Goal: Feedback & Contribution: Contribute content

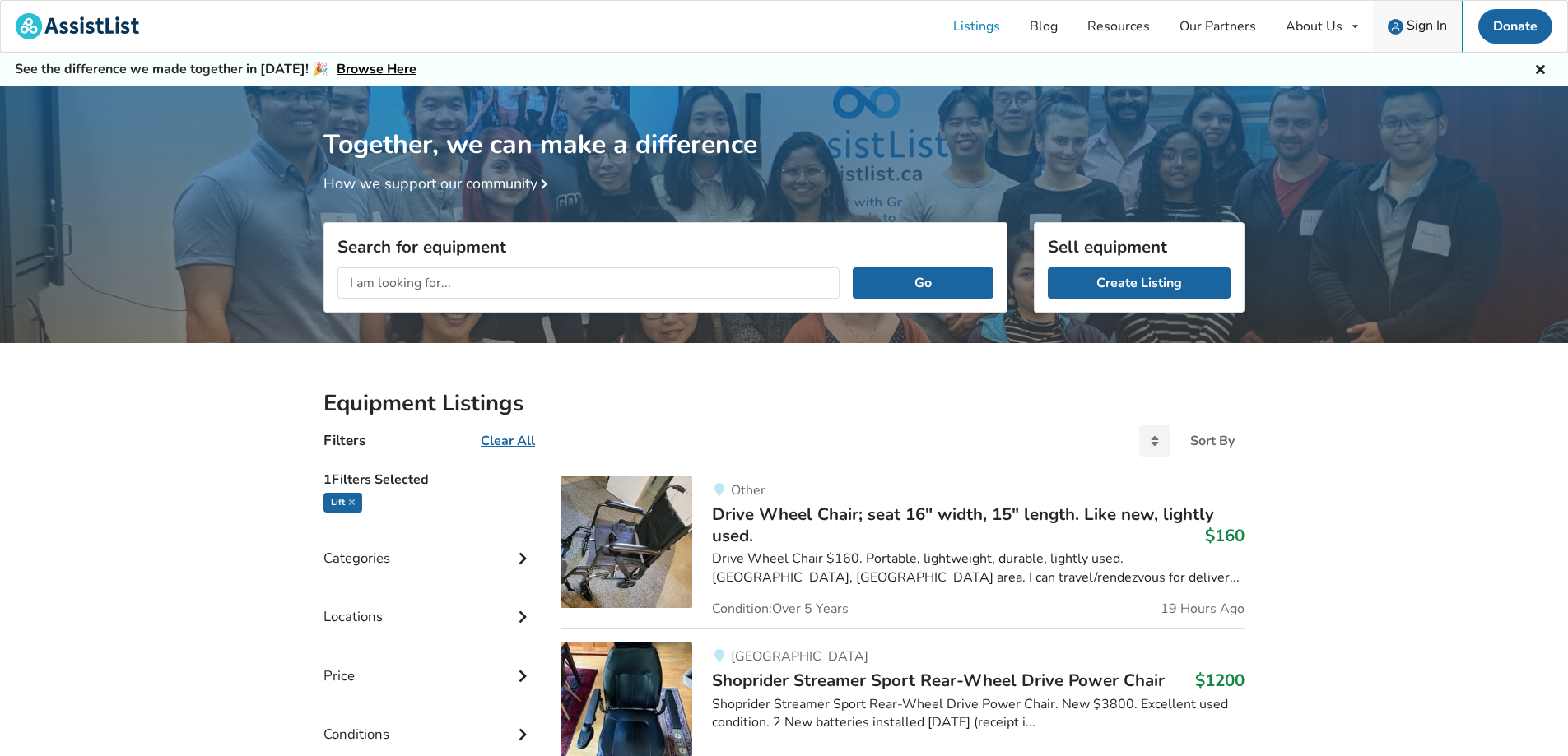
click at [1425, 23] on span "Sign In" at bounding box center [1426, 25] width 41 height 18
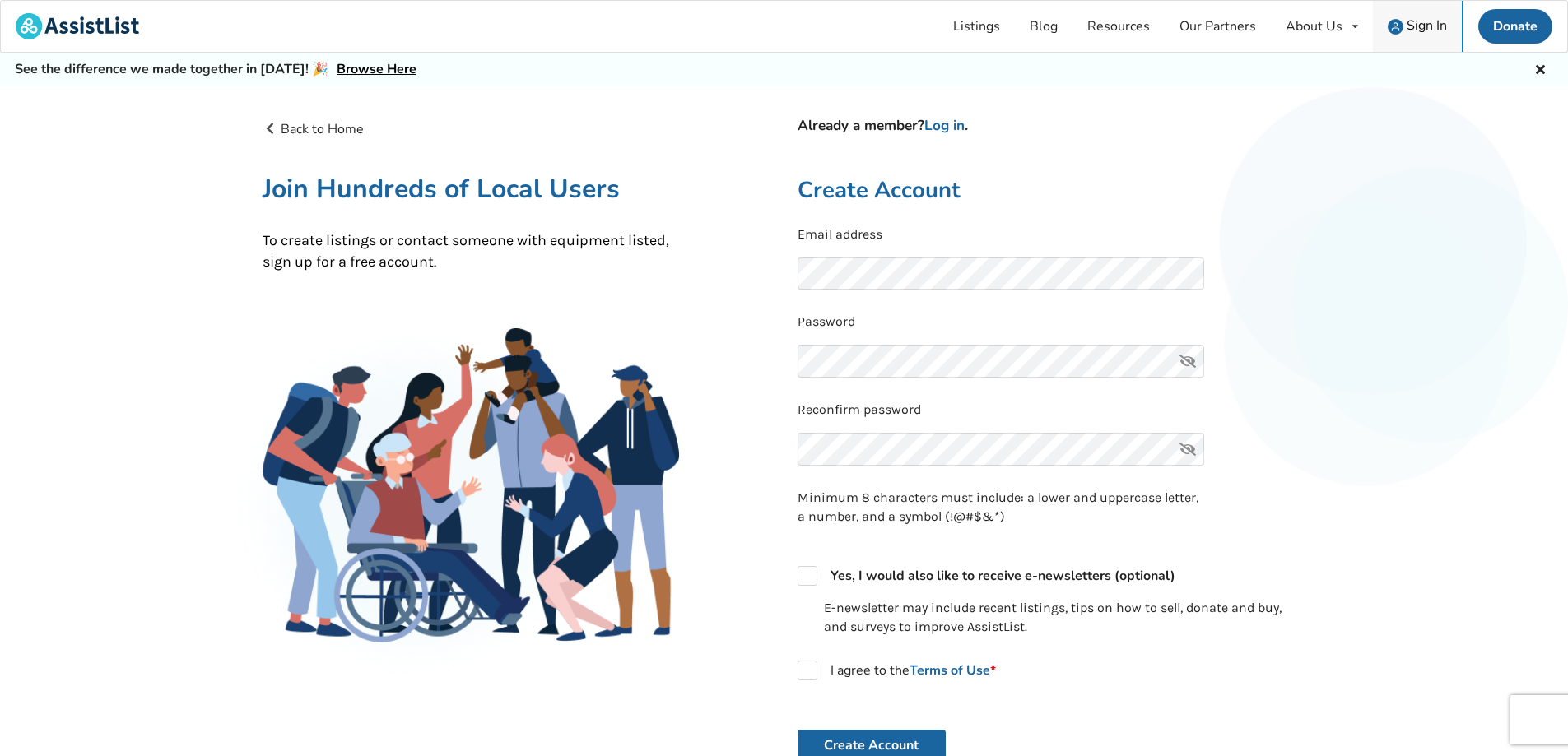
click at [1436, 25] on span "Sign In" at bounding box center [1426, 25] width 41 height 18
click at [1413, 24] on span "Sign In" at bounding box center [1426, 25] width 41 height 18
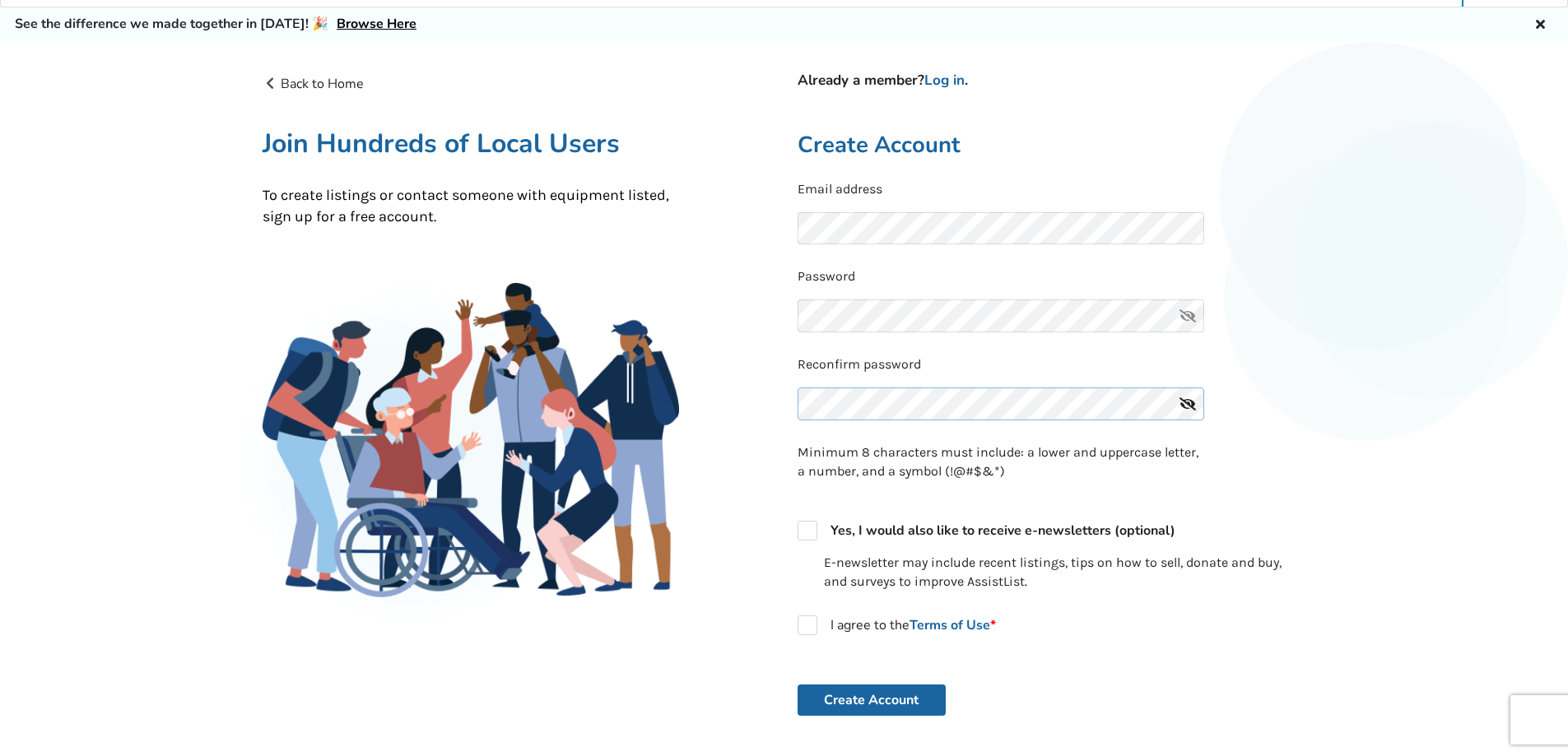
scroll to position [82, 0]
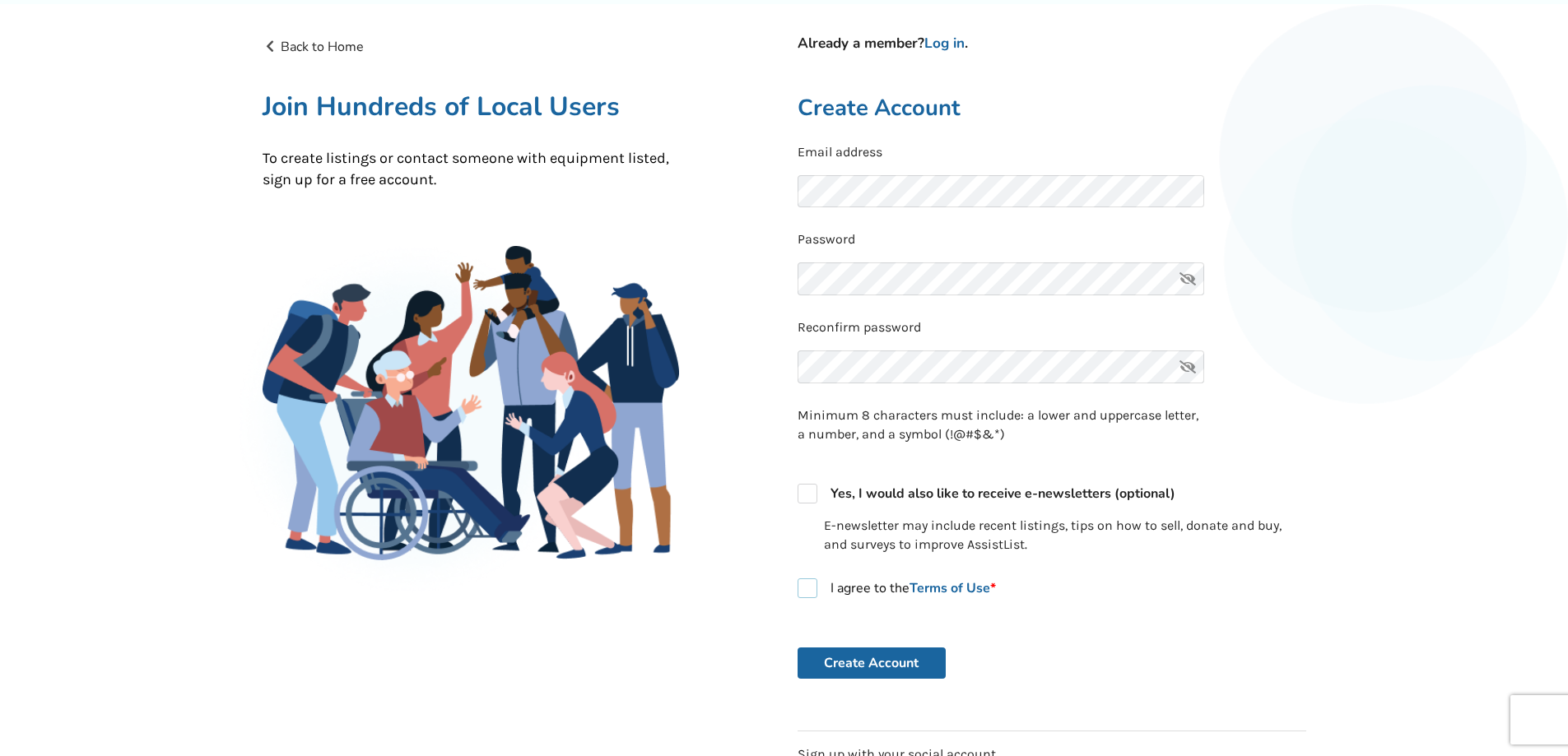
click at [804, 592] on label "I agree to the Terms of Use *" at bounding box center [897, 588] width 199 height 20
checkbox input "true"
click at [868, 656] on button "Create Account" at bounding box center [872, 663] width 148 height 32
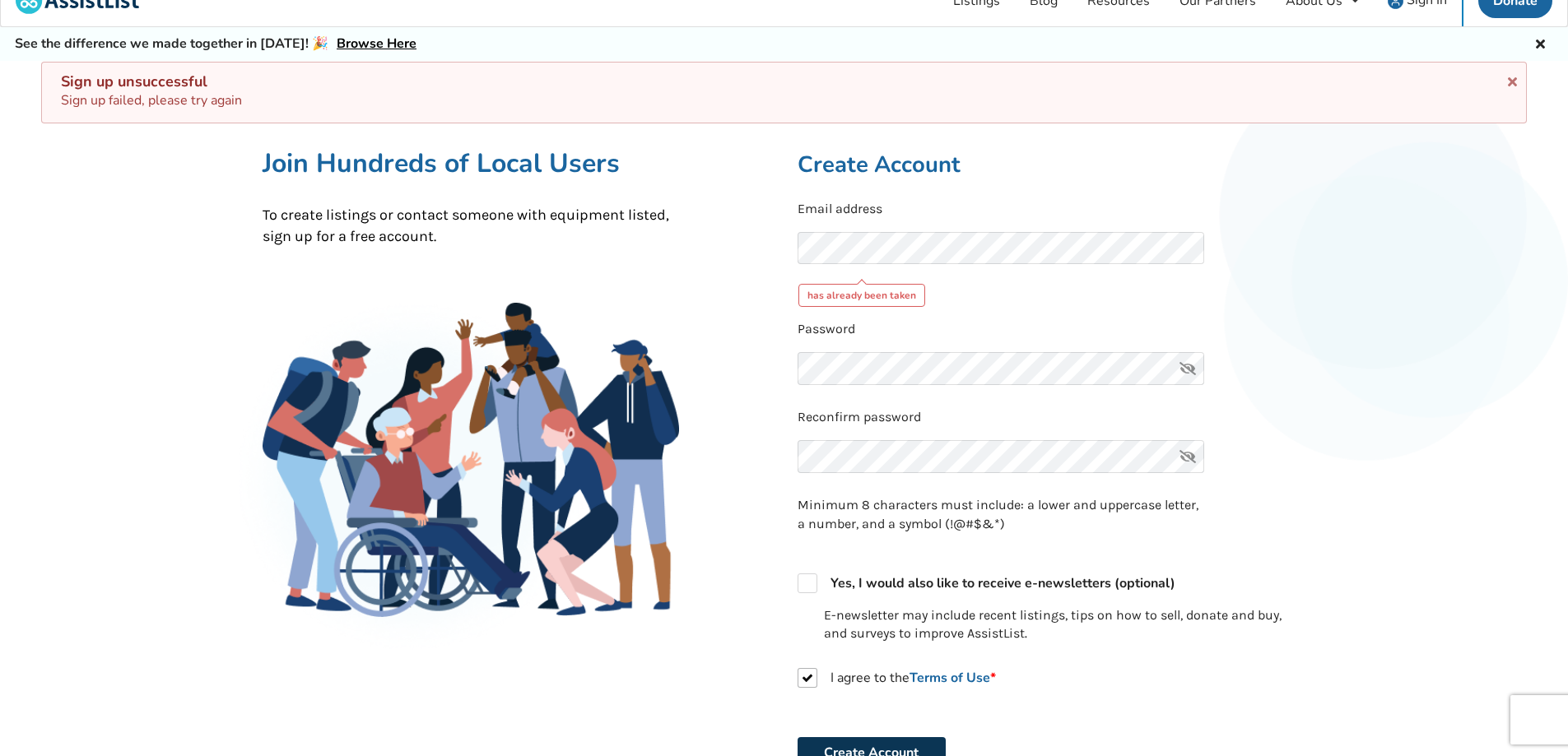
scroll to position [0, 0]
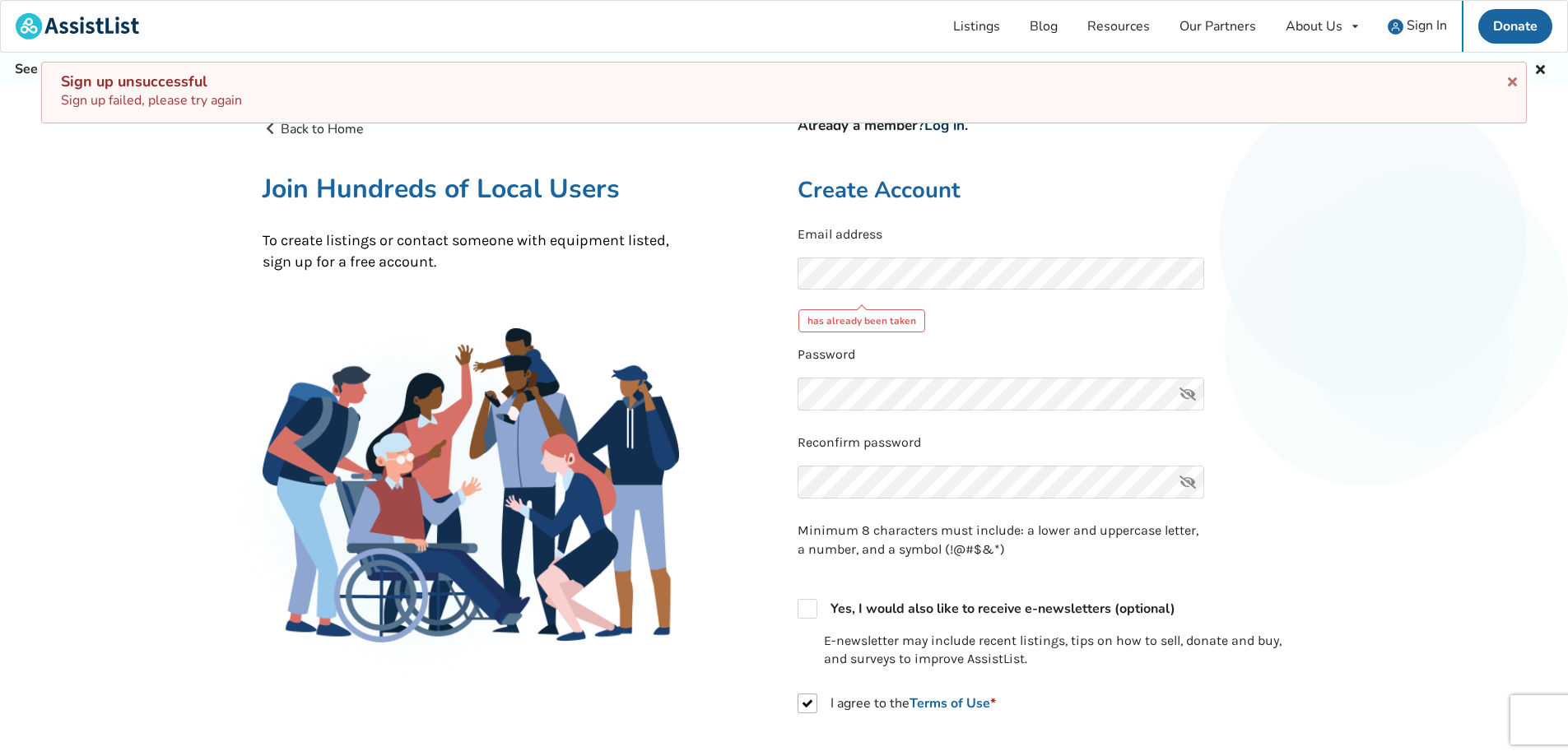
click at [950, 128] on link "Log in" at bounding box center [944, 125] width 41 height 19
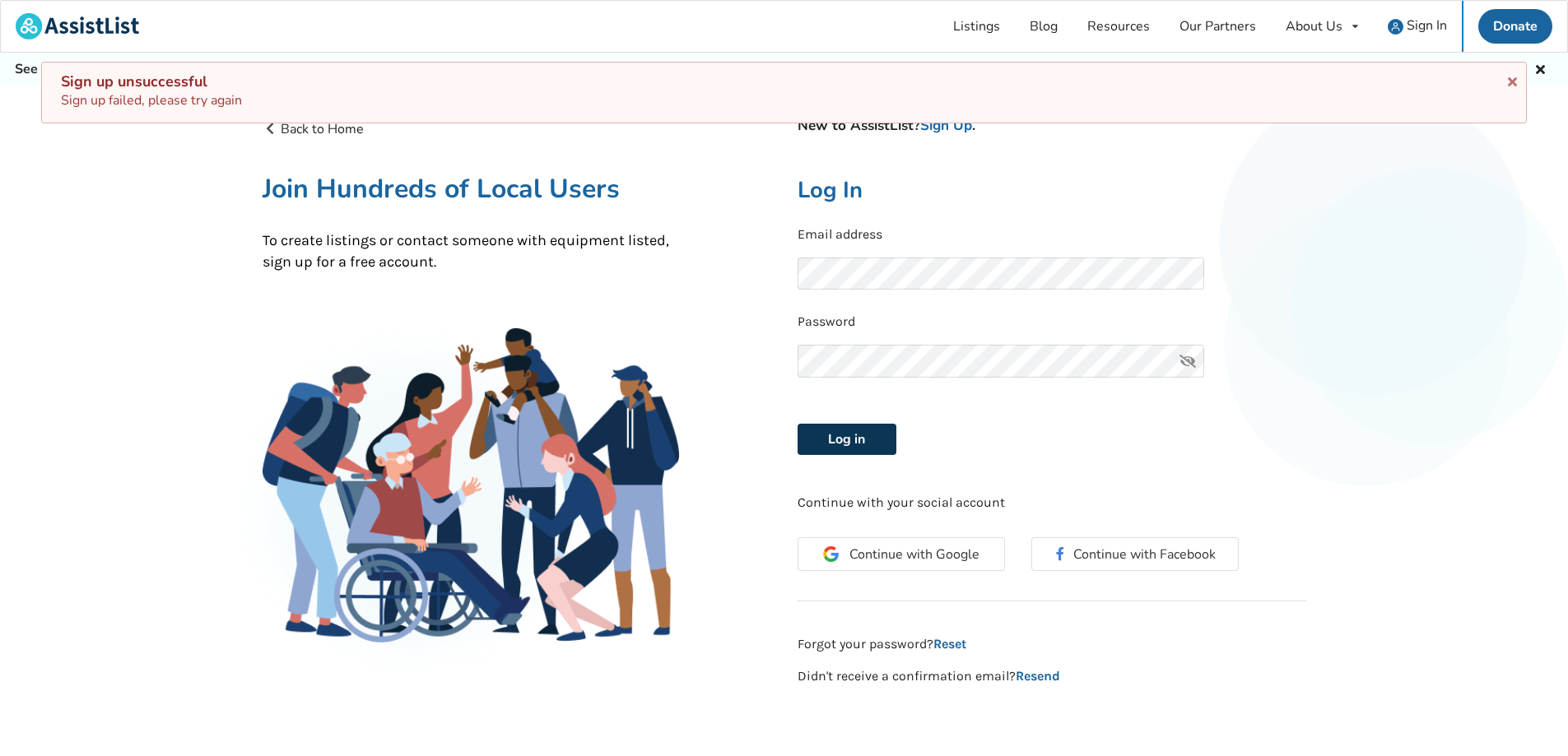
drag, startPoint x: 851, startPoint y: 450, endPoint x: 853, endPoint y: 442, distance: 8.2
click at [854, 448] on button "Log in" at bounding box center [847, 439] width 98 height 32
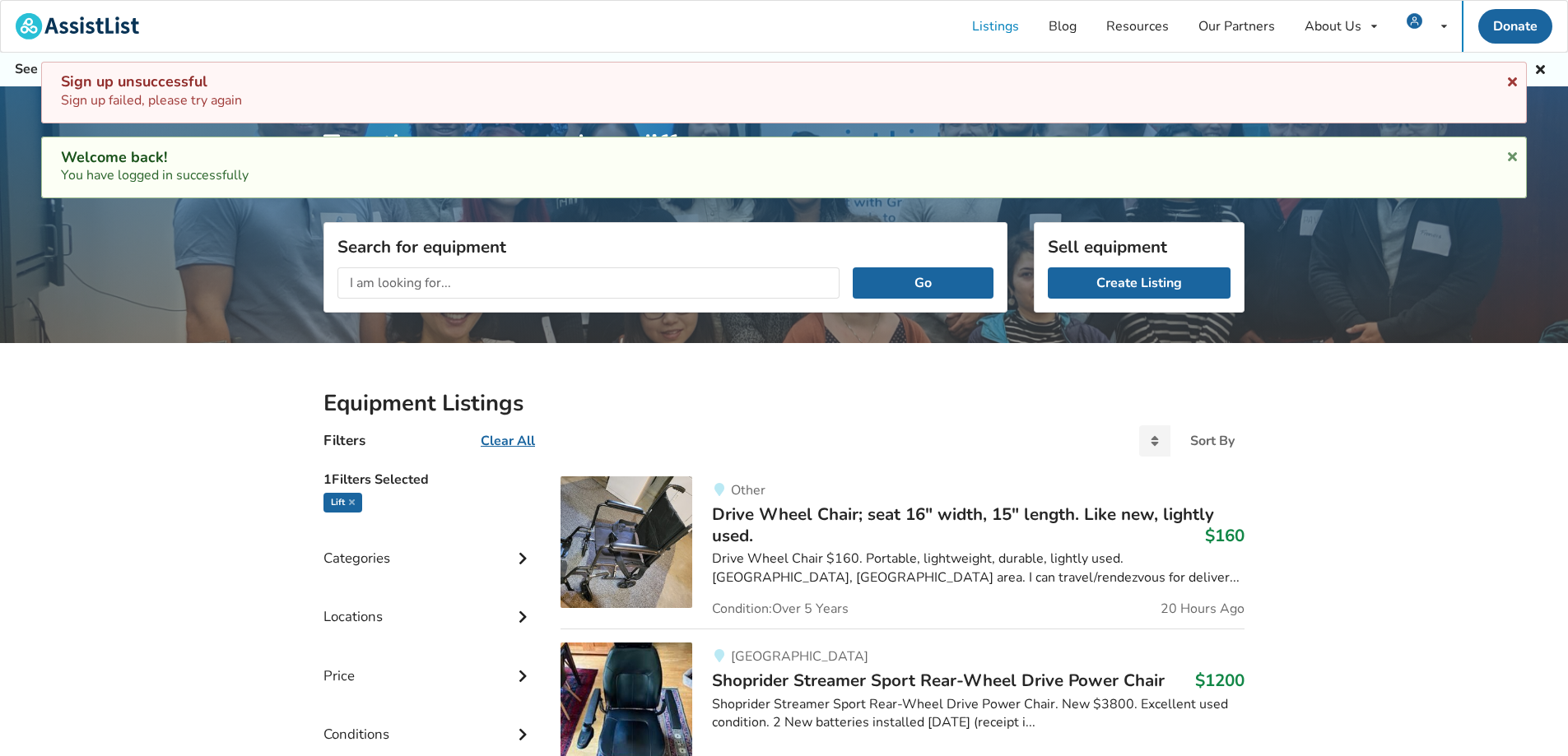
click at [1509, 75] on icon at bounding box center [1512, 78] width 15 height 14
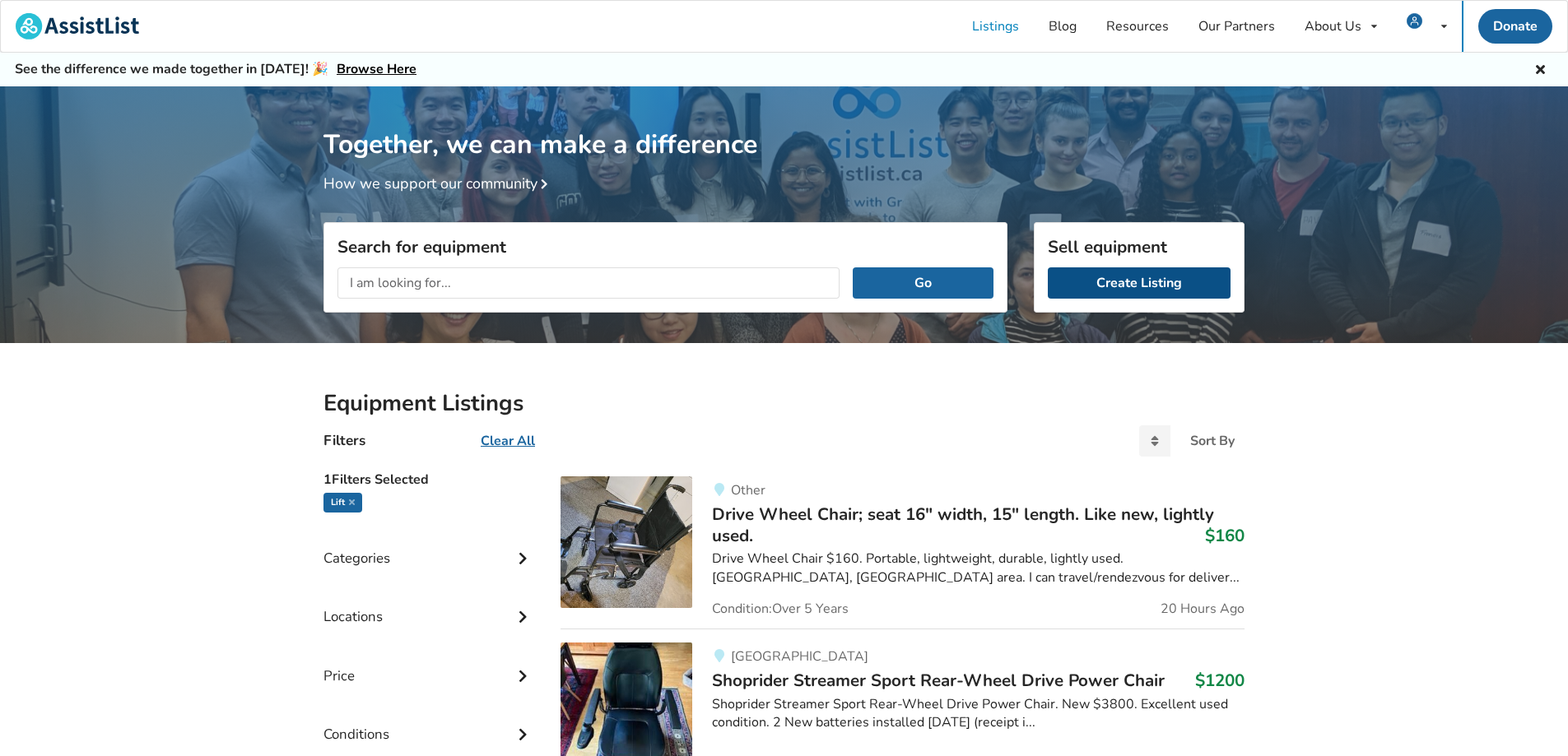
click at [1142, 283] on link "Create Listing" at bounding box center [1139, 282] width 182 height 32
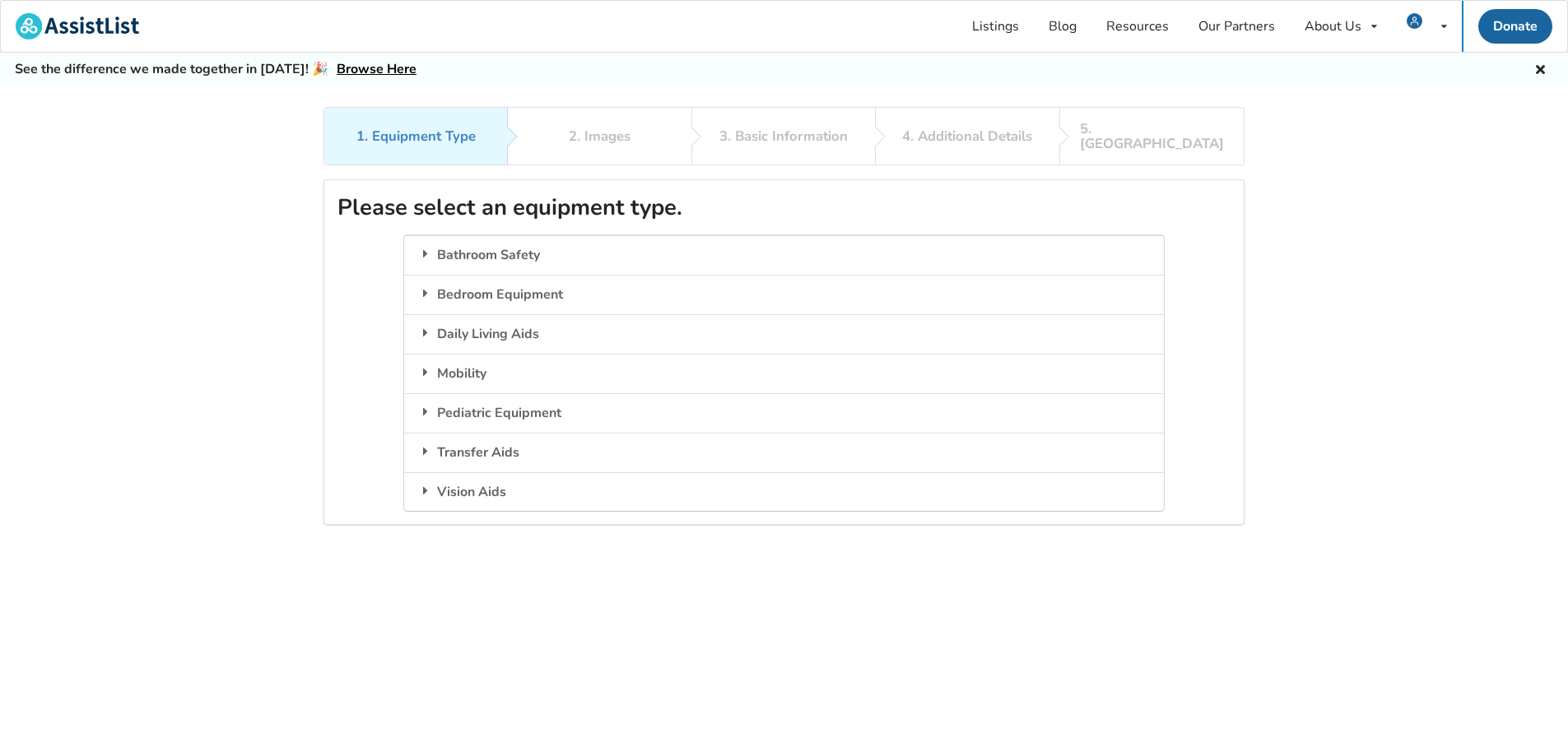
click at [1538, 69] on icon at bounding box center [1540, 67] width 15 height 14
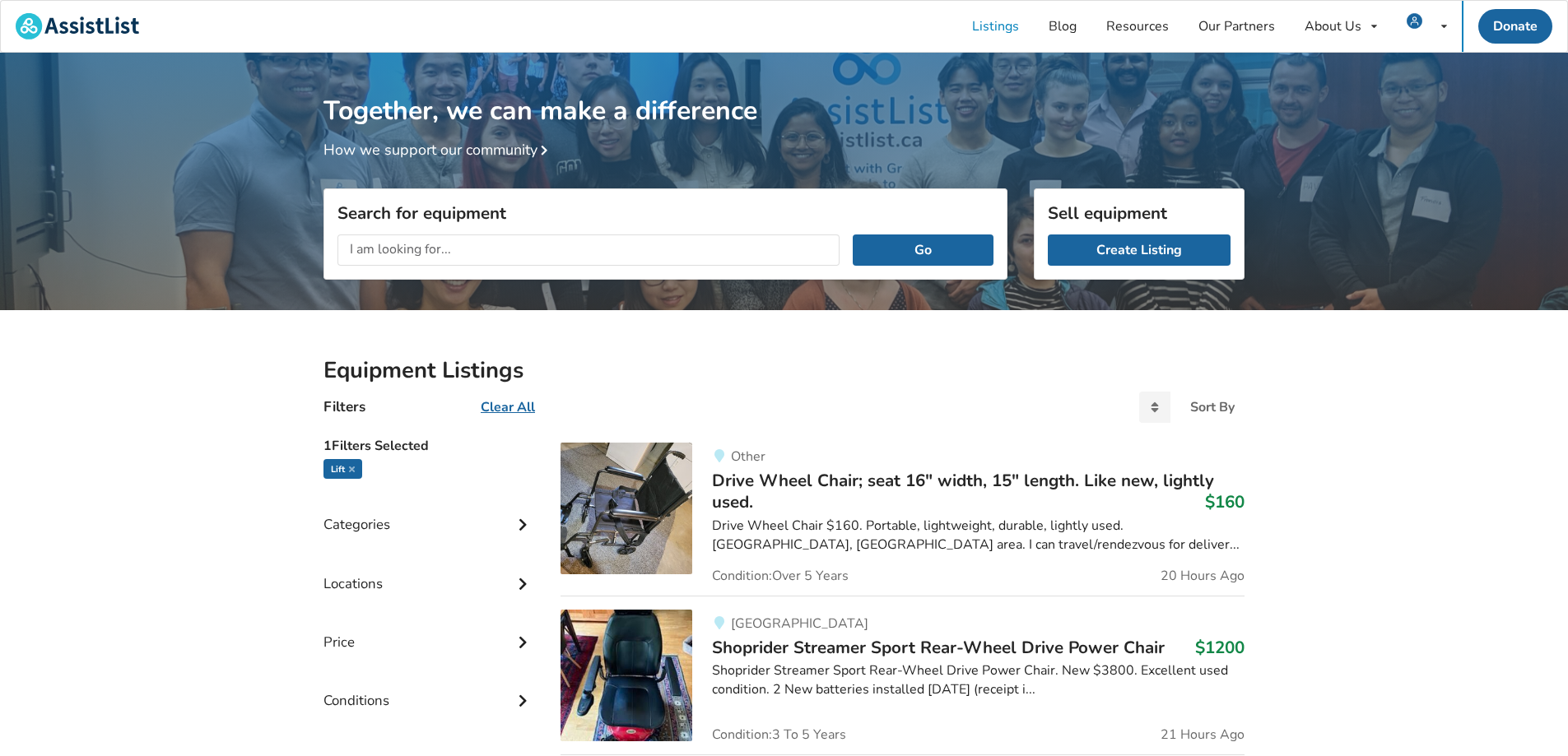
click at [473, 246] on input "text" at bounding box center [589, 250] width 502 height 32
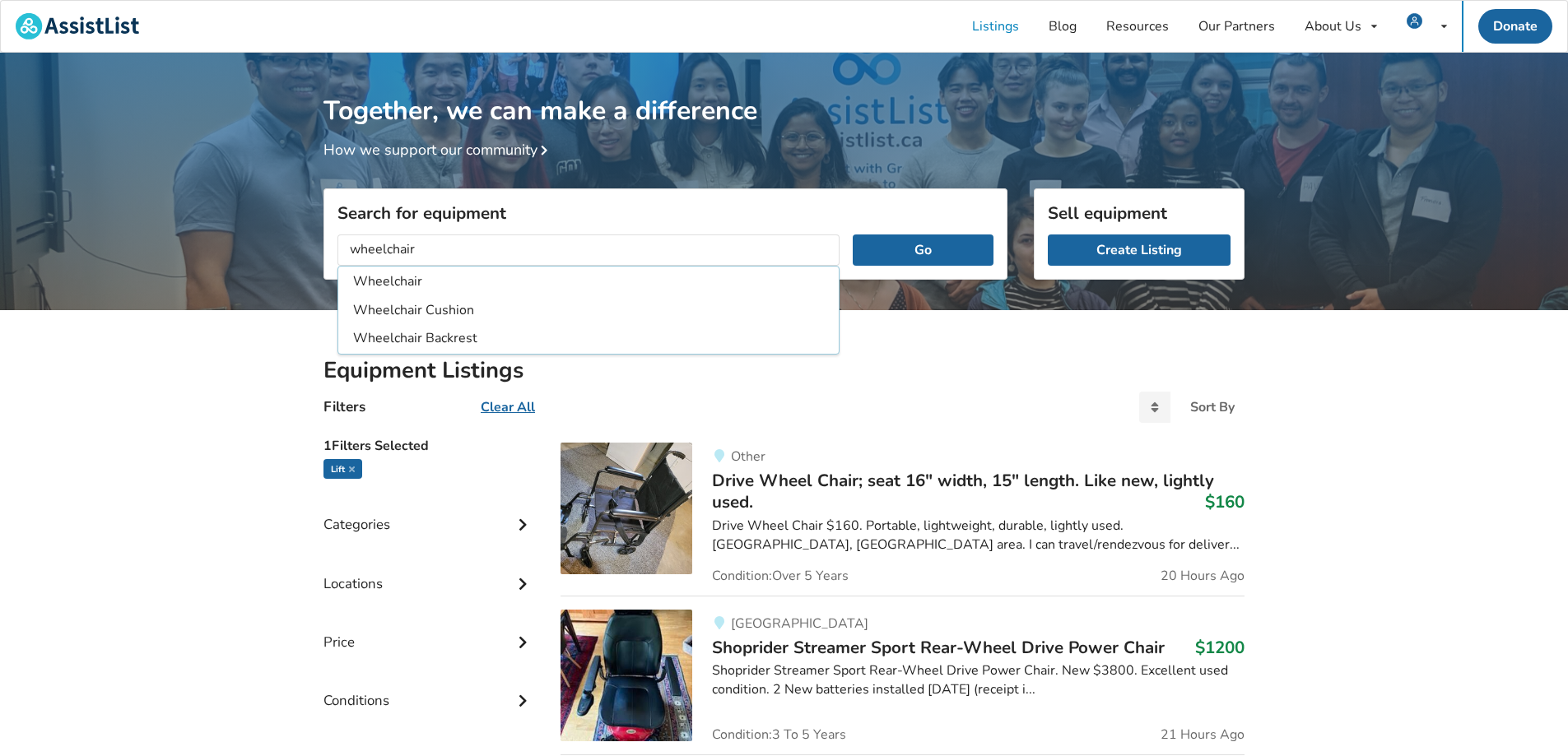
type input "wheelchair"
click at [853, 235] on button "Go" at bounding box center [923, 250] width 141 height 32
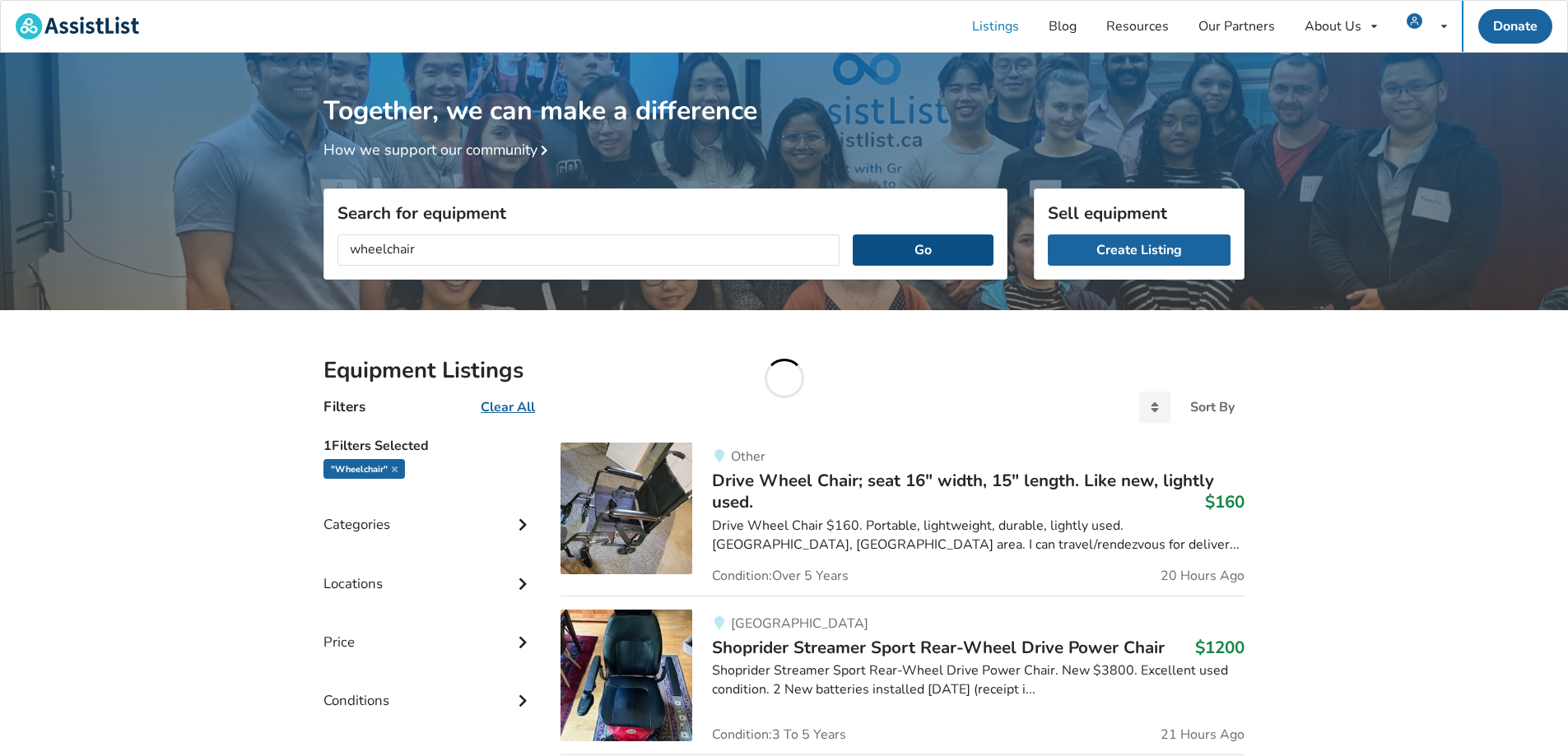
click at [903, 256] on button "Go" at bounding box center [923, 250] width 141 height 32
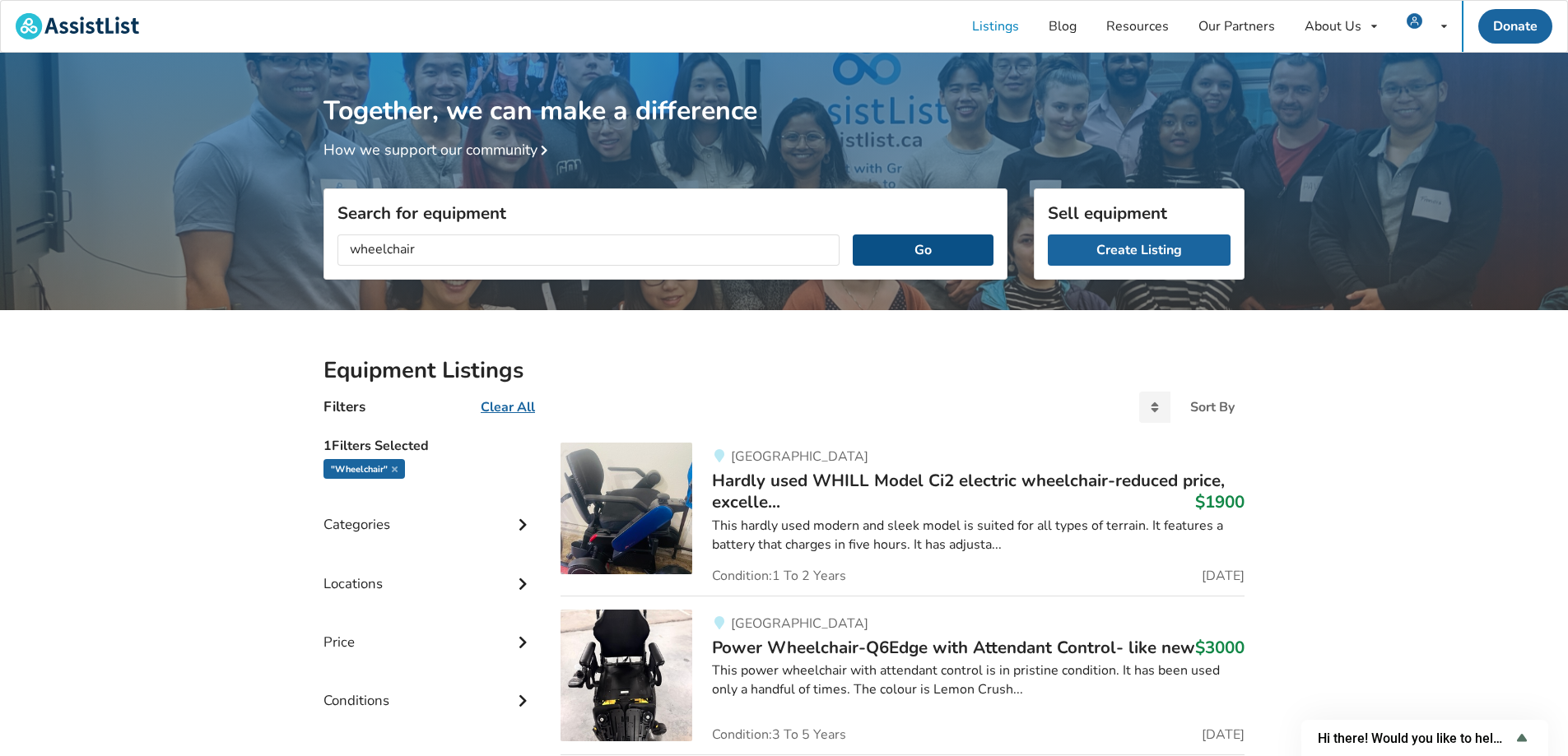
scroll to position [82, 0]
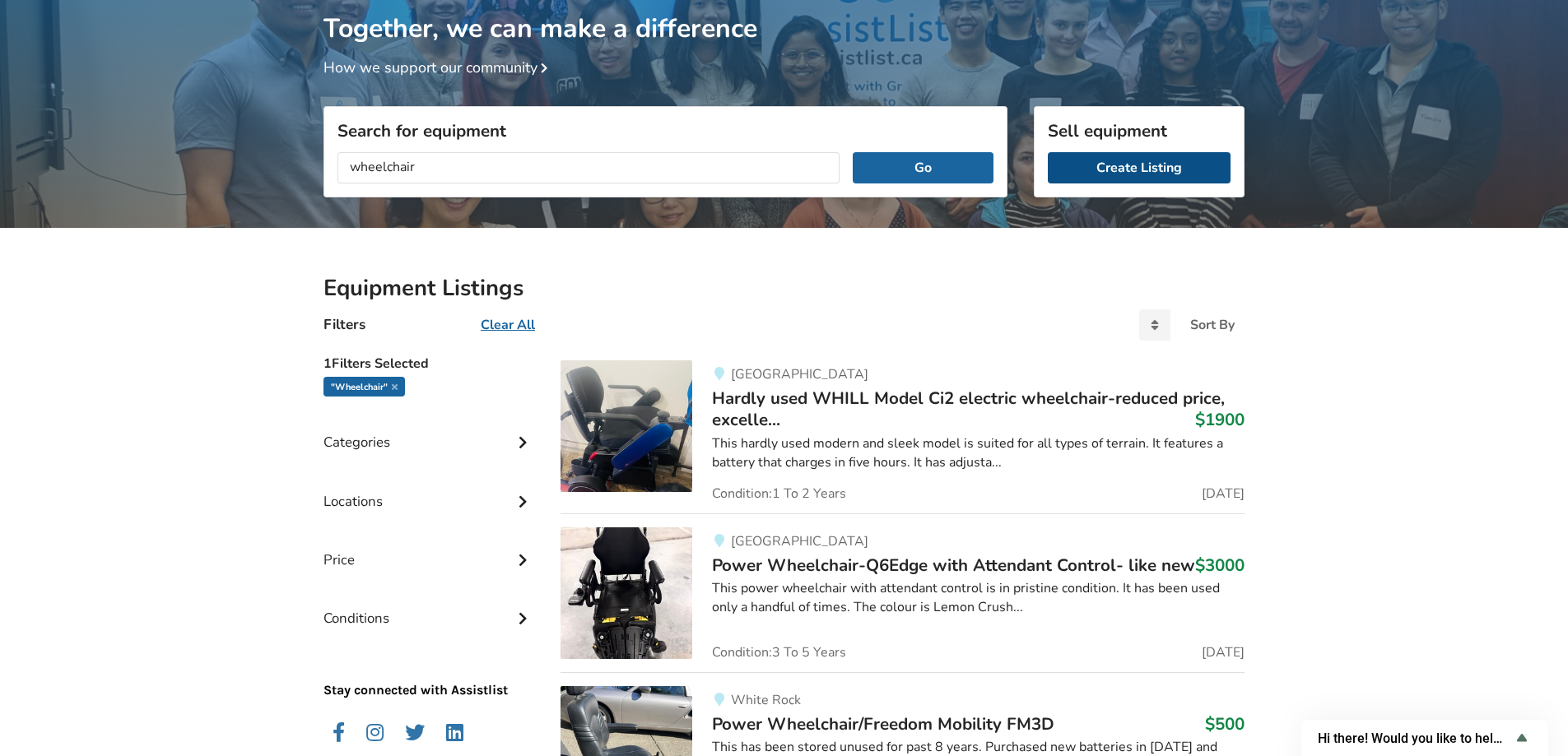
click at [1133, 167] on link "Create Listing" at bounding box center [1139, 168] width 182 height 32
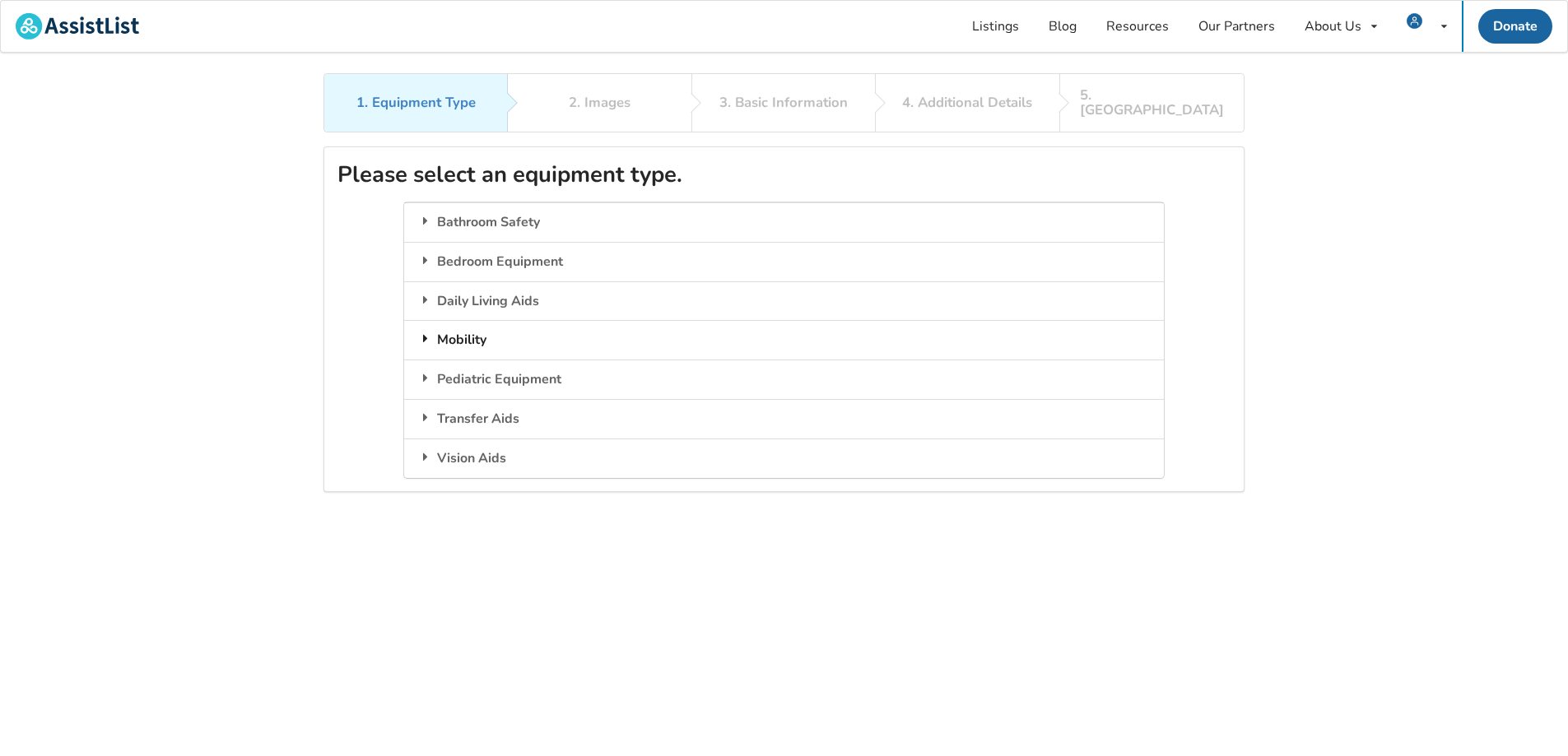
click at [463, 334] on div "Mobility" at bounding box center [784, 340] width 759 height 40
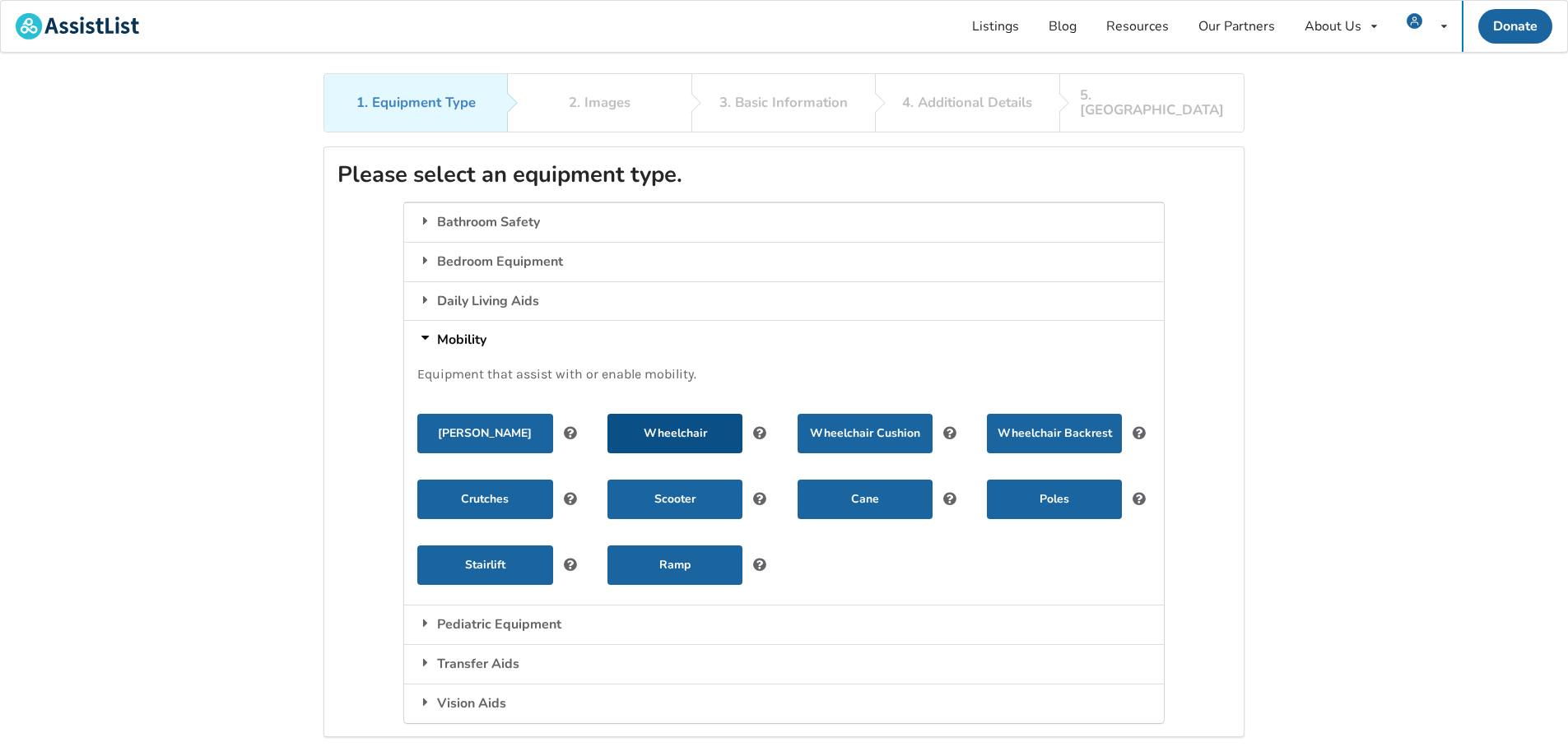
click at [718, 419] on button "Wheelchair" at bounding box center [675, 434] width 135 height 40
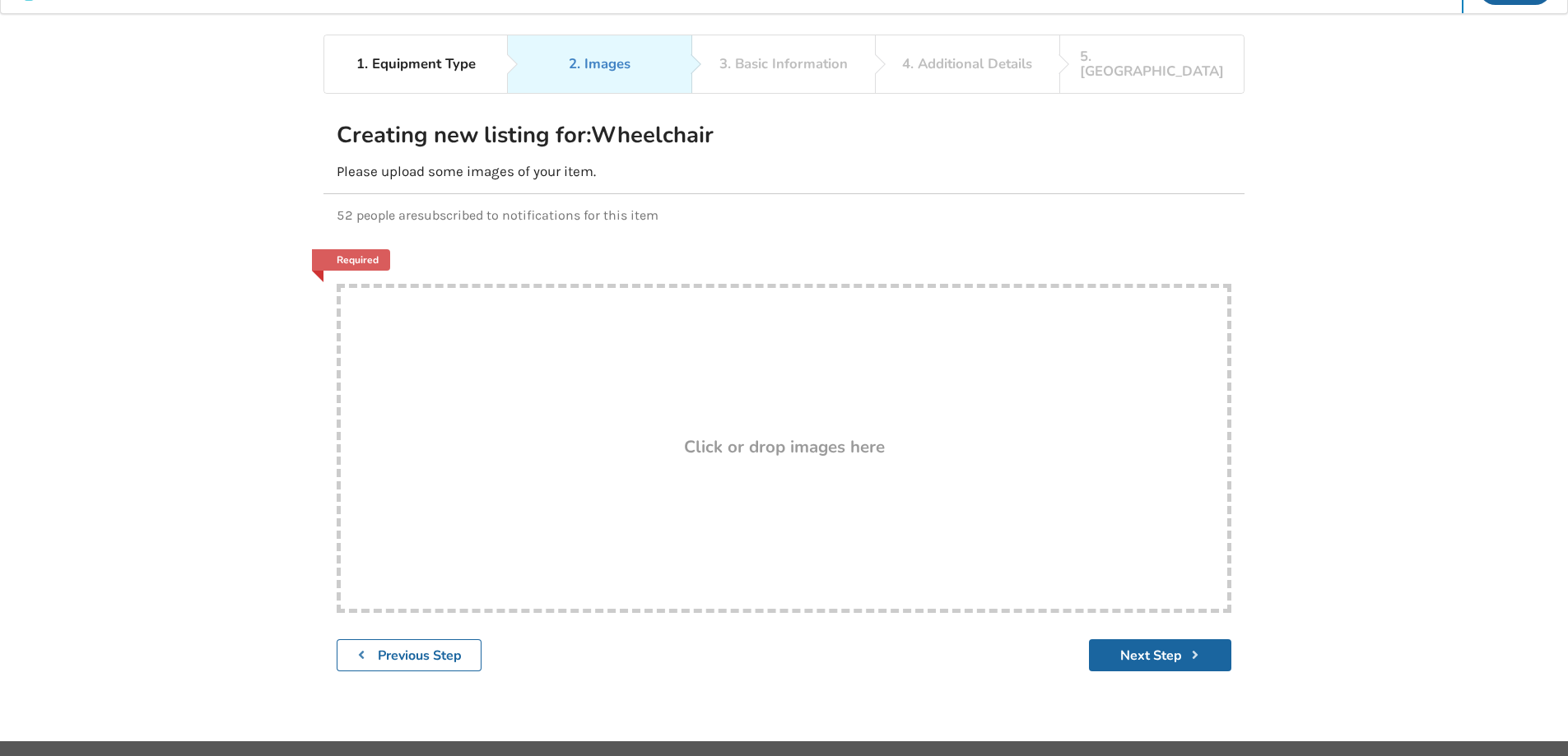
scroll to position [73, 0]
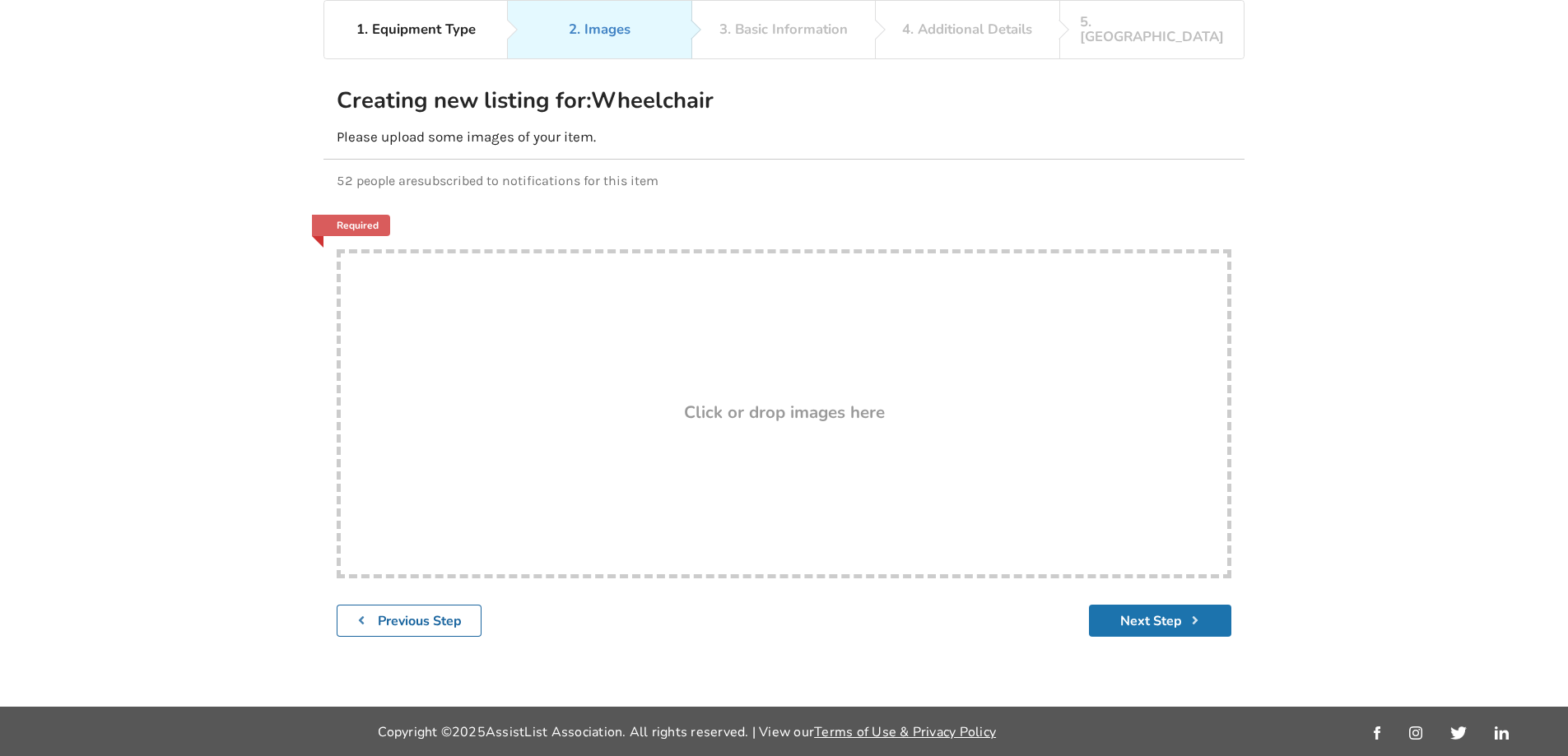
click at [1196, 612] on button "Next Step" at bounding box center [1160, 621] width 143 height 32
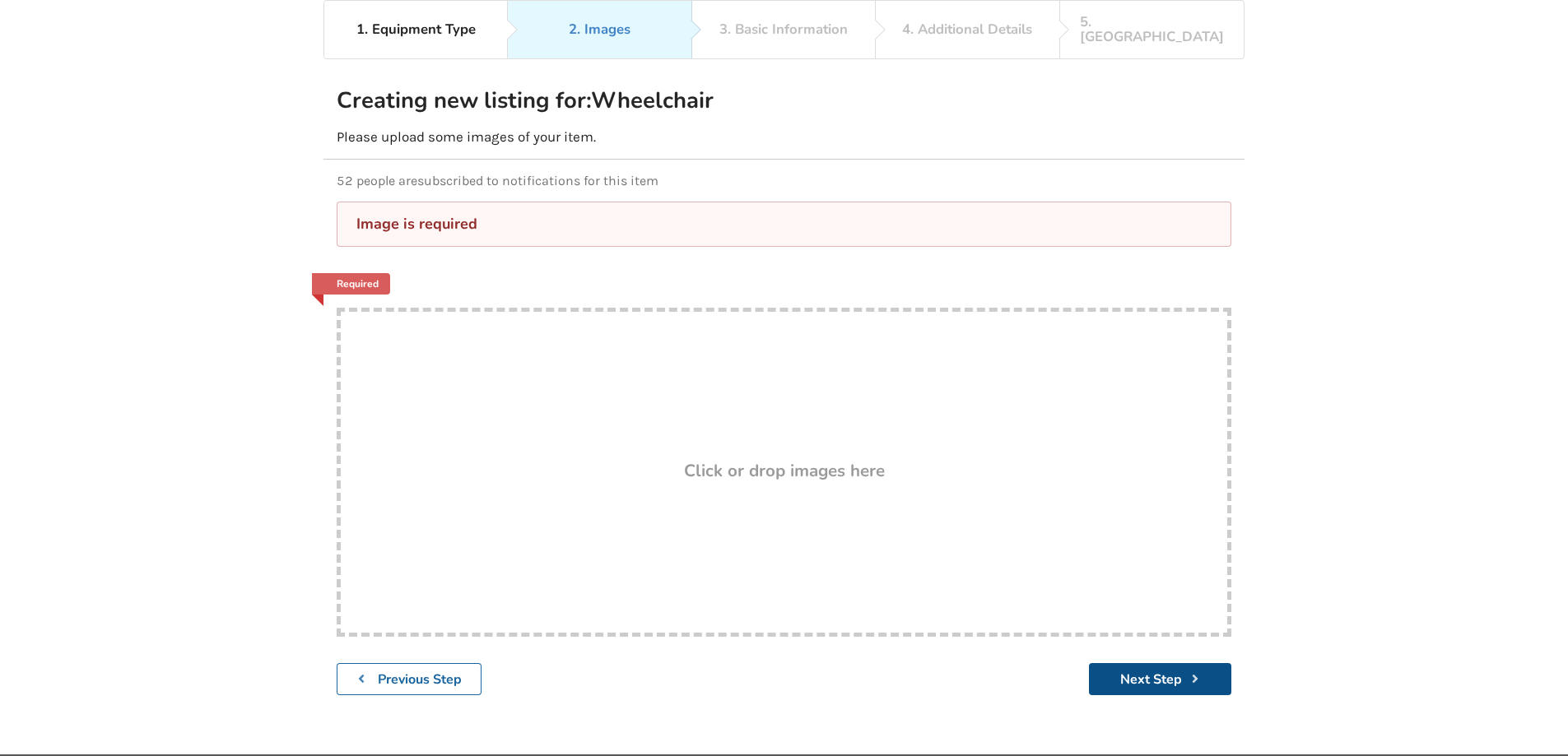
click at [1145, 663] on button "Next Step" at bounding box center [1160, 679] width 143 height 32
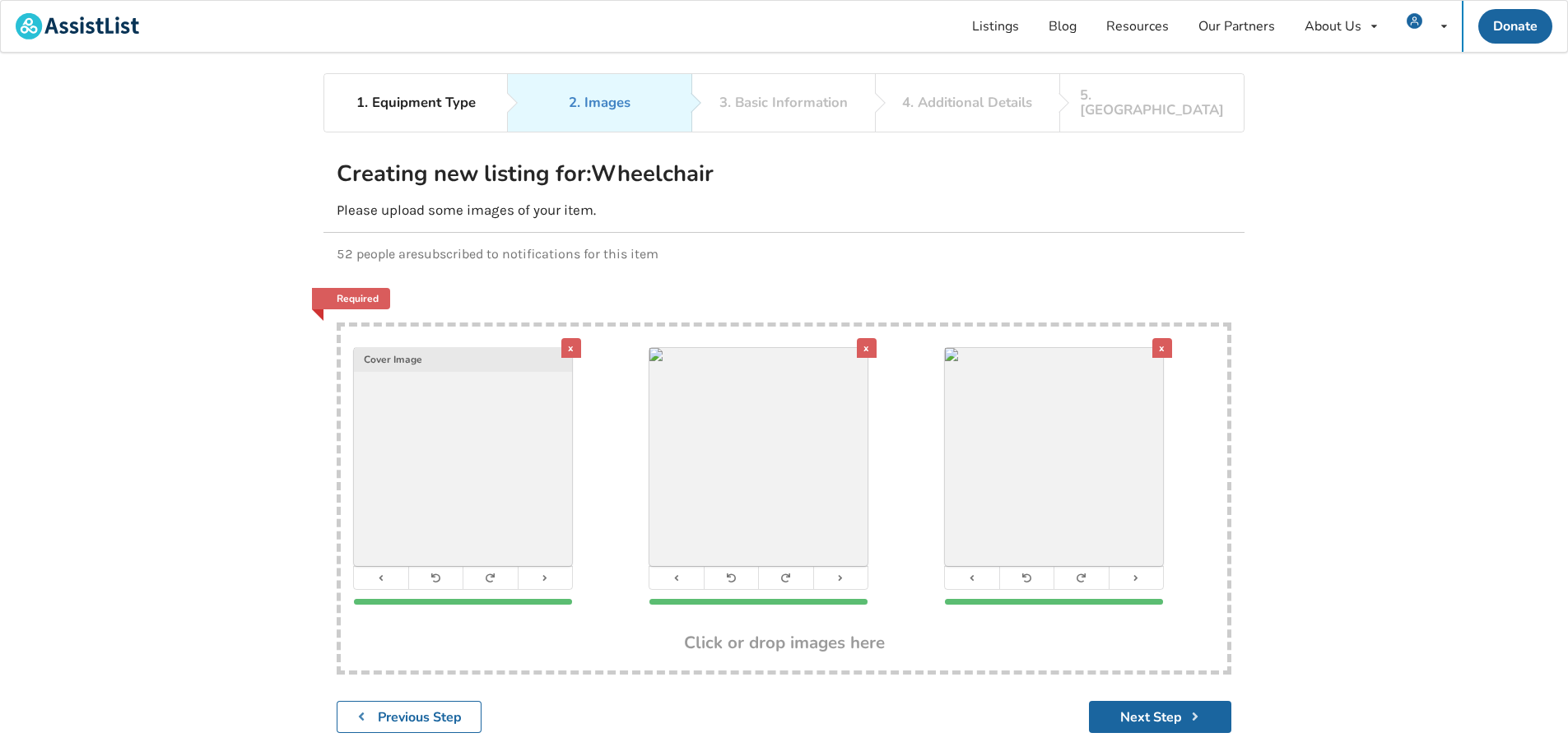
click at [1161, 338] on div "x" at bounding box center [1163, 348] width 20 height 20
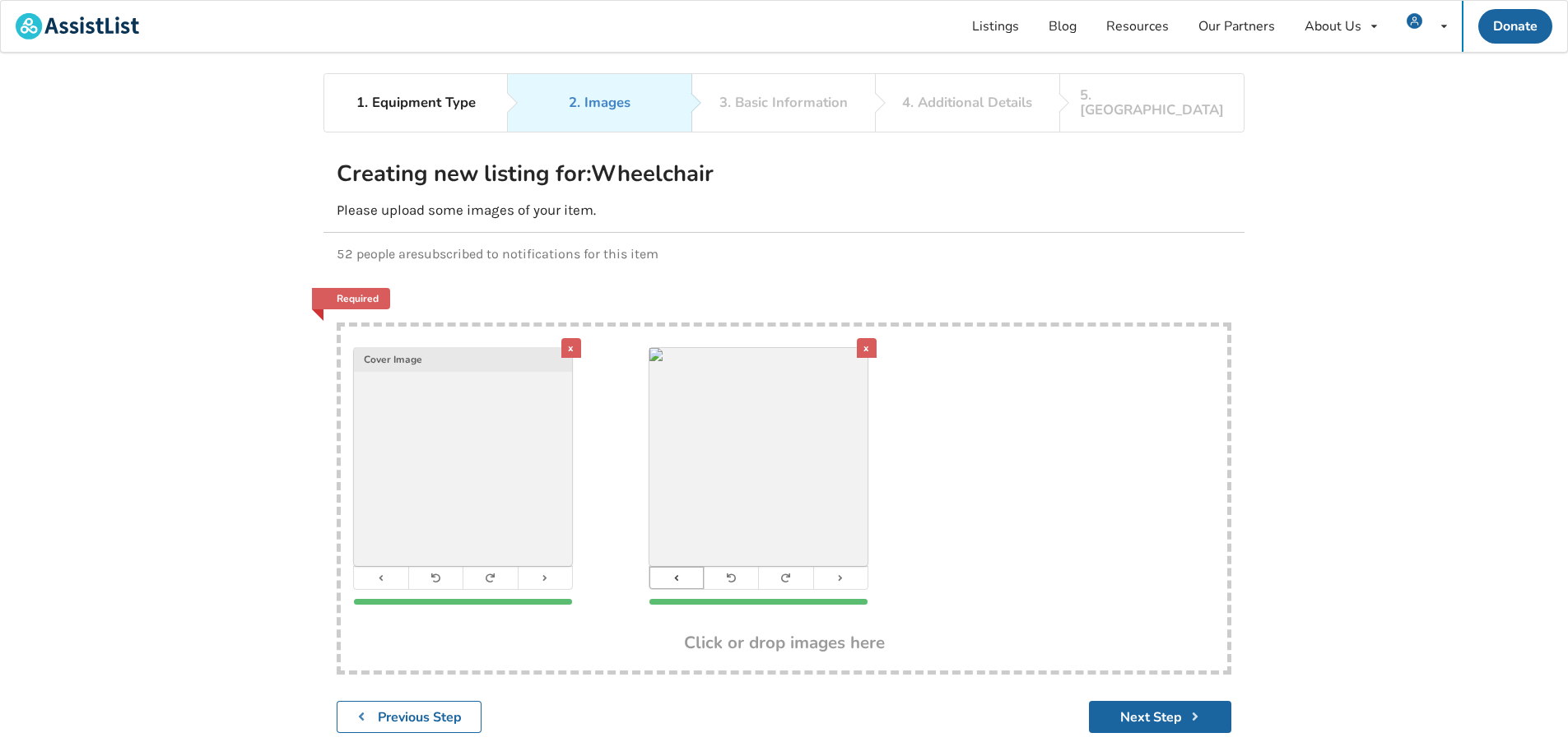
click at [675, 574] on icon at bounding box center [676, 578] width 11 height 9
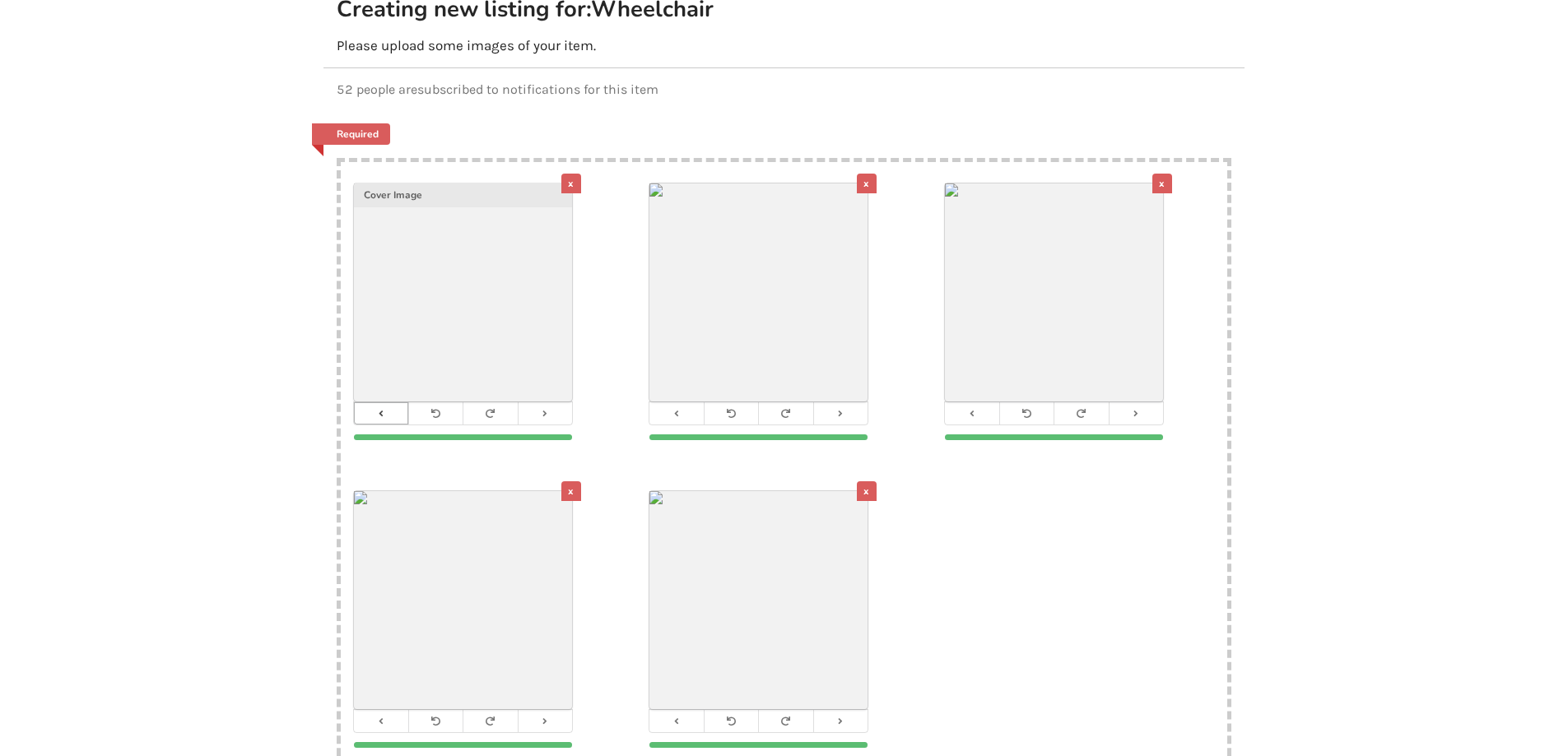
scroll to position [247, 0]
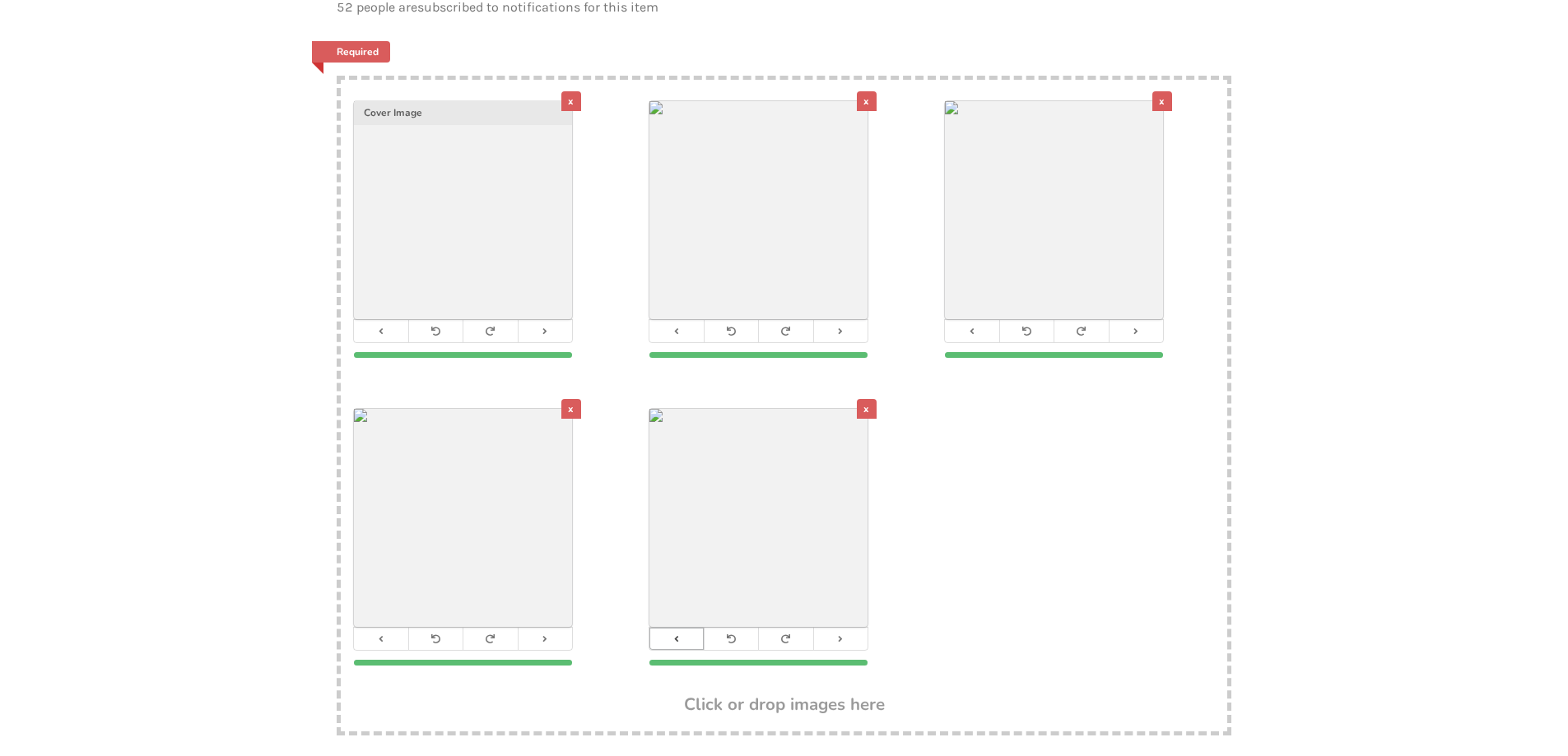
click at [676, 634] on icon at bounding box center [676, 639] width 11 height 9
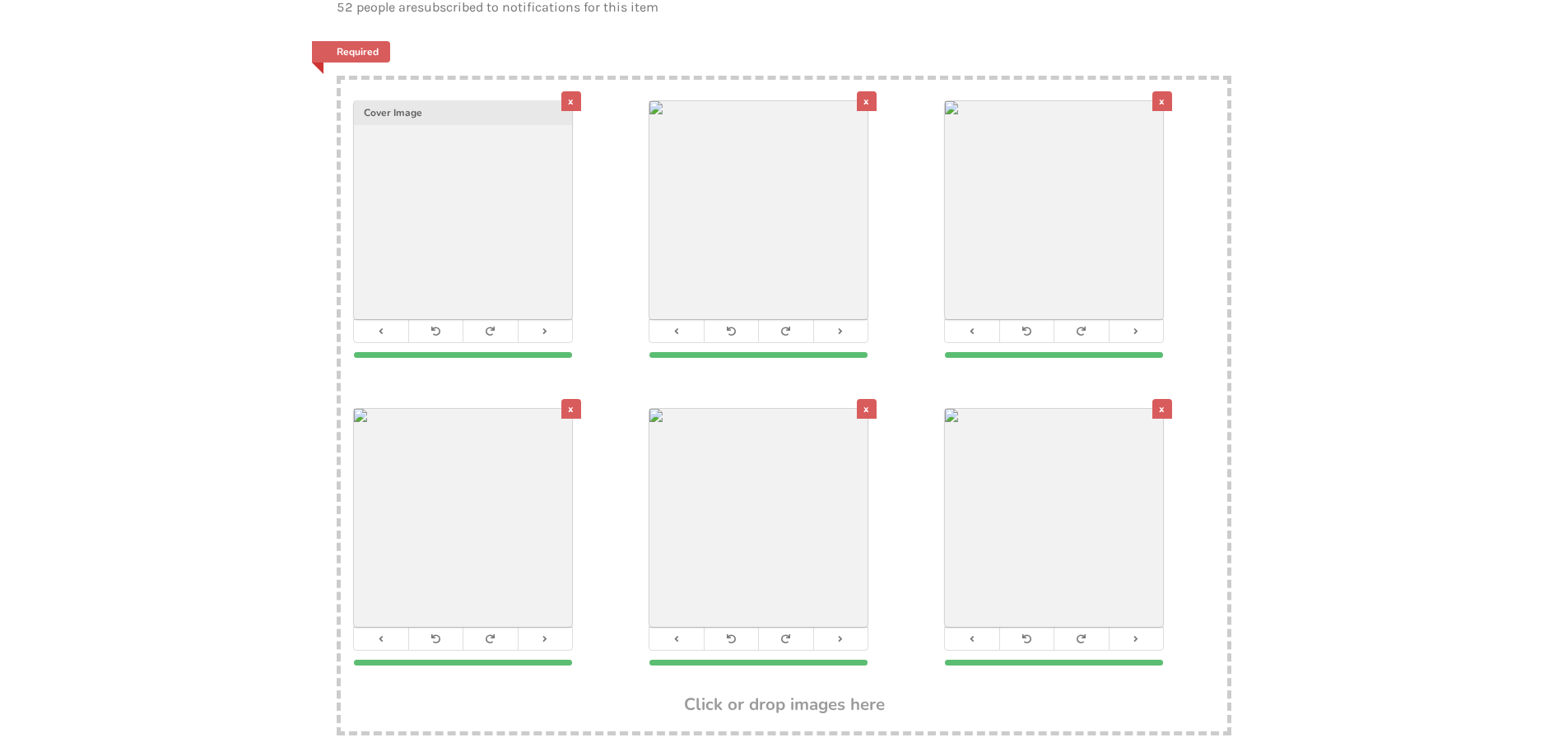
click at [1164, 399] on div "x" at bounding box center [1163, 409] width 20 height 20
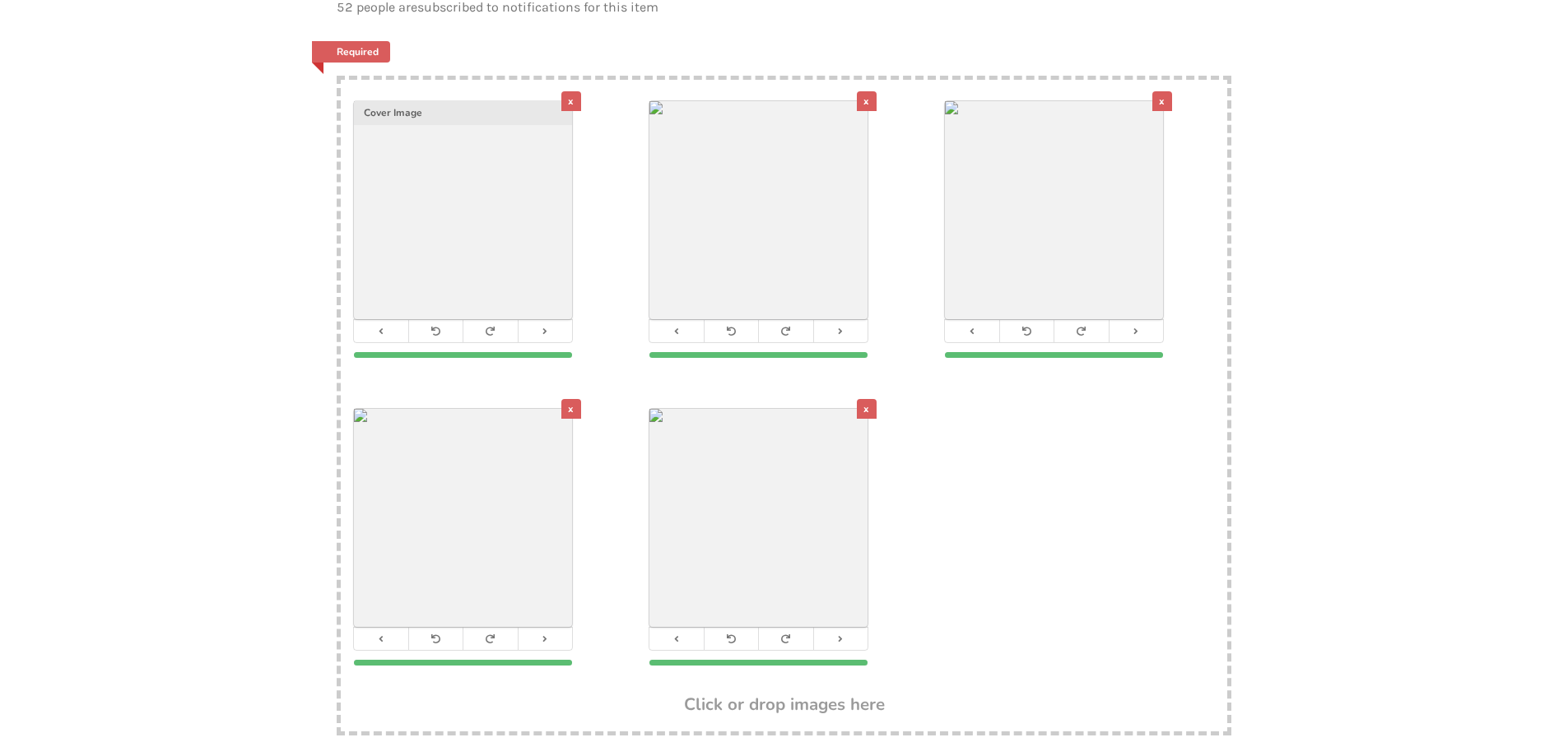
click at [570, 79] on div "x Cover Image" at bounding box center [488, 233] width 295 height 308
click at [571, 91] on div "x" at bounding box center [571, 101] width 20 height 20
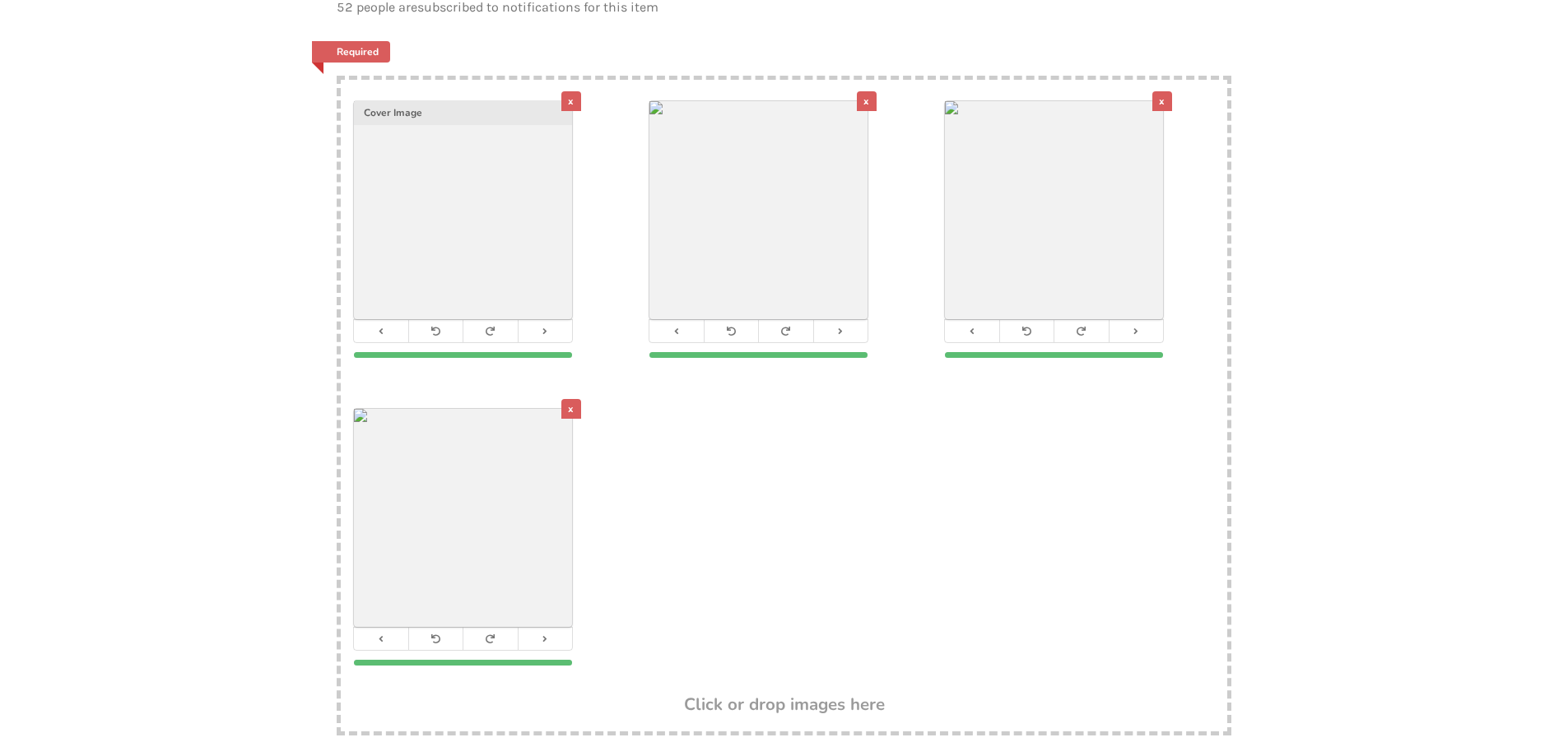
click at [571, 91] on div "x" at bounding box center [571, 101] width 20 height 20
click at [675, 327] on icon at bounding box center [676, 331] width 11 height 9
click at [573, 399] on div "x" at bounding box center [571, 409] width 20 height 20
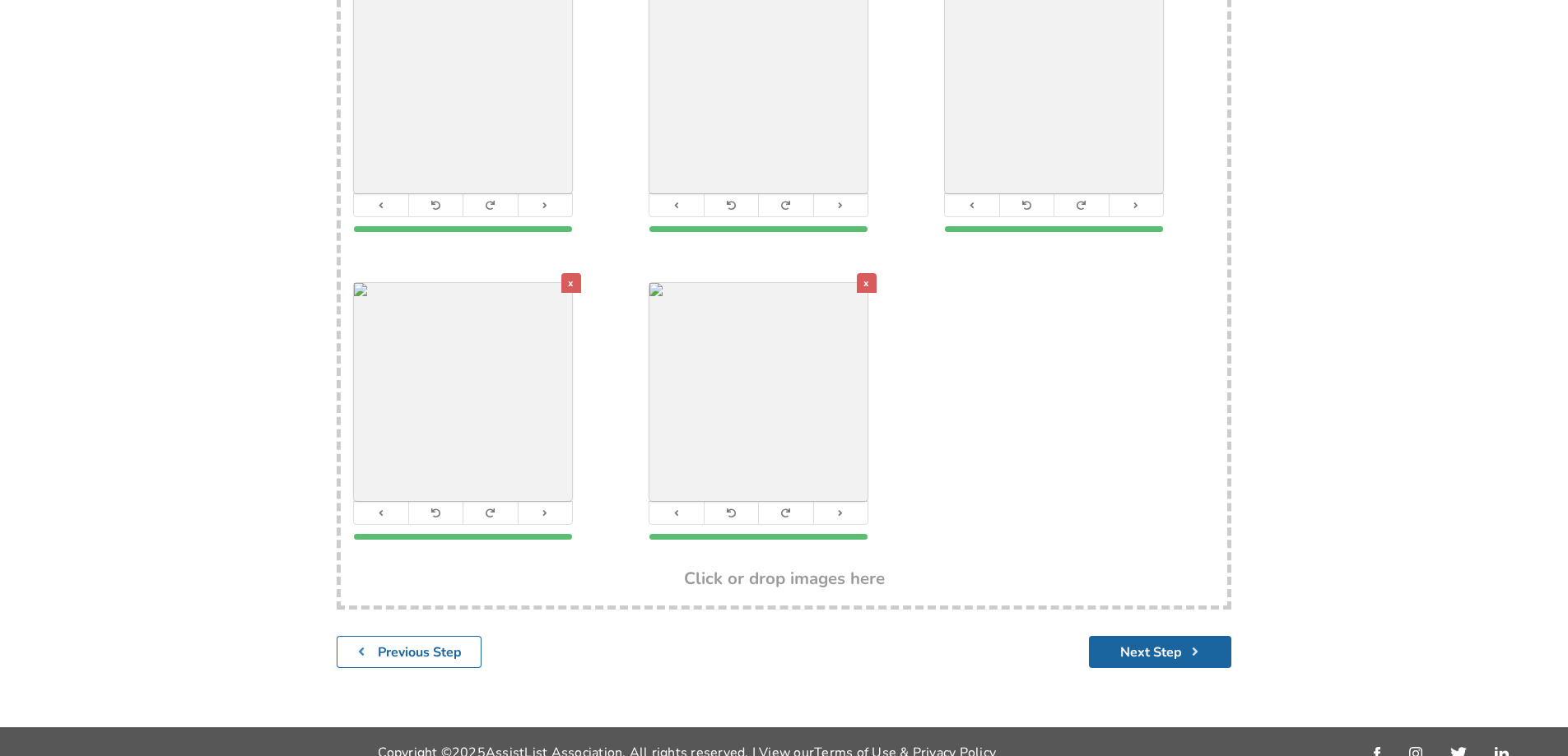
scroll to position [378, 0]
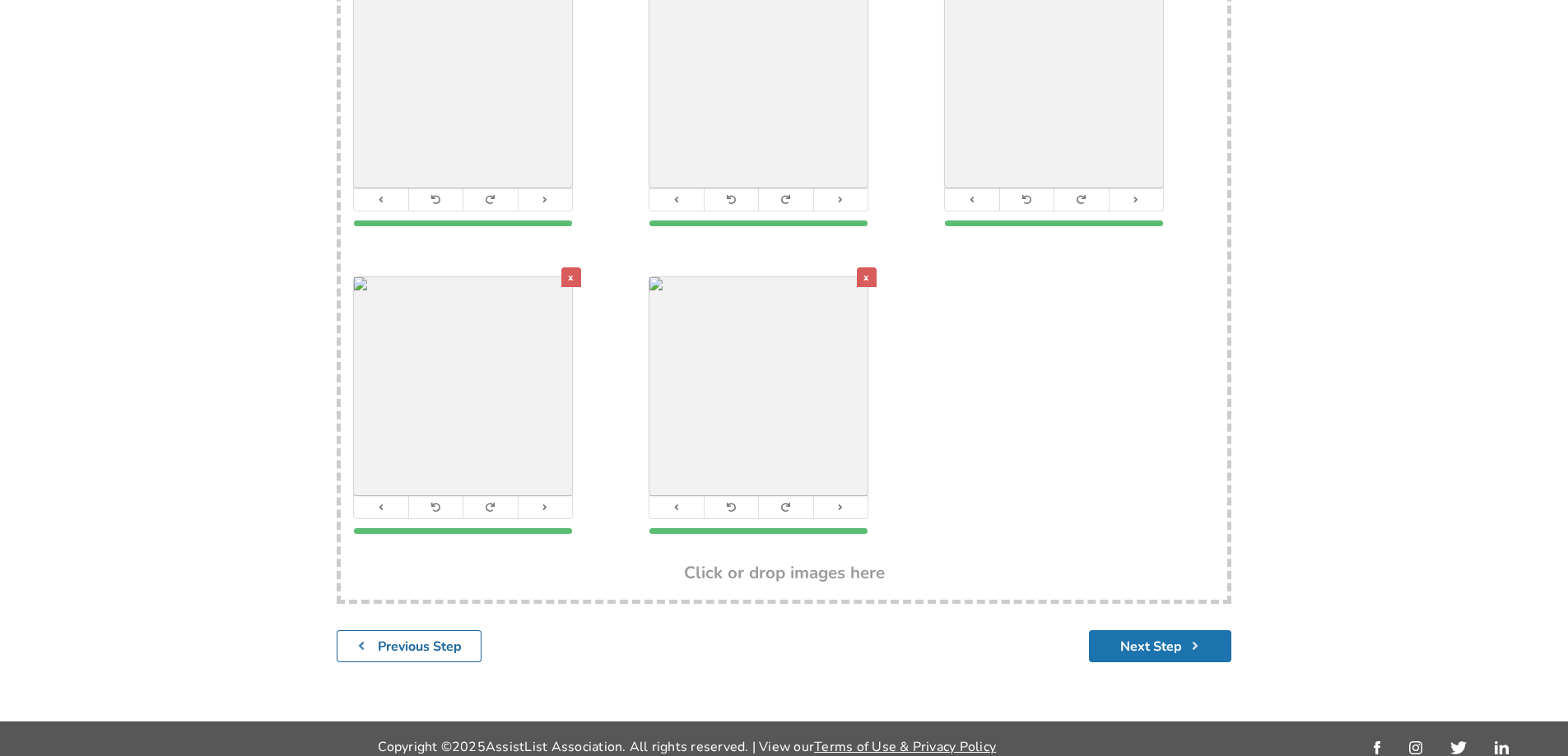
click at [1154, 631] on button "Next Step" at bounding box center [1160, 647] width 143 height 32
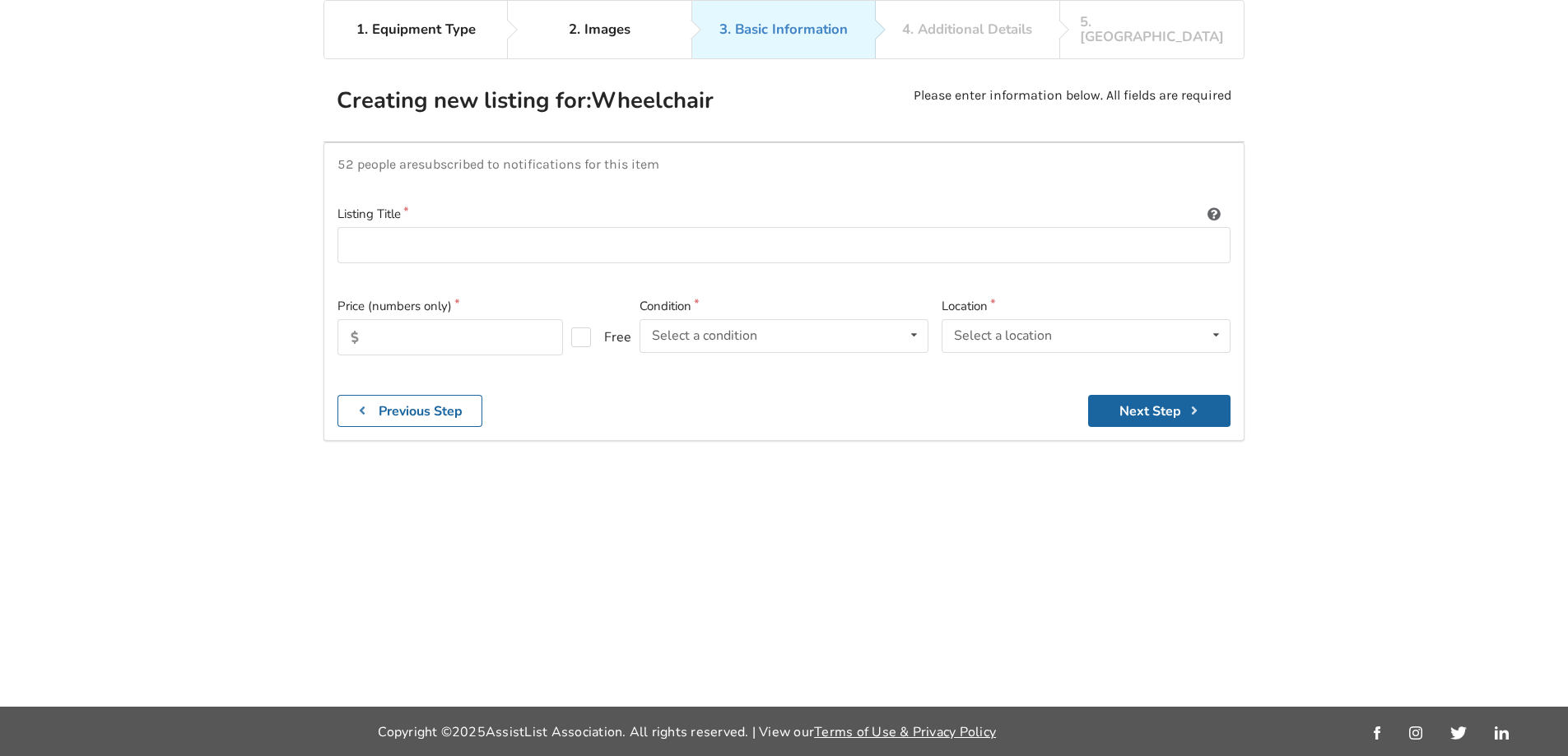
scroll to position [73, 0]
click at [912, 320] on icon at bounding box center [914, 336] width 23 height 31
click at [1239, 526] on div "1. Equipment Type 2. Images 3. Basic Information 4. Additional Details 5. Previ…" at bounding box center [784, 353] width 1568 height 706
drag, startPoint x: 607, startPoint y: 406, endPoint x: 459, endPoint y: 394, distance: 148.5
click at [459, 402] on b "Previous Step" at bounding box center [420, 411] width 84 height 18
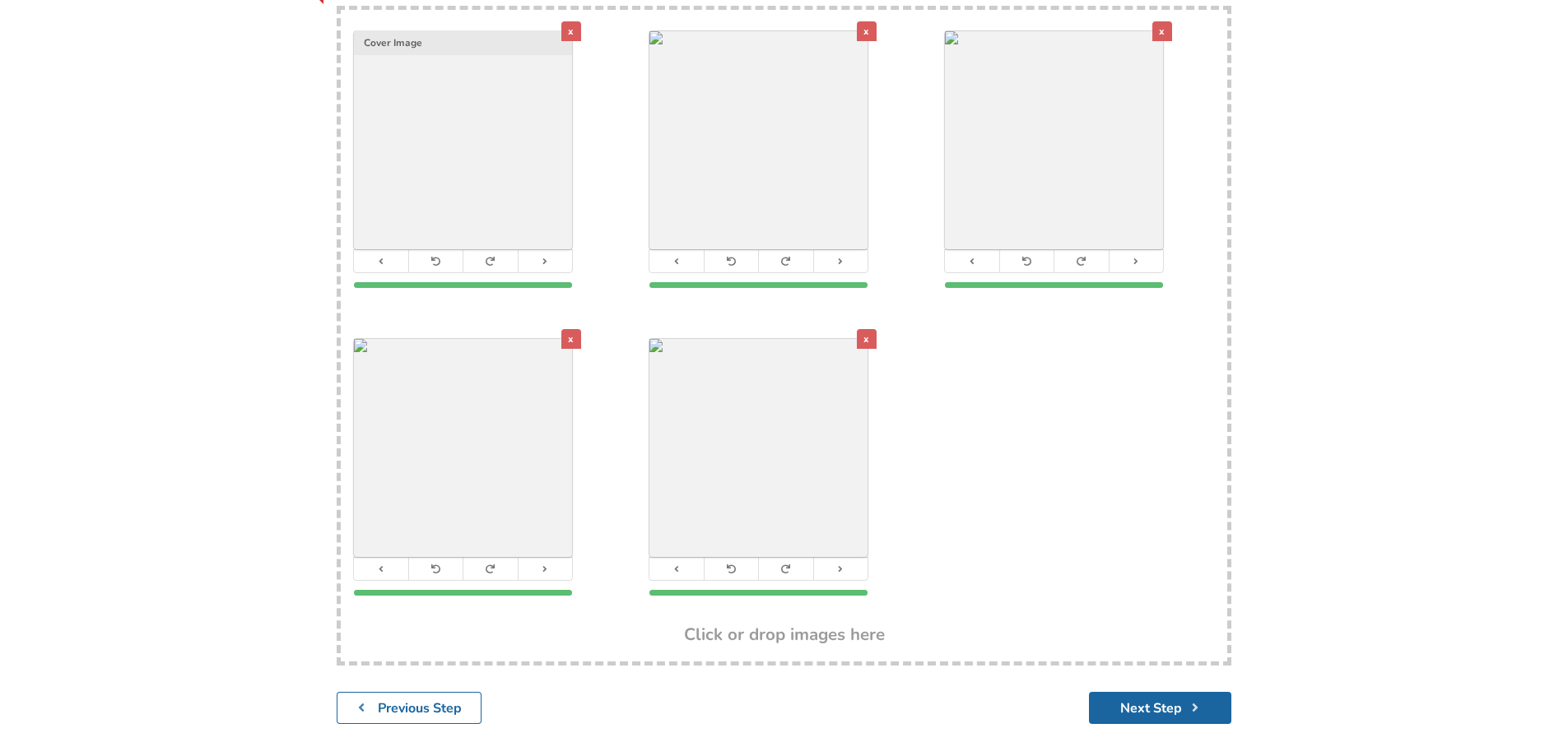
scroll to position [320, 0]
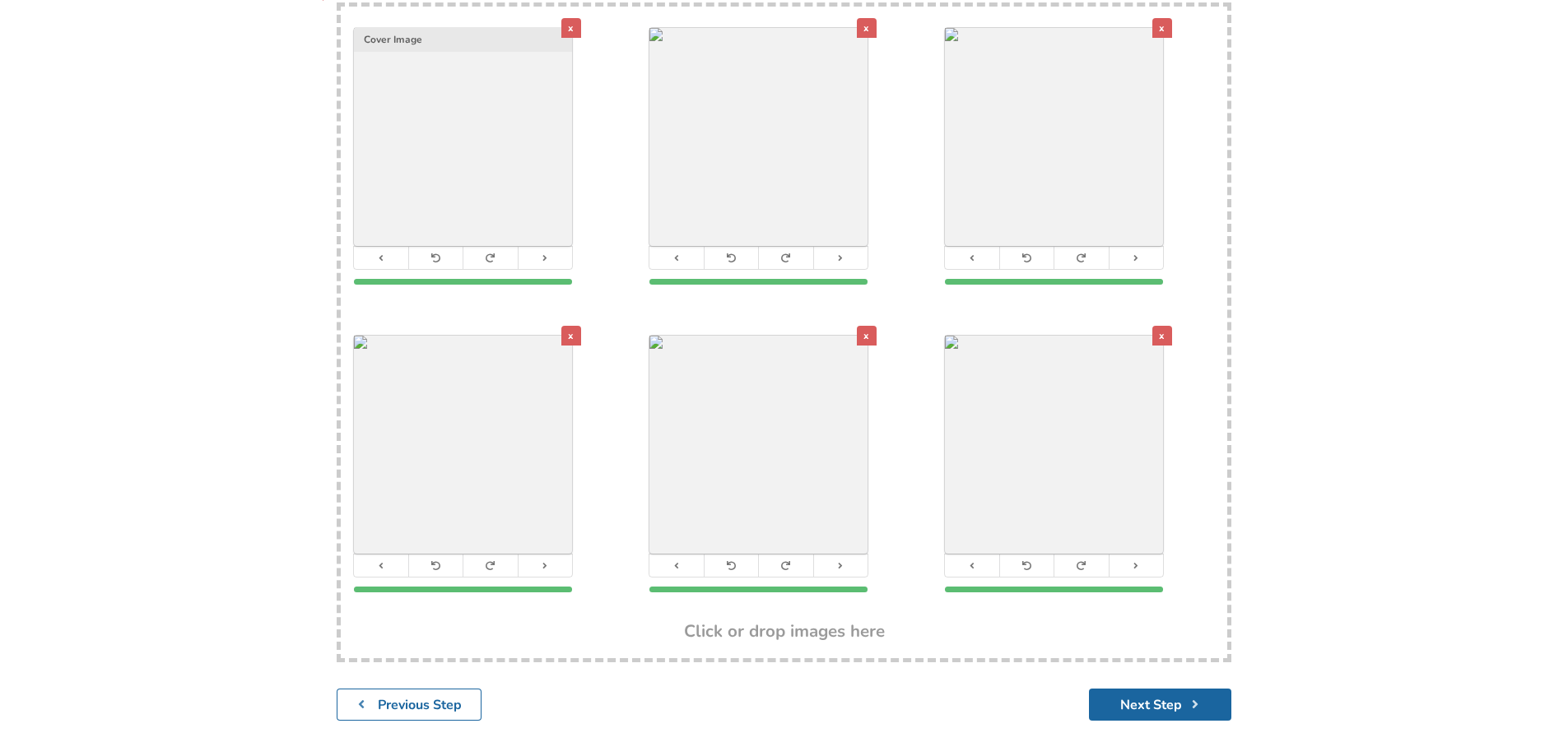
click at [1162, 326] on div "x" at bounding box center [1163, 336] width 20 height 20
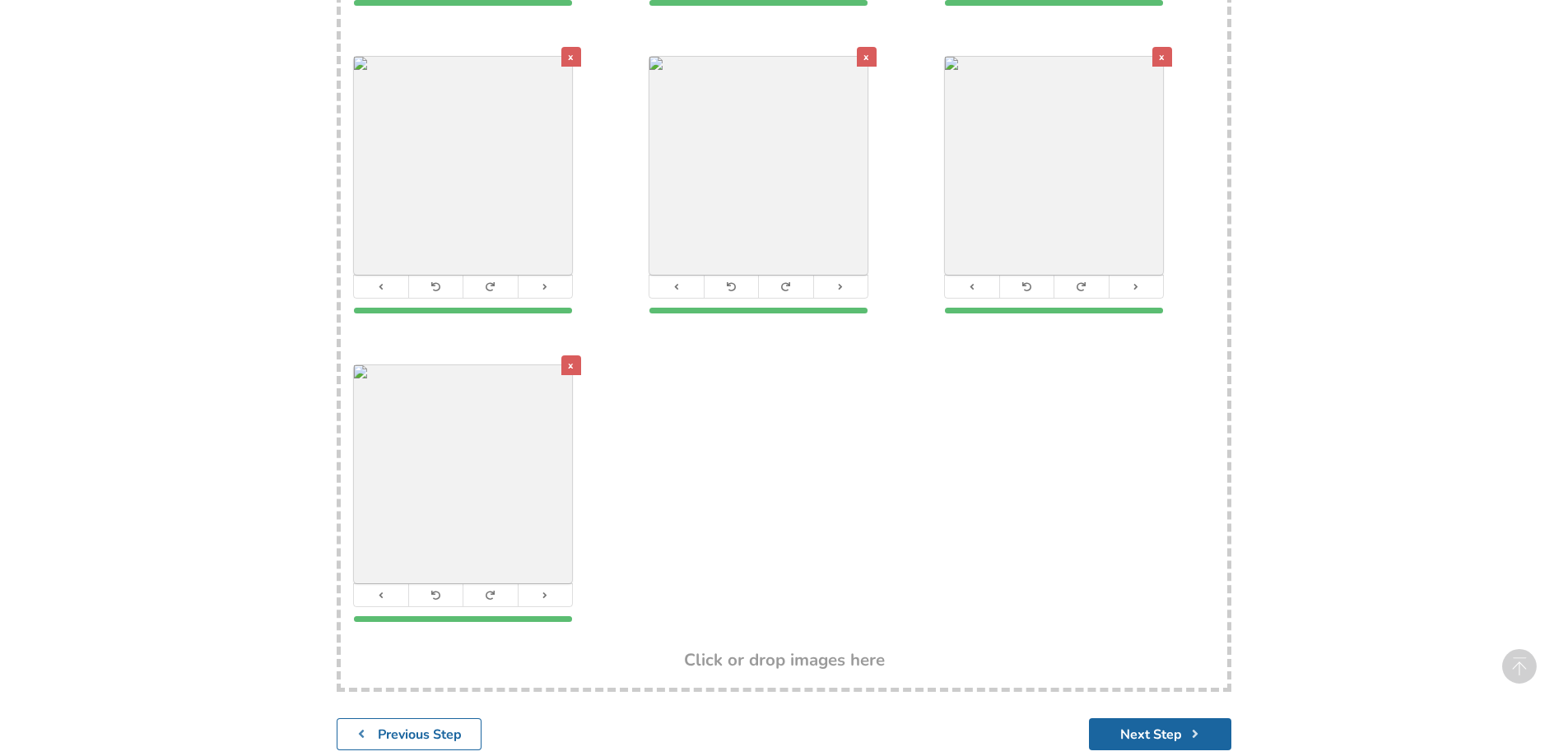
scroll to position [687, 0]
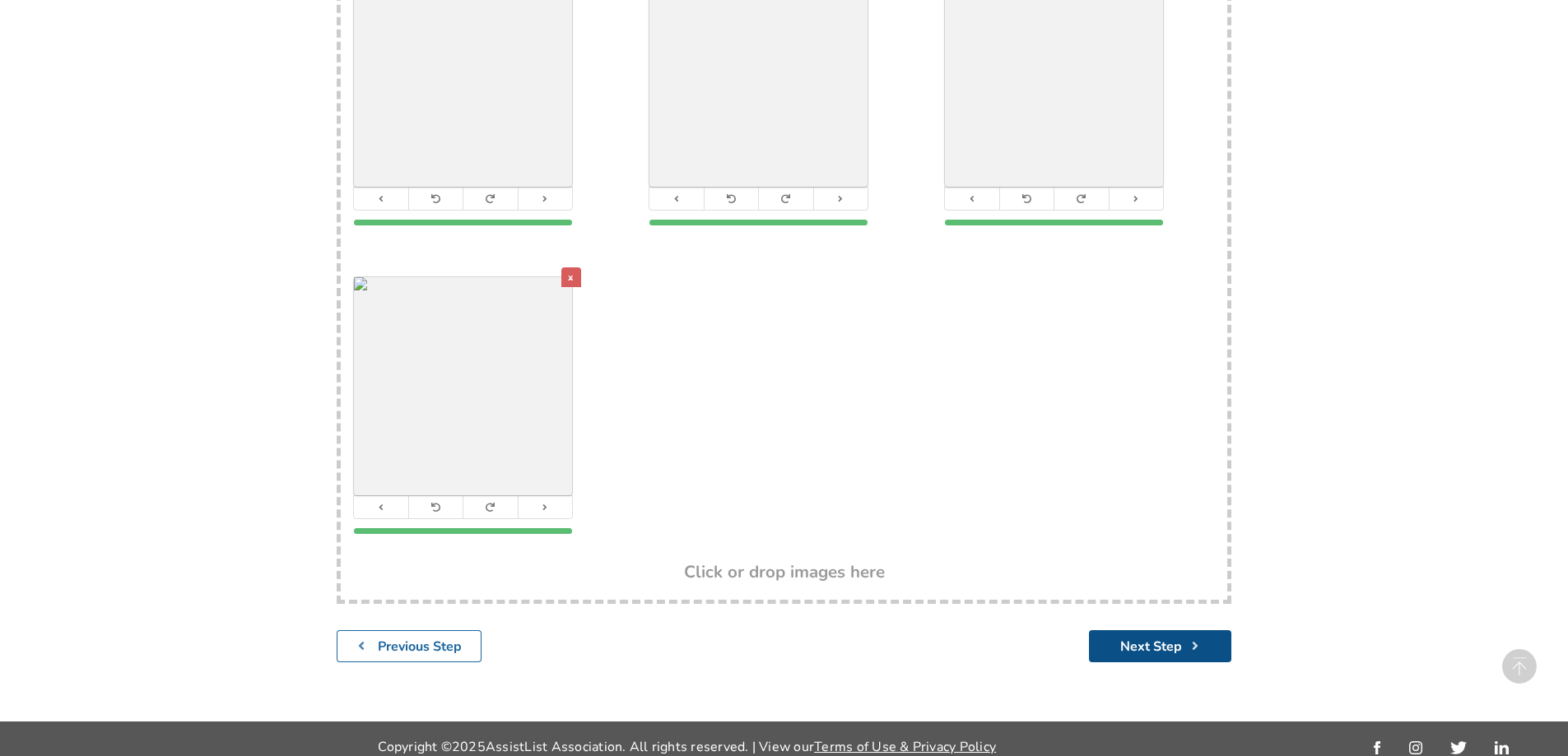
click at [1147, 632] on button "Next Step" at bounding box center [1160, 647] width 143 height 32
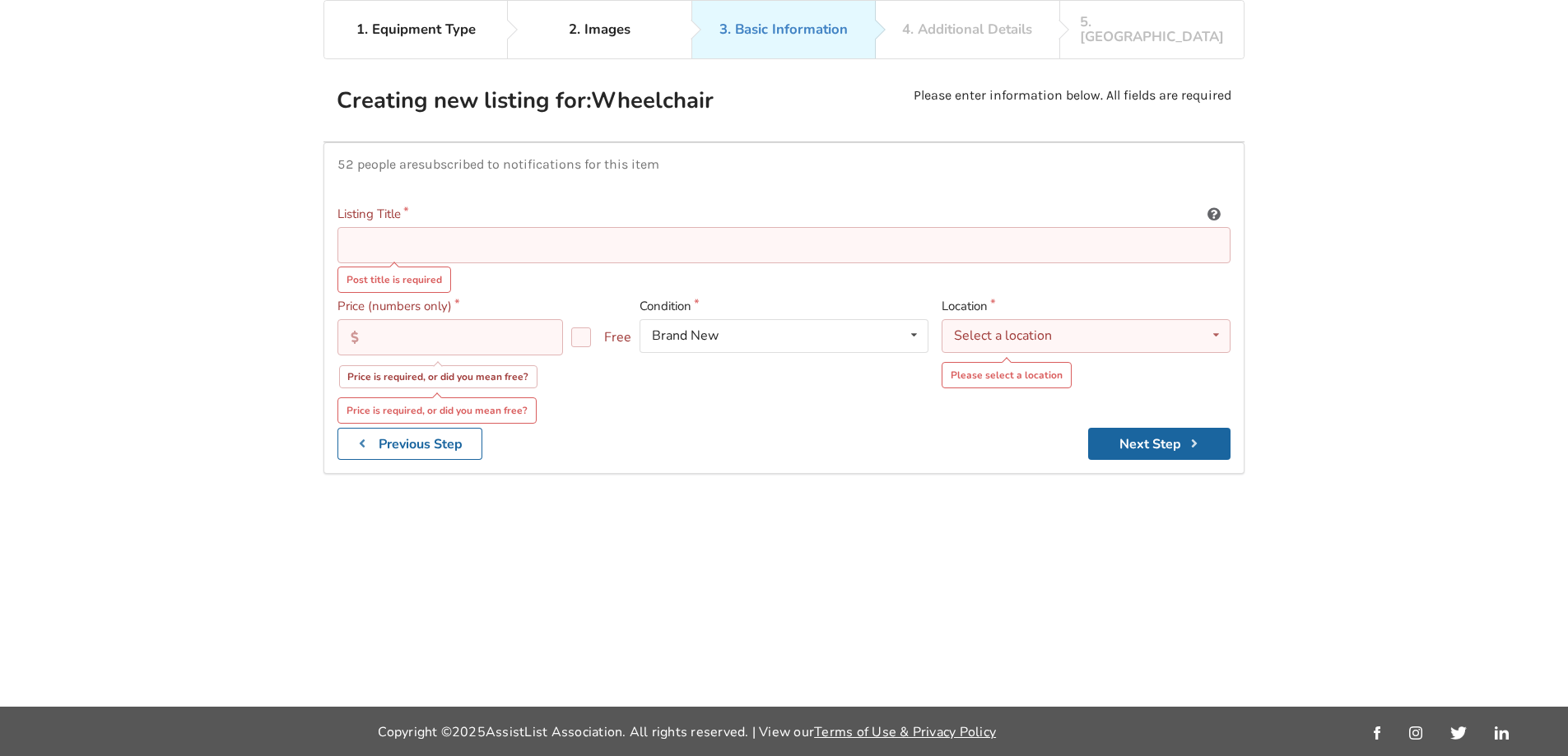
click at [402, 232] on input at bounding box center [784, 245] width 893 height 37
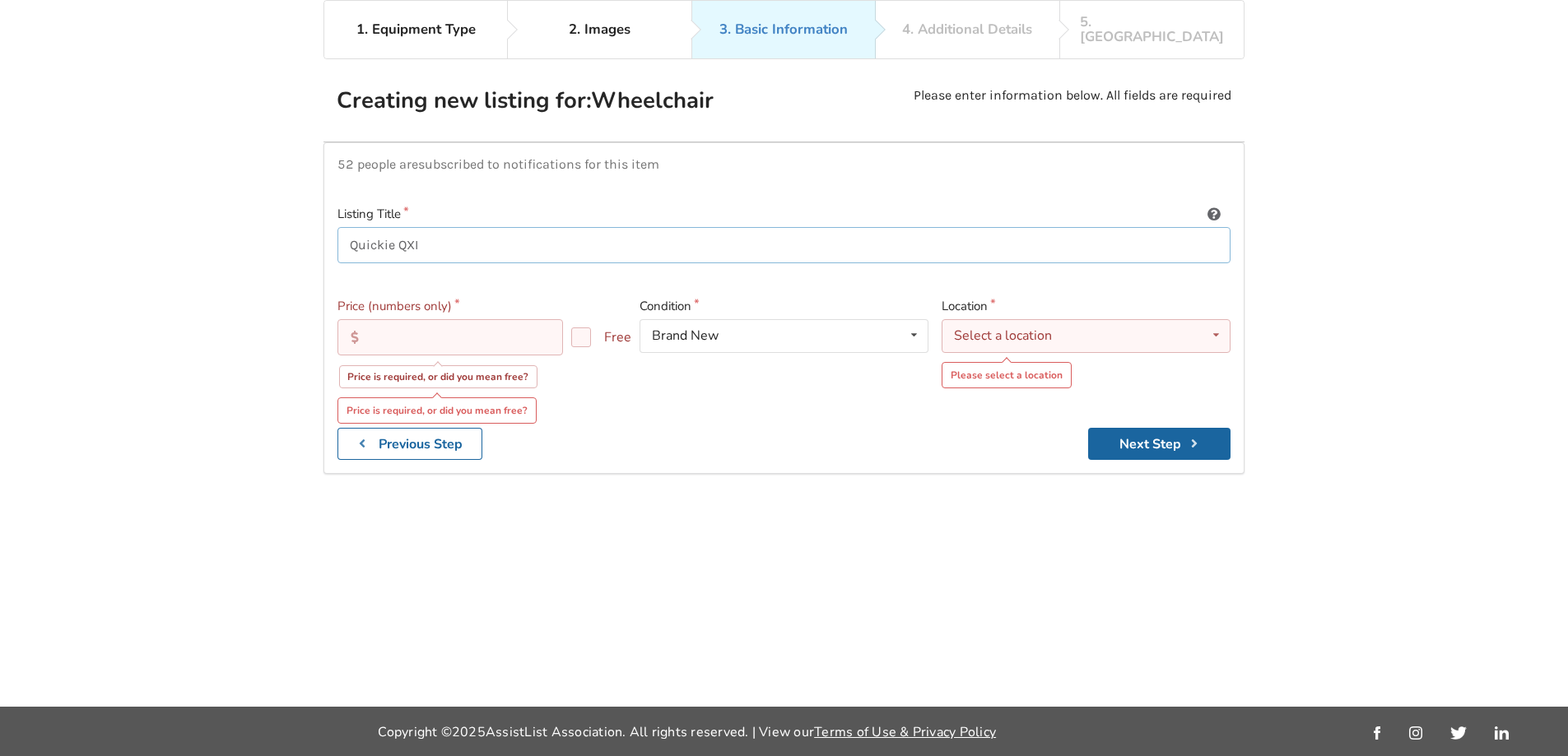
type input "Quickie QXI"
click at [419, 319] on input "text" at bounding box center [450, 337] width 226 height 36
click at [808, 328] on div "Brand New Brand New Less Than 1 Year 1 To 2 Years 3 To 5 Years Over 5 Years" at bounding box center [784, 336] width 289 height 32
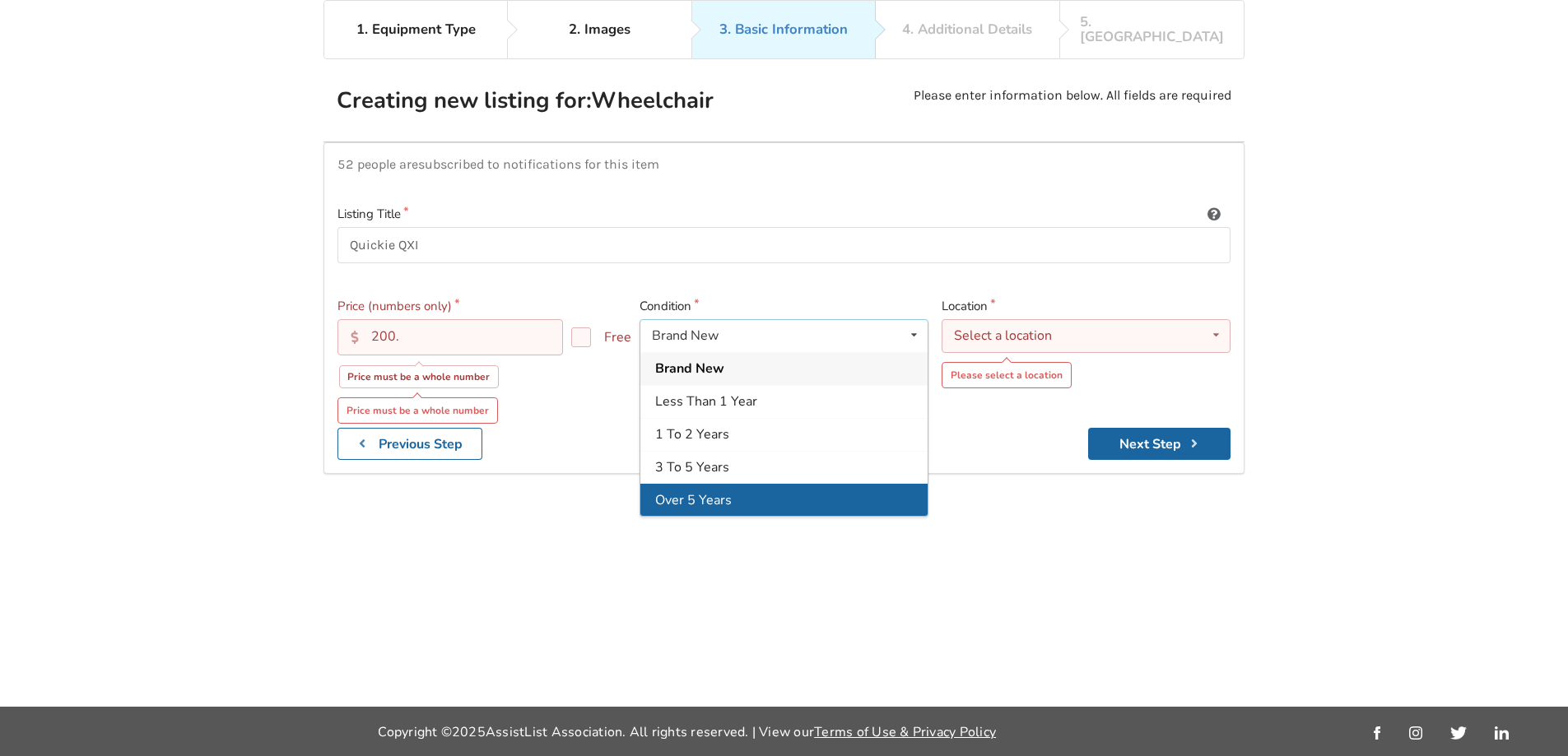
click at [735, 483] on div "Over 5 Years" at bounding box center [784, 499] width 287 height 32
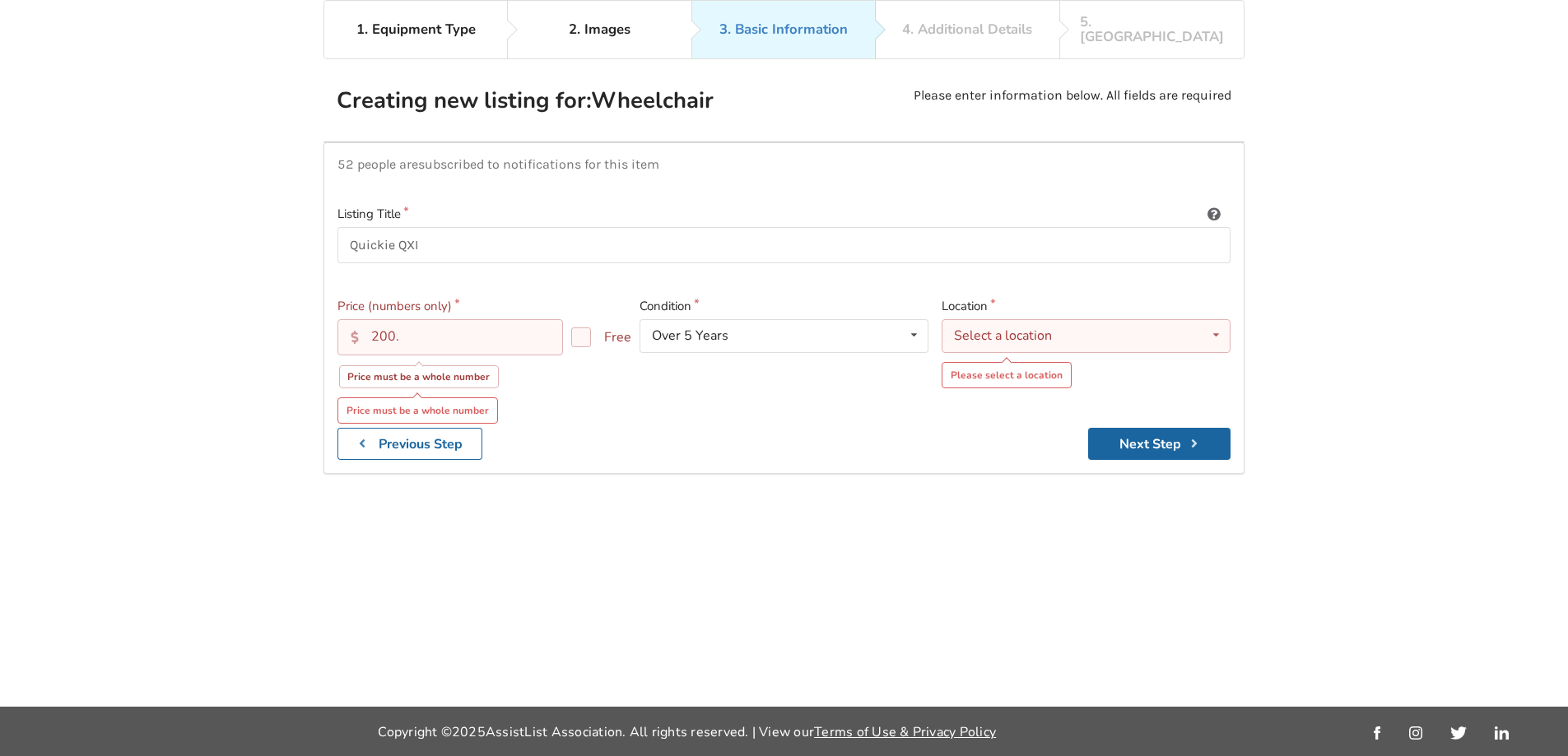
click at [1026, 329] on div "Select a location" at bounding box center [1003, 336] width 98 height 14
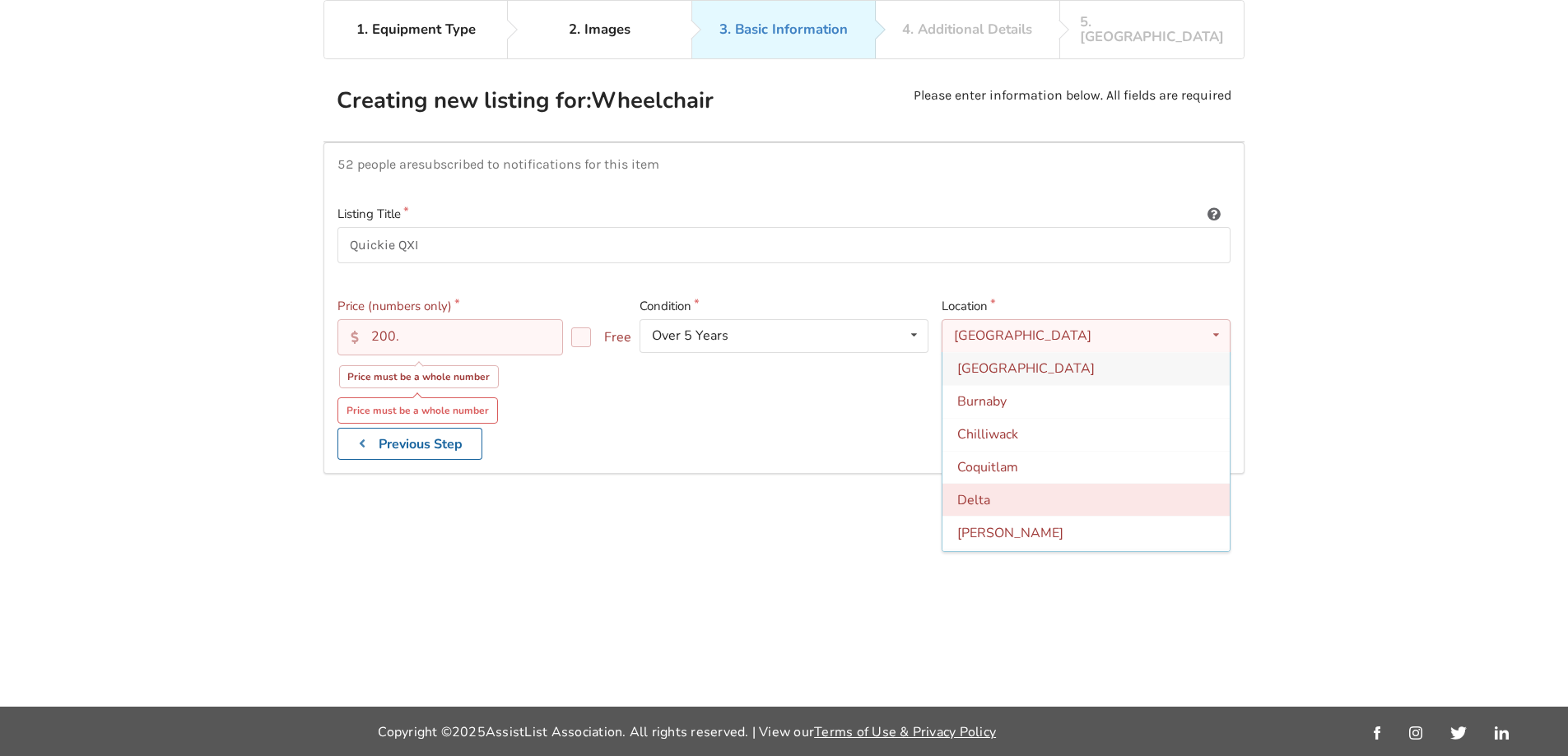
click at [992, 484] on div "Delta" at bounding box center [1086, 499] width 287 height 32
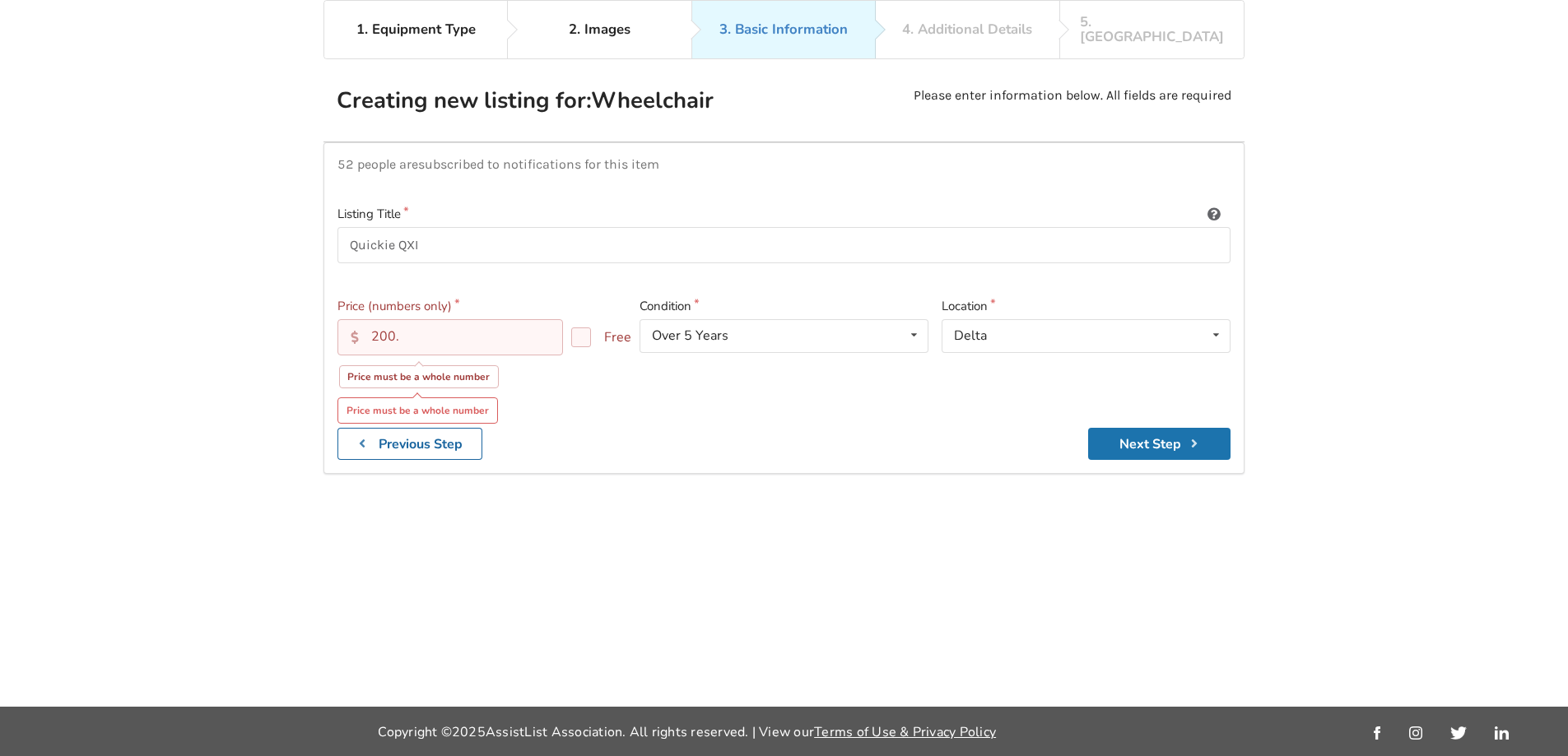
click at [1164, 428] on button "Next Step" at bounding box center [1160, 444] width 143 height 32
click at [455, 319] on input "200." at bounding box center [450, 337] width 226 height 36
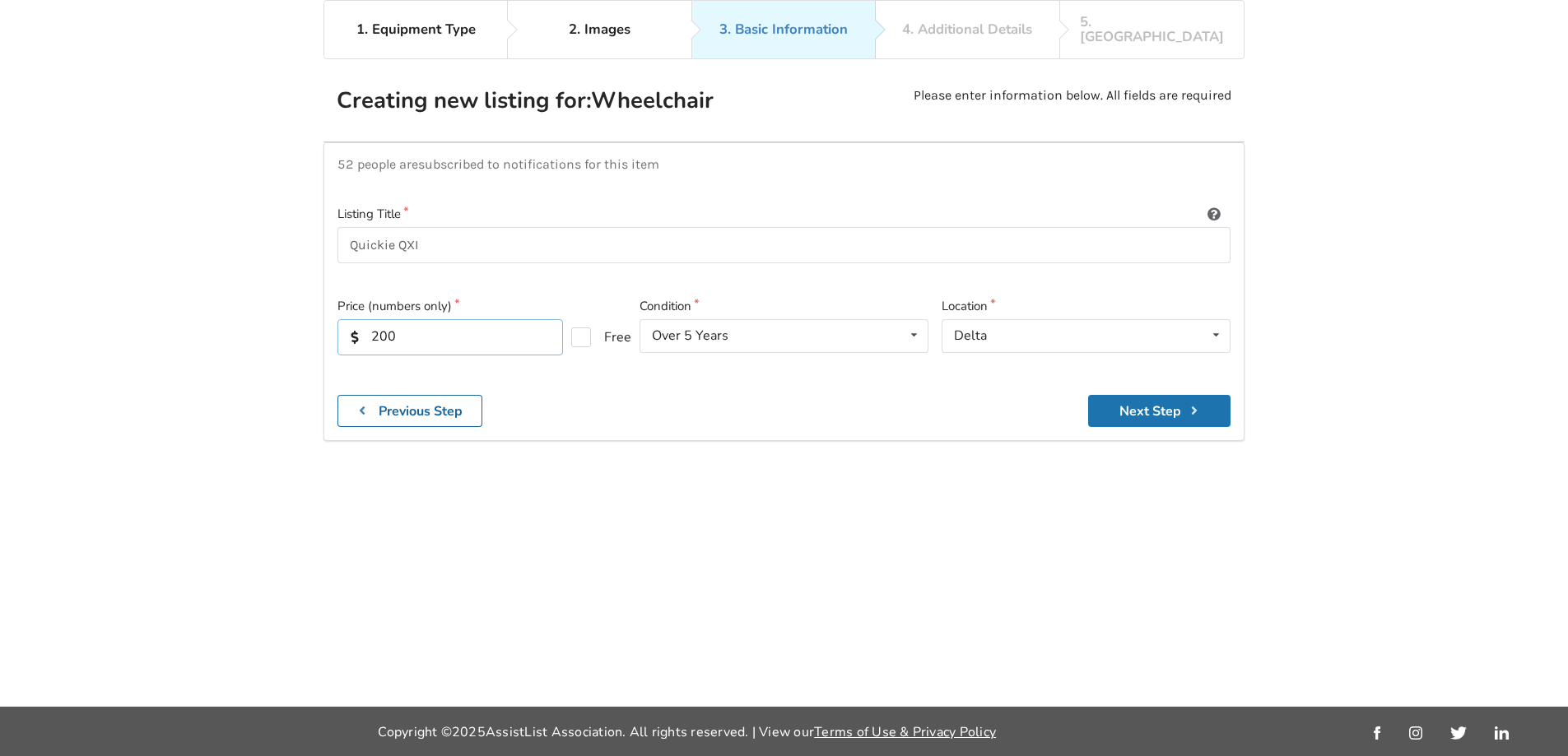
type input "200"
click at [1165, 395] on button "Next Step" at bounding box center [1160, 411] width 143 height 32
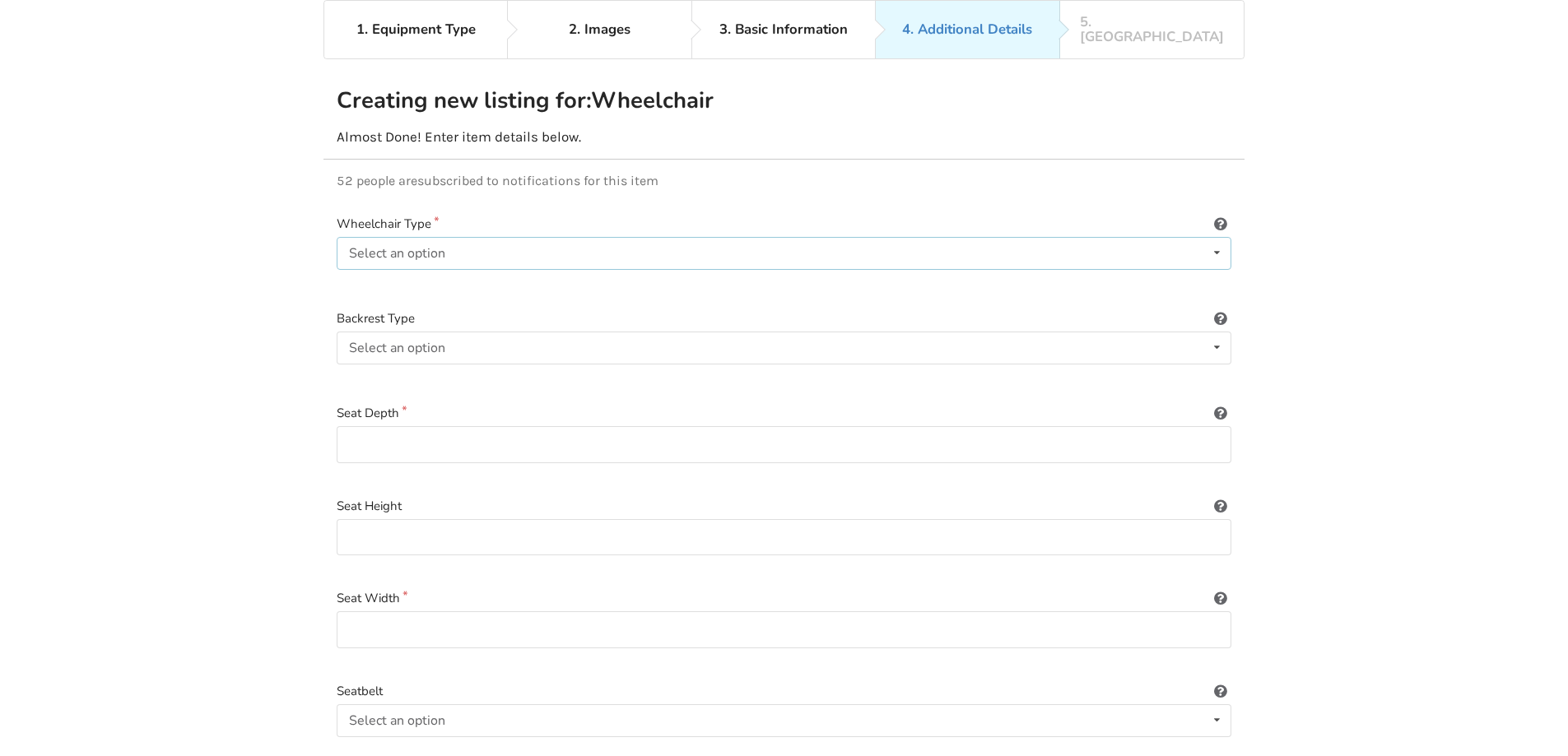
click at [904, 241] on div "Select an option Power/electric Manual Transport Tilt" at bounding box center [784, 254] width 895 height 32
click at [658, 302] on div "Manual" at bounding box center [784, 318] width 893 height 32
click at [642, 341] on div "Select an option Sling (standard upholstery) Hardshell (rigid) Tension-adjustab…" at bounding box center [784, 347] width 895 height 32
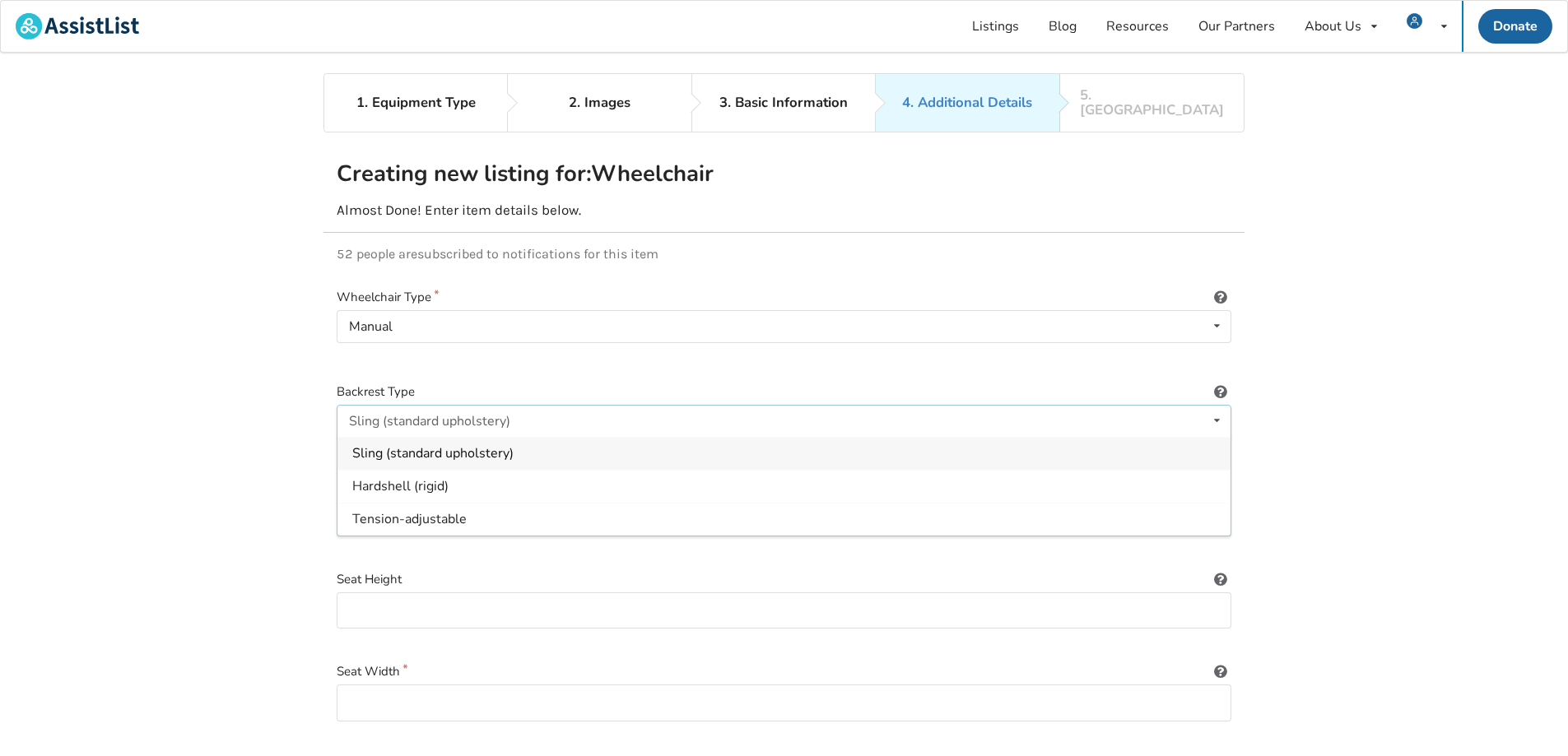
click at [482, 445] on span "Sling (standard upholstery)" at bounding box center [432, 454] width 162 height 18
click at [471, 500] on input at bounding box center [784, 518] width 895 height 37
type input "20 inches"
click at [415, 603] on input at bounding box center [784, 611] width 895 height 37
type input "21 inches"
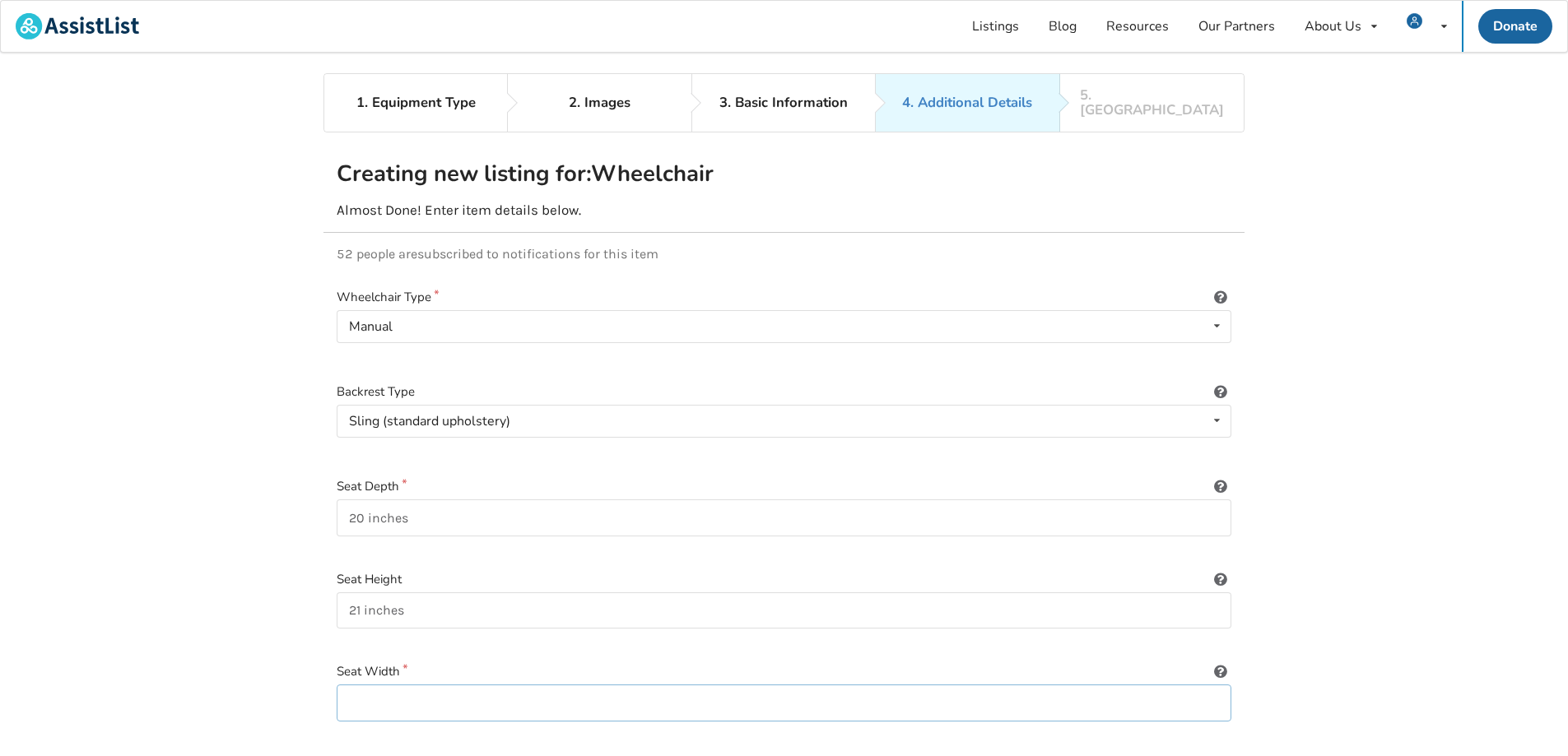
click at [466, 687] on input at bounding box center [784, 703] width 895 height 37
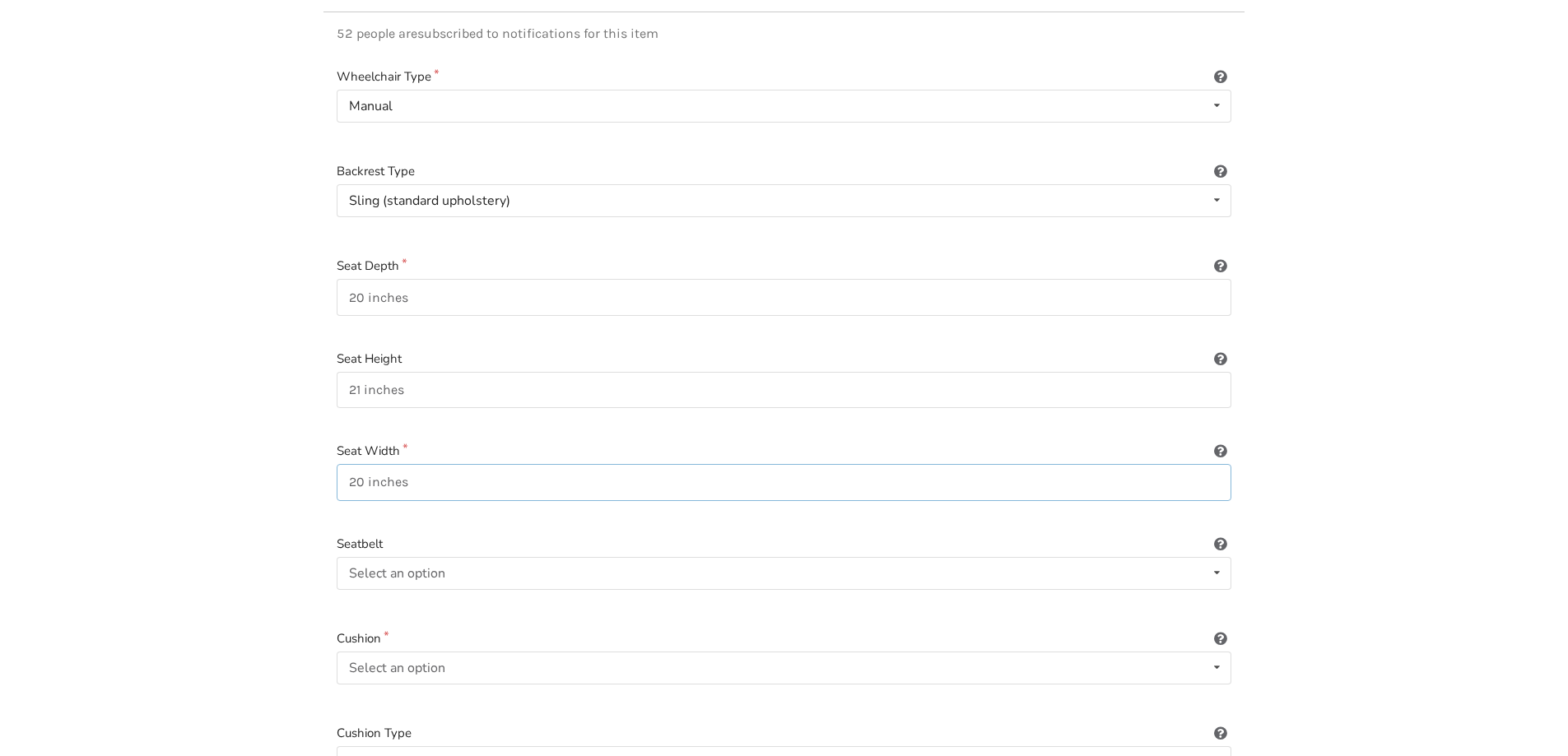
scroll to position [247, 0]
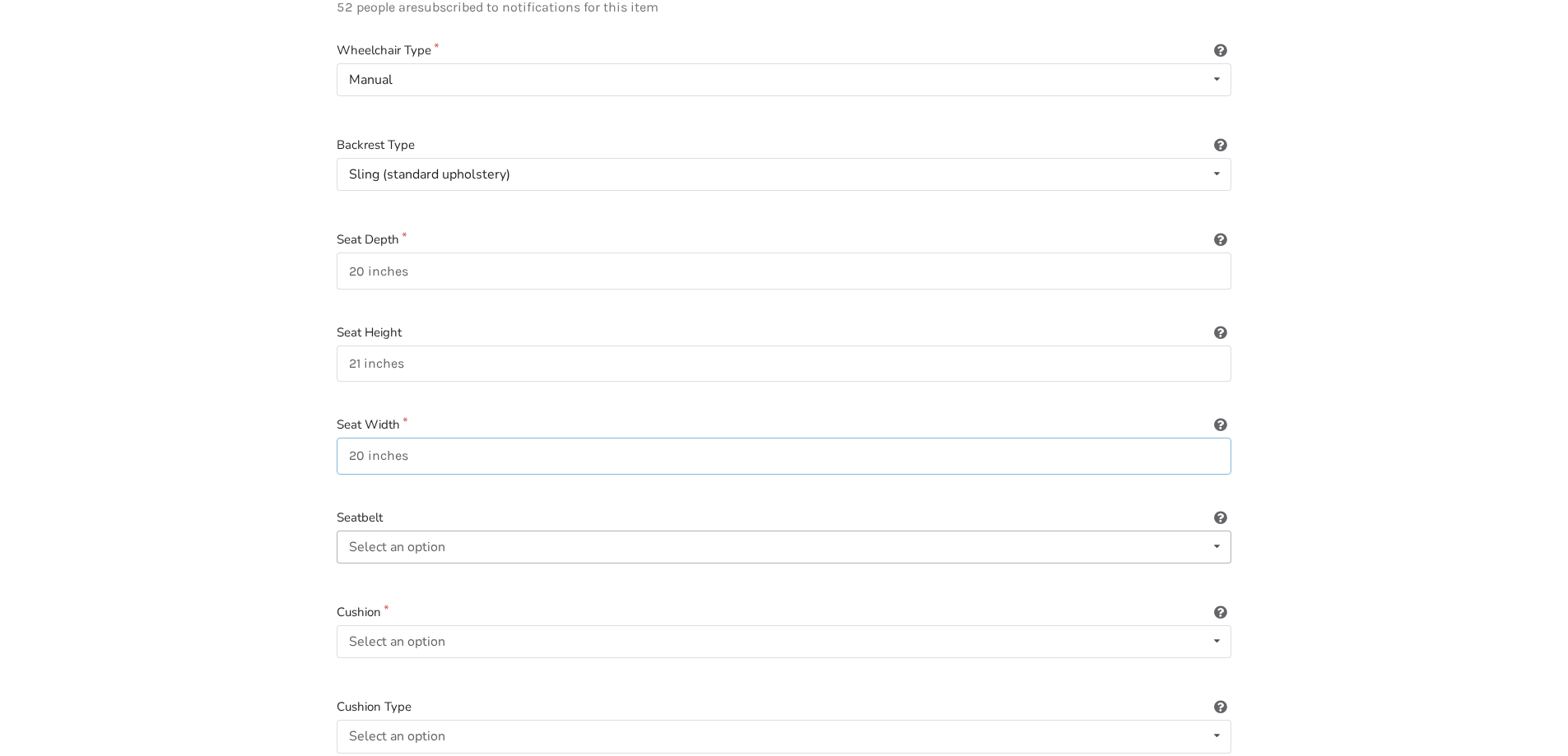
type input "20 inches"
click at [462, 533] on div "Select an option Included Not included" at bounding box center [784, 547] width 895 height 32
click at [412, 565] on div "Included" at bounding box center [784, 579] width 893 height 32
click at [444, 635] on div "Select an option" at bounding box center [397, 641] width 97 height 14
drag, startPoint x: 398, startPoint y: 654, endPoint x: 409, endPoint y: 655, distance: 11.0
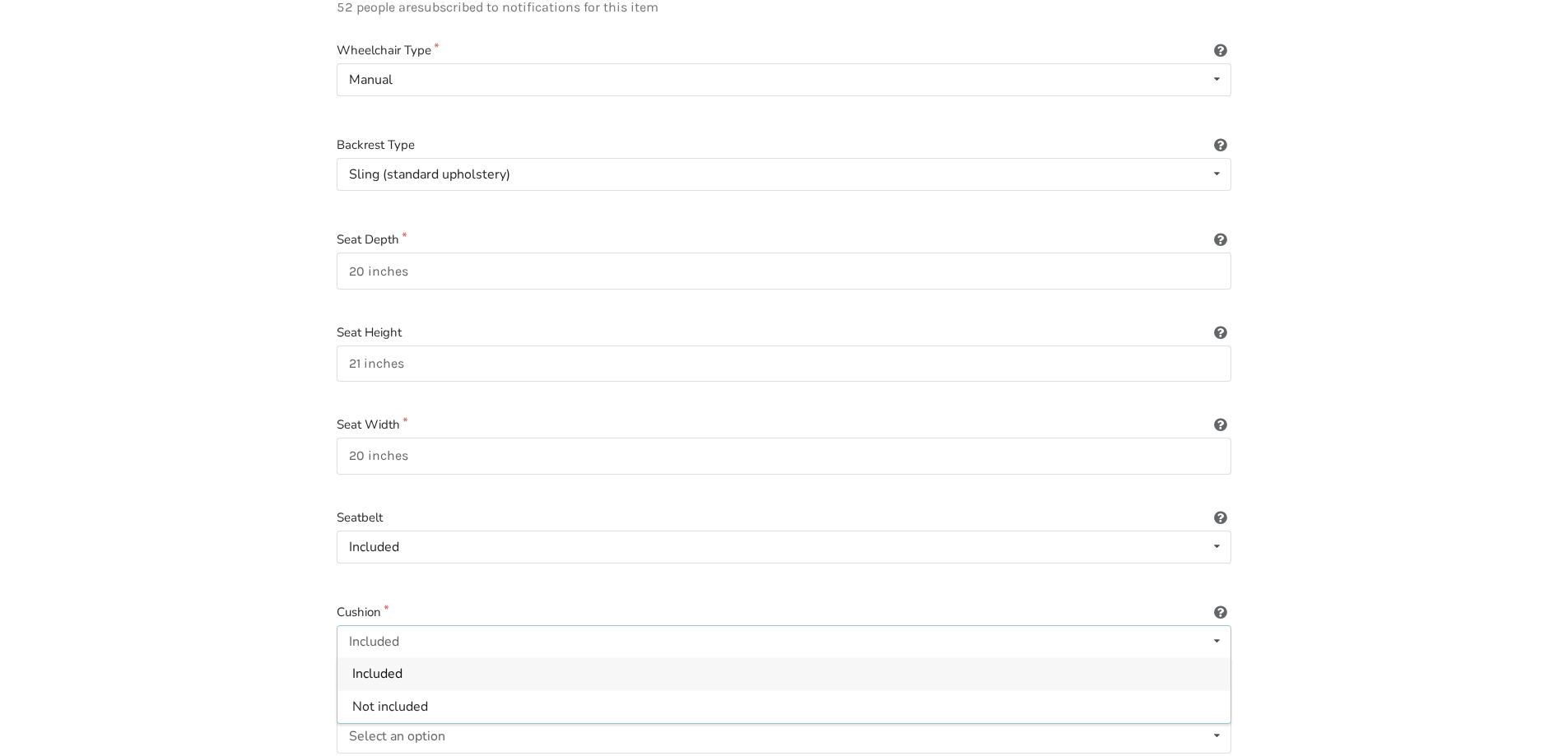
click at [398, 666] on span "Included" at bounding box center [377, 675] width 51 height 18
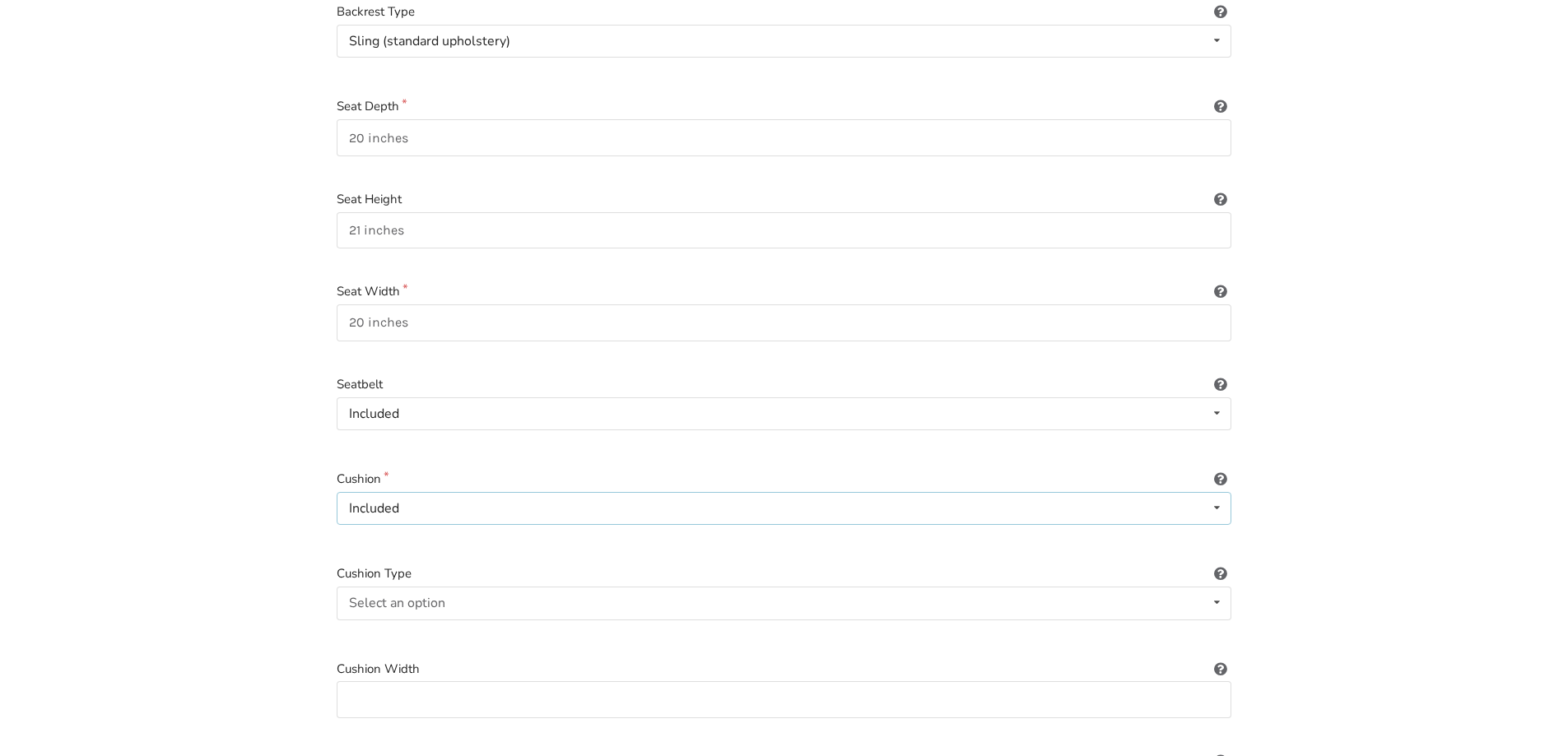
scroll to position [411, 0]
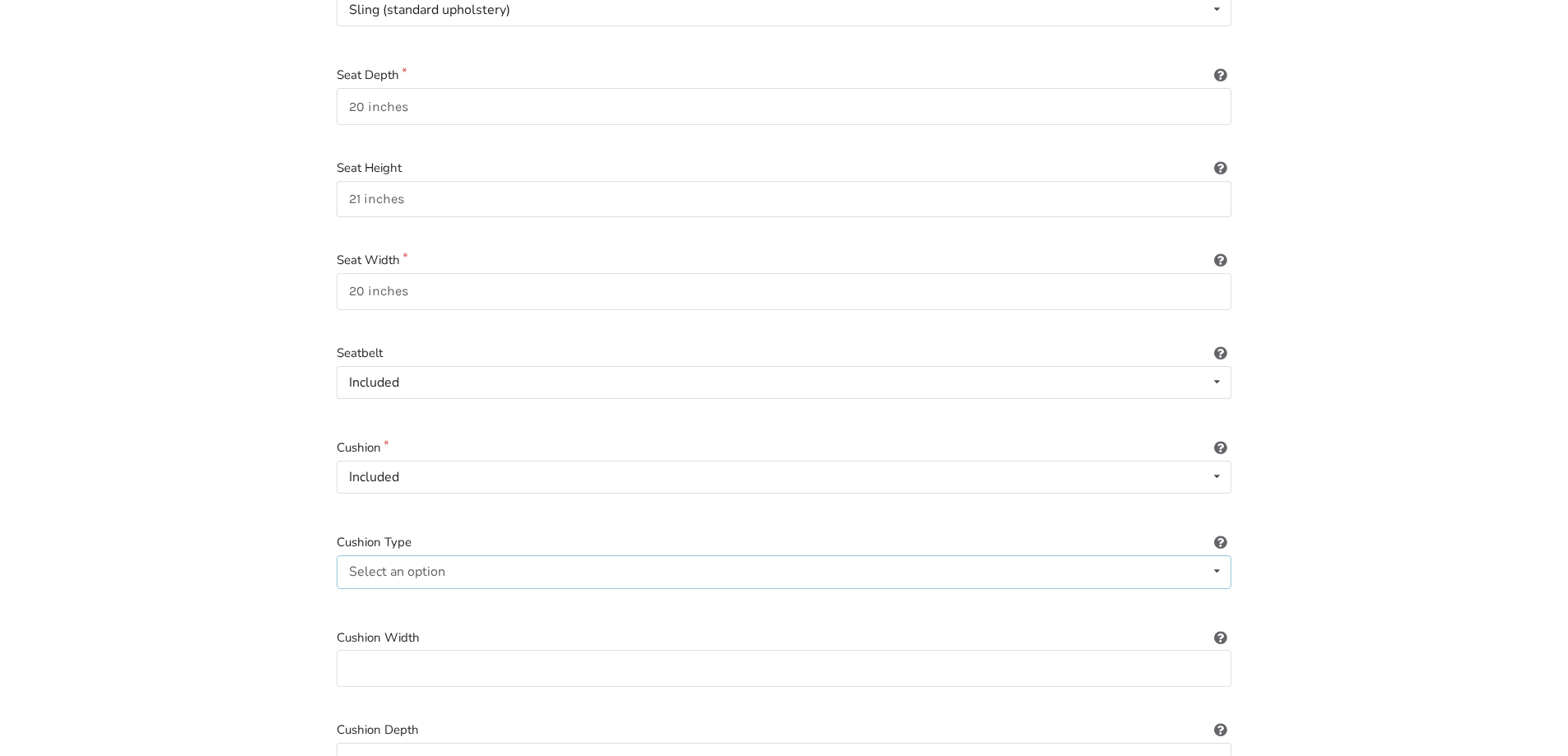
click at [463, 560] on div "Select an option Not applicable Foam Gel Air Gel and foam Air and foam Captain'…" at bounding box center [784, 572] width 895 height 32
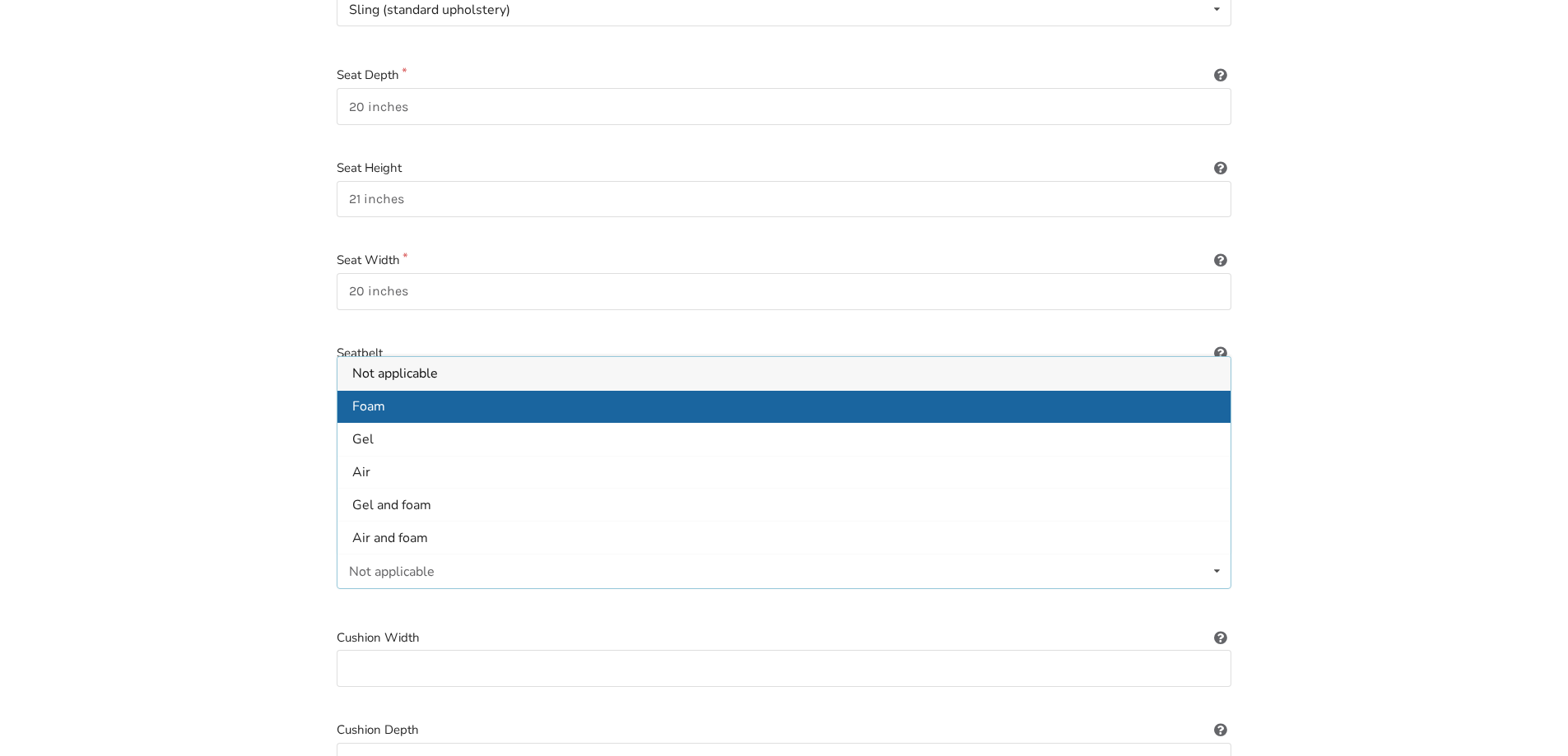
click at [388, 390] on div "Foam" at bounding box center [784, 406] width 893 height 32
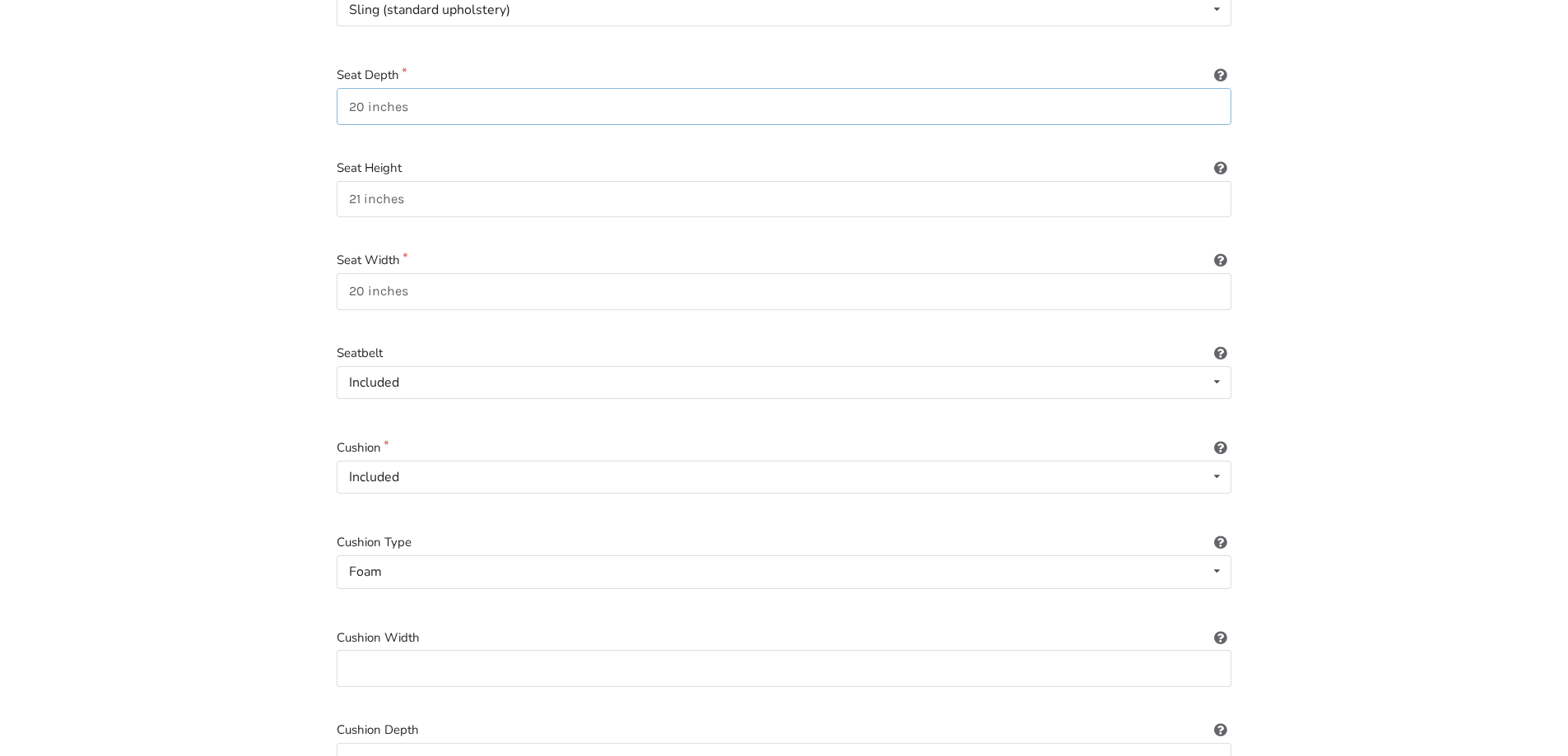
click at [440, 95] on input "20 inches" at bounding box center [784, 106] width 895 height 37
drag, startPoint x: 366, startPoint y: 91, endPoint x: 325, endPoint y: 90, distance: 41.0
type input "19 inches"
click at [433, 281] on input "20 inches" at bounding box center [784, 291] width 895 height 37
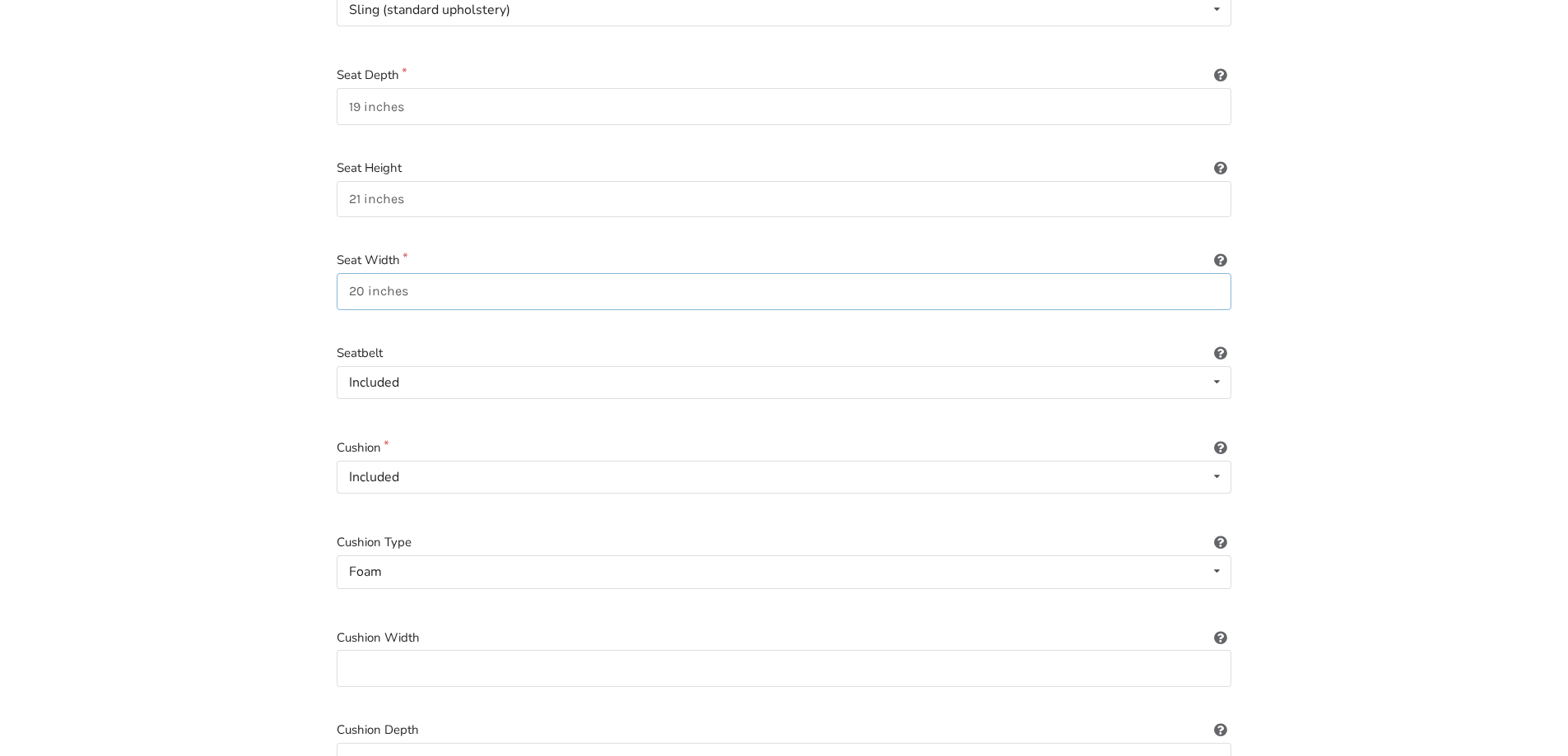
drag, startPoint x: 432, startPoint y: 278, endPoint x: 346, endPoint y: 272, distance: 86.2
click at [346, 273] on input "20 inches" at bounding box center [784, 291] width 895 height 37
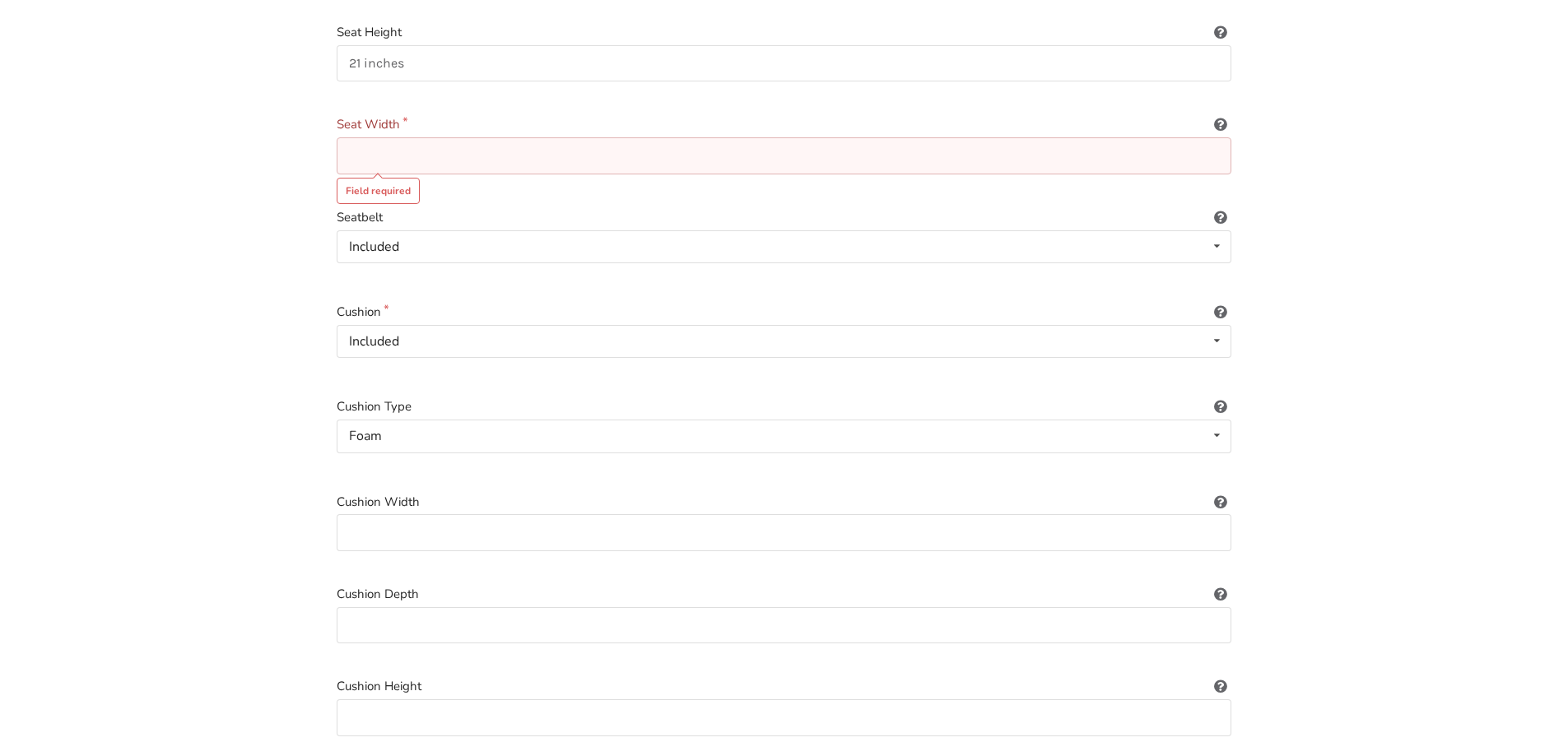
scroll to position [576, 0]
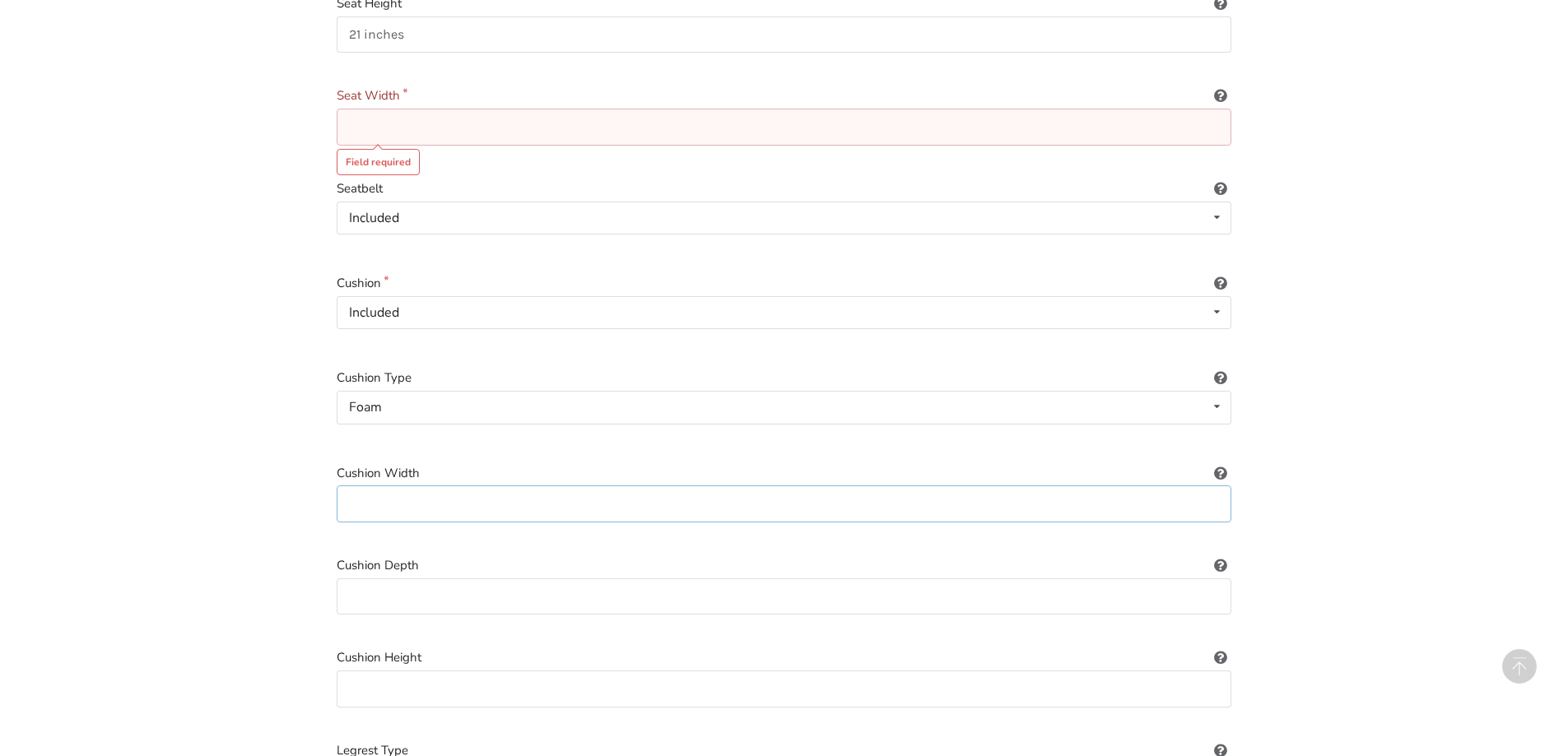
click at [400, 487] on input at bounding box center [784, 503] width 895 height 37
paste input "20 inches"
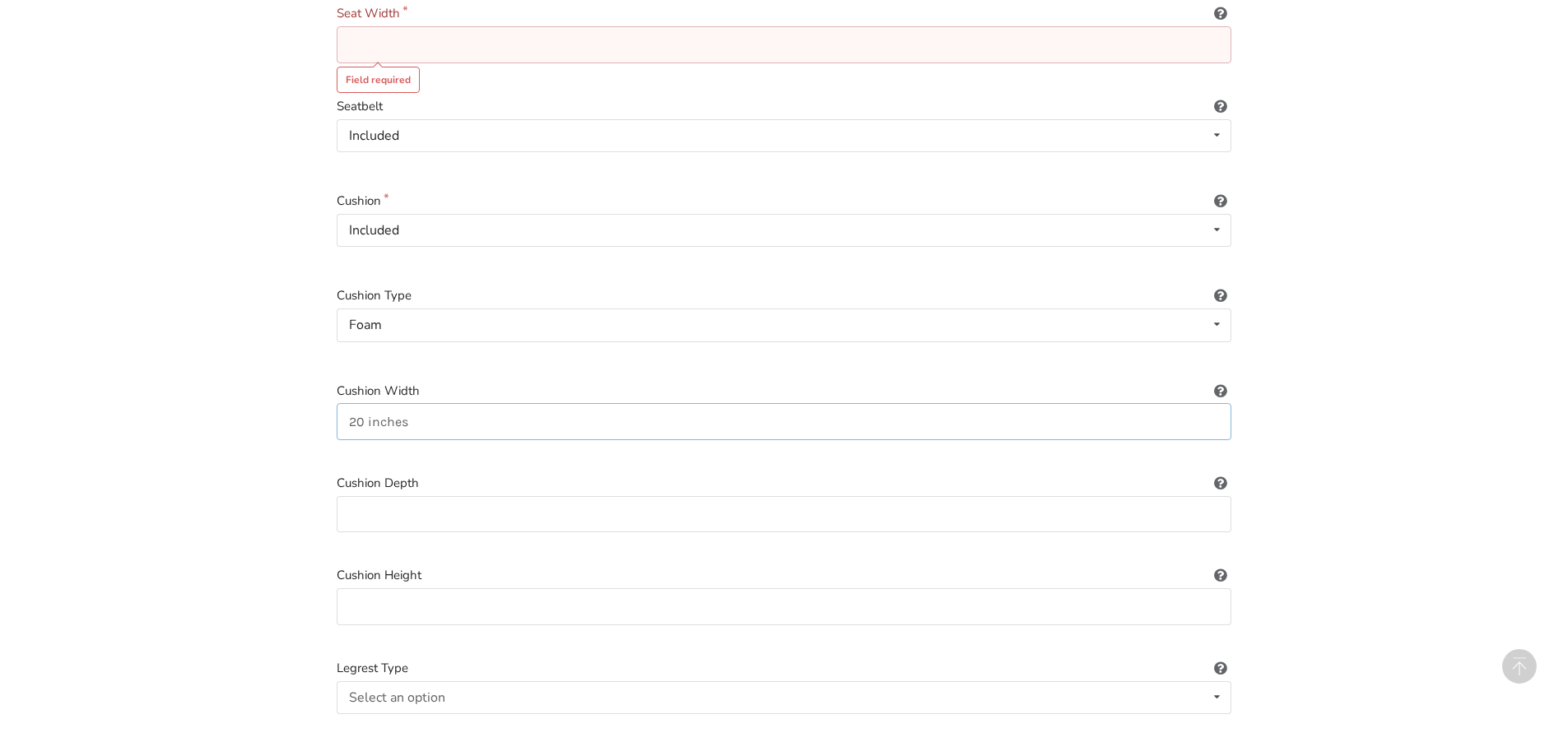
type input "20 inches"
click at [453, 506] on input at bounding box center [784, 514] width 895 height 37
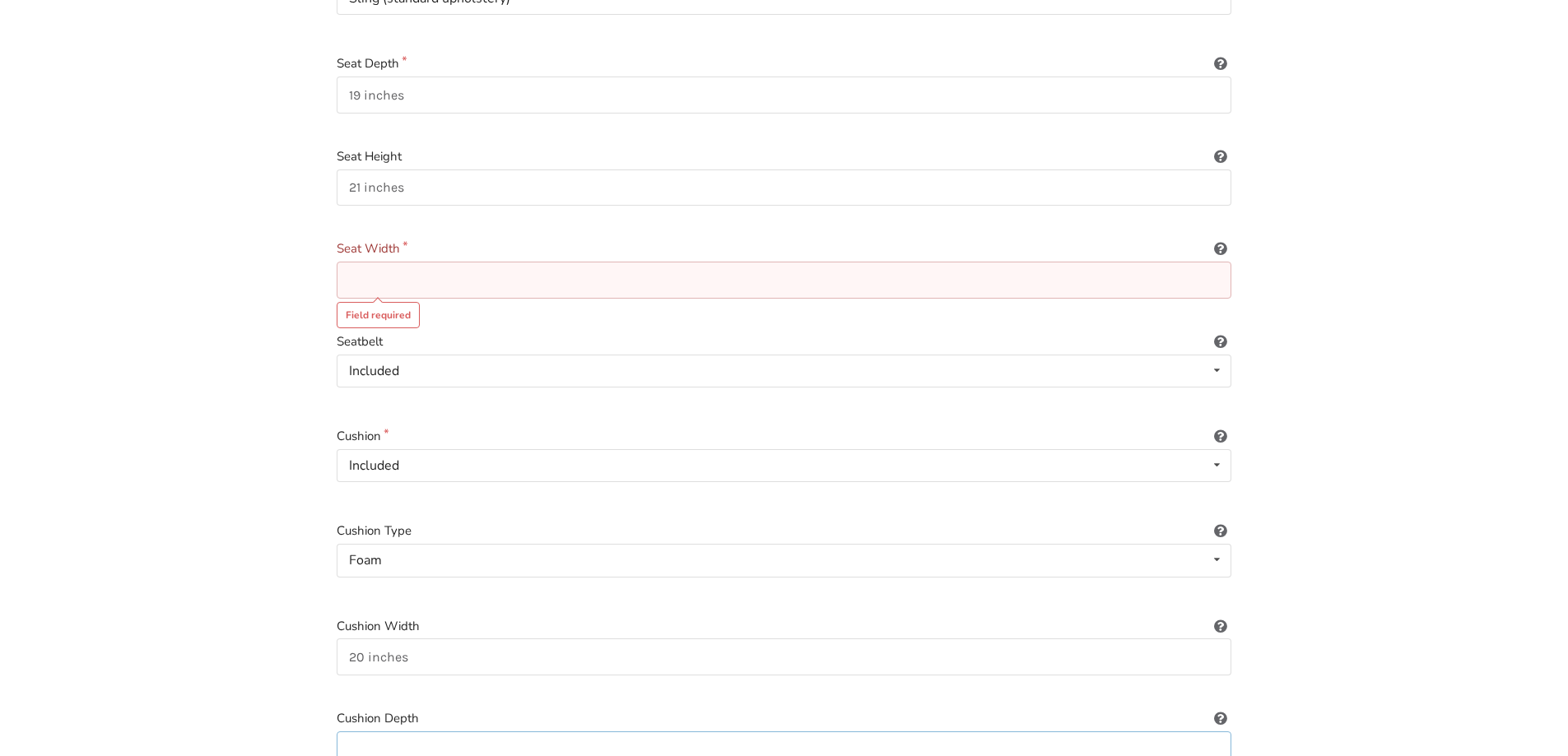
scroll to position [411, 0]
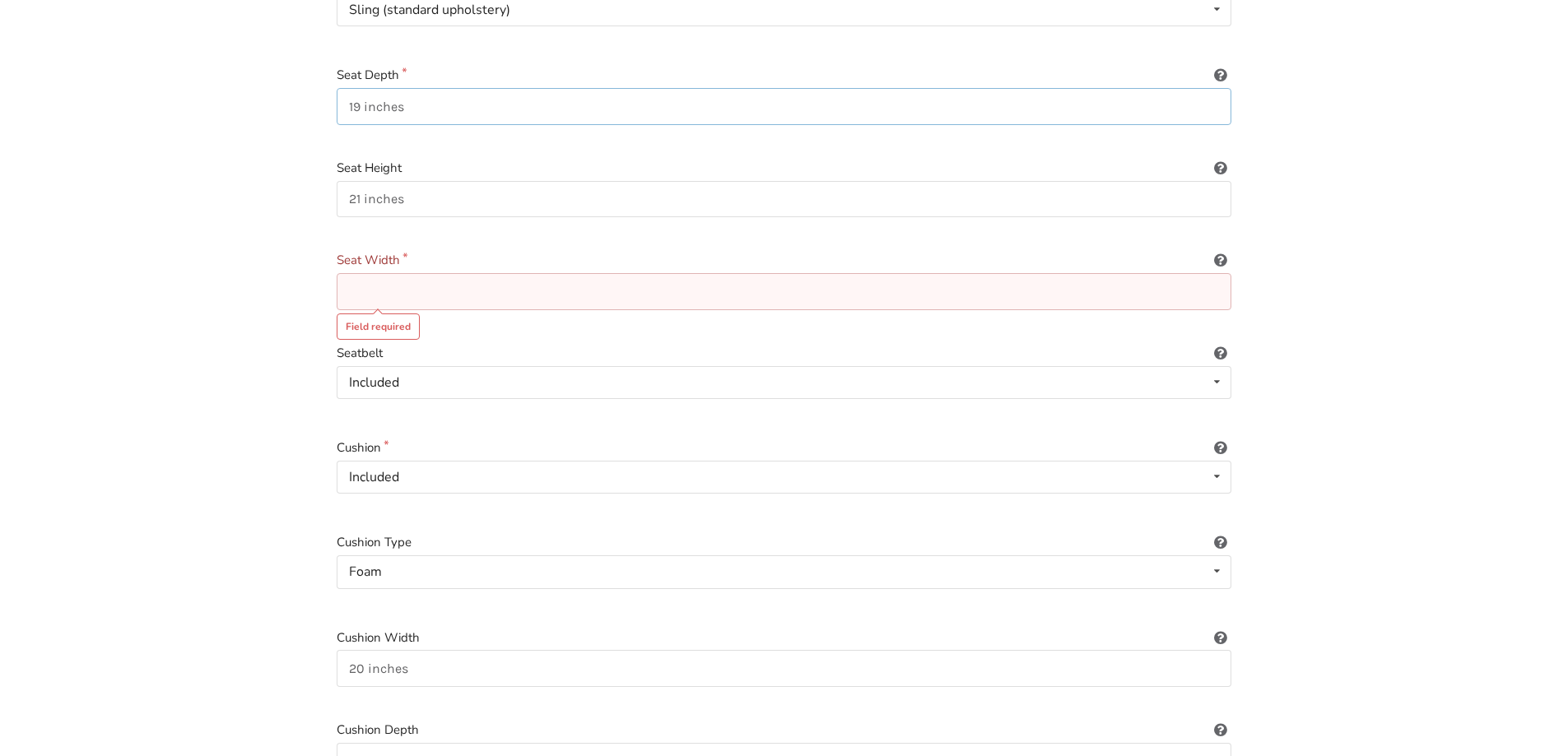
drag, startPoint x: 412, startPoint y: 90, endPoint x: 335, endPoint y: 88, distance: 77.0
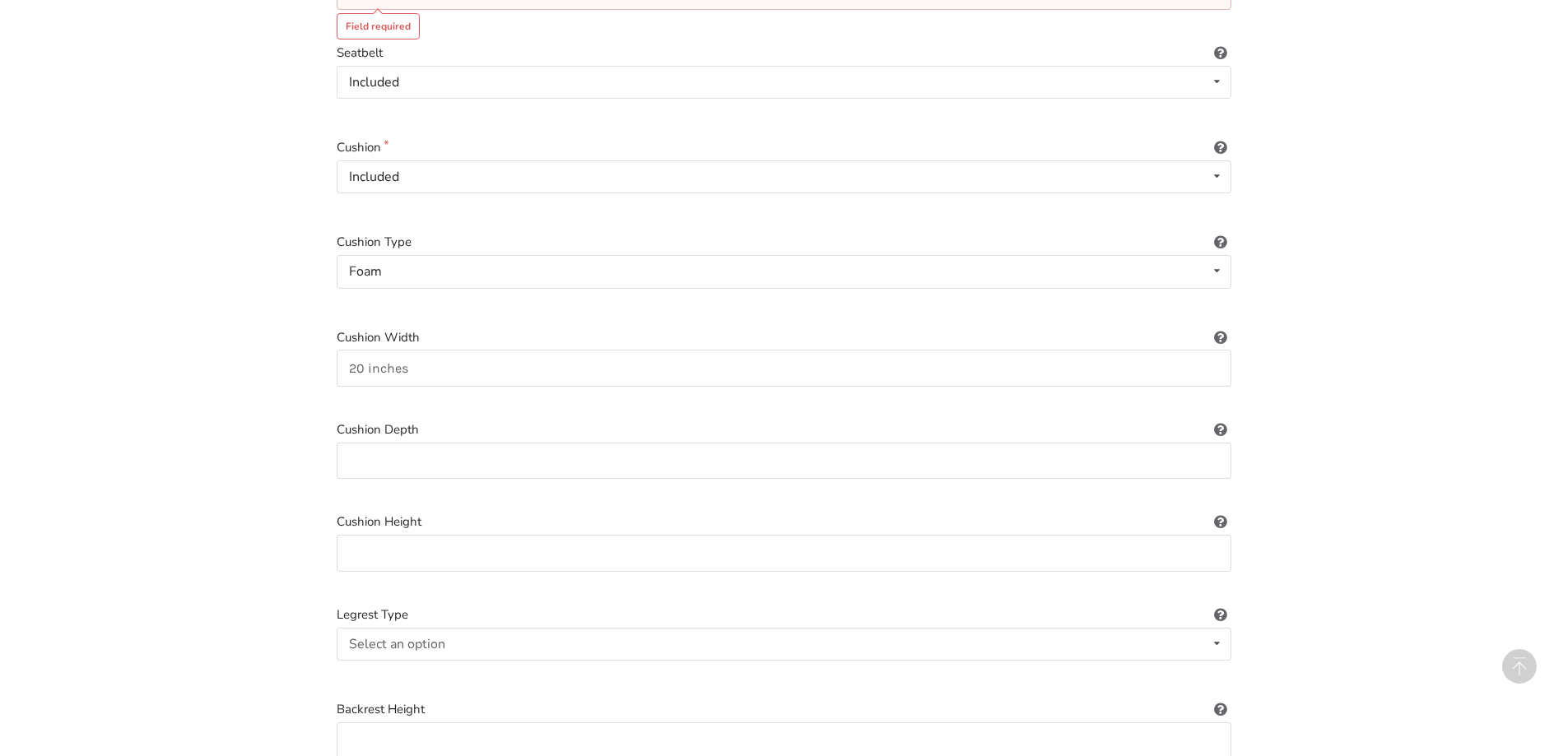
scroll to position [741, 0]
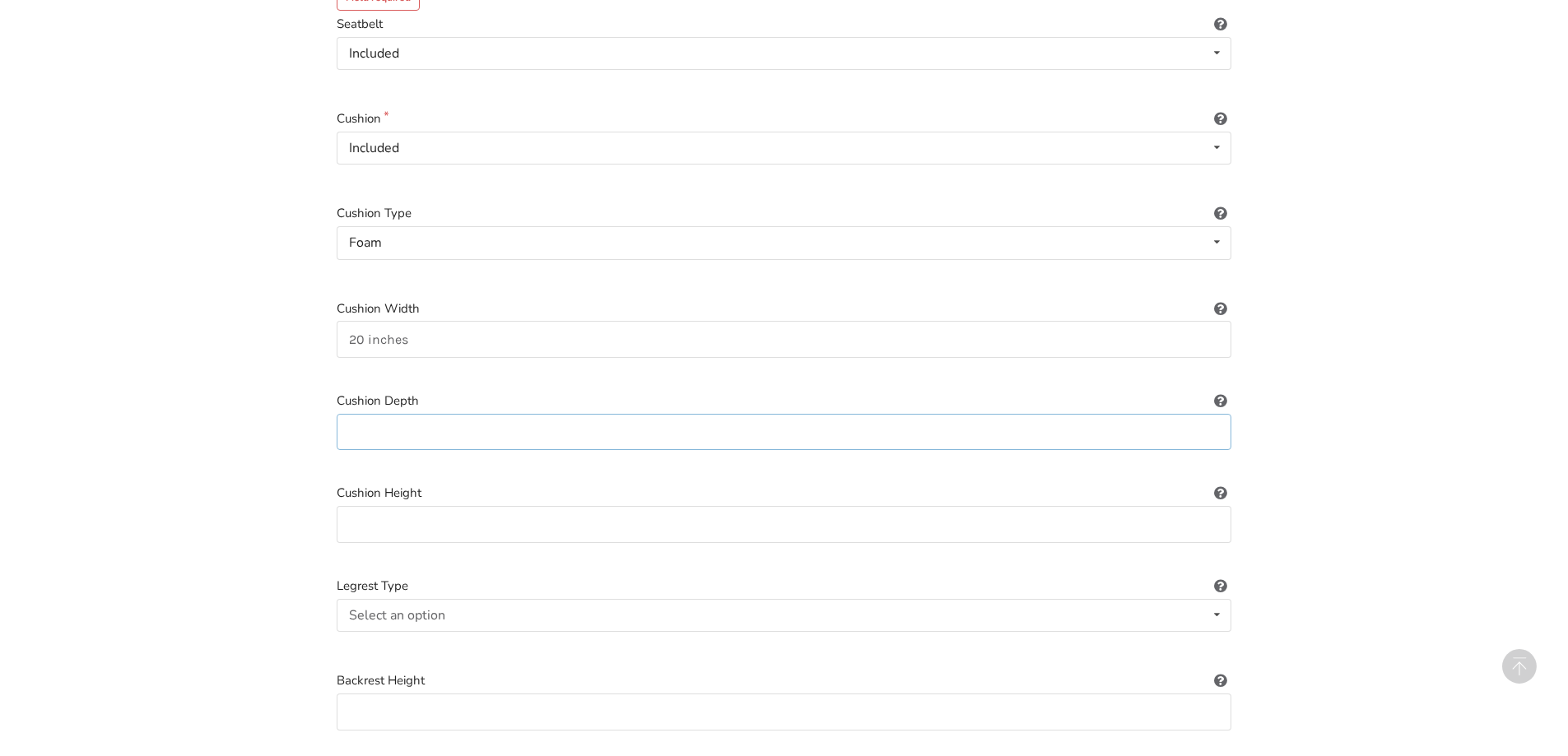
click at [406, 414] on input at bounding box center [784, 432] width 895 height 37
paste input "19 inches"
type input "19 inches"
click at [480, 507] on input at bounding box center [784, 524] width 895 height 37
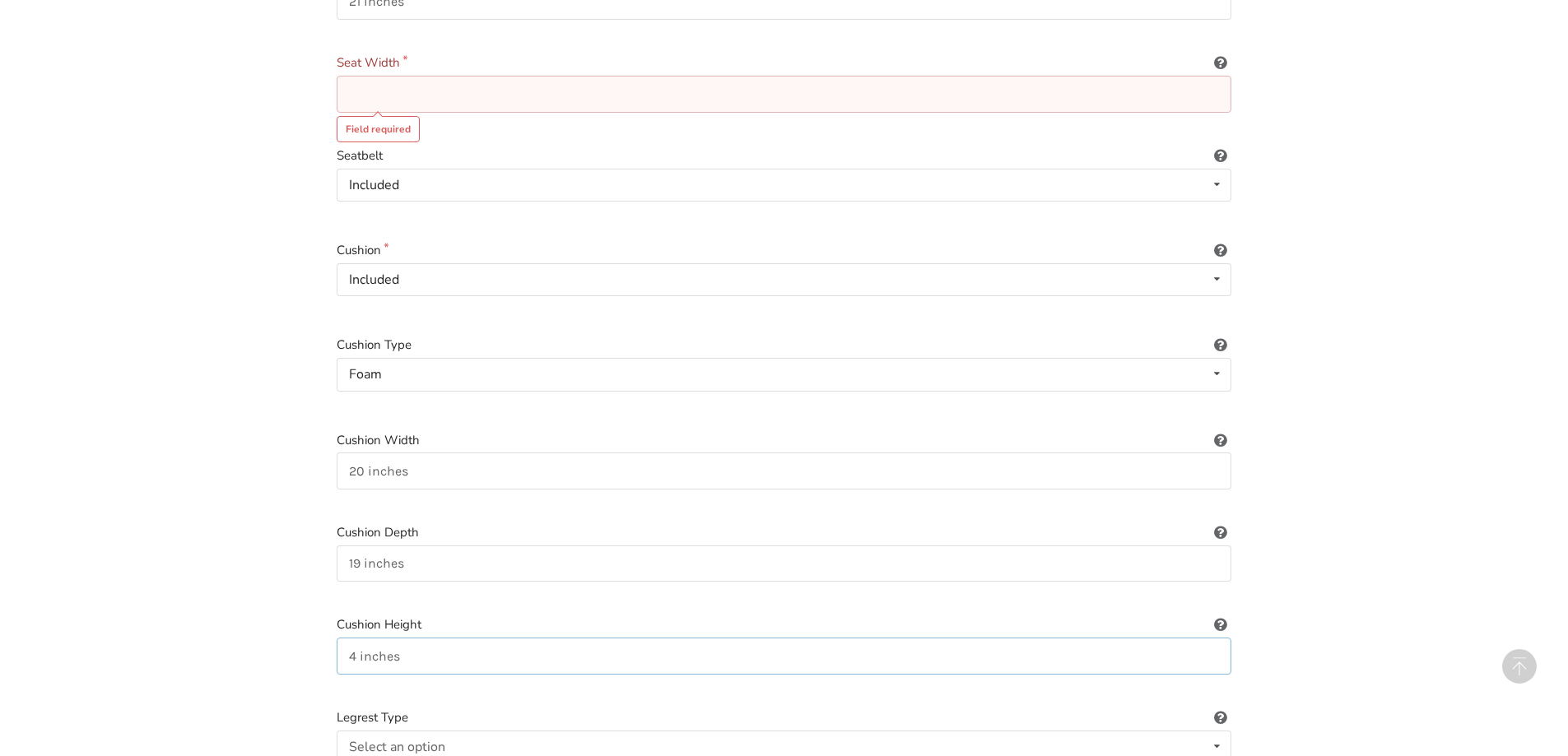
scroll to position [576, 0]
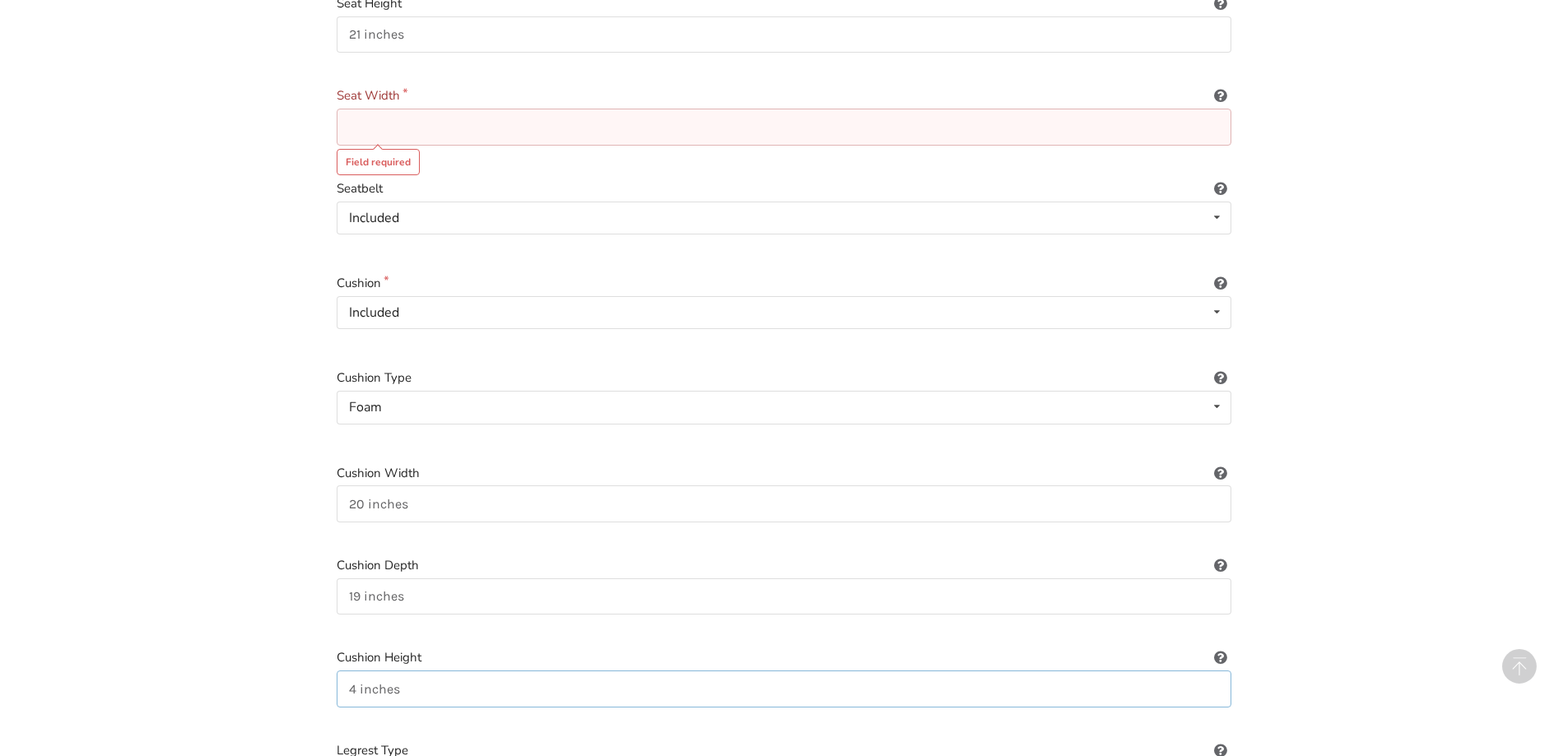
type input "4 inches"
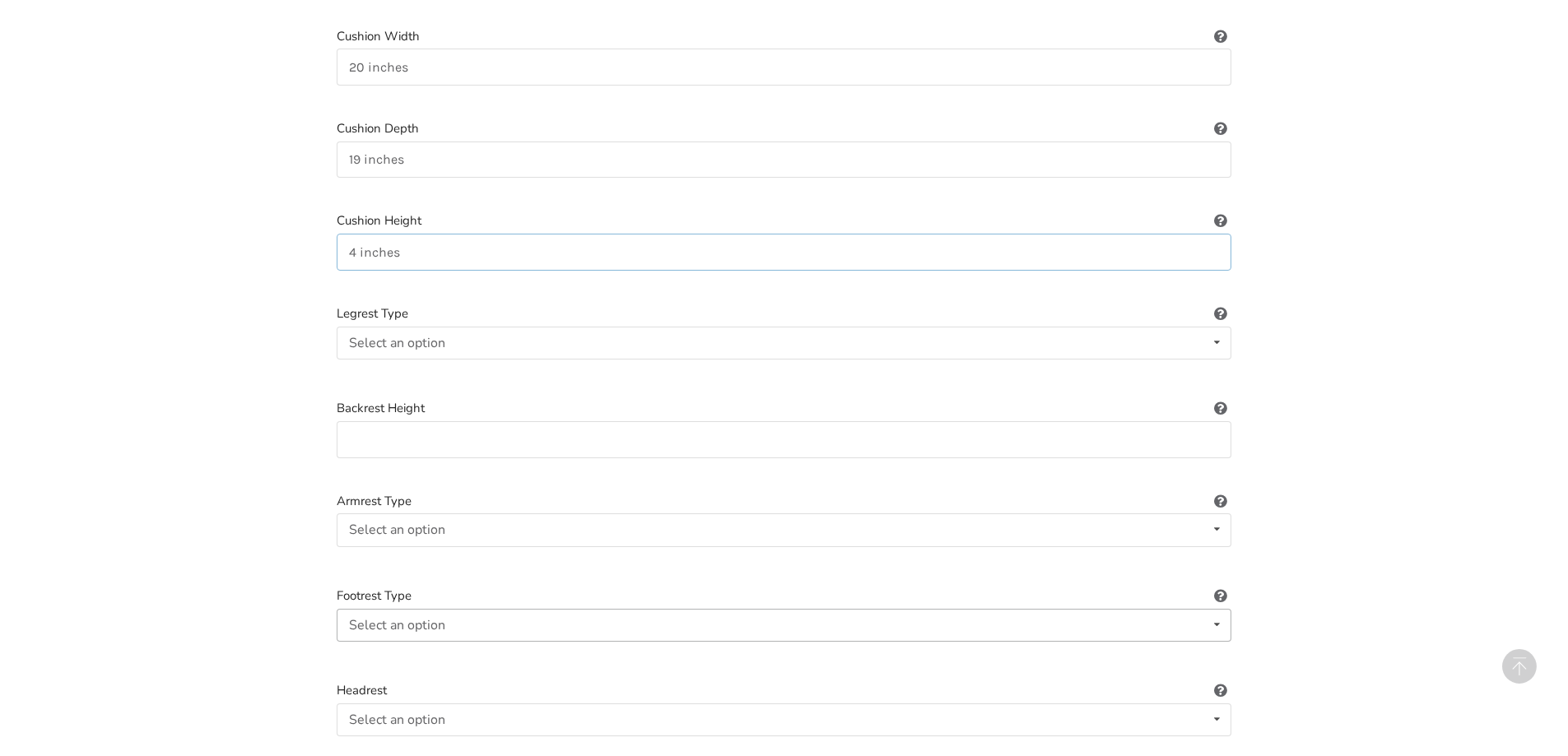
scroll to position [1054, 0]
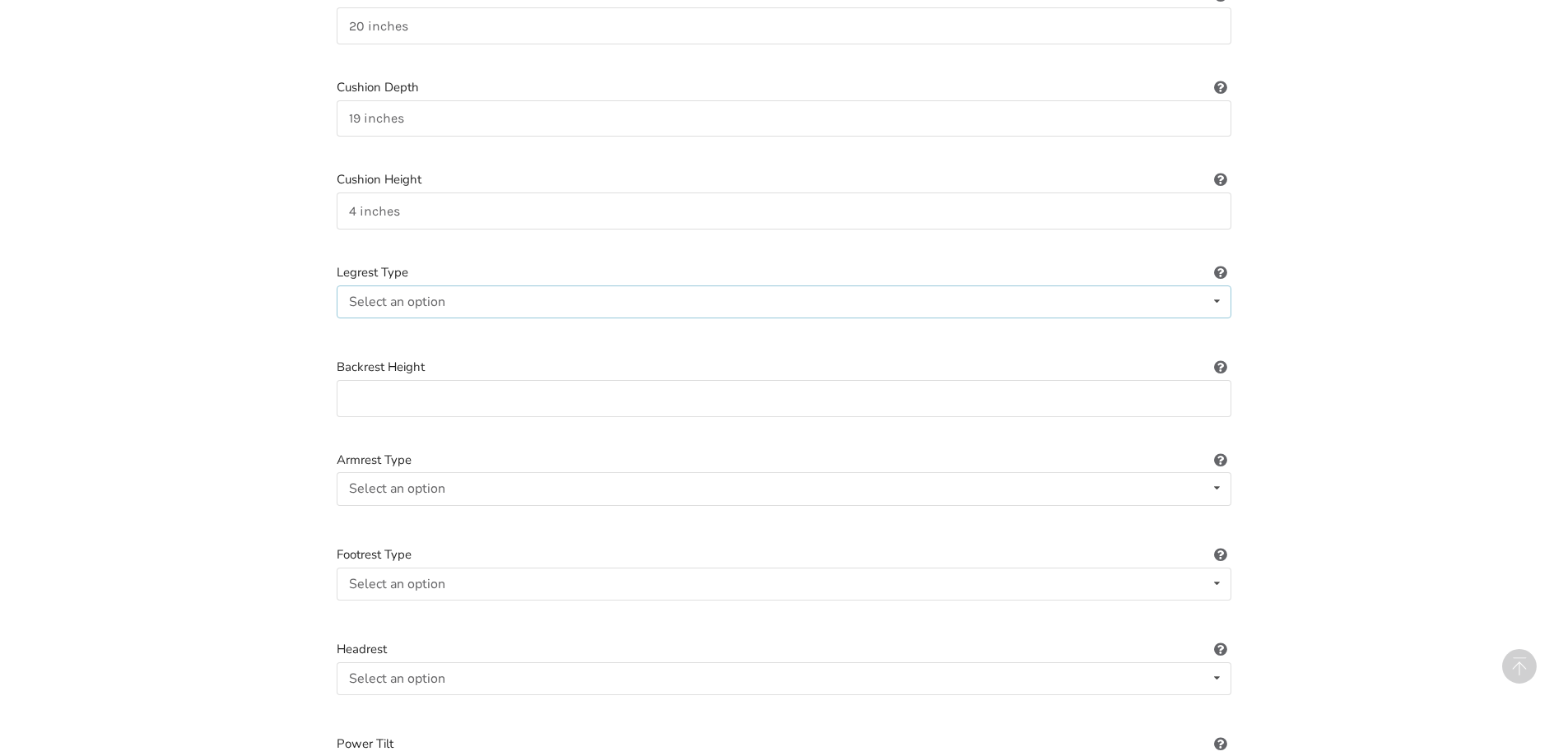
click at [673, 285] on div "Select an option Standard Height-adjustable Elevating" at bounding box center [784, 301] width 895 height 32
click at [383, 326] on span "Standard" at bounding box center [378, 335] width 53 height 18
click at [509, 472] on div "Select an option Fixed Removeable Flip back" at bounding box center [784, 488] width 895 height 32
drag, startPoint x: 404, startPoint y: 568, endPoint x: 411, endPoint y: 564, distance: 8.1
click at [404, 578] on span "Flip back" at bounding box center [377, 587] width 51 height 18
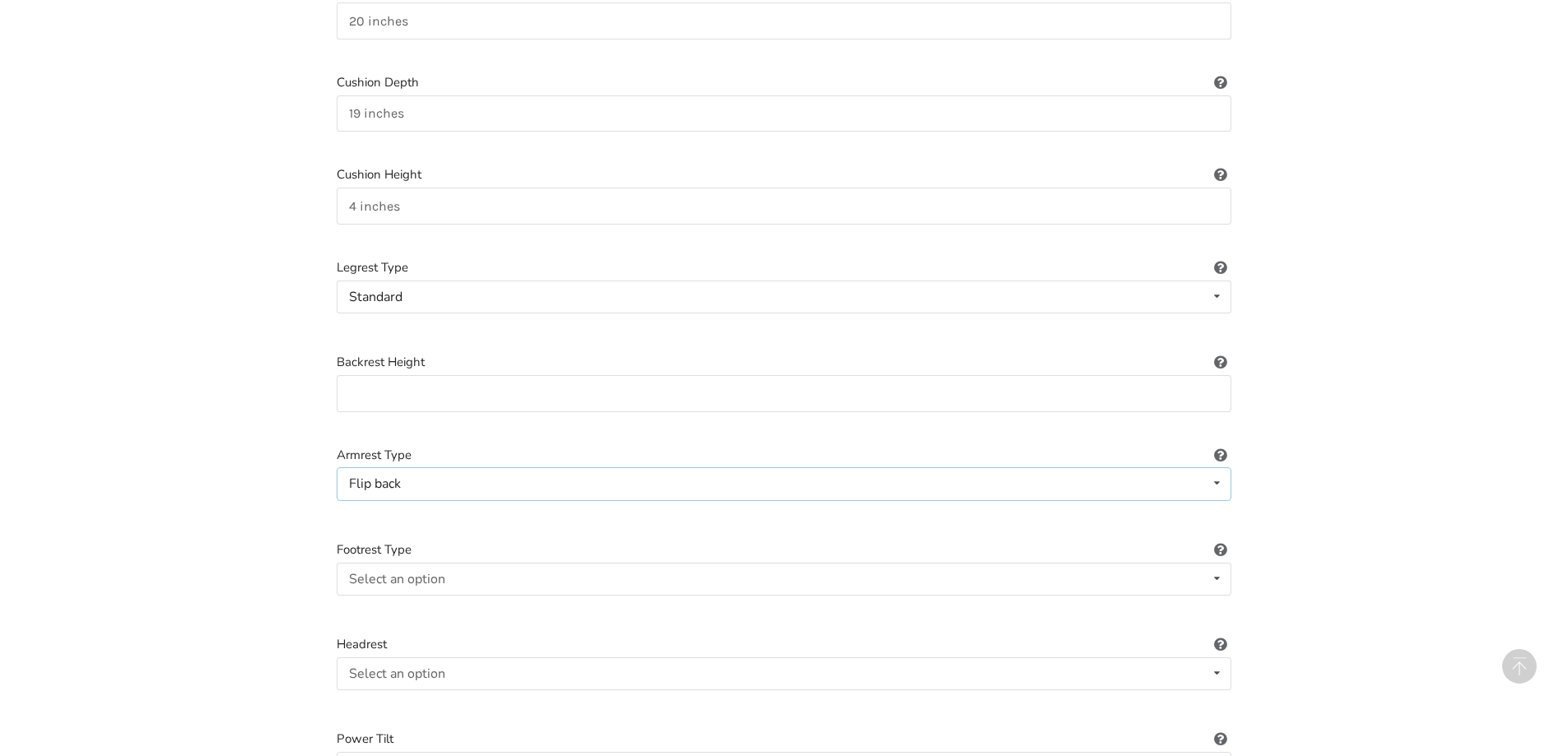
scroll to position [1136, 0]
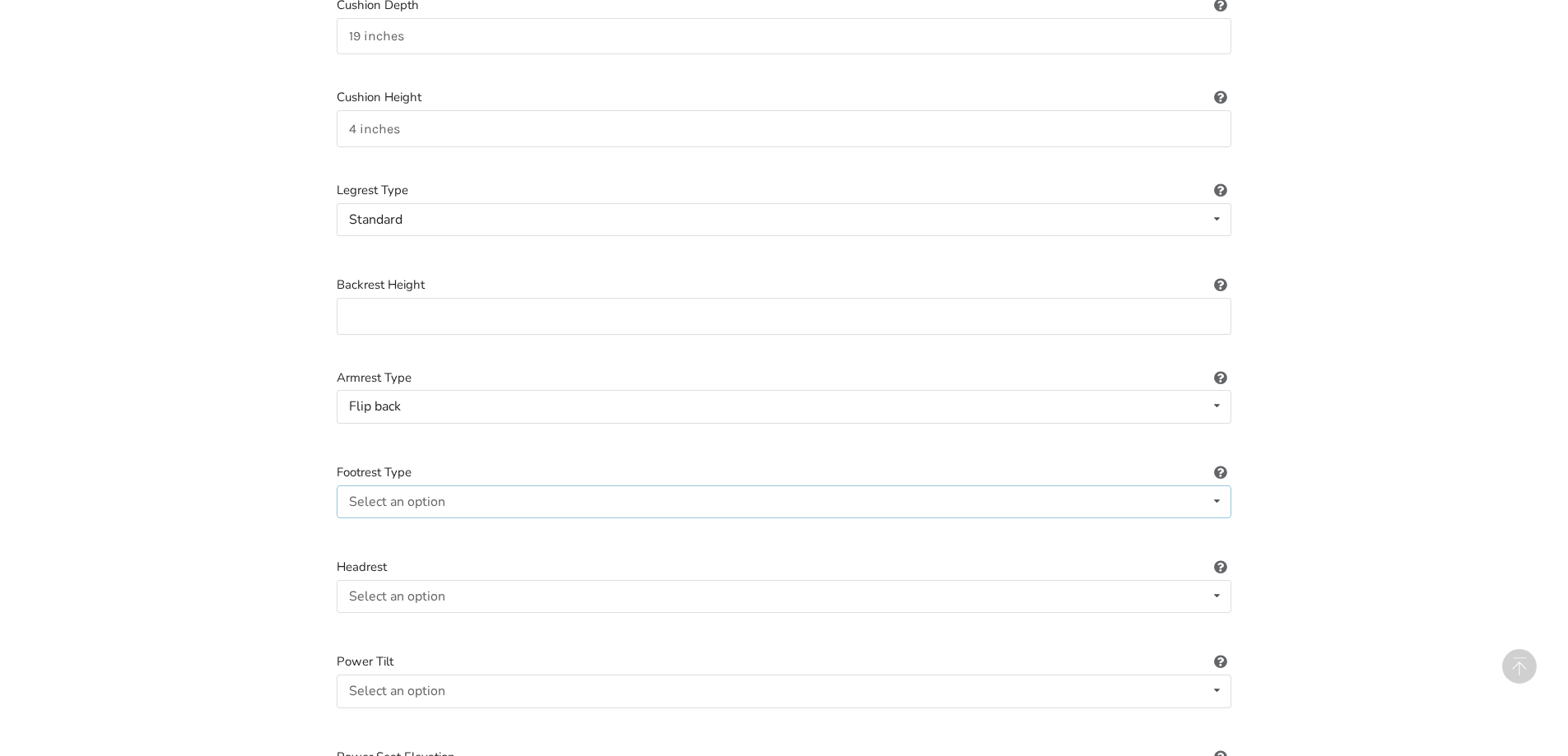
click at [542, 489] on div "Select an option Standard Angle-adjustable" at bounding box center [784, 502] width 895 height 32
click at [518, 203] on div "Standard Standard Height-adjustable Elevating" at bounding box center [784, 219] width 895 height 32
click at [476, 485] on div "Standard Standard Angle-adjustable" at bounding box center [784, 502] width 895 height 32
click at [445, 203] on div "Standard Standard Height-adjustable Elevating" at bounding box center [784, 219] width 895 height 32
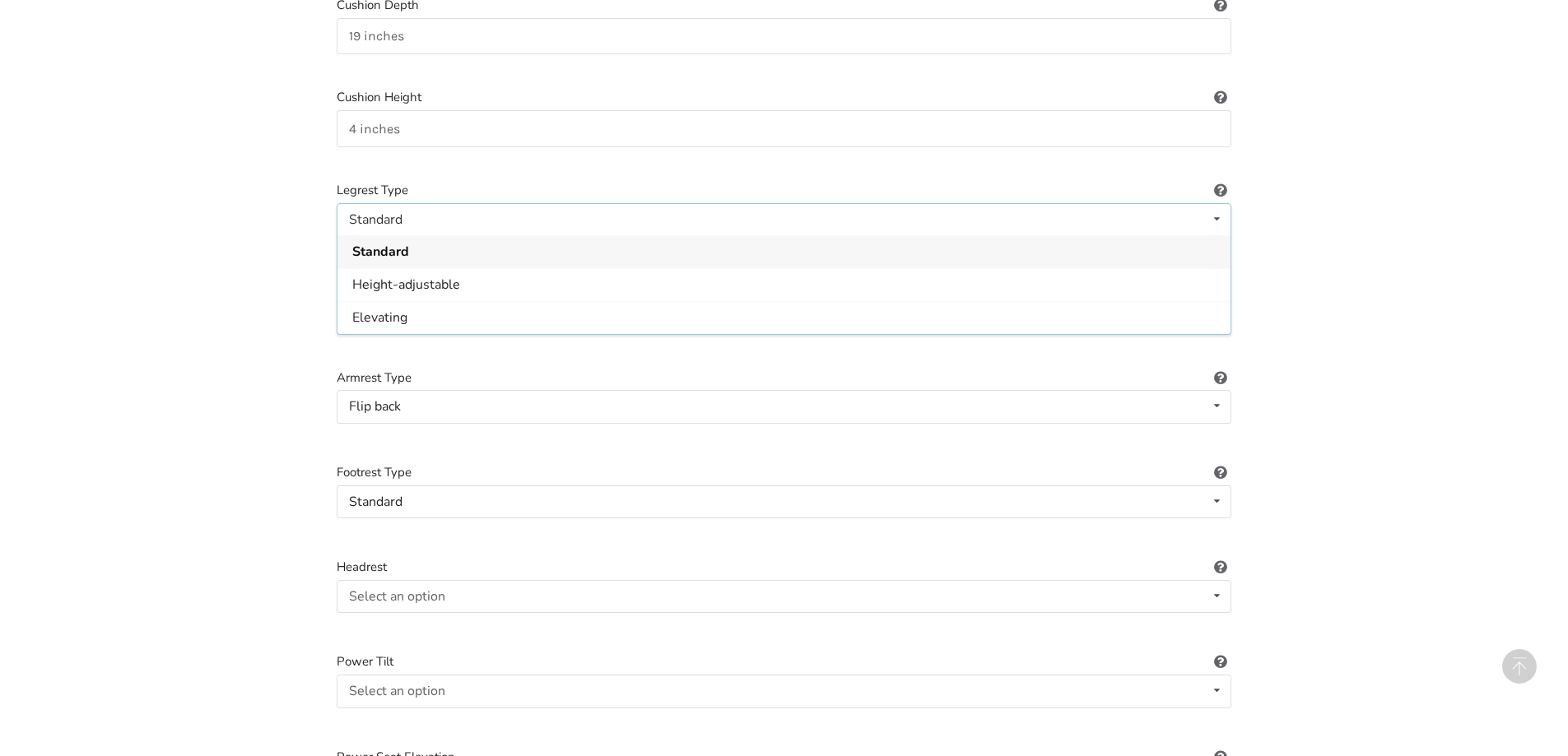
click at [445, 203] on div "Standard Standard Height-adjustable Elevating" at bounding box center [784, 219] width 895 height 32
click at [441, 203] on div "Standard Standard Height-adjustable Elevating" at bounding box center [784, 219] width 895 height 32
click at [604, 156] on div "Wheelchair Type Manual Power/electric Manual Transport Tilt Backrest Type Sling…" at bounding box center [784, 441] width 921 height 2606
click at [444, 298] on input at bounding box center [784, 316] width 895 height 37
click at [451, 390] on div "Flip back Fixed Removeable Flip back" at bounding box center [784, 406] width 895 height 32
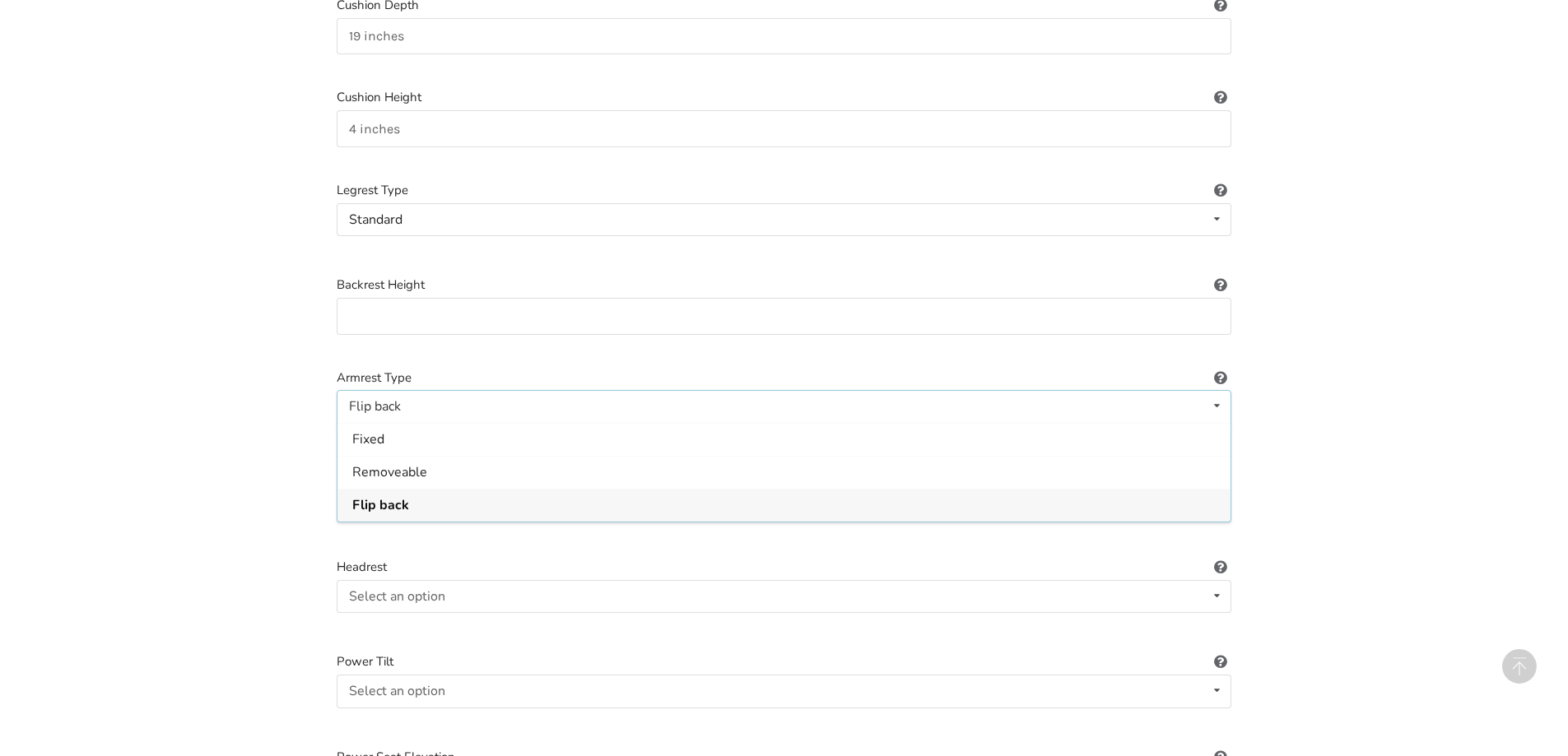
click at [451, 390] on div "Flip back Fixed Removeable Flip back" at bounding box center [784, 406] width 895 height 32
click at [431, 485] on div "Standard Standard Angle-adjustable" at bounding box center [784, 502] width 895 height 32
click at [424, 518] on div "Standard" at bounding box center [784, 534] width 893 height 32
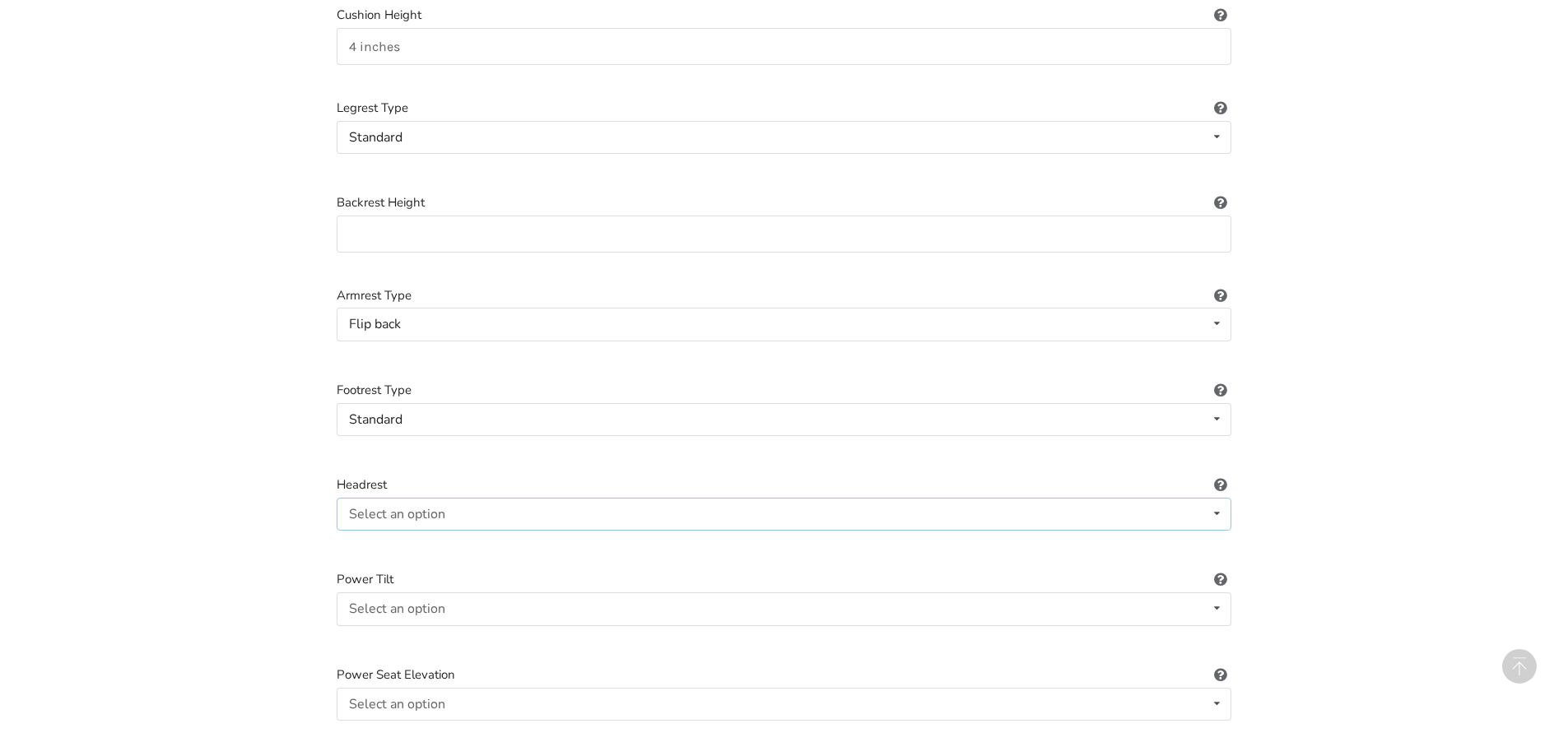
click at [485, 502] on div "Select an option Included Not included" at bounding box center [784, 514] width 895 height 32
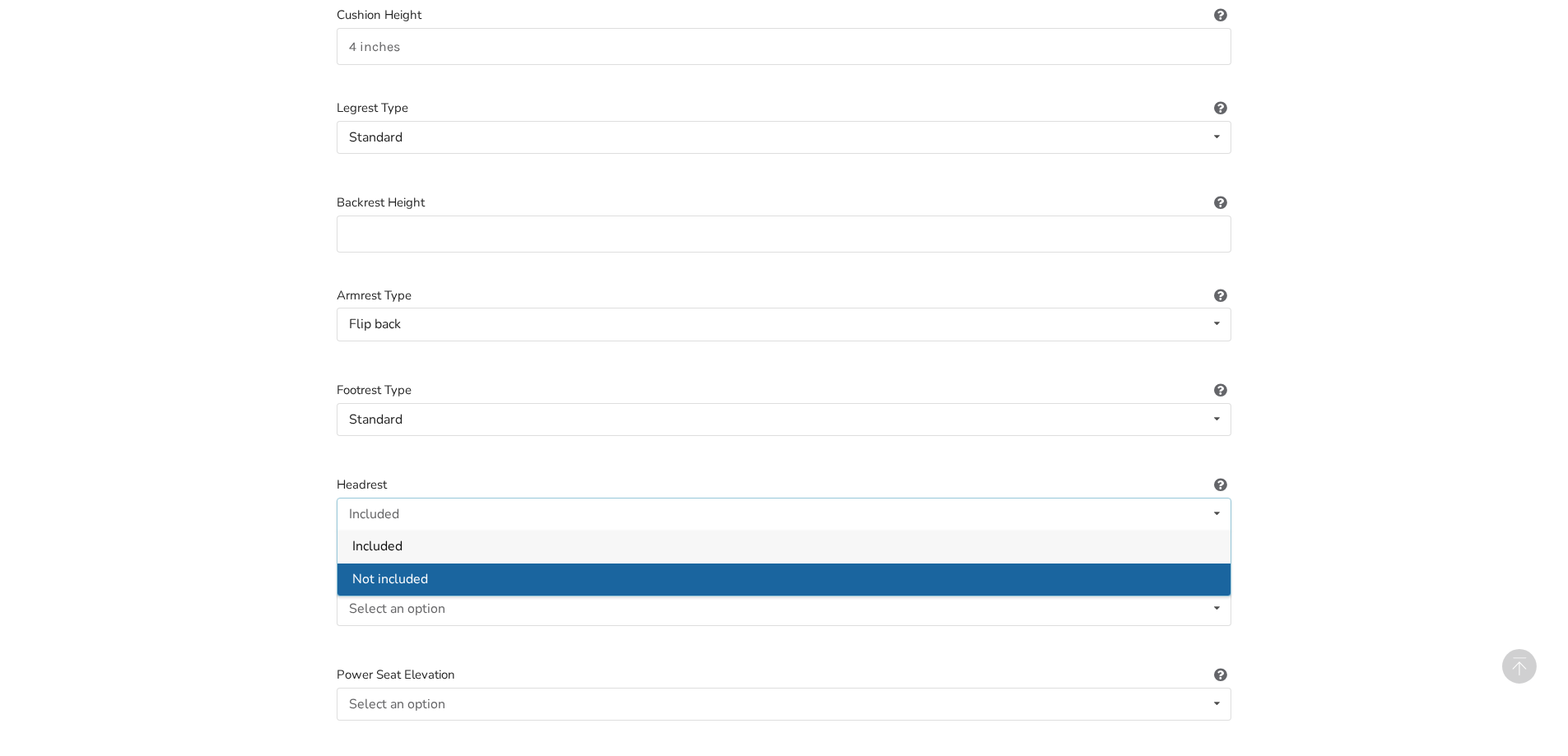
click at [404, 571] on span "Not included" at bounding box center [390, 580] width 76 height 18
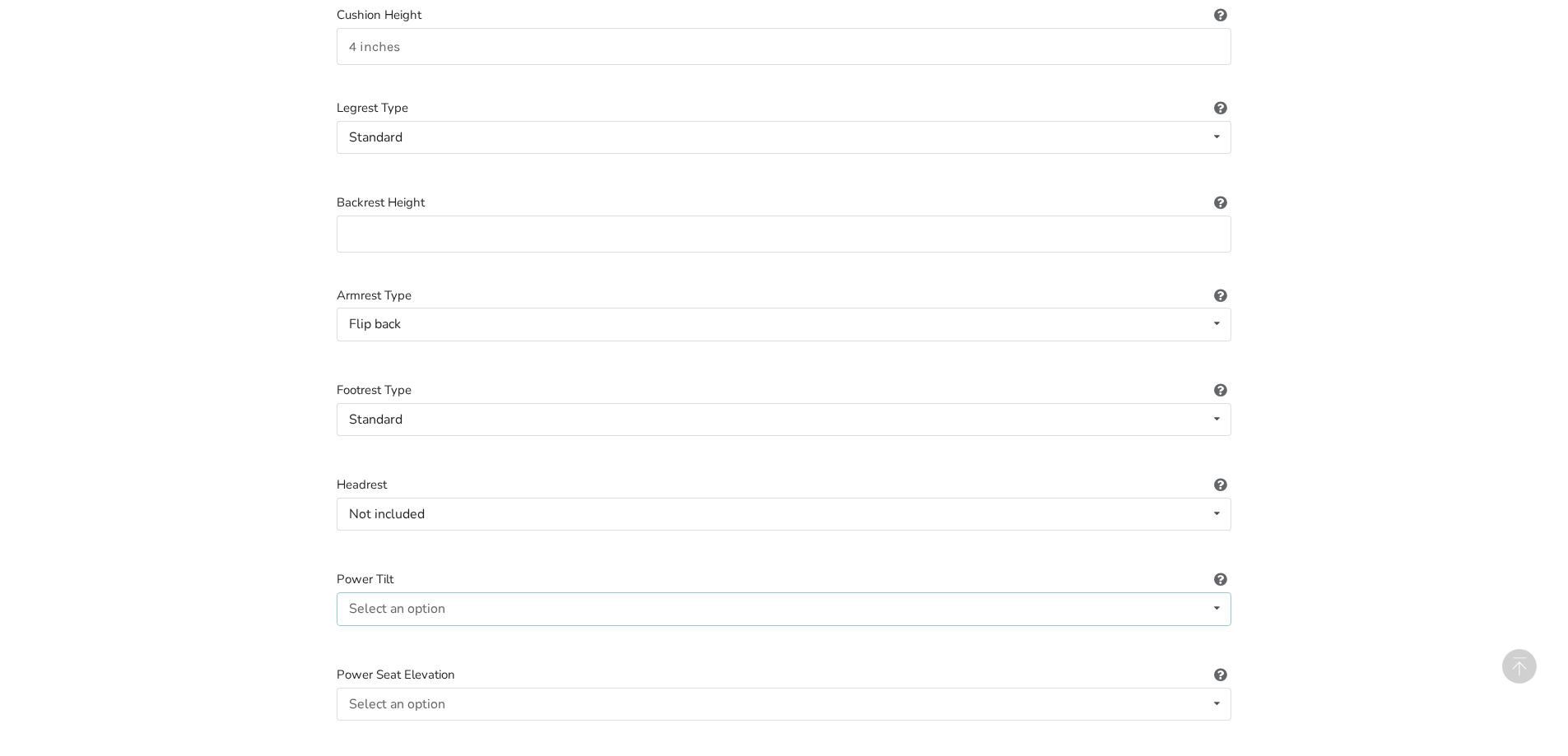
click at [450, 595] on div "Select an option Included Not included" at bounding box center [784, 609] width 895 height 32
drag, startPoint x: 425, startPoint y: 662, endPoint x: 430, endPoint y: 650, distance: 13.0
click at [425, 666] on span "Not included" at bounding box center [390, 675] width 76 height 18
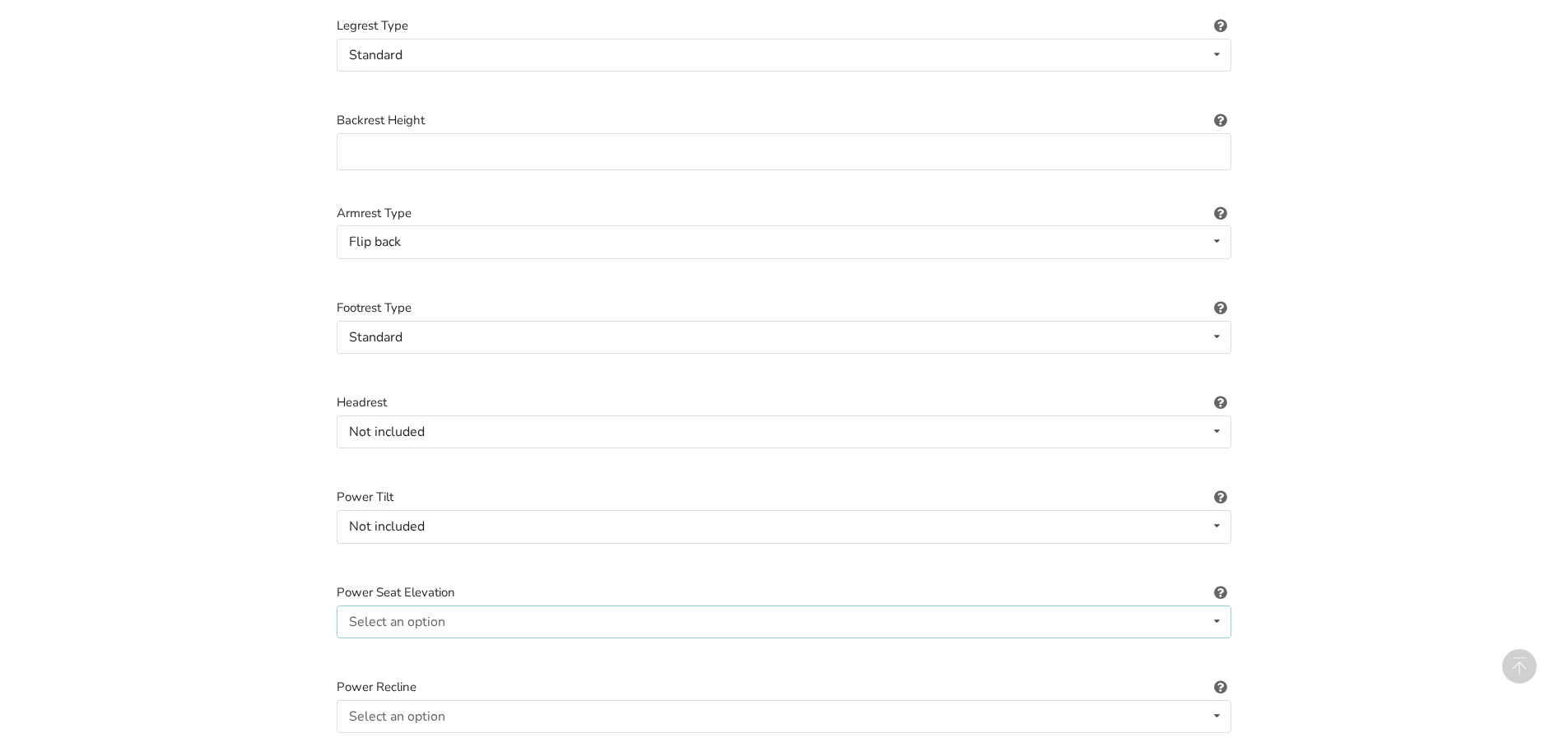
click at [462, 609] on div "Select an option Included Not included" at bounding box center [784, 622] width 895 height 32
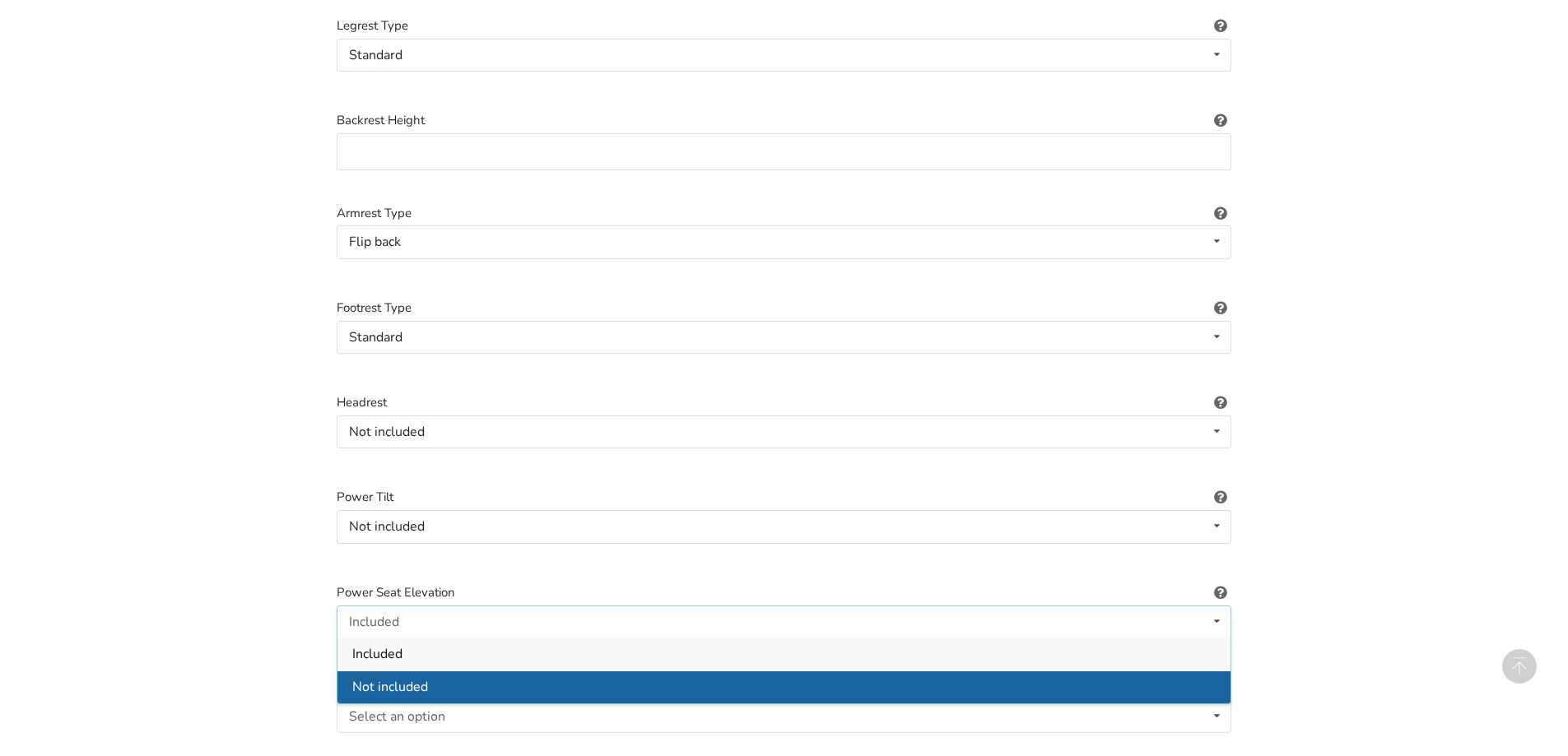
click at [446, 670] on div "Not included" at bounding box center [784, 687] width 893 height 32
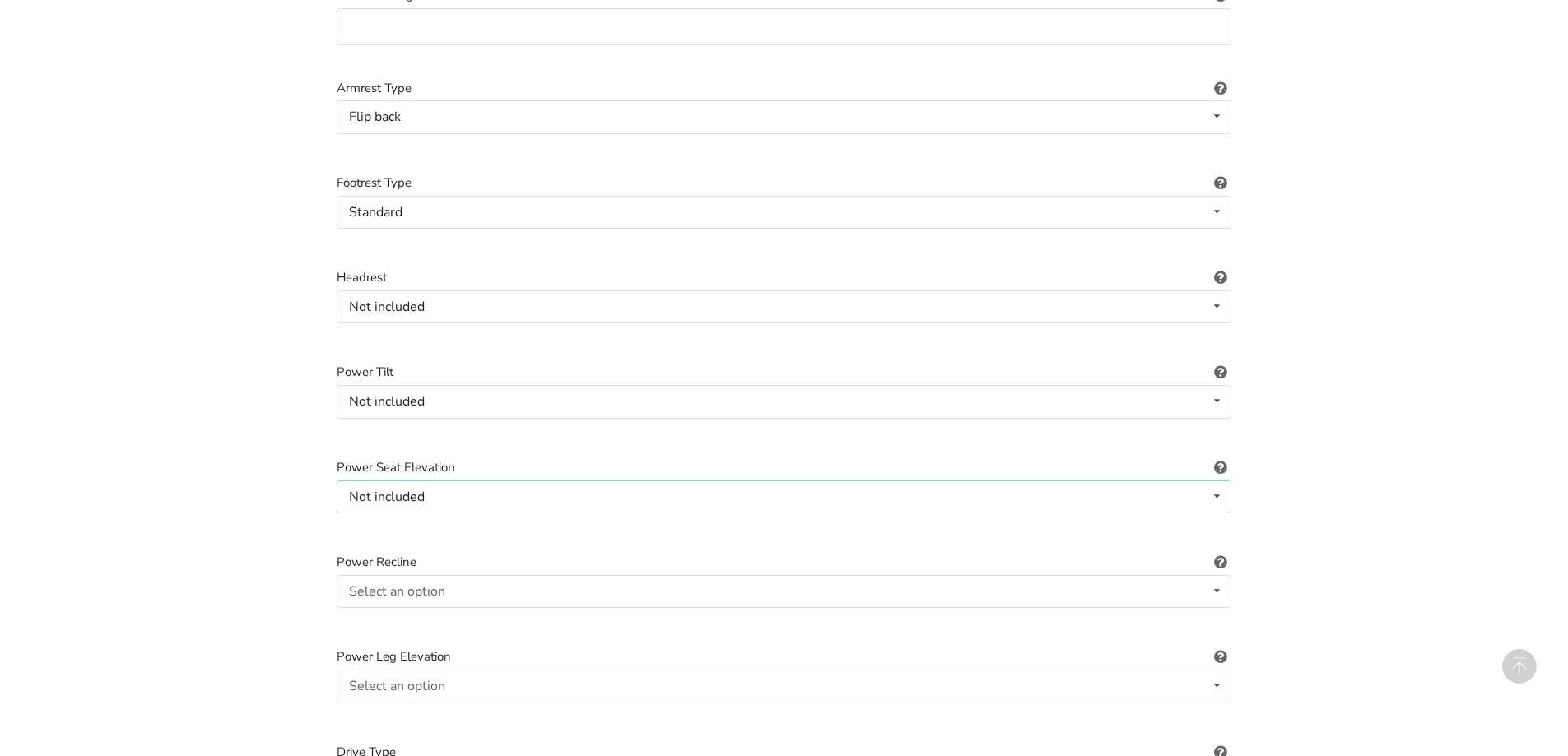
scroll to position [1465, 0]
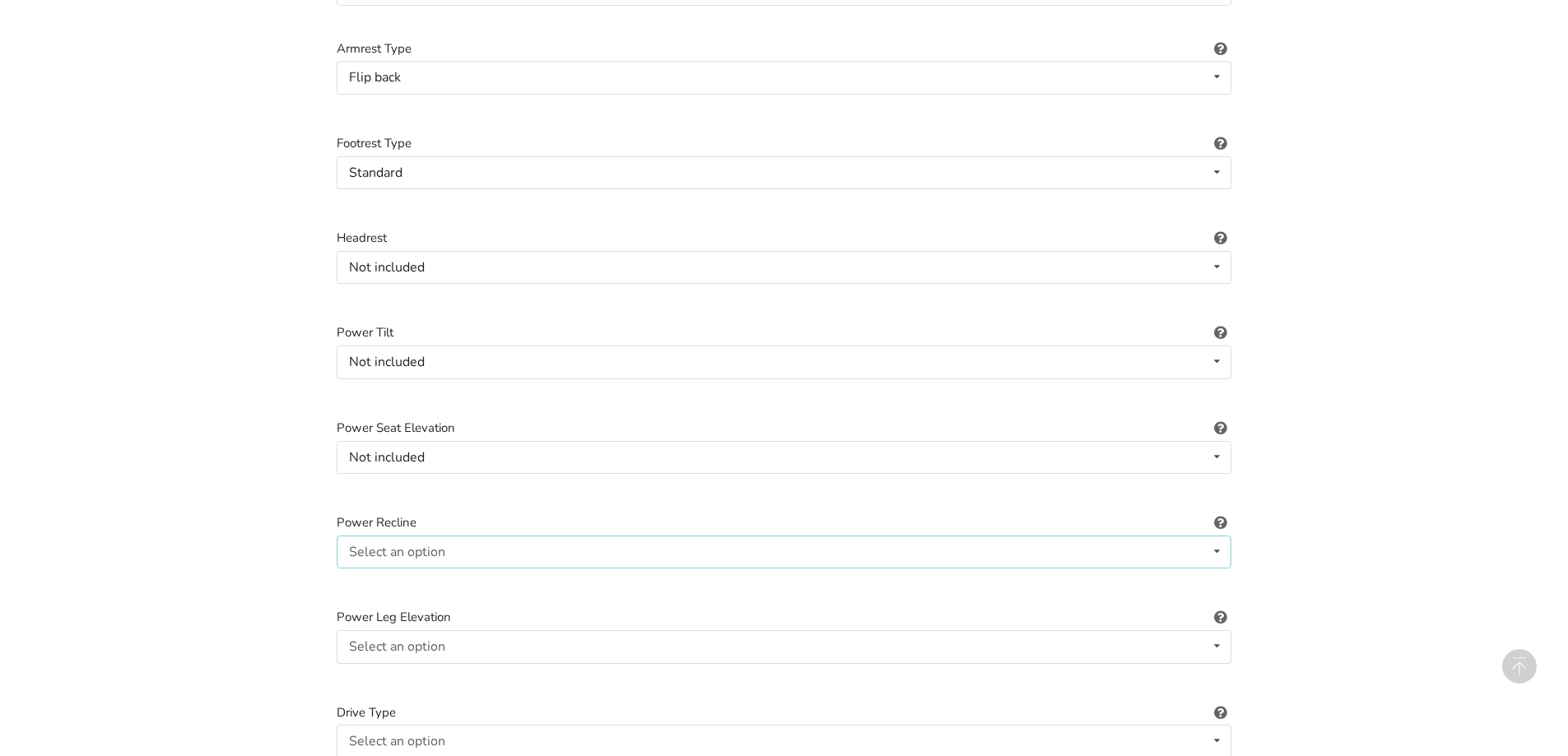
click at [465, 536] on div "Select an option Included Not included" at bounding box center [784, 552] width 895 height 32
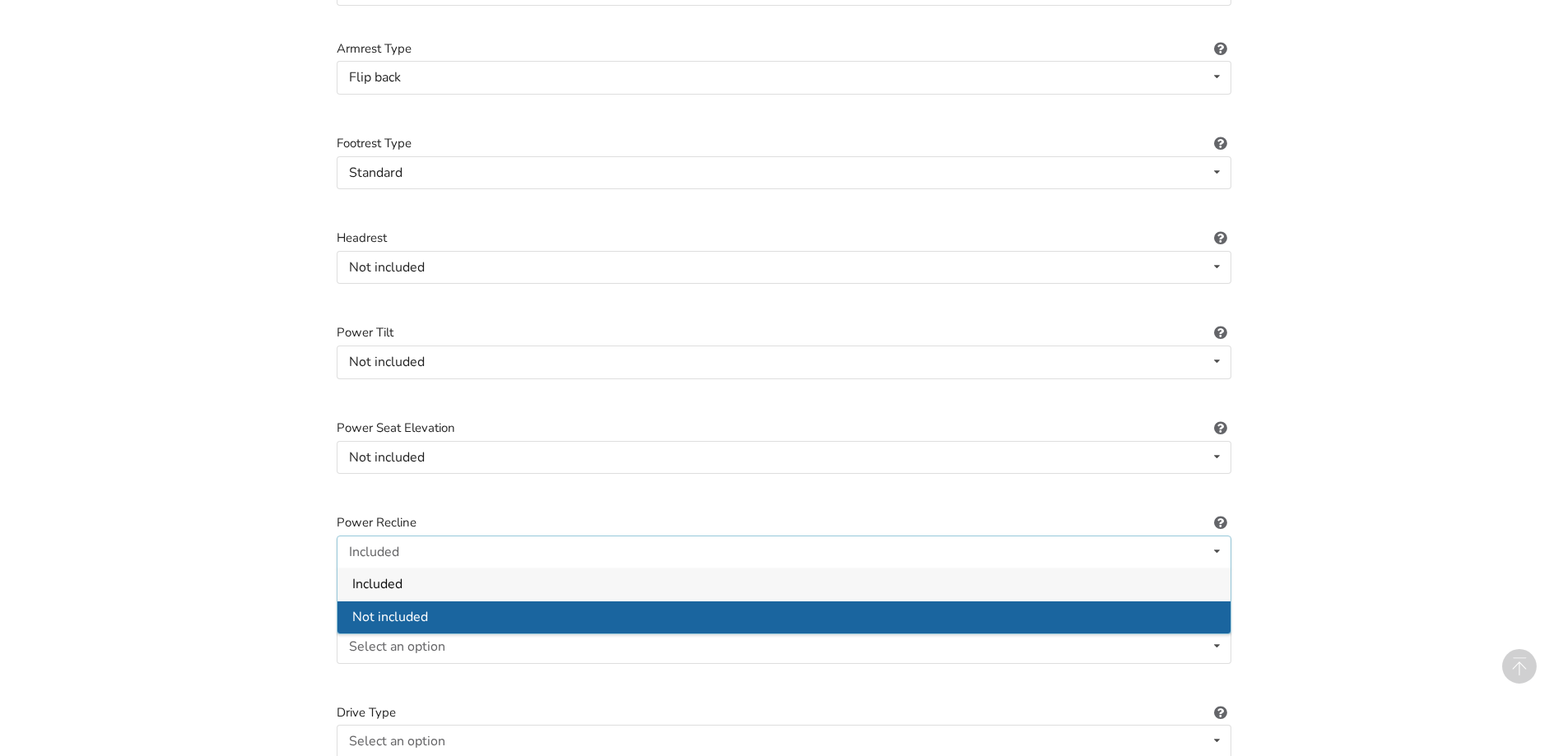
click at [443, 601] on div "Not included" at bounding box center [784, 617] width 893 height 32
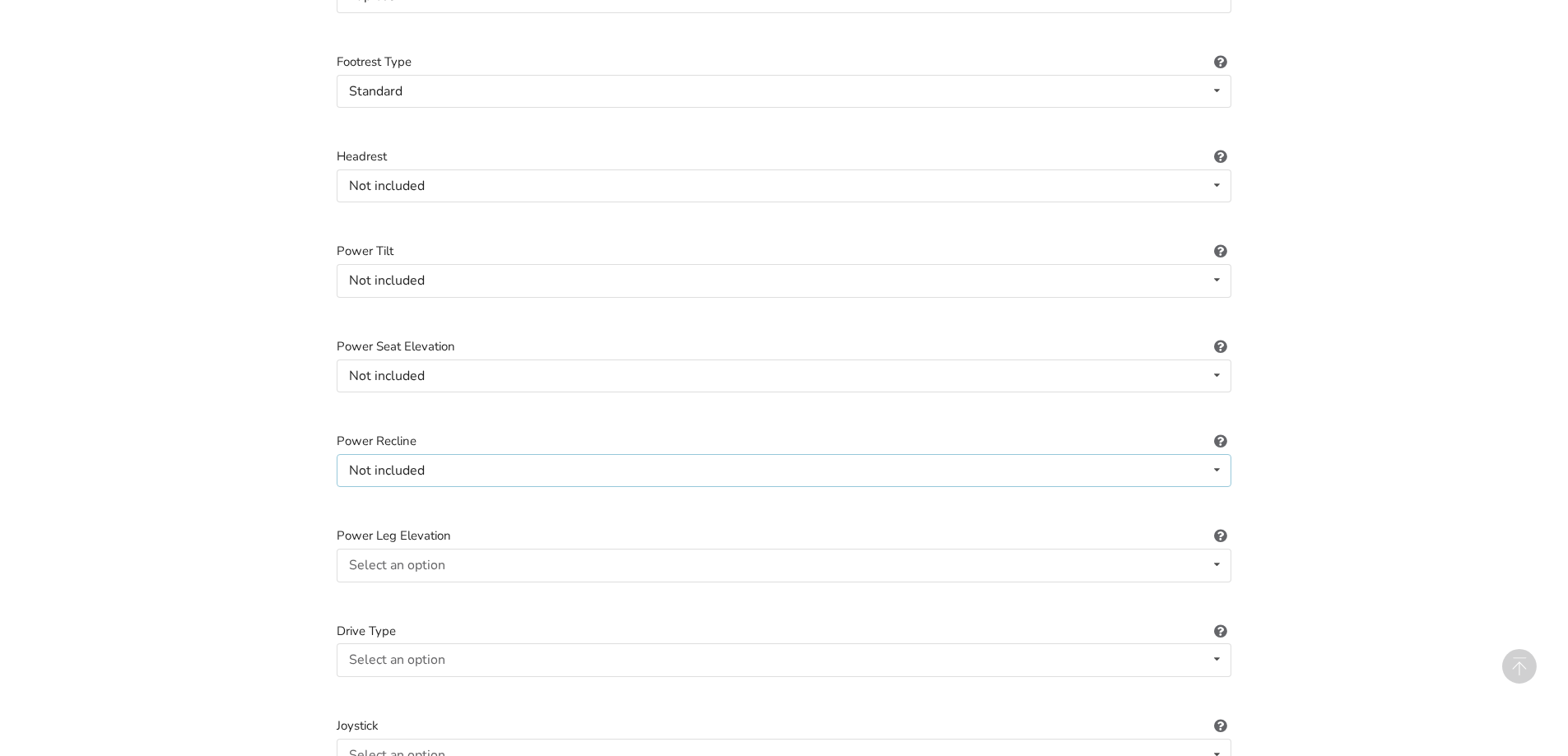
scroll to position [1547, 0]
click at [503, 548] on div "Select an option Included Not included" at bounding box center [784, 564] width 895 height 32
drag, startPoint x: 441, startPoint y: 613, endPoint x: 453, endPoint y: 598, distance: 19.2
click at [443, 613] on div "Not included" at bounding box center [784, 629] width 893 height 32
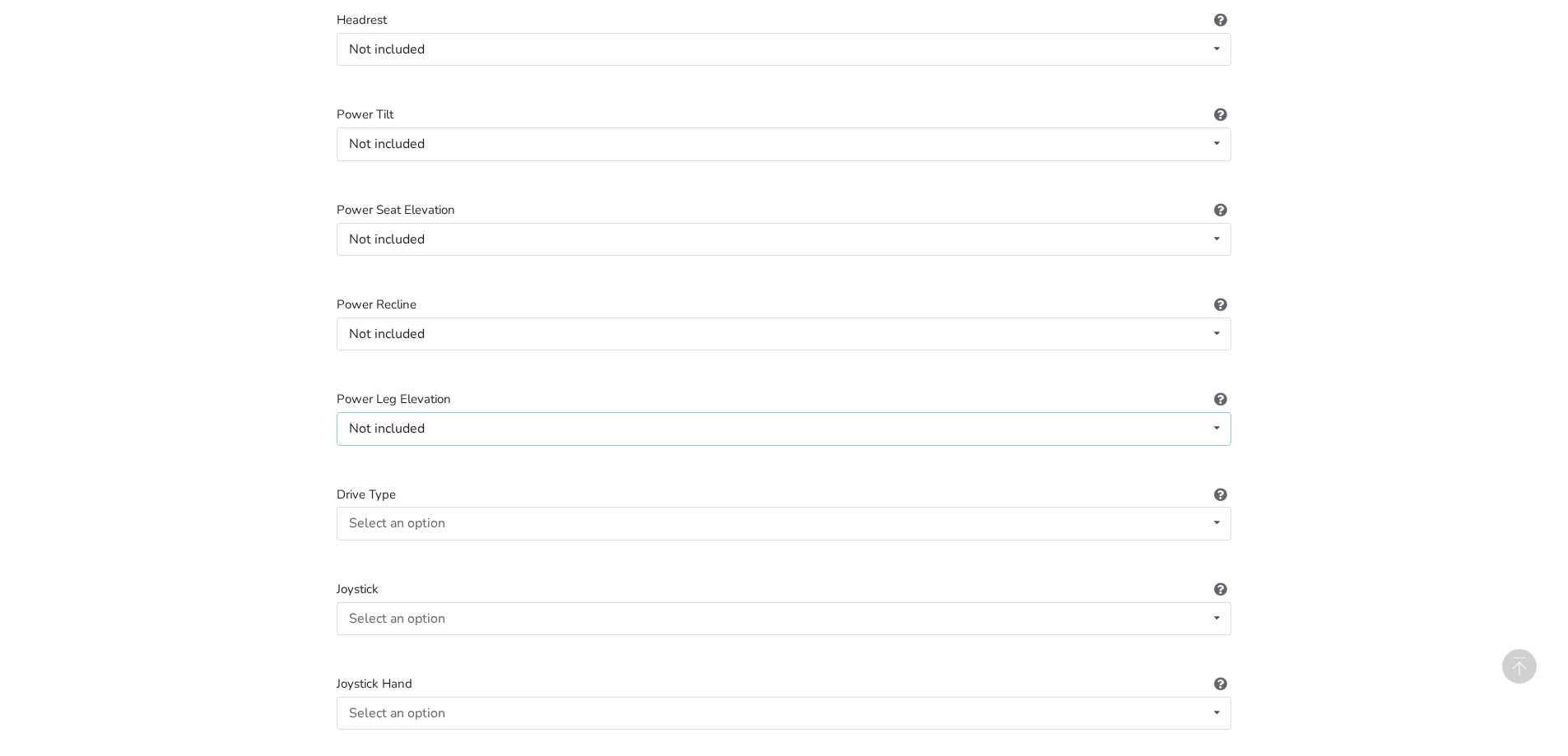
scroll to position [1712, 0]
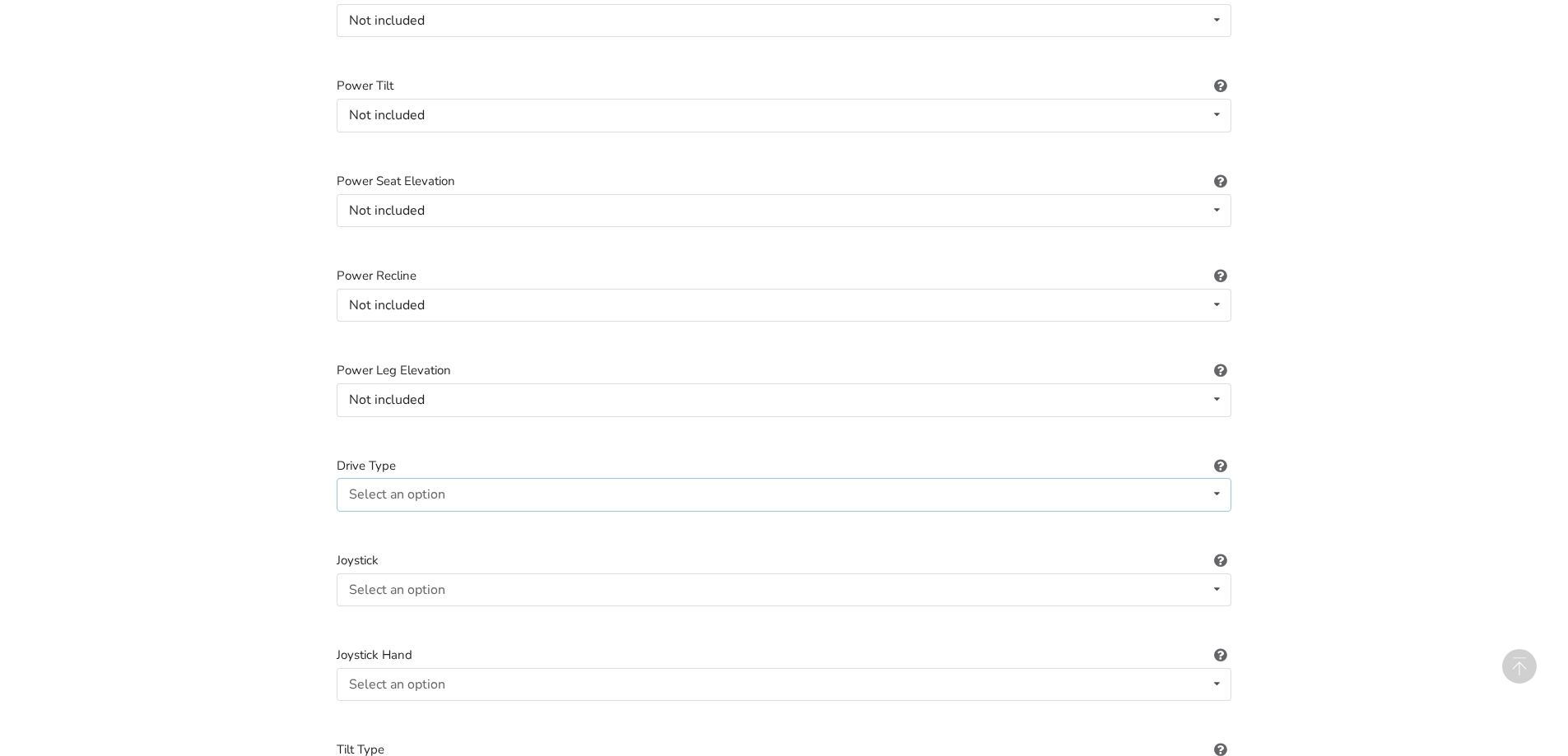
click at [470, 478] on div "Select an option Not applicable Rear Front Midwheel" at bounding box center [784, 494] width 895 height 32
click at [419, 519] on span "Not applicable" at bounding box center [394, 528] width 86 height 18
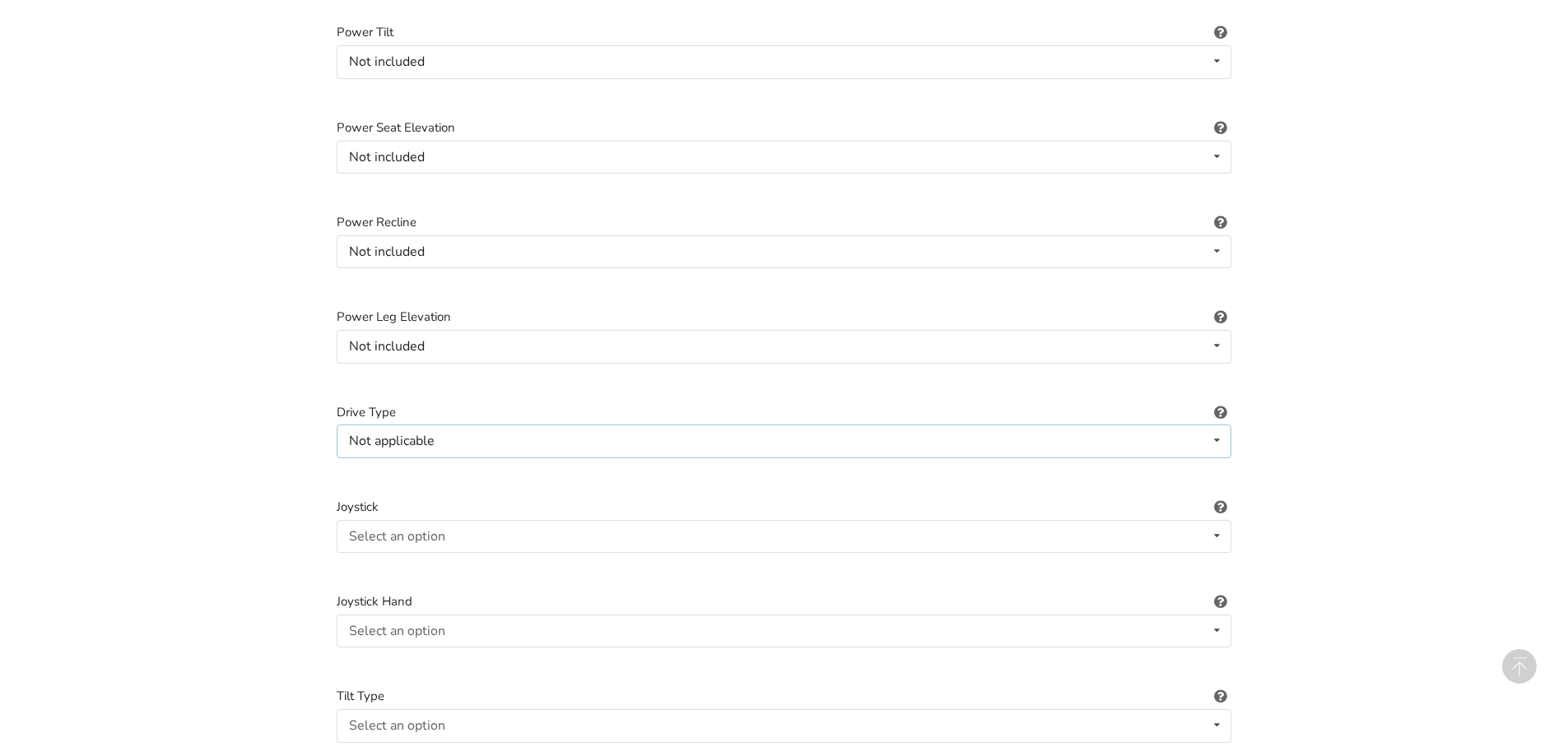
scroll to position [1794, 0]
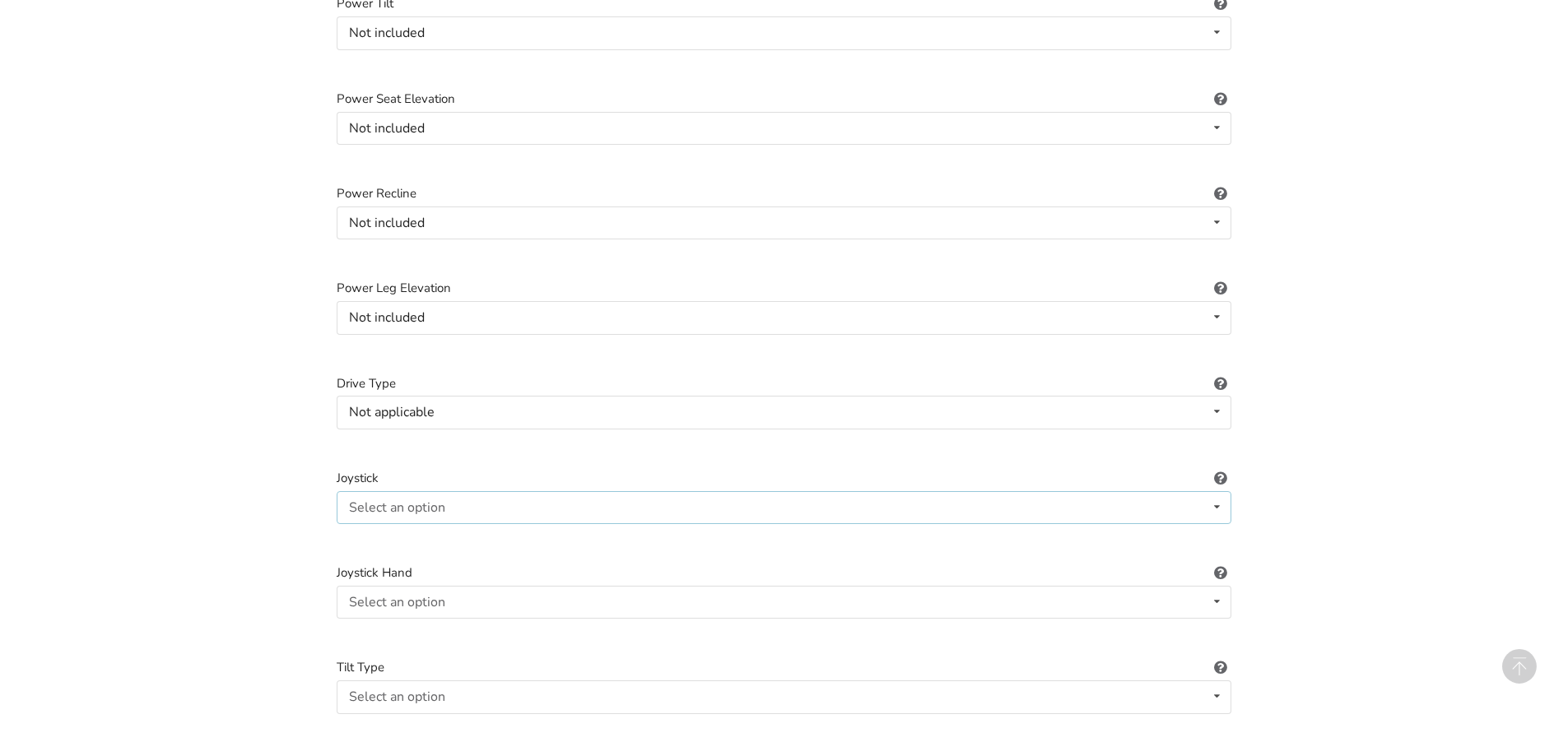
click at [505, 492] on div "Select an option Not applicable Pin Mushroom cap Golf ball Goal post" at bounding box center [784, 507] width 895 height 32
click at [469, 524] on div "Not applicable" at bounding box center [784, 539] width 893 height 32
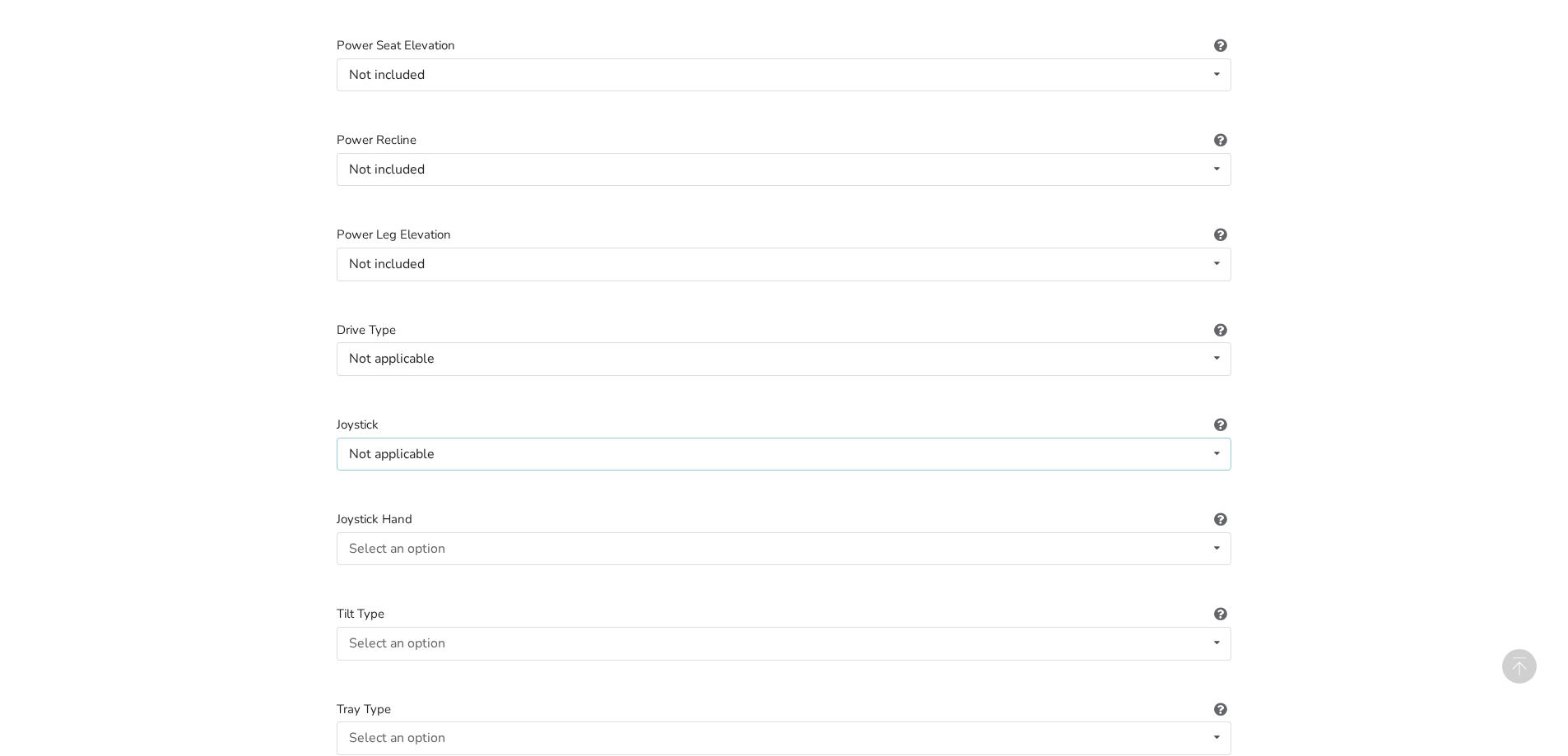
scroll to position [1876, 0]
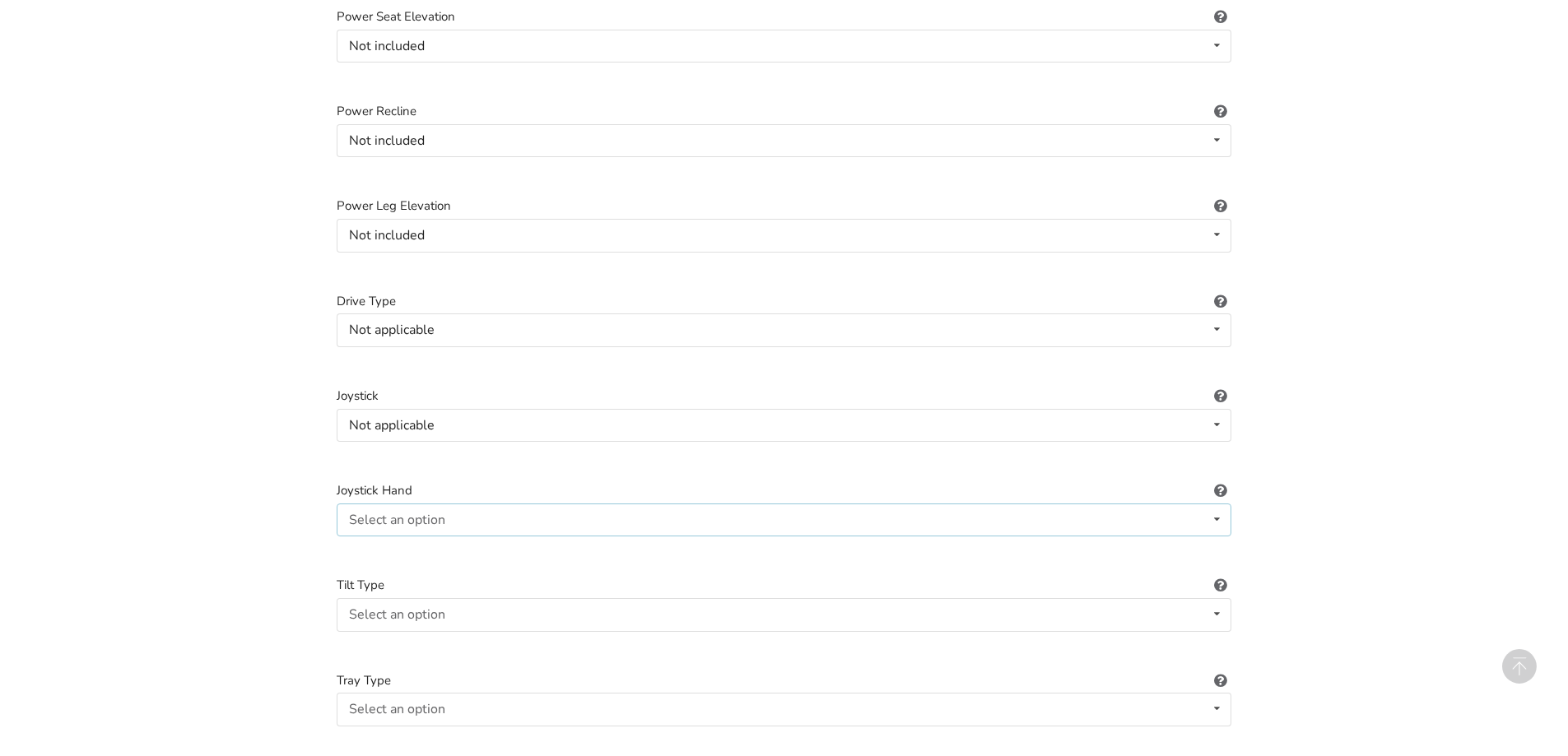
click at [446, 513] on div "Select an option Not applicable Right Left" at bounding box center [784, 520] width 895 height 32
drag, startPoint x: 425, startPoint y: 537, endPoint x: 436, endPoint y: 536, distance: 11.0
click at [425, 544] on span "Not applicable" at bounding box center [394, 553] width 86 height 18
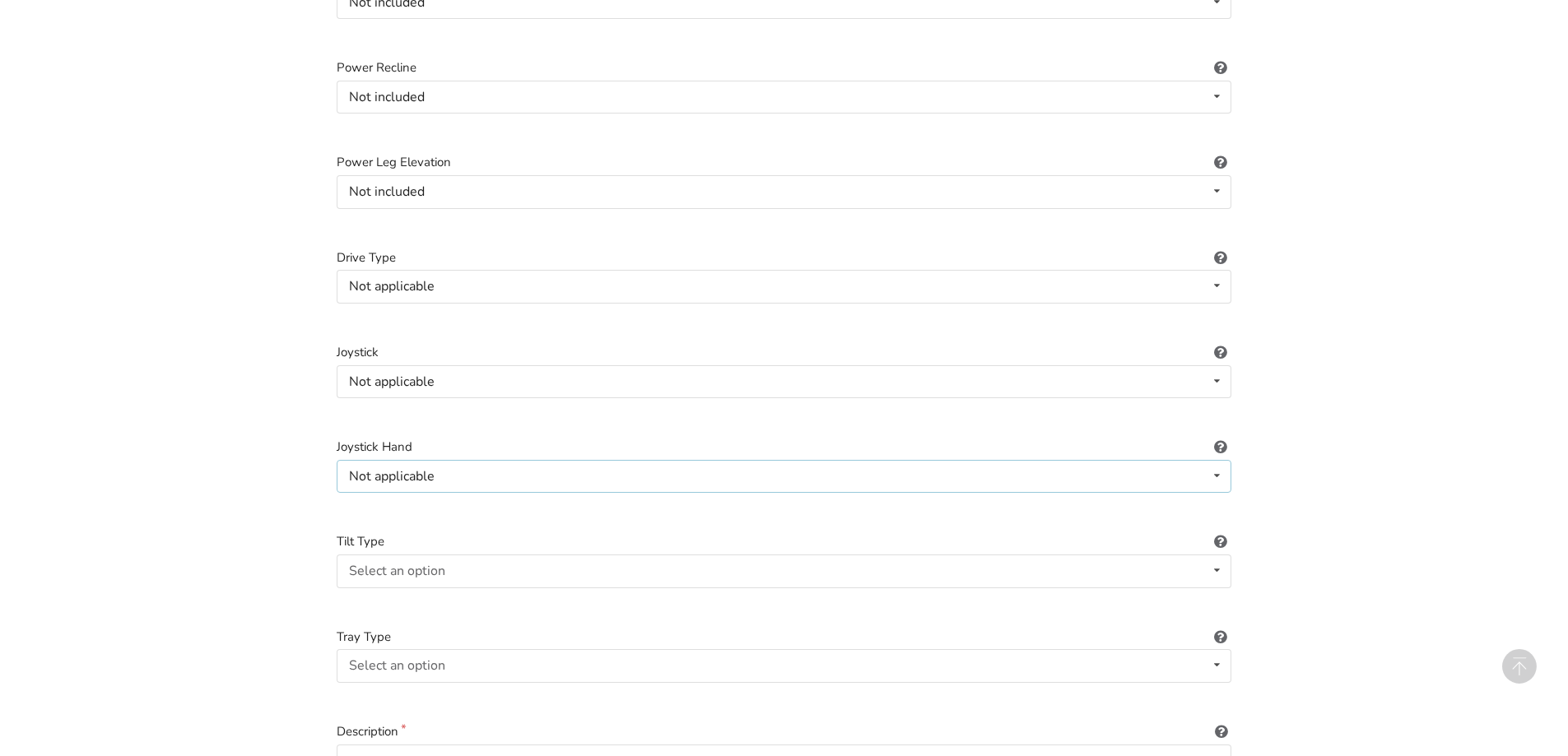
scroll to position [1959, 0]
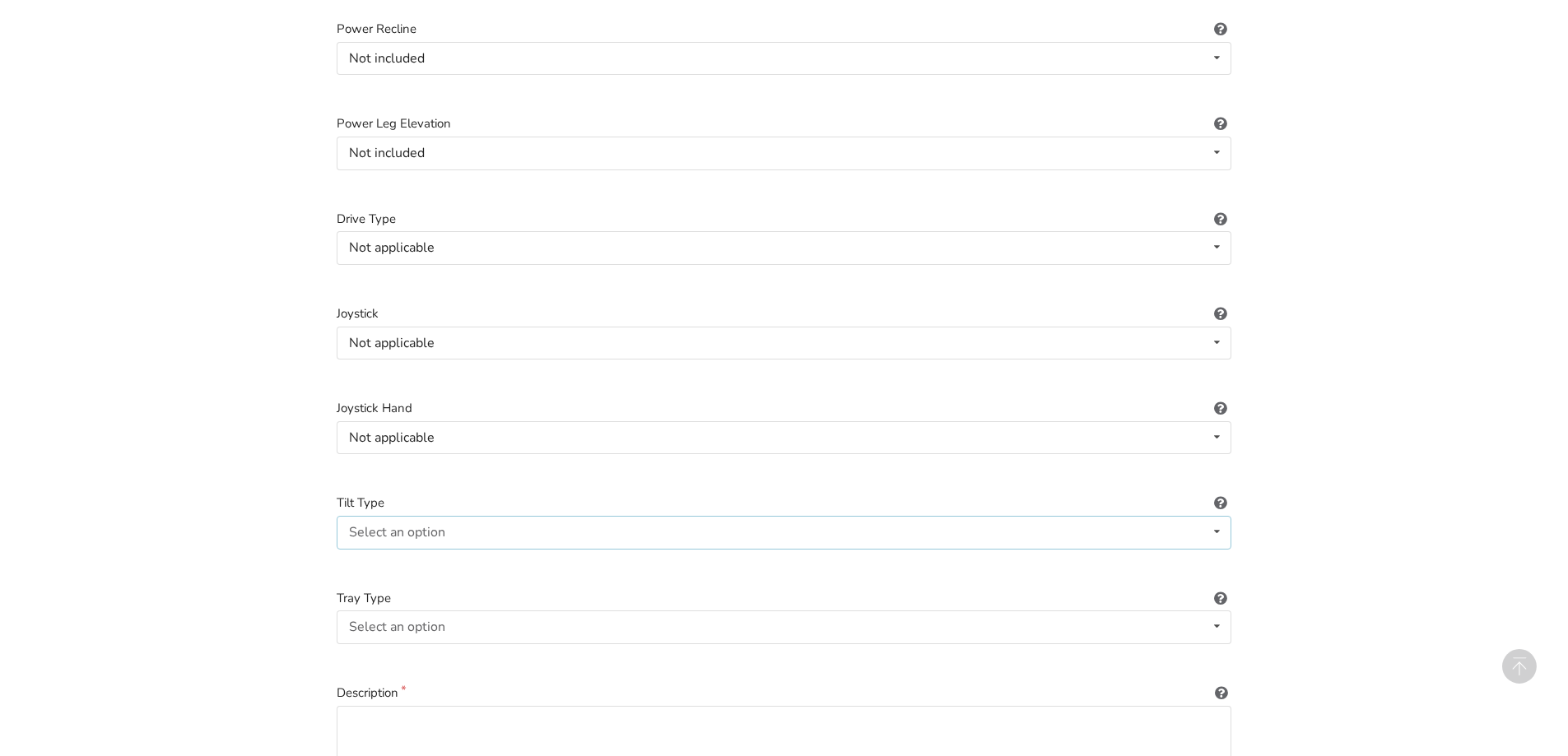
click at [458, 519] on div "Select an option Not applicable Foot tilt Hand tilt" at bounding box center [784, 532] width 895 height 32
click at [430, 556] on span "Not applicable" at bounding box center [394, 565] width 86 height 18
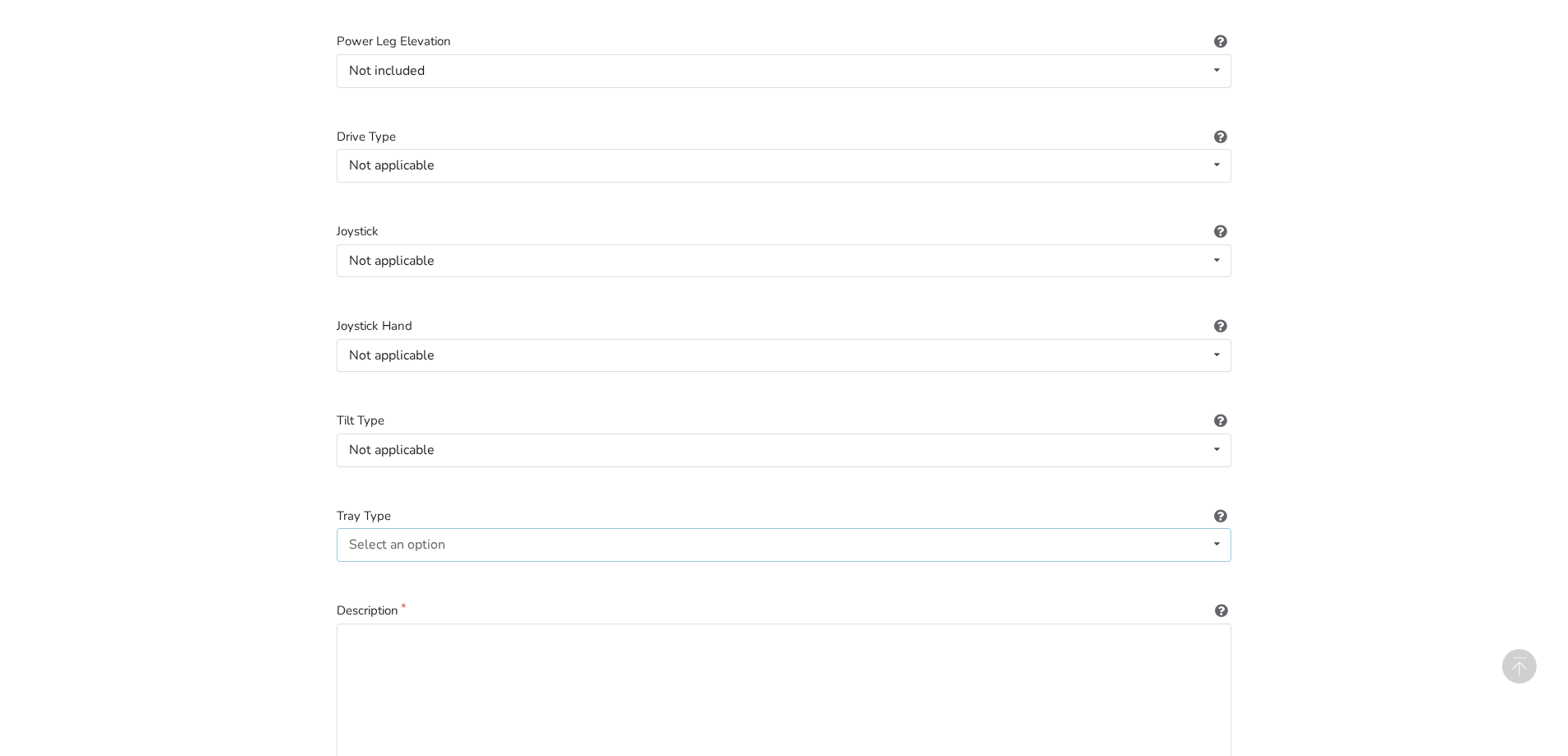
click at [490, 528] on div "Select an option None Half-right Half-left Full" at bounding box center [784, 544] width 895 height 32
click at [408, 561] on div "None" at bounding box center [784, 577] width 893 height 32
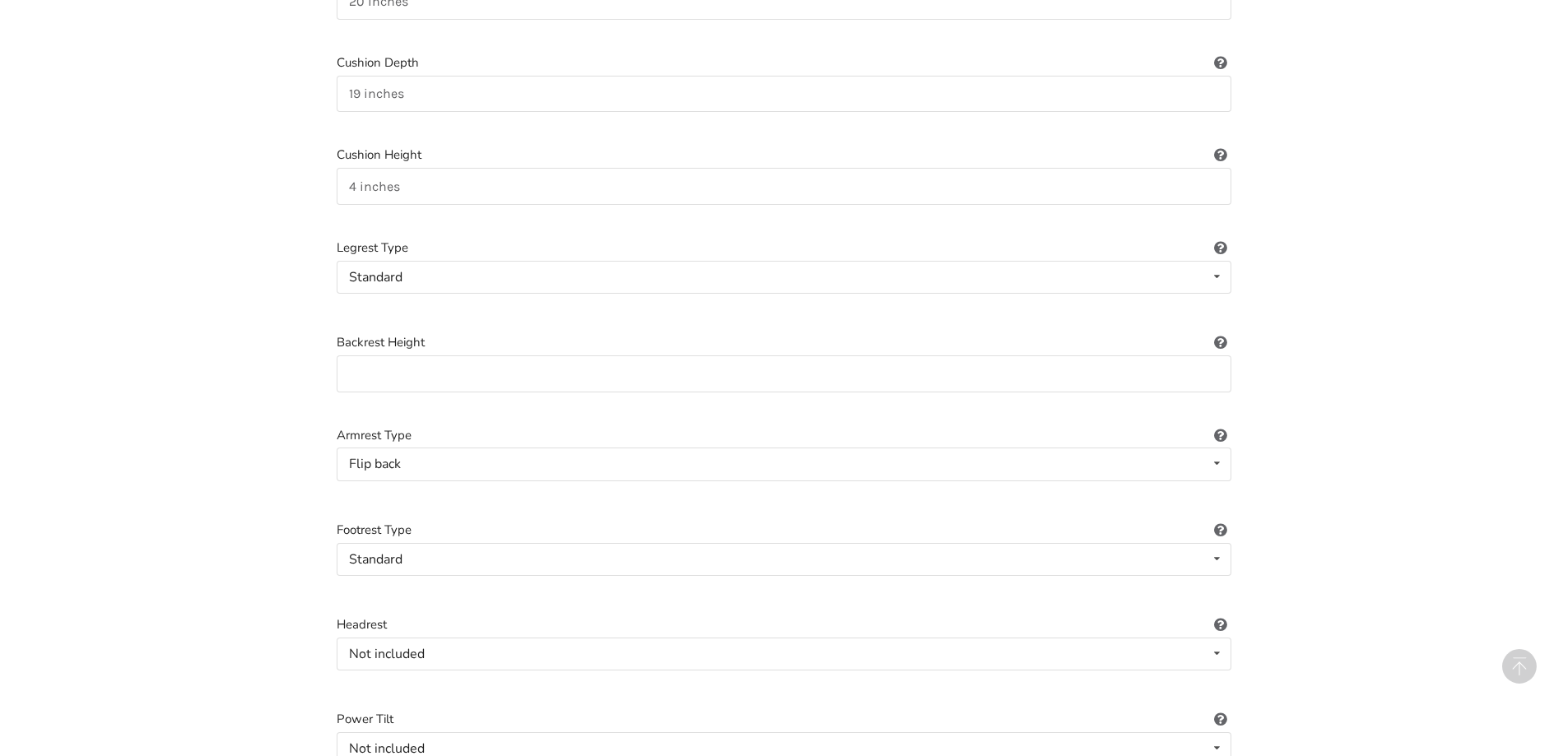
scroll to position [1054, 0]
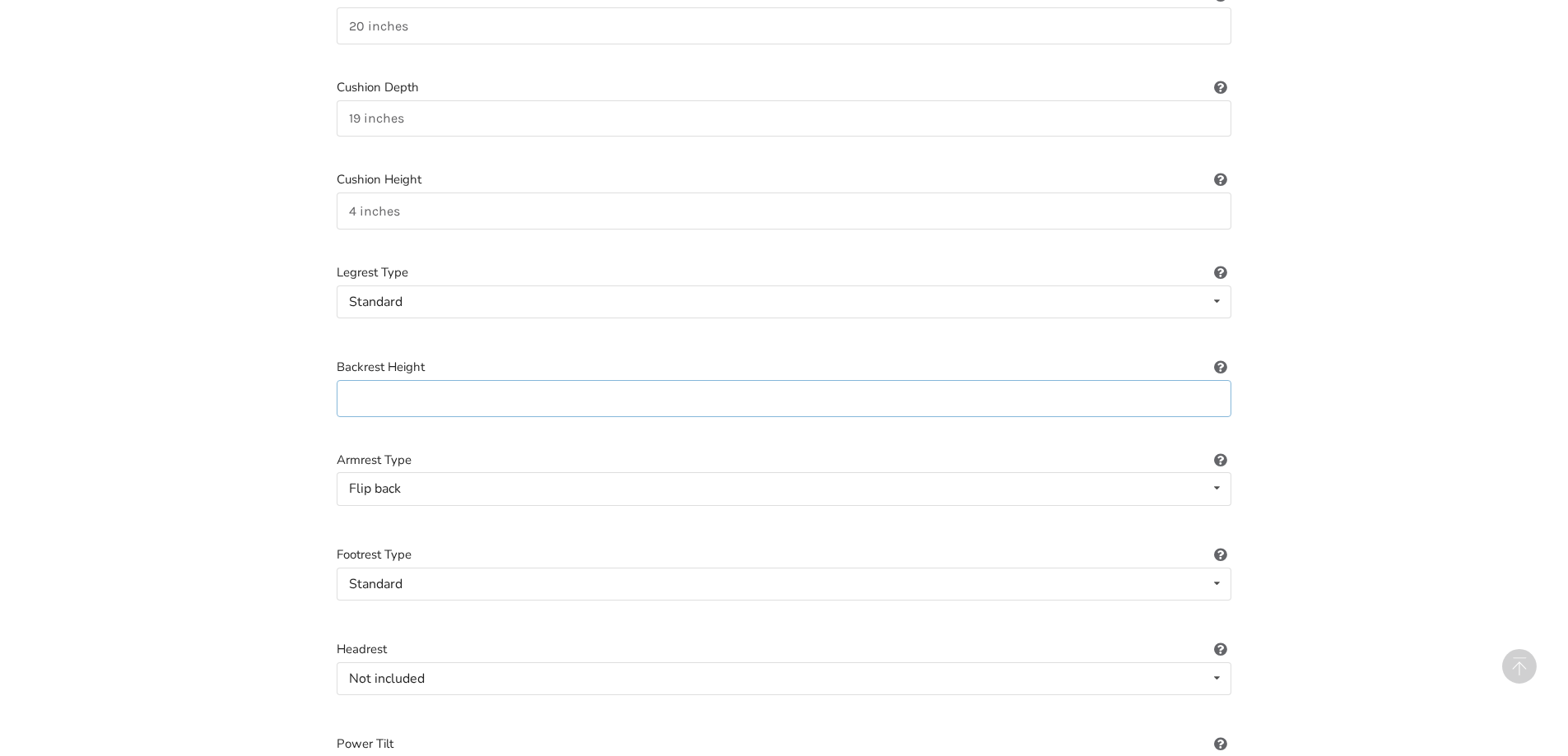
click at [698, 392] on input at bounding box center [784, 398] width 895 height 37
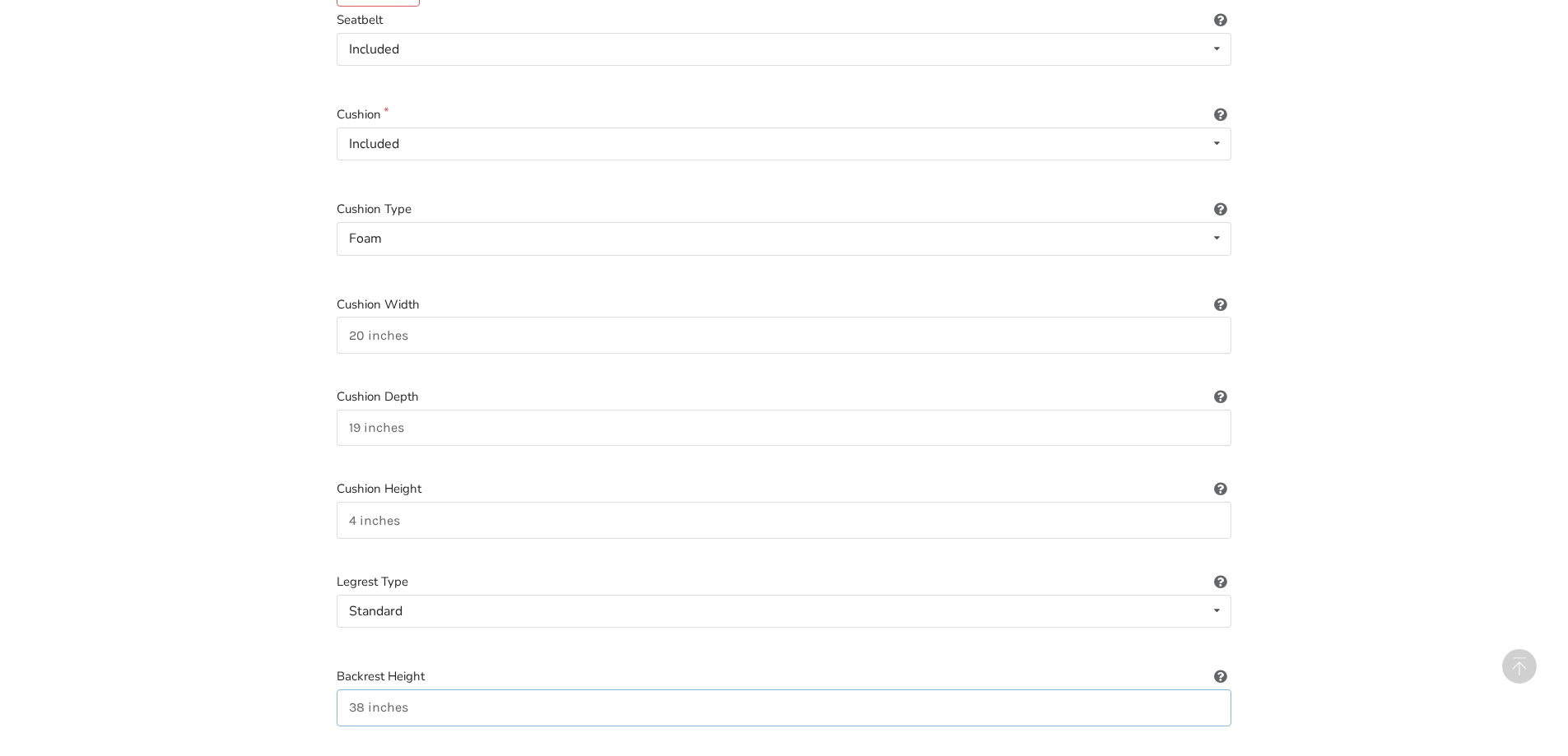
scroll to position [807, 0]
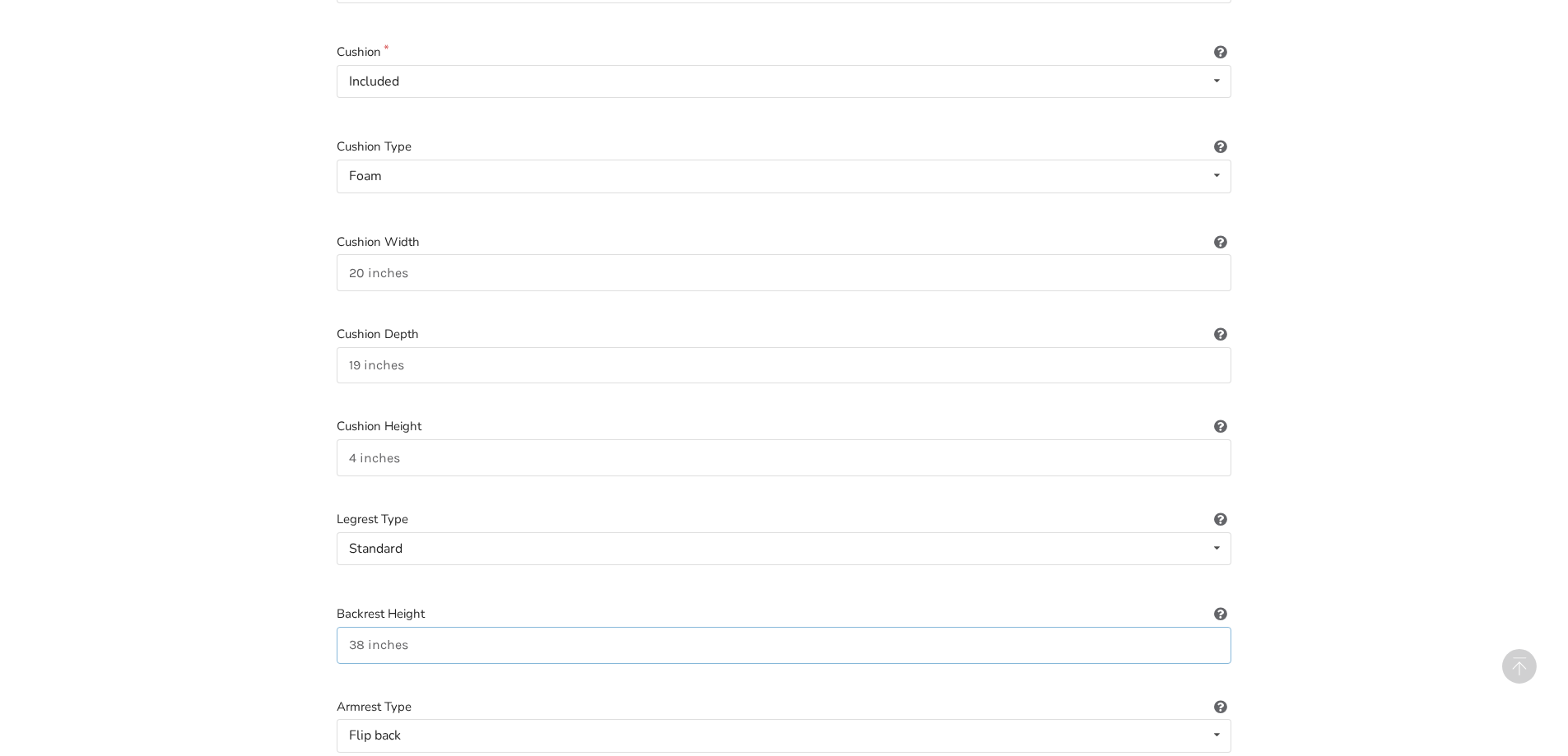
type input "38 inches"
drag, startPoint x: 425, startPoint y: 345, endPoint x: 336, endPoint y: 350, distance: 89.1
click at [336, 350] on div "Wheelchair Type Manual Power/electric Manual Transport Tilt Backrest Type Sling…" at bounding box center [784, 770] width 921 height 2606
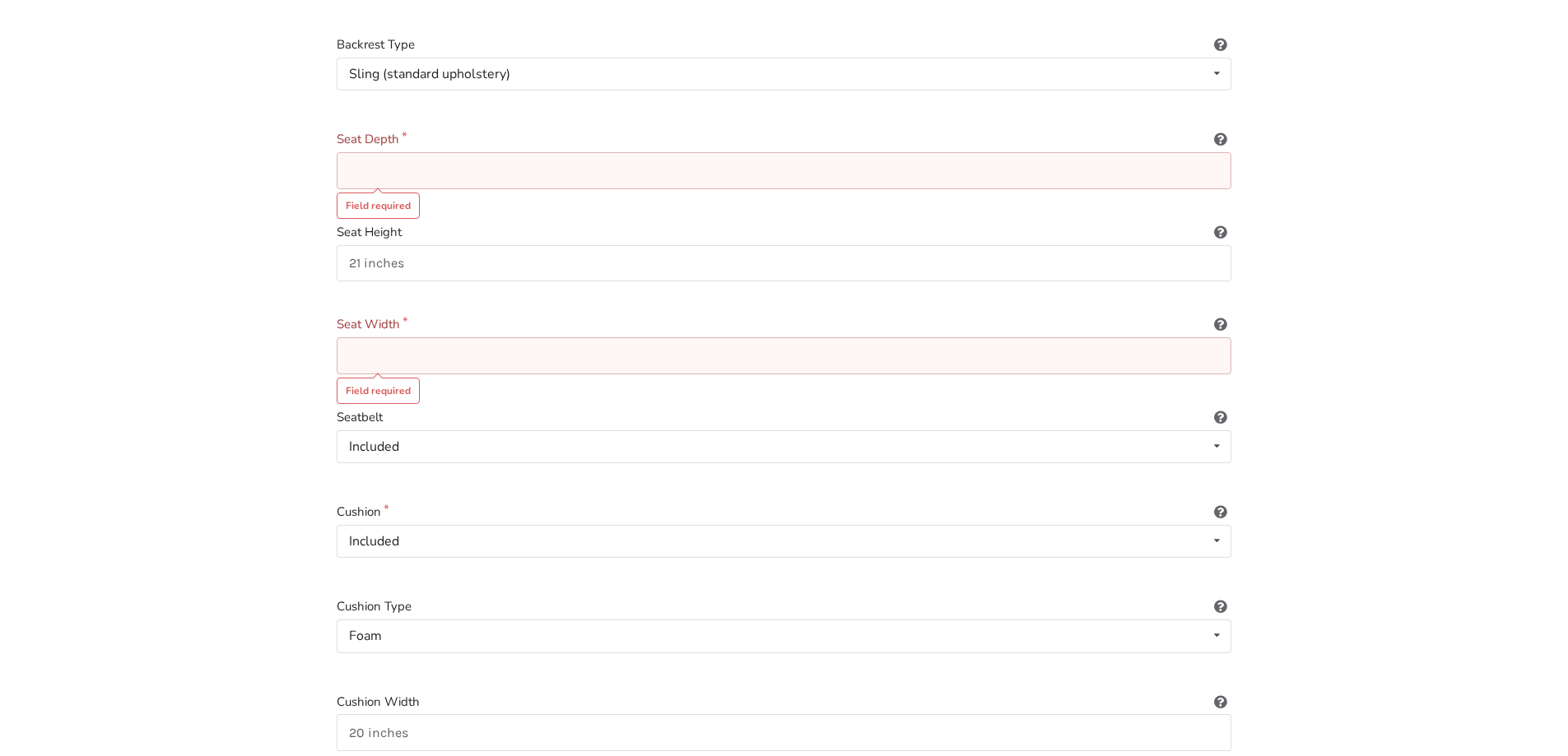
scroll to position [313, 0]
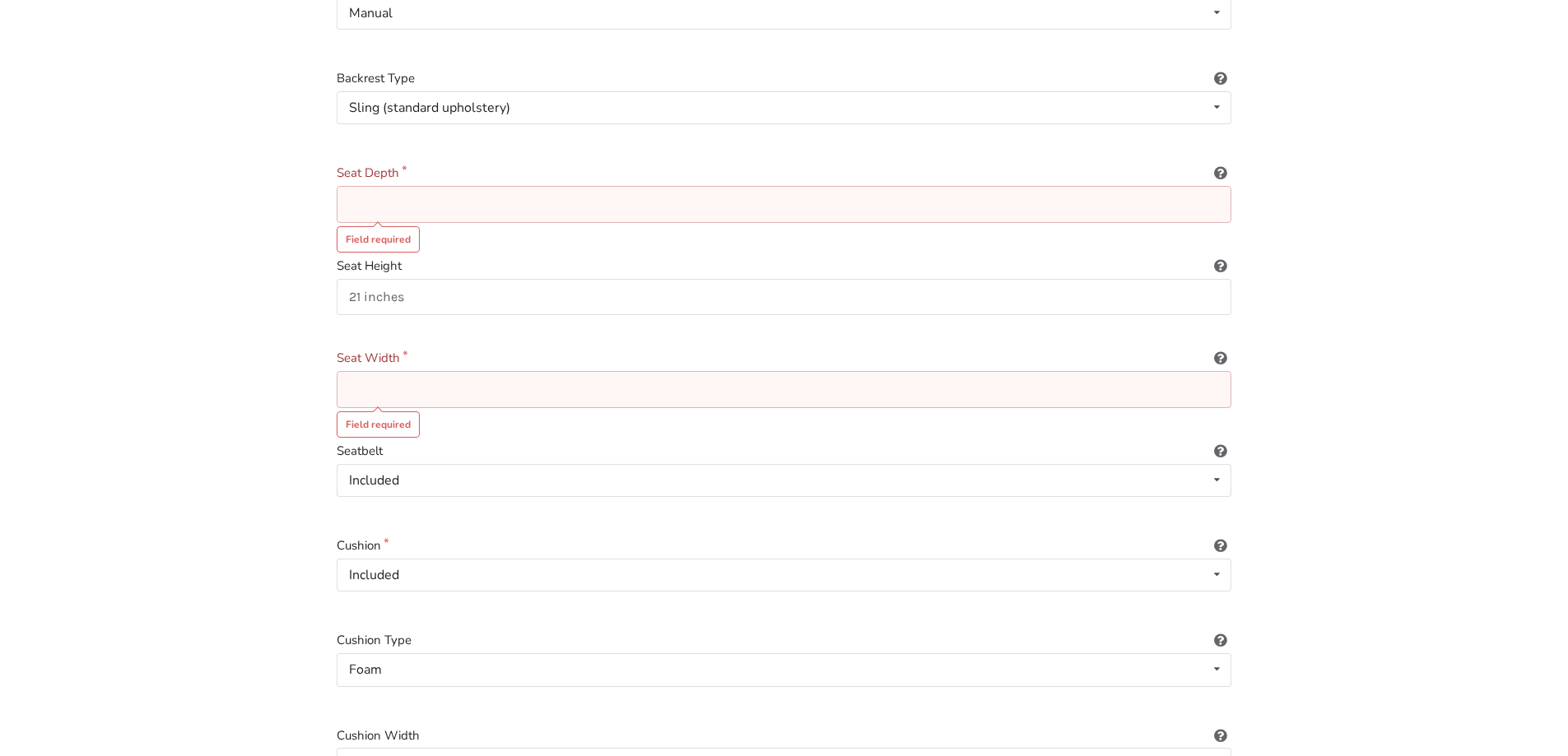
click at [409, 371] on input at bounding box center [784, 389] width 895 height 37
click at [481, 187] on input at bounding box center [784, 204] width 895 height 37
paste input "19 inches"
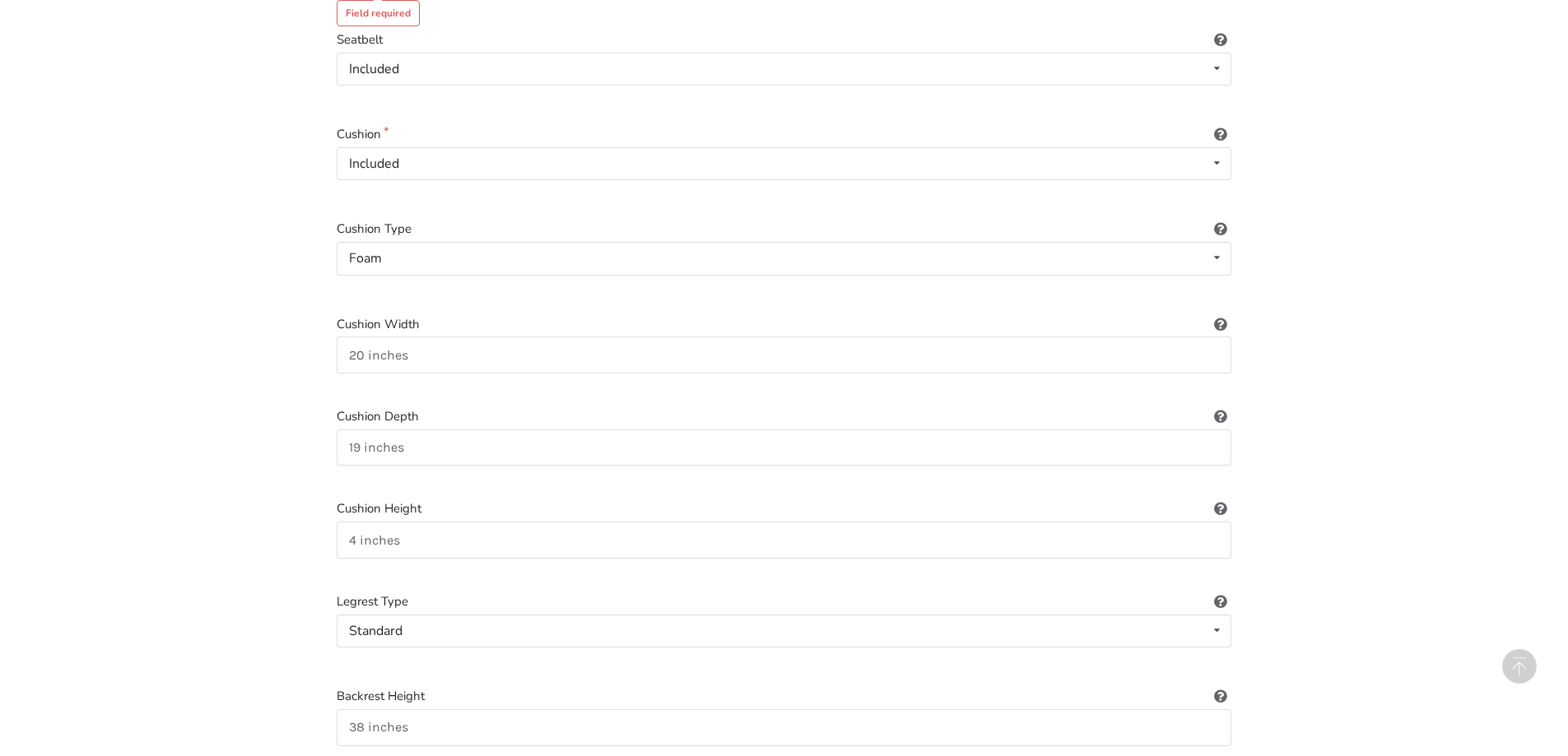
scroll to position [807, 0]
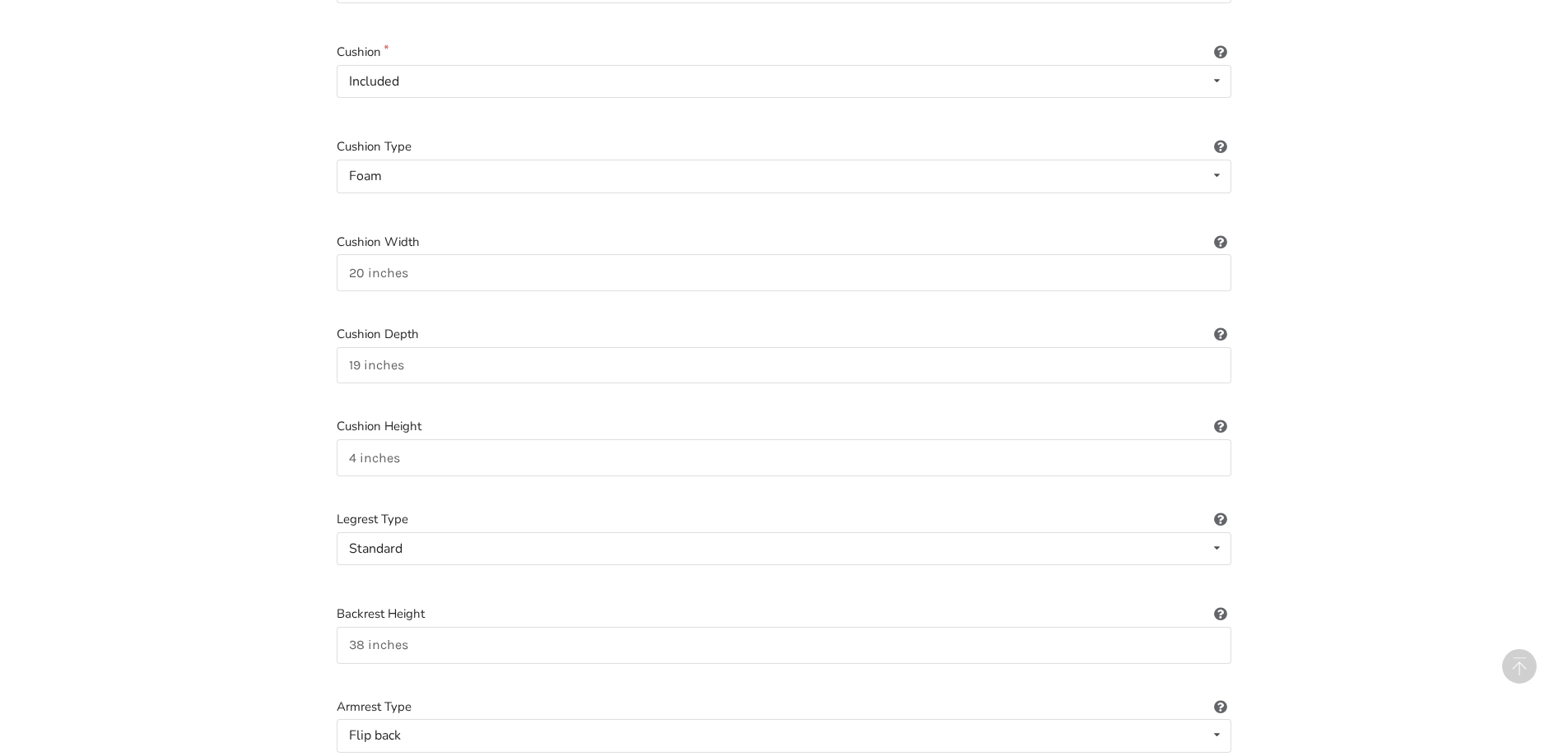
type input "19 inches"
drag, startPoint x: 450, startPoint y: 252, endPoint x: 329, endPoint y: 252, distance: 121.0
click at [329, 252] on div "Wheelchair Type Manual Power/electric Manual Transport Tilt Backrest Type Sling…" at bounding box center [784, 770] width 921 height 2606
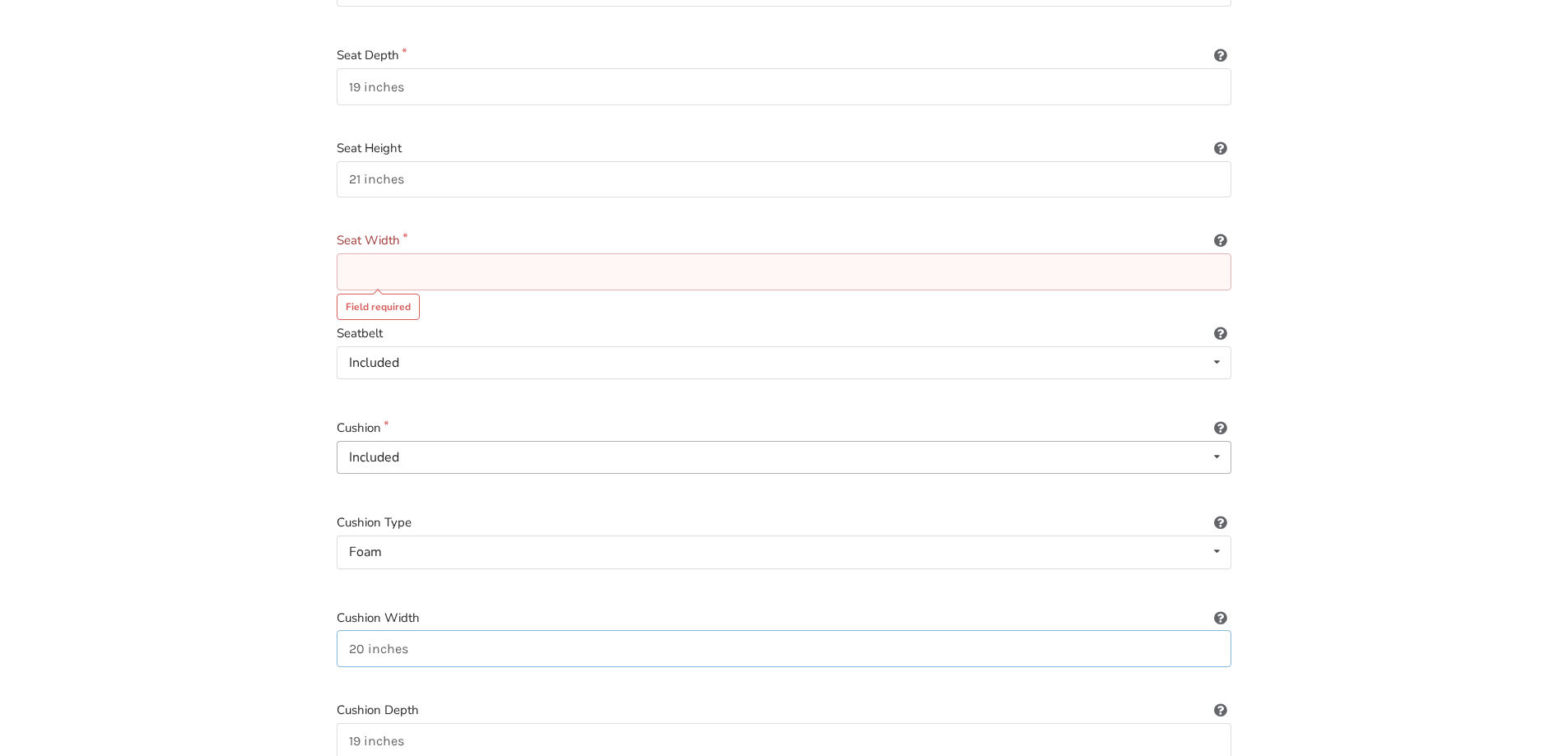
scroll to position [396, 0]
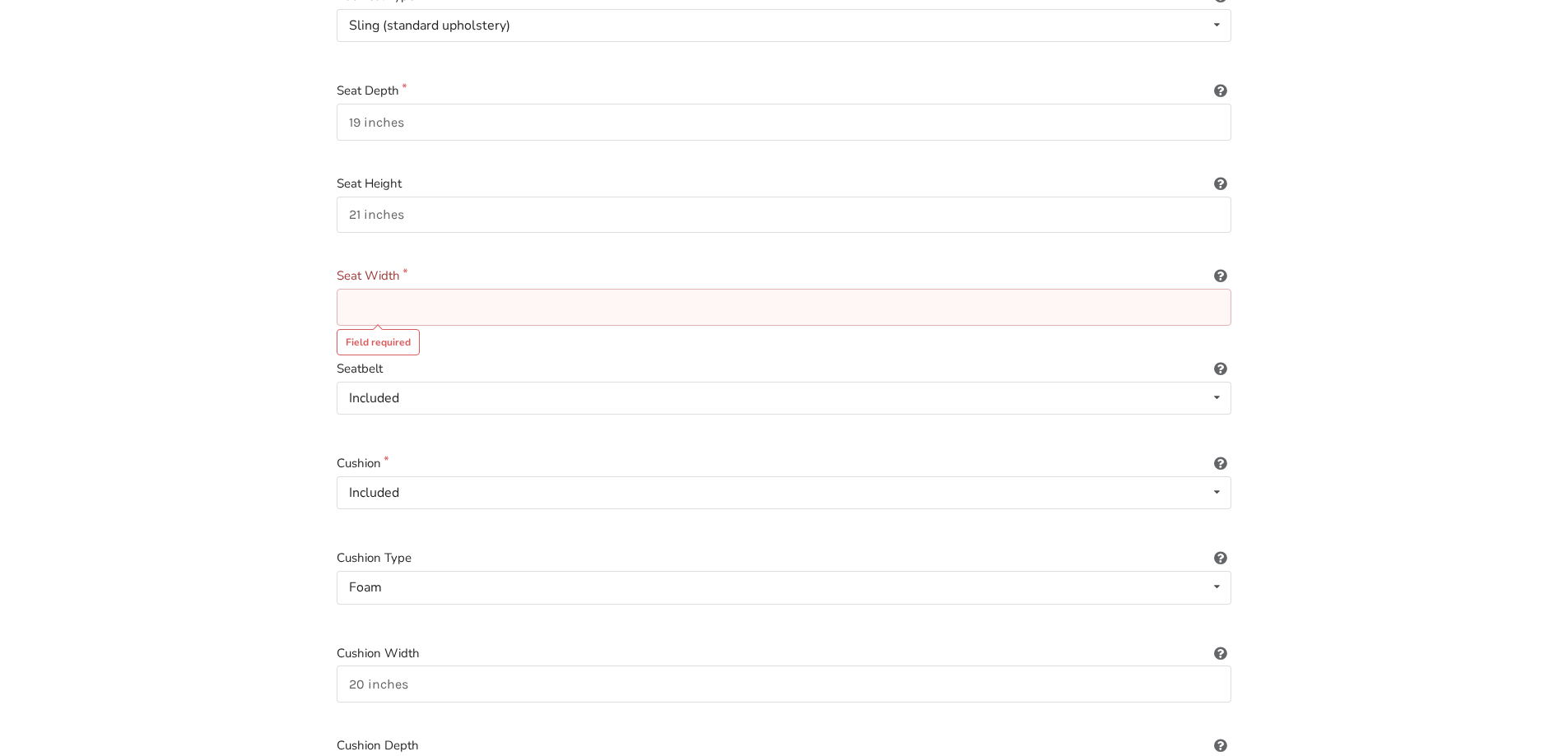
click at [369, 291] on input at bounding box center [784, 307] width 895 height 37
paste input "20 inches"
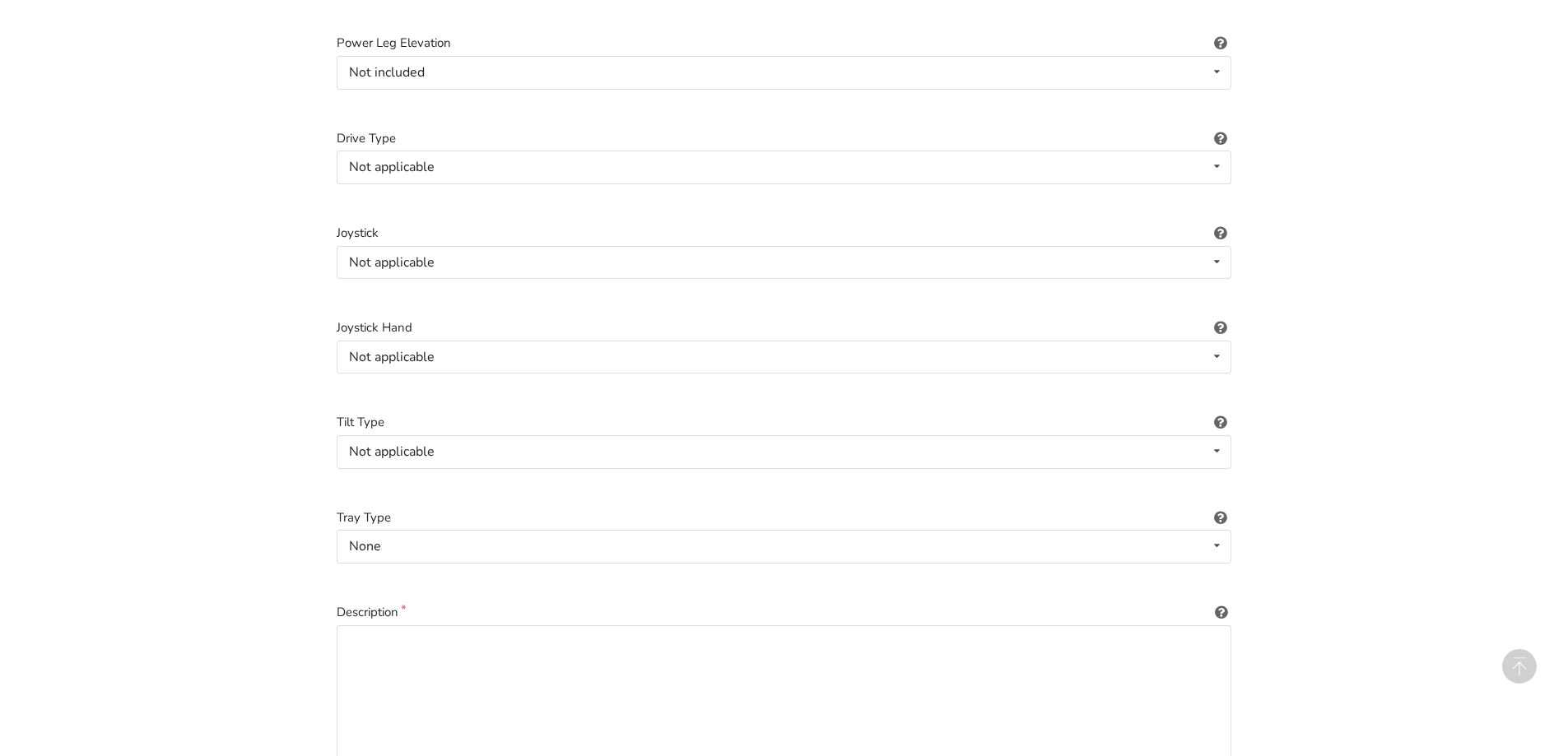
scroll to position [2206, 0]
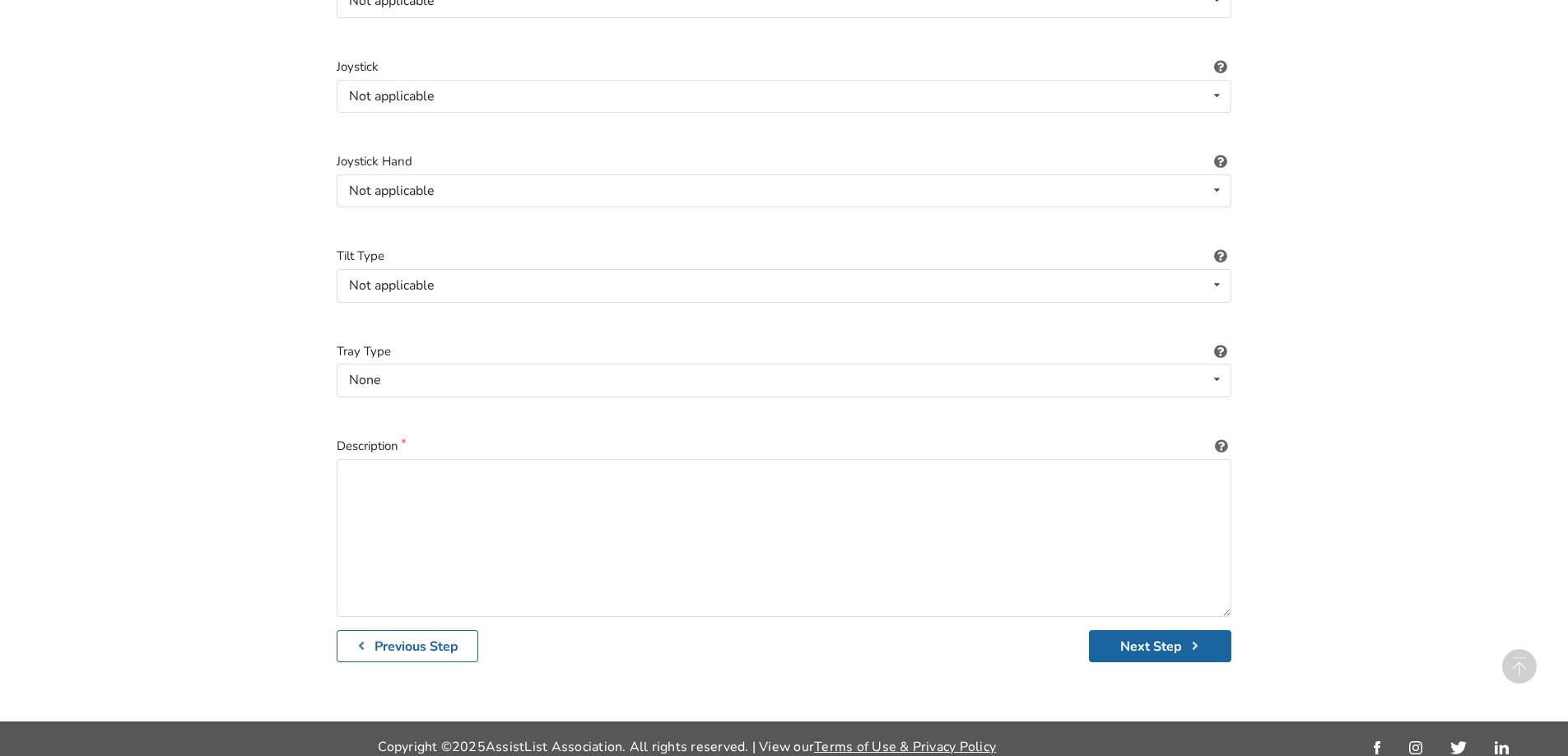
type input "20 inches"
click at [490, 483] on textarea at bounding box center [784, 538] width 895 height 158
click at [371, 465] on textarea "A quickie QXI wheelchair" at bounding box center [784, 538] width 895 height 158
click at [528, 466] on textarea "A Quickie QXI wheelchair" at bounding box center [784, 538] width 895 height 158
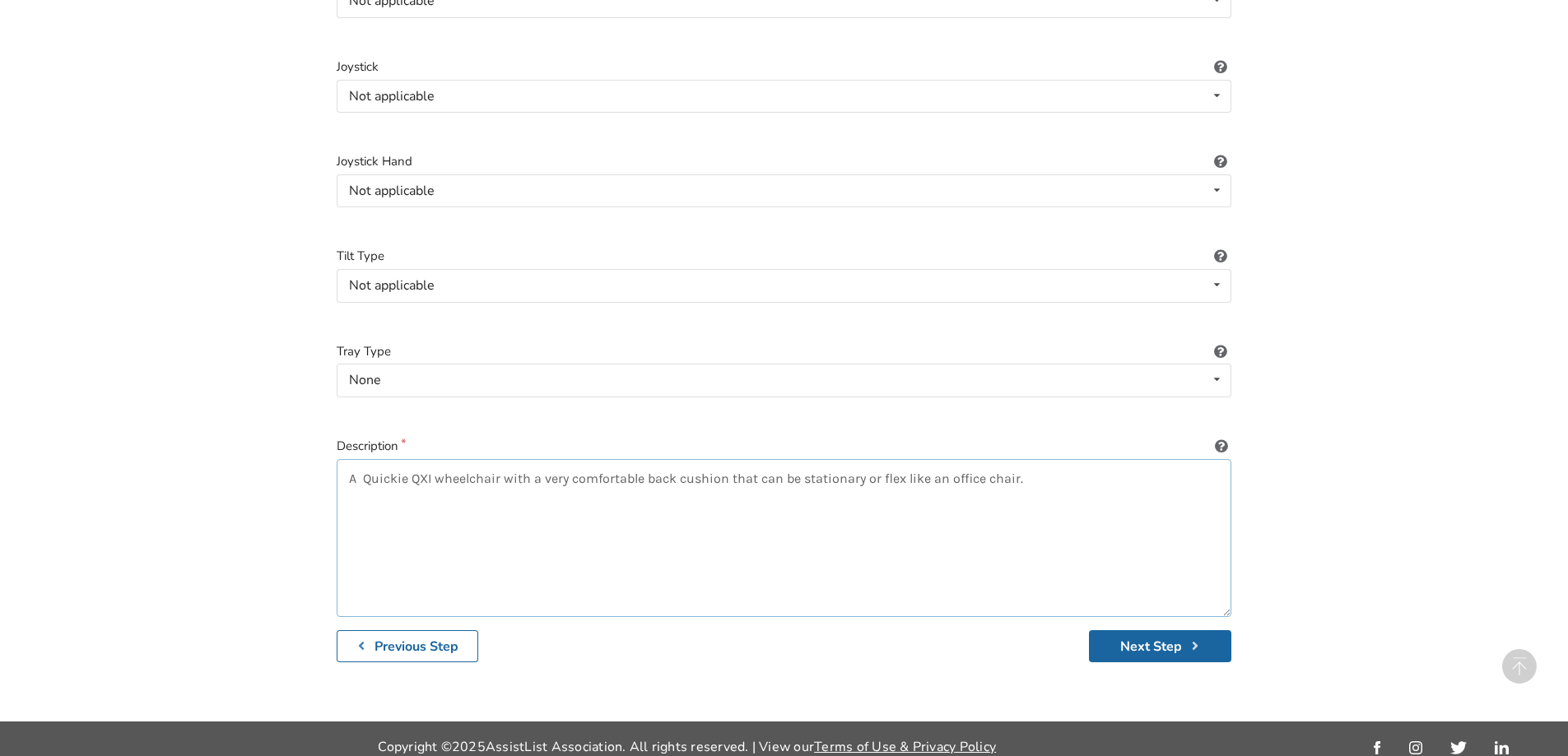
click at [647, 464] on textarea "A Quickie QXI wheelchair with a very comfortable back cushion that can be stati…" at bounding box center [784, 538] width 895 height 158
click at [974, 473] on textarea "A Quickie QXI wheelchair with a very comfortable seat cushion and a back cushio…" at bounding box center [784, 538] width 895 height 158
click at [1162, 463] on textarea "A Quickie QXI wheelchair with a very comfortable seat cushion and a back cushio…" at bounding box center [784, 538] width 895 height 158
click at [404, 485] on textarea "A Quickie QXI wheelchair with a very comfortable seat cushion and a back cushio…" at bounding box center [784, 538] width 895 height 158
click at [646, 486] on textarea "A Quickie QXI wheelchair with a very comfortable seat cushion and a back cushio…" at bounding box center [784, 538] width 895 height 158
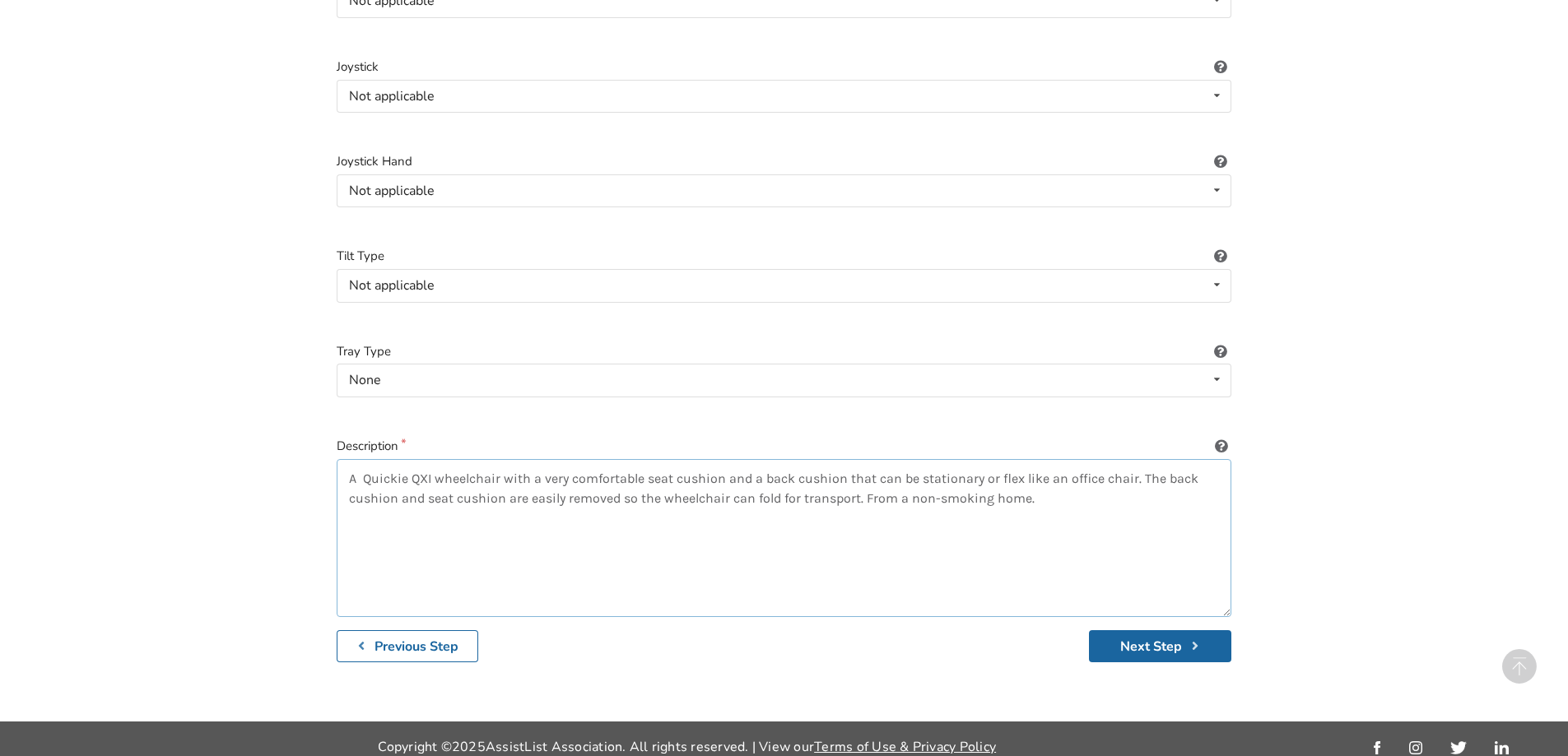
click at [646, 460] on textarea "A Quickie QXI wheelchair with a very comfortable seat cushion and a back cushio…" at bounding box center [784, 538] width 895 height 158
drag, startPoint x: 1030, startPoint y: 463, endPoint x: 1053, endPoint y: 463, distance: 23.0
click at [1053, 463] on textarea "A Quickie QXI wheelchair with a very comfortable foamseat cushion and a back cu…" at bounding box center [784, 538] width 895 height 158
click at [414, 481] on textarea "A Quickie QXI wheelchair with a very comfortable foamseat cushion and a back cu…" at bounding box center [784, 538] width 895 height 158
click at [416, 483] on textarea "A Quickie QXI wheelchair with a very comfortable foamseat cushion and a back cu…" at bounding box center [784, 538] width 895 height 158
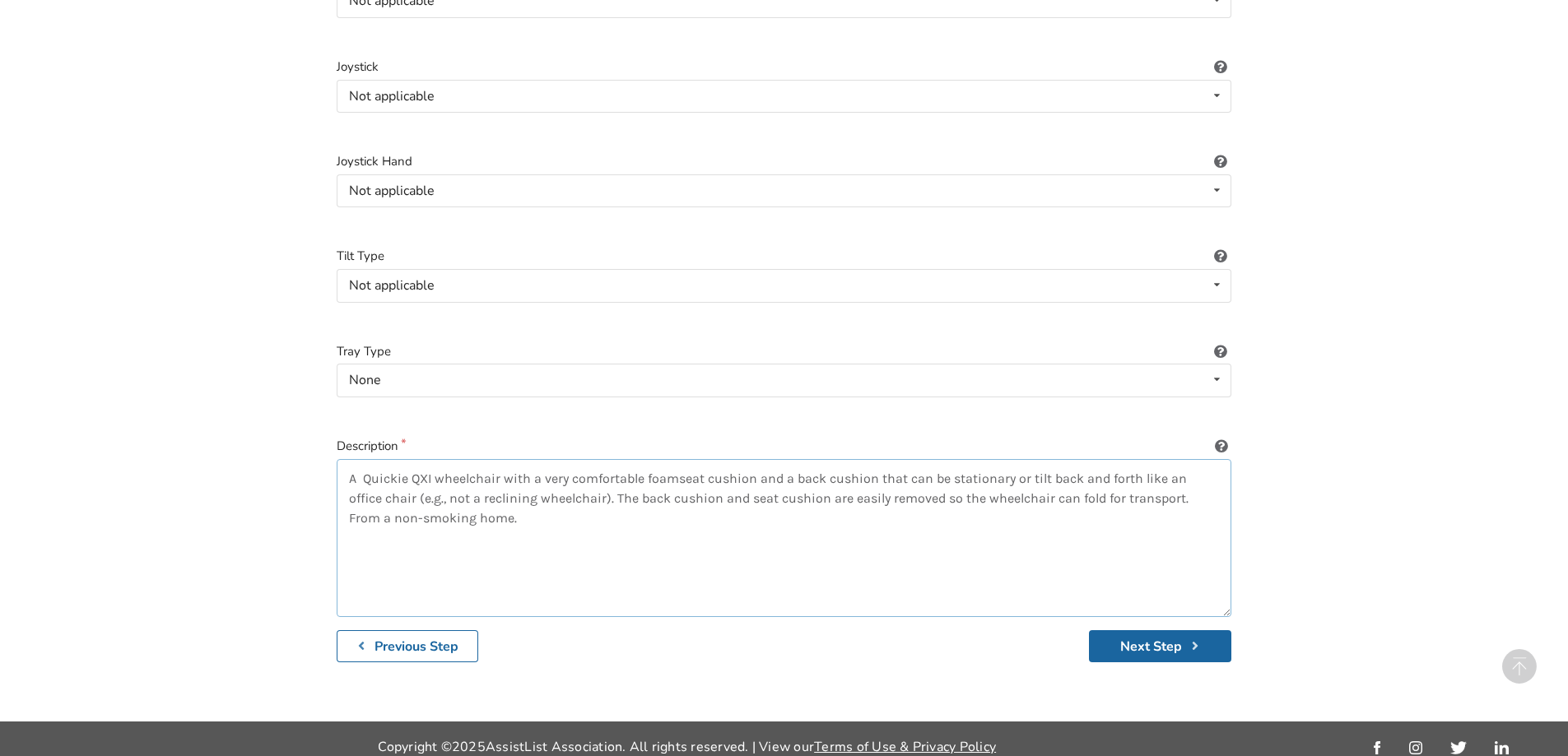
click at [510, 507] on textarea "A Quickie QXI wheelchair with a very comfortable foamseat cushion and a back cu…" at bounding box center [784, 538] width 895 height 158
click at [1192, 482] on textarea "A Quickie QXI wheelchair with a very comfortable foamseat cushion and a back cu…" at bounding box center [784, 538] width 895 height 158
click at [1211, 483] on textarea "A Quickie QXI wheelchair with a very comfortable foamseat cushion and a back cu…" at bounding box center [784, 538] width 895 height 158
click at [627, 502] on textarea "A Quickie QXI wheelchair with a very comfortable foamseat cushion and a back cu…" at bounding box center [784, 538] width 895 height 158
drag, startPoint x: 1126, startPoint y: 484, endPoint x: 1136, endPoint y: 485, distance: 10.0
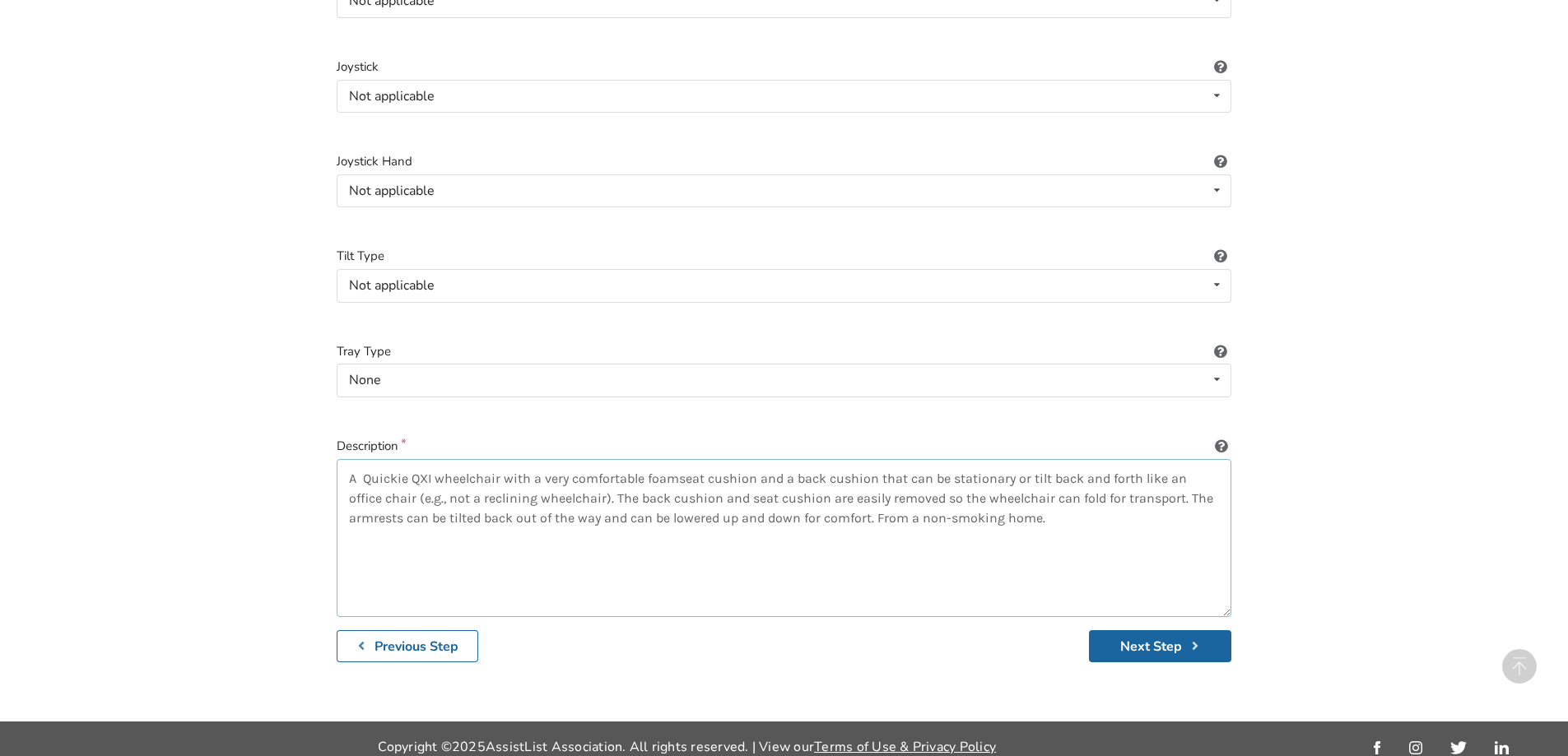
click at [1127, 484] on textarea "A Quickie QXI wheelchair with a very comfortable foamseat cushion and a back cu…" at bounding box center [784, 538] width 895 height 158
drag, startPoint x: 680, startPoint y: 462, endPoint x: 696, endPoint y: 467, distance: 16.8
click at [680, 463] on textarea "A Quickie QXI wheelchair with a very comfortable foamseat cushion and a back cu…" at bounding box center [784, 538] width 895 height 158
click at [902, 504] on textarea "A Quickie QXI wheelchair with a very comfortable foam seat cushion and a back c…" at bounding box center [784, 538] width 895 height 158
click at [982, 507] on textarea "A Quickie QXI wheelchair with a very comfortable foam seat cushion and a back c…" at bounding box center [784, 538] width 895 height 158
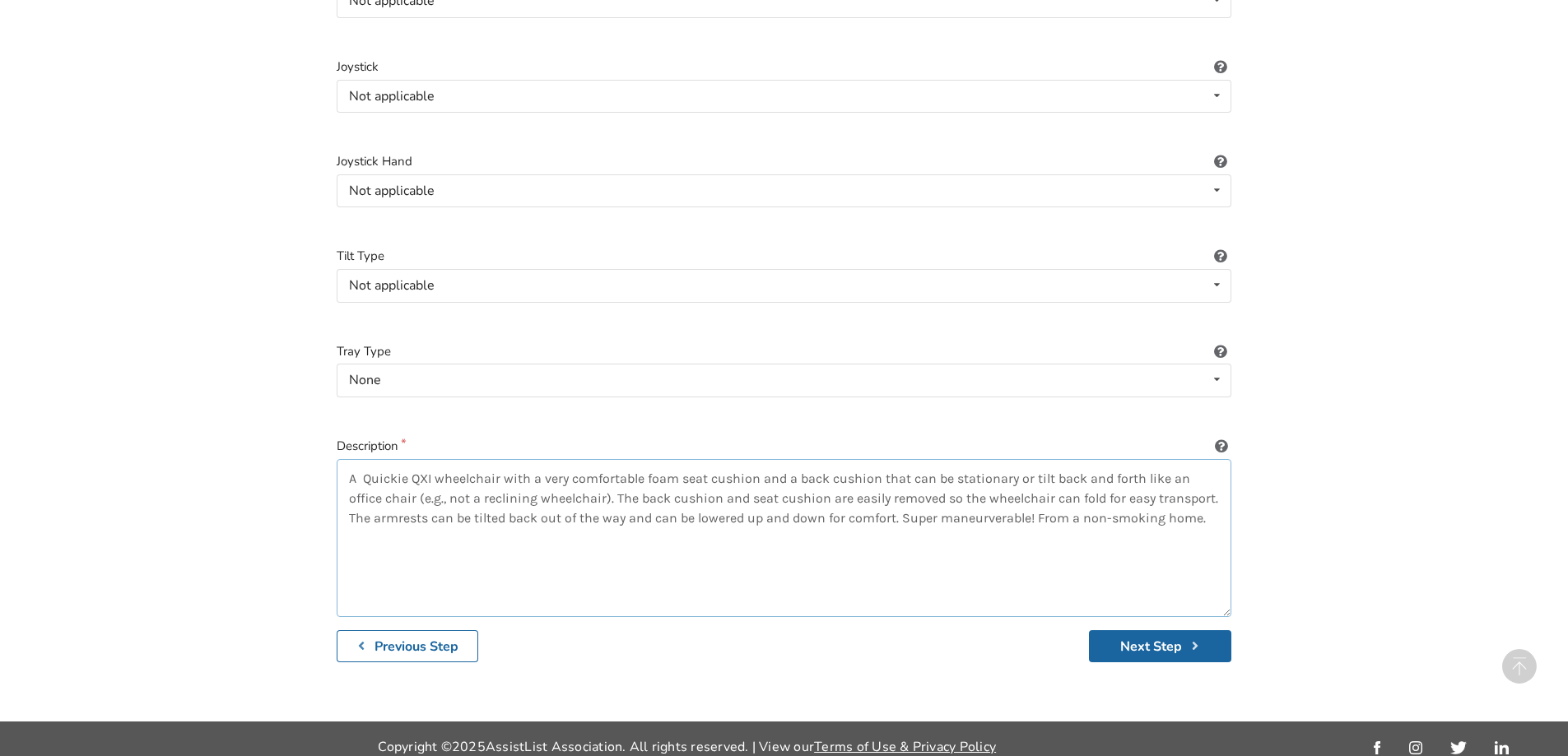
drag, startPoint x: 982, startPoint y: 503, endPoint x: 1046, endPoint y: 507, distance: 64.1
click at [985, 503] on textarea "A Quickie QXI wheelchair with a very comfortable foam seat cushion and a back c…" at bounding box center [784, 538] width 895 height 158
type textarea "A Quickie QXI wheelchair with a very comfortable foam seat cushion and a back c…"
click at [1154, 635] on button "Next Step" at bounding box center [1160, 647] width 143 height 32
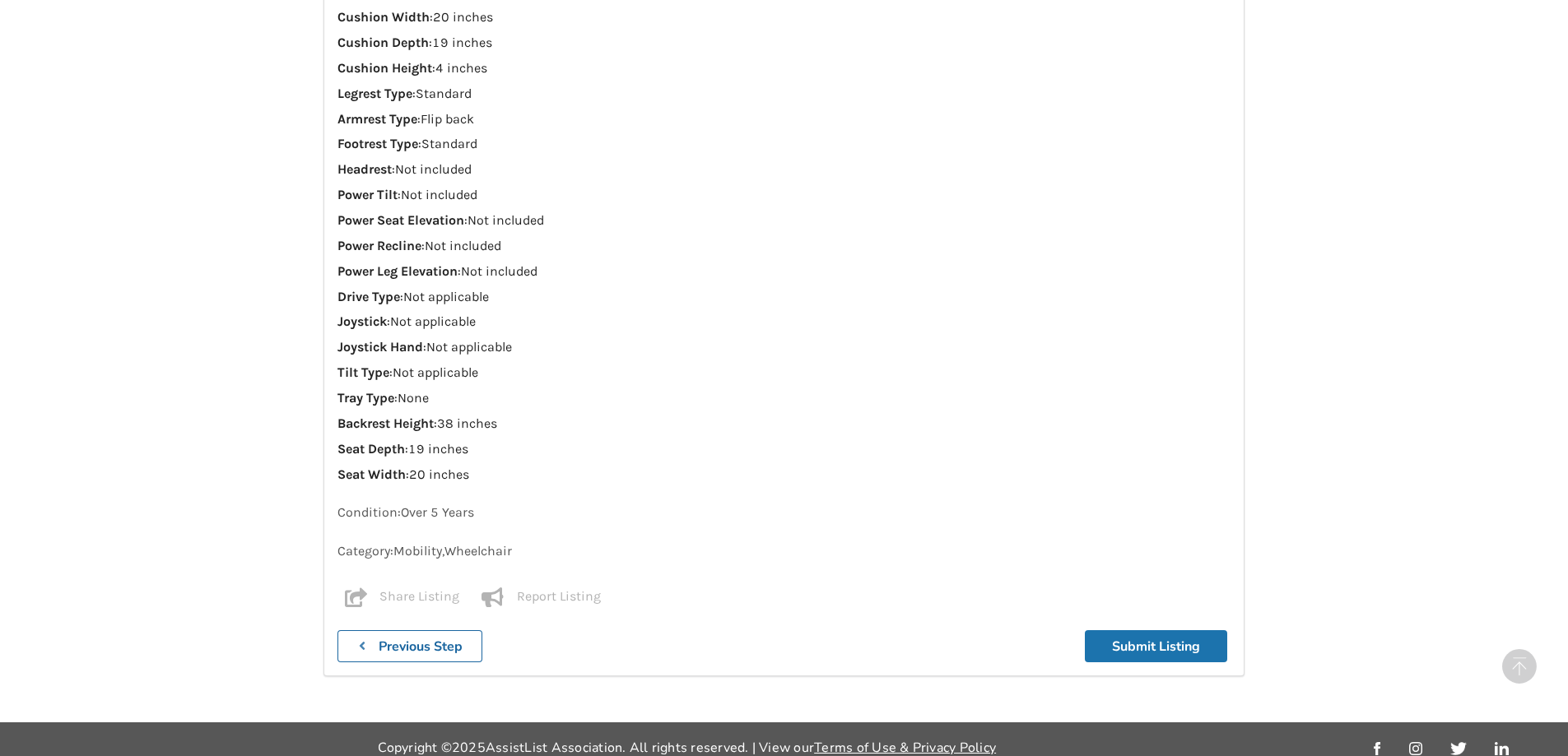
scroll to position [1912, 0]
click at [1153, 632] on button "Submit Listing" at bounding box center [1156, 646] width 143 height 32
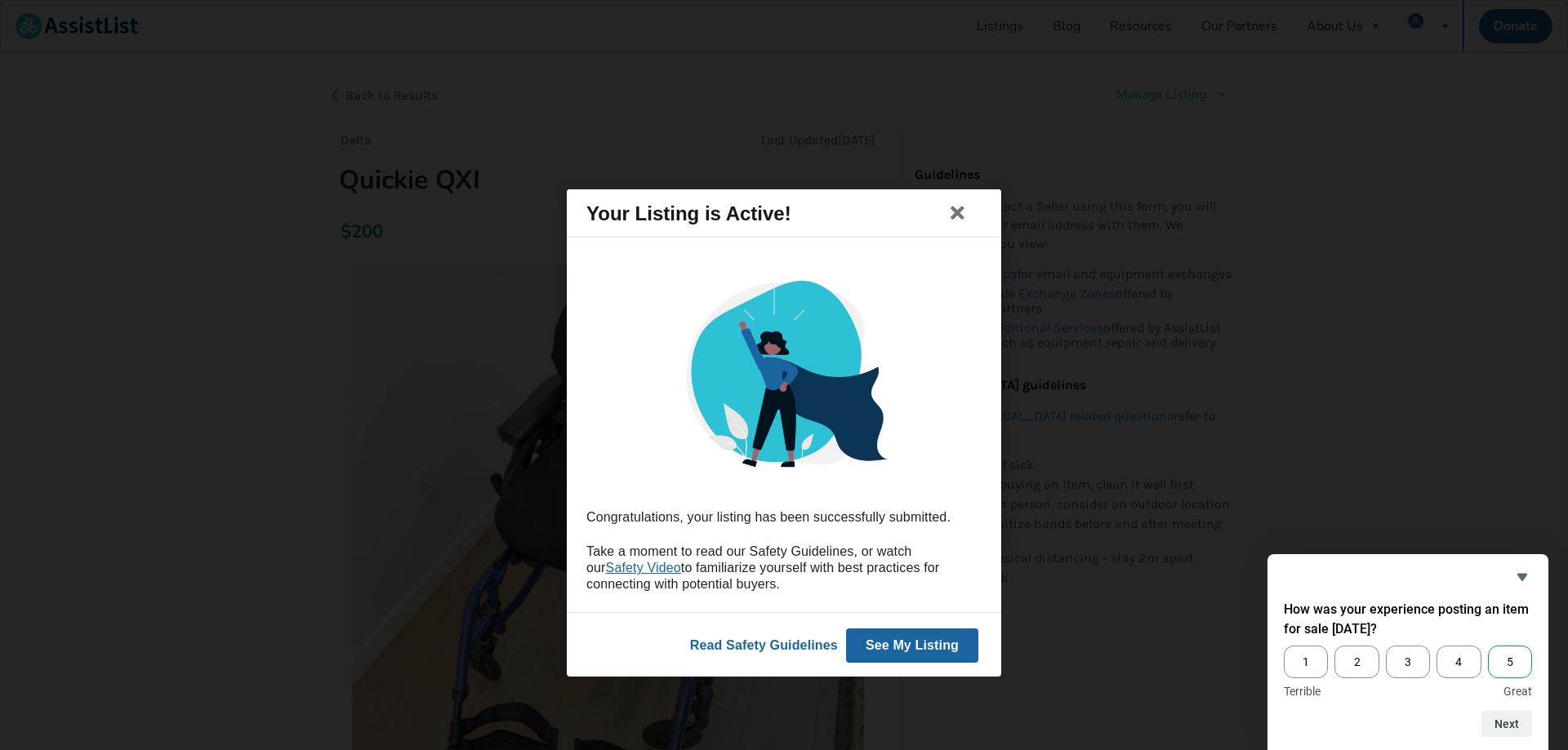
click at [1506, 661] on span "5" at bounding box center [1509, 661] width 44 height 32
click at [1487, 645] on input "5" at bounding box center [1487, 645] width 0 height 0
click at [1504, 723] on button "Next" at bounding box center [1506, 723] width 51 height 26
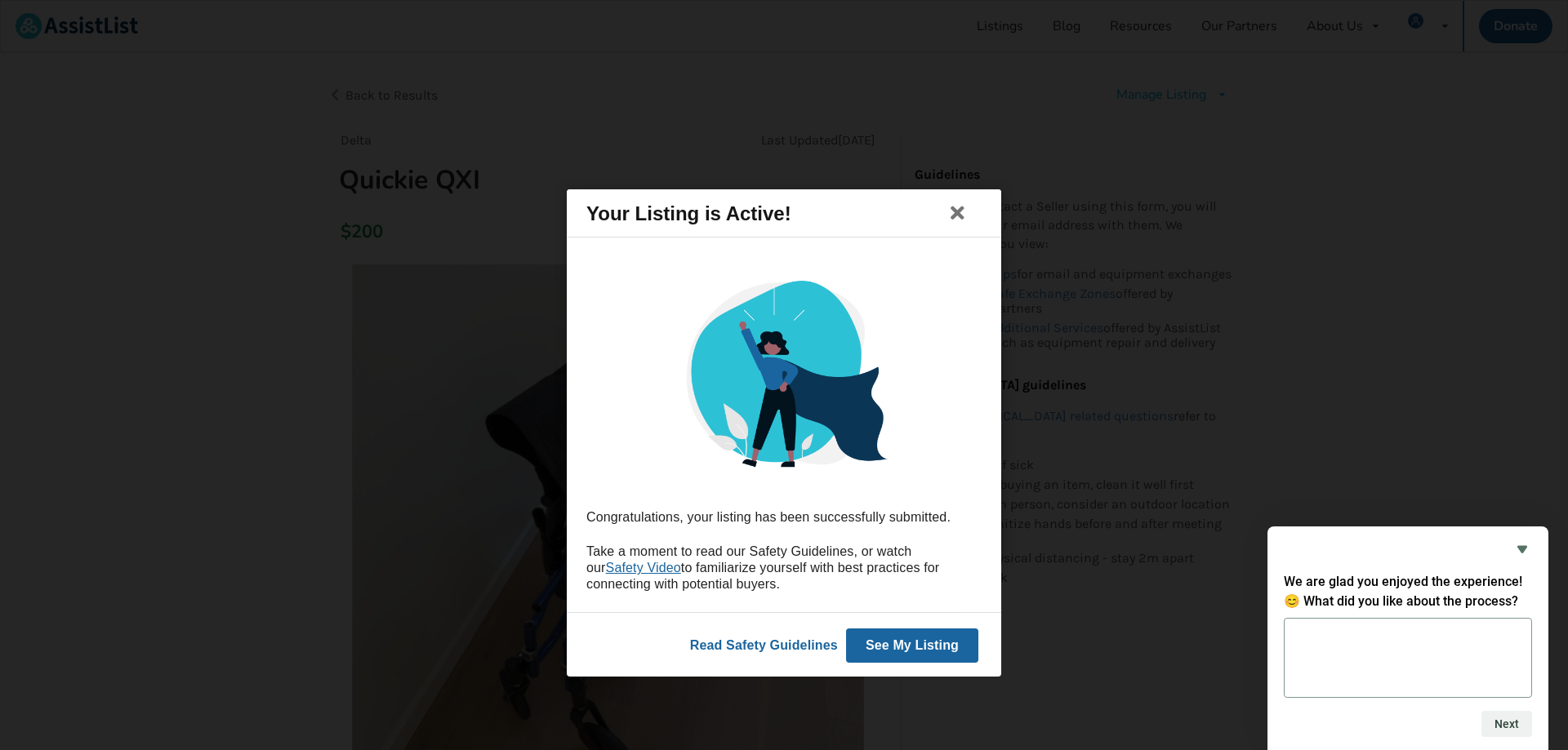
click at [1324, 643] on textarea at bounding box center [1408, 657] width 248 height 80
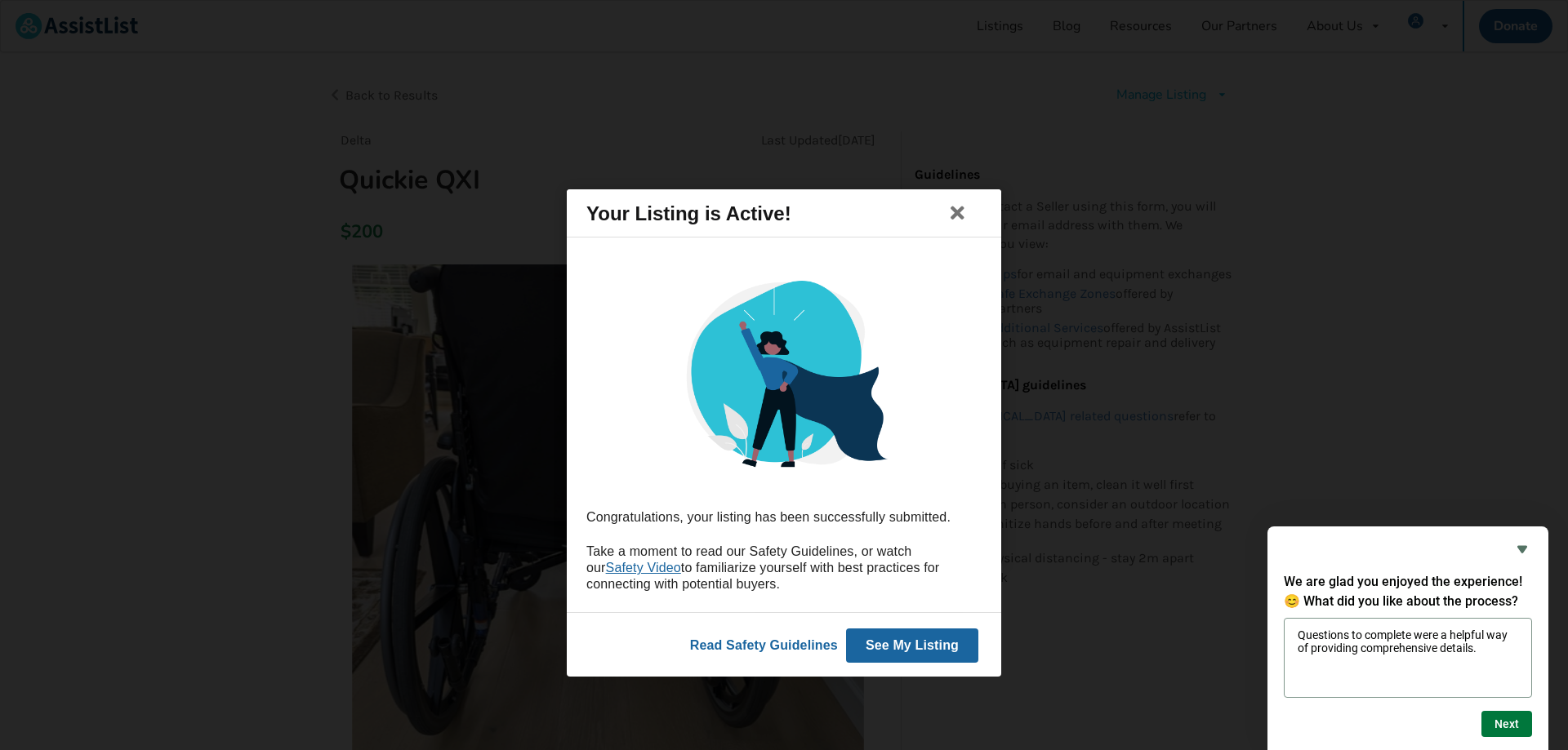
type textarea "Questions to complete were a helpful way of providing comprehensive details."
drag, startPoint x: 1507, startPoint y: 716, endPoint x: 1517, endPoint y: 722, distance: 11.7
click at [1509, 718] on button "Next" at bounding box center [1506, 723] width 51 height 26
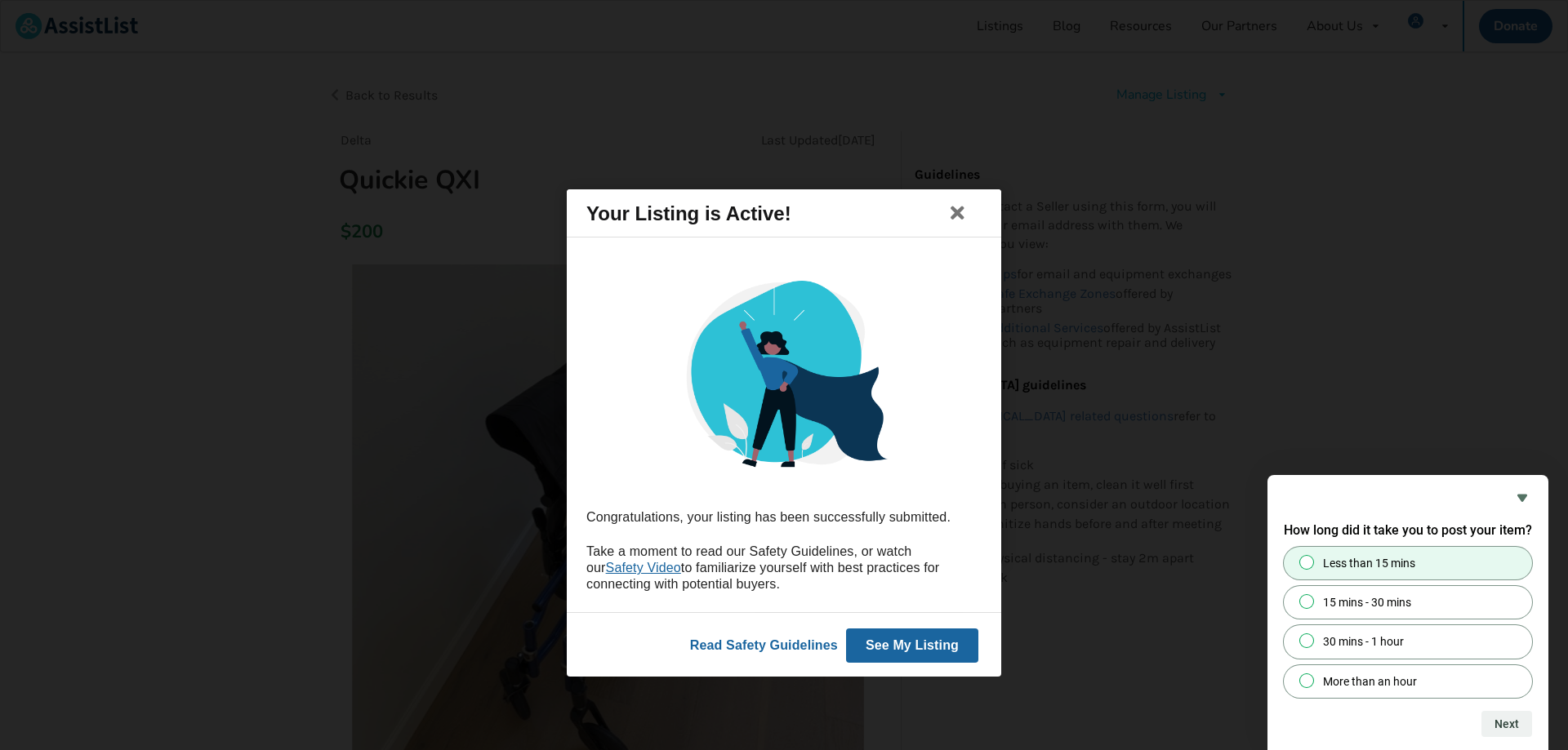
drag, startPoint x: 1307, startPoint y: 564, endPoint x: 1322, endPoint y: 570, distance: 16.2
click at [1308, 565] on input "Less than 15 mins" at bounding box center [1307, 562] width 11 height 11
radio input "true"
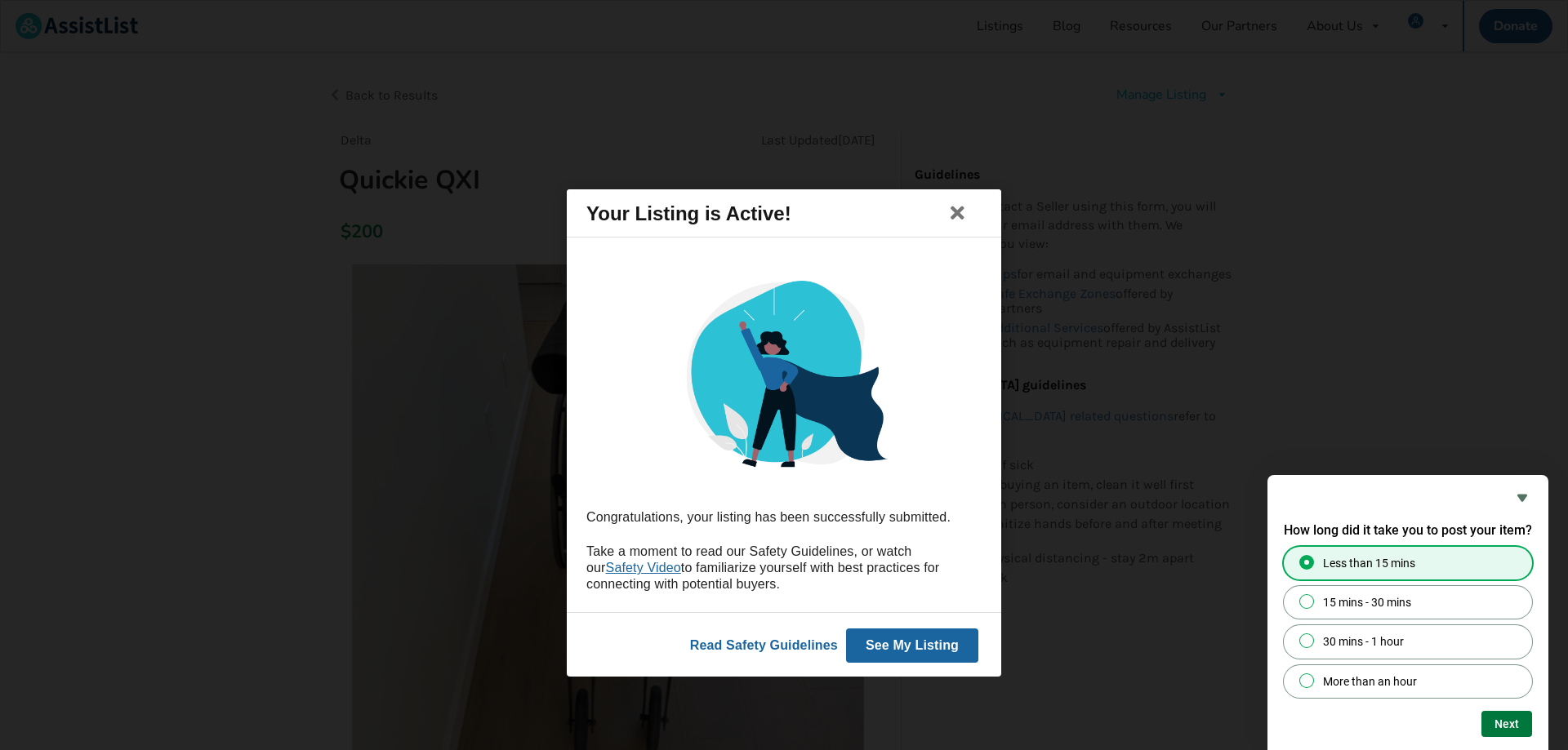
click at [1517, 725] on button "Next" at bounding box center [1506, 723] width 51 height 26
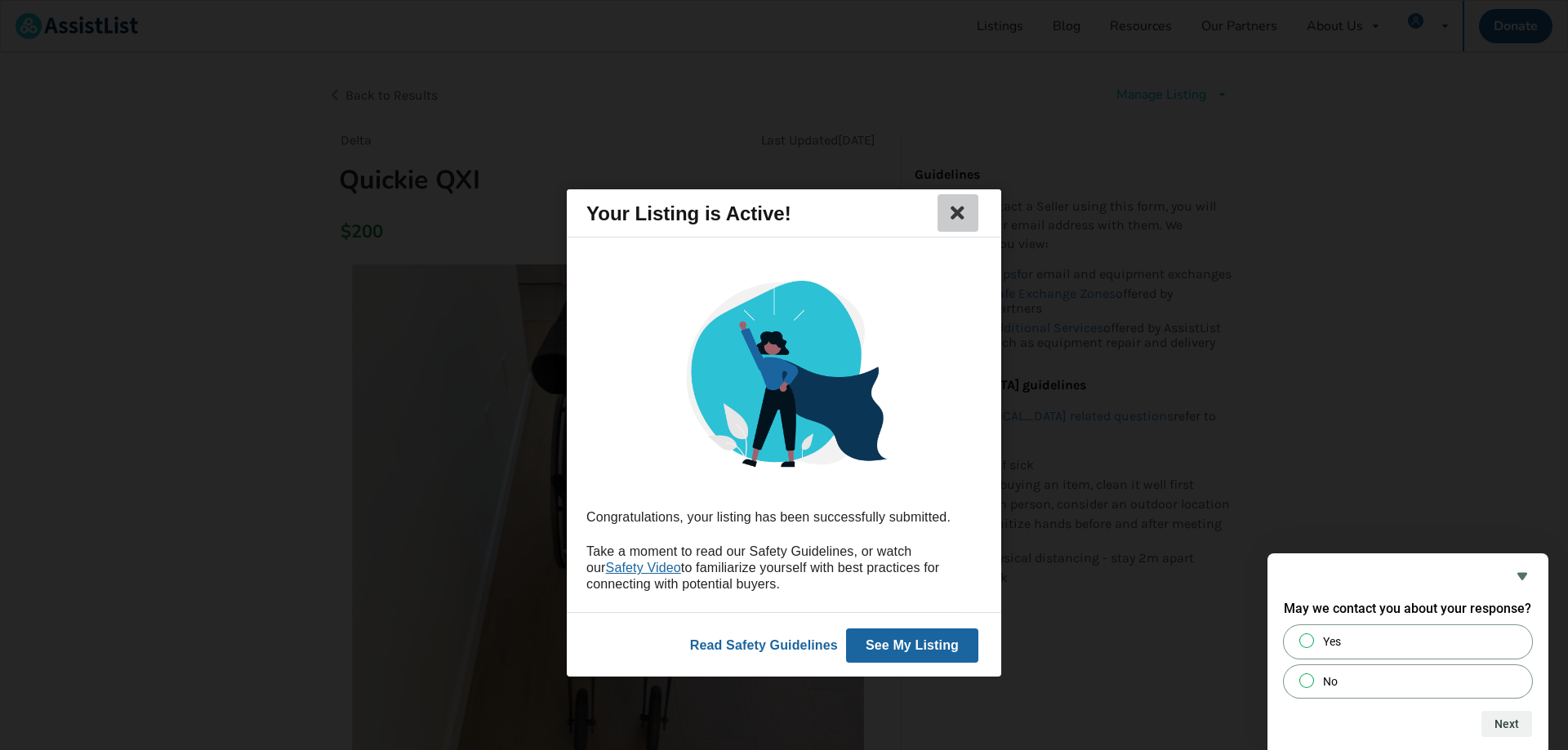
click at [957, 212] on icon at bounding box center [958, 213] width 23 height 20
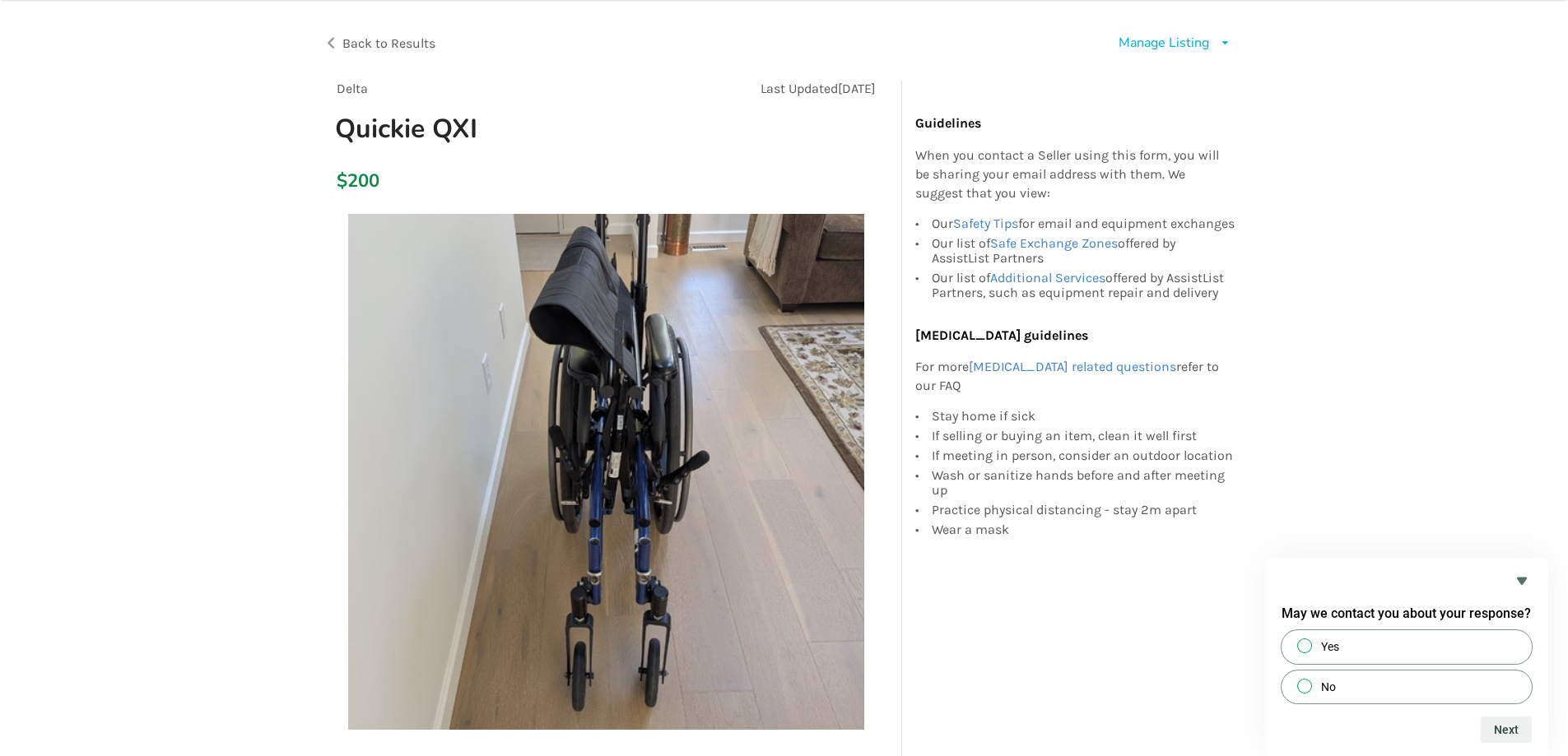
scroll to position [82, 0]
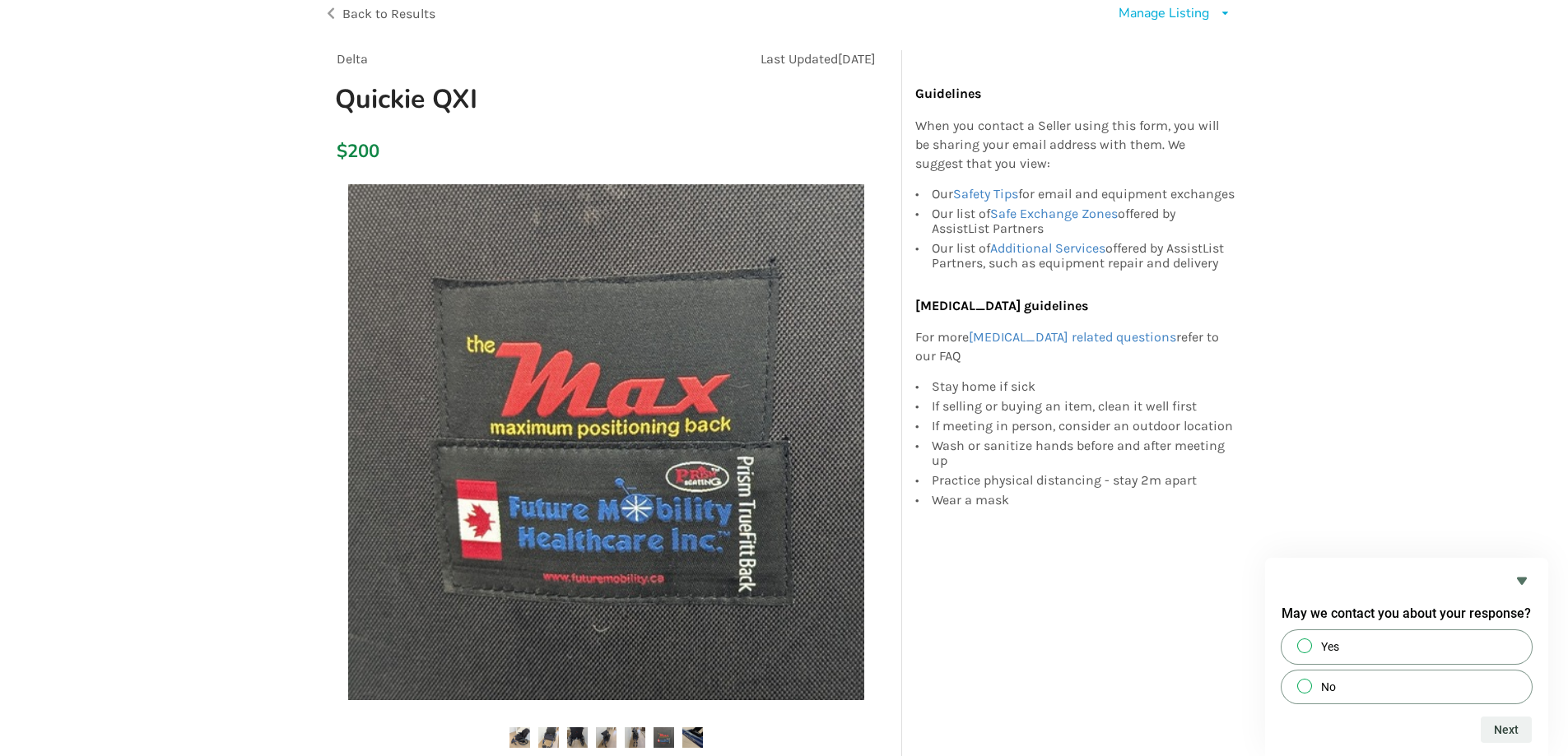
click at [1174, 14] on div "Manage Listing" at bounding box center [1164, 14] width 90 height 19
click at [1183, 51] on span "Edit listing" at bounding box center [1192, 51] width 63 height 18
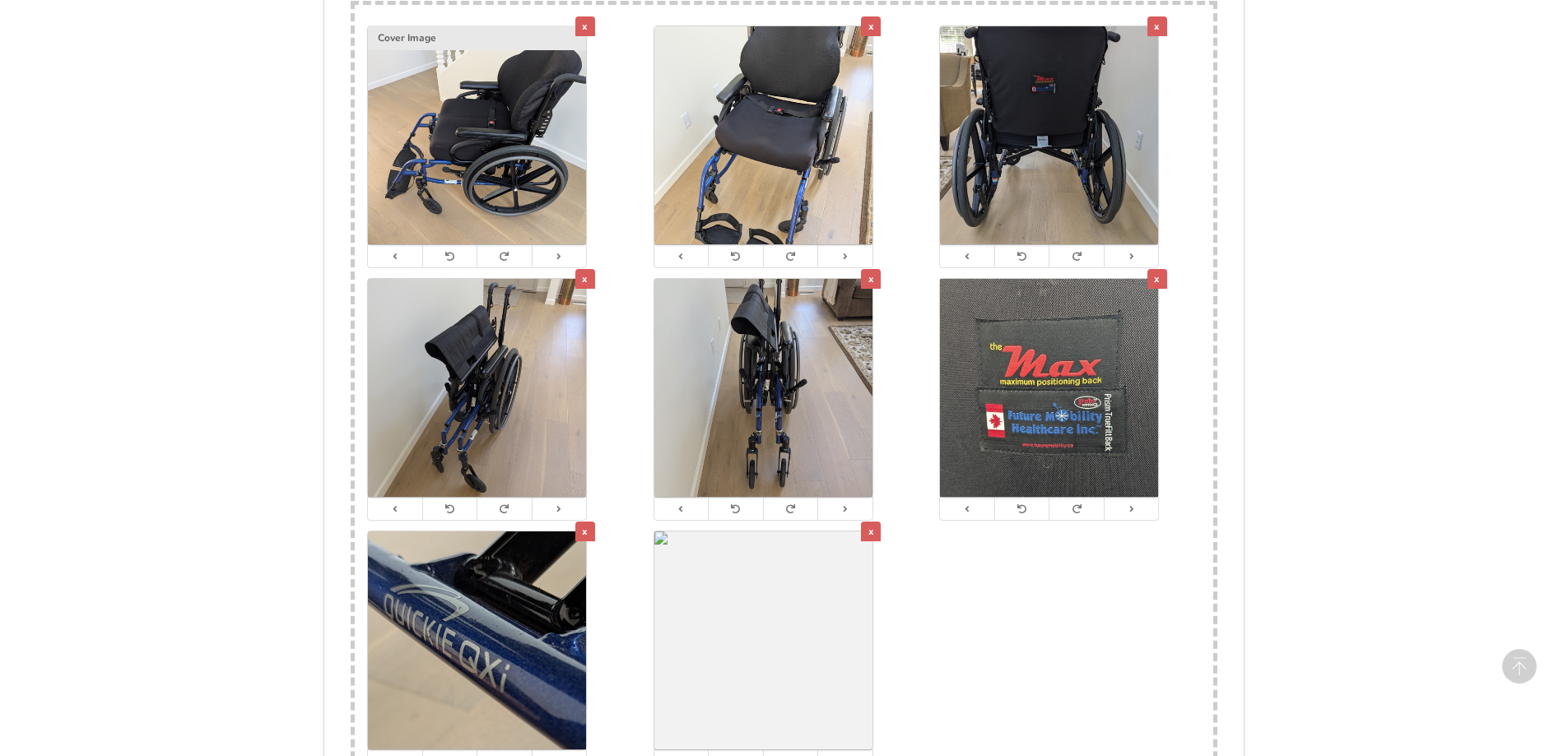
scroll to position [3374, 0]
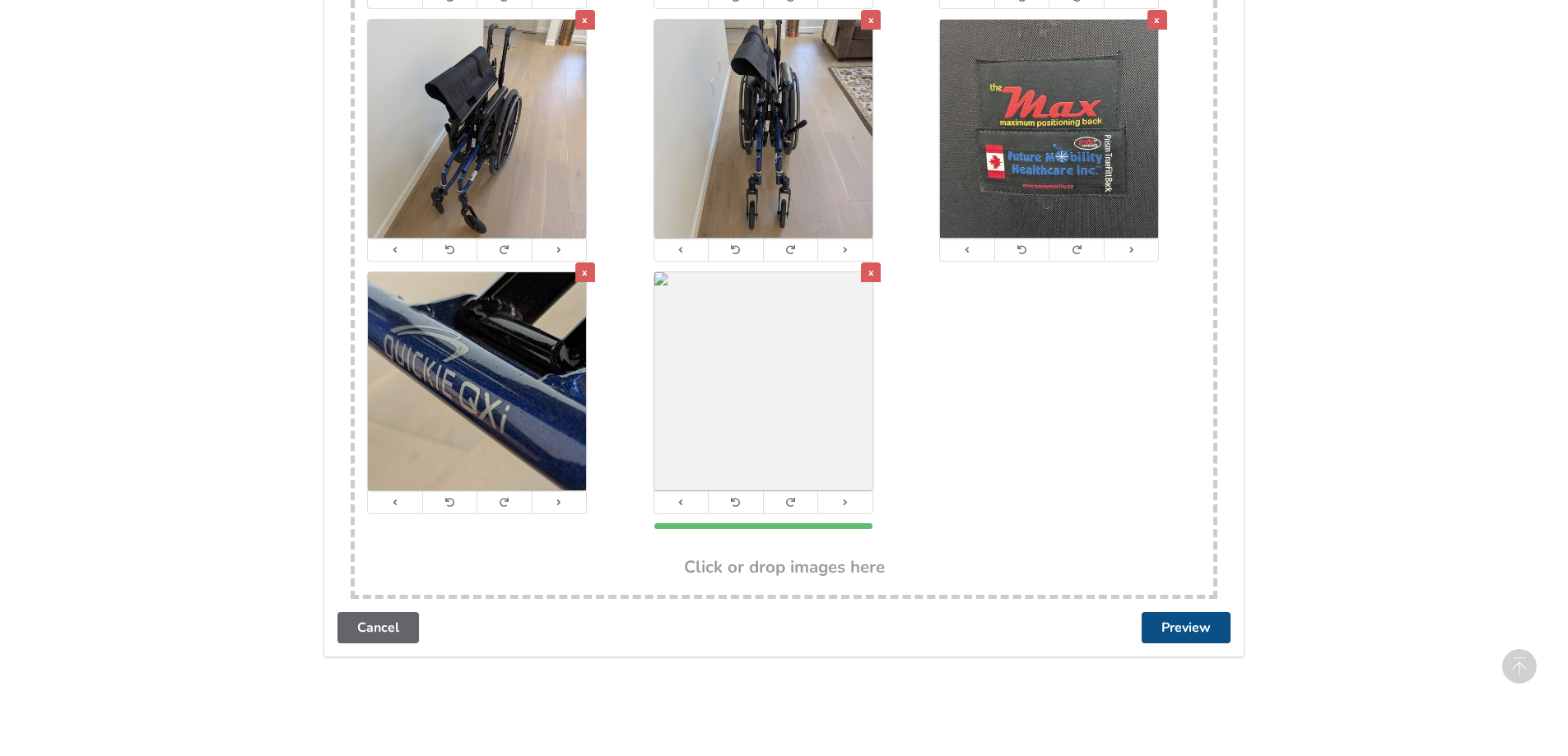
click at [1184, 632] on button "Preview" at bounding box center [1186, 627] width 88 height 32
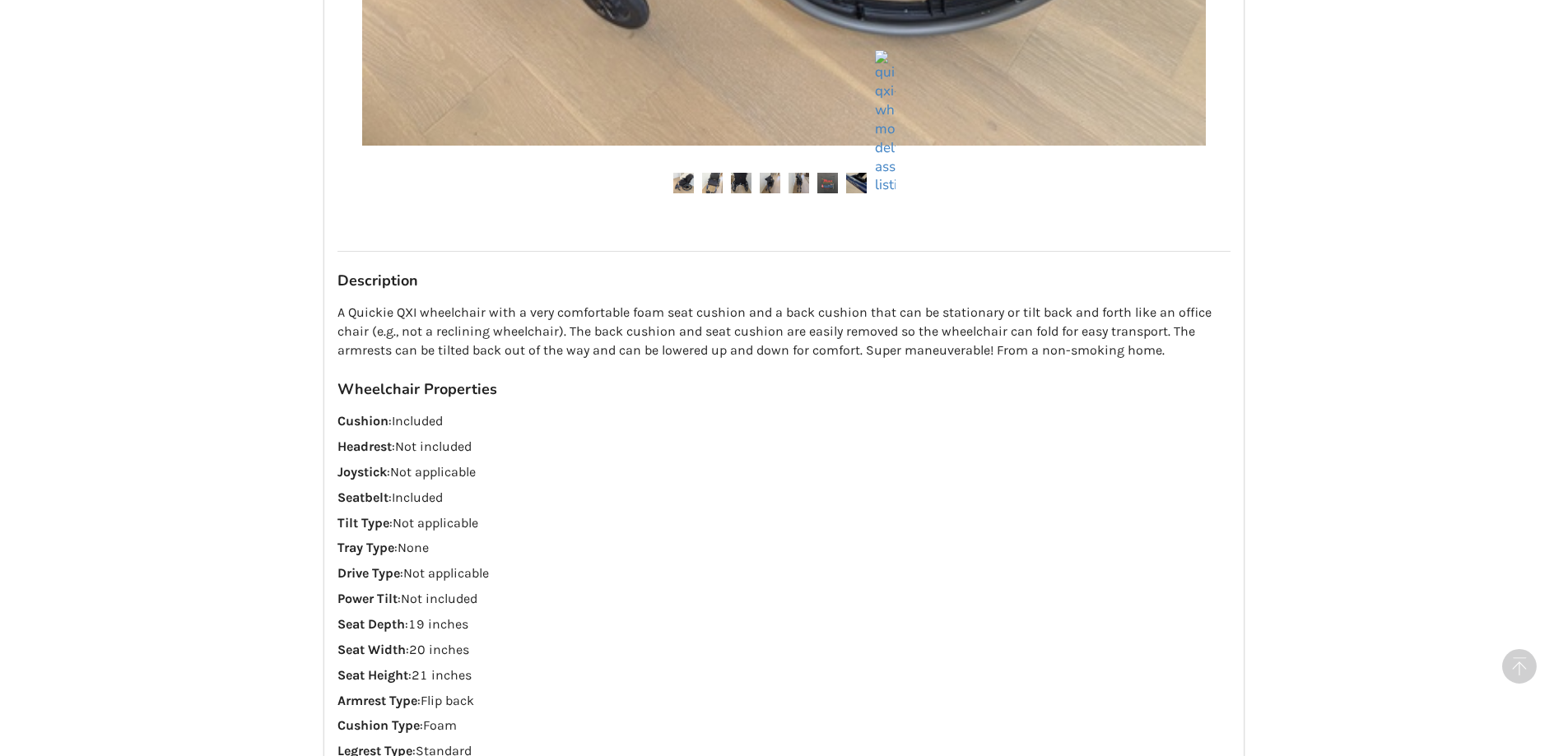
scroll to position [987, 0]
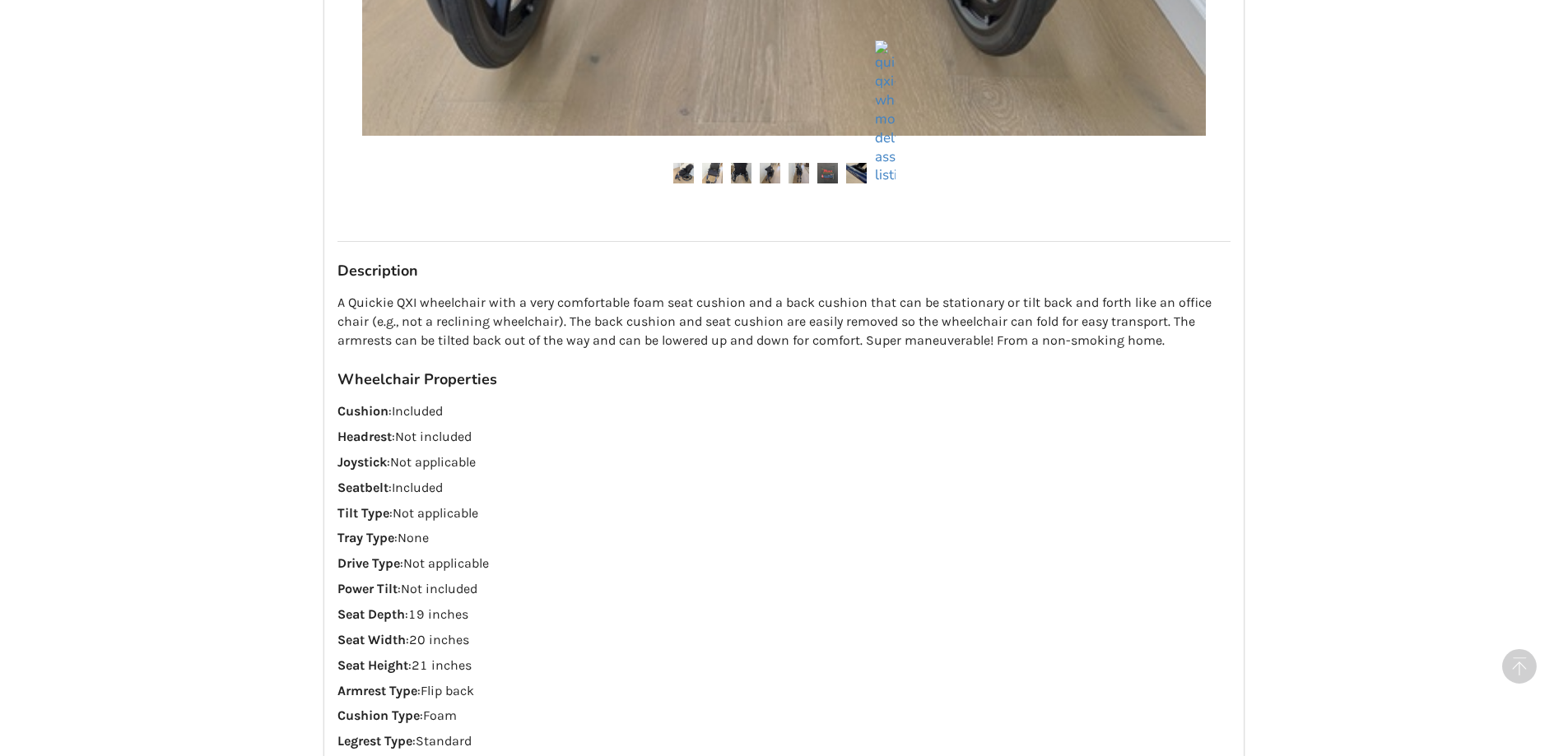
click at [996, 340] on p "A Quickie QXI wheelchair with a very comfortable foam seat cushion and a back c…" at bounding box center [784, 322] width 893 height 57
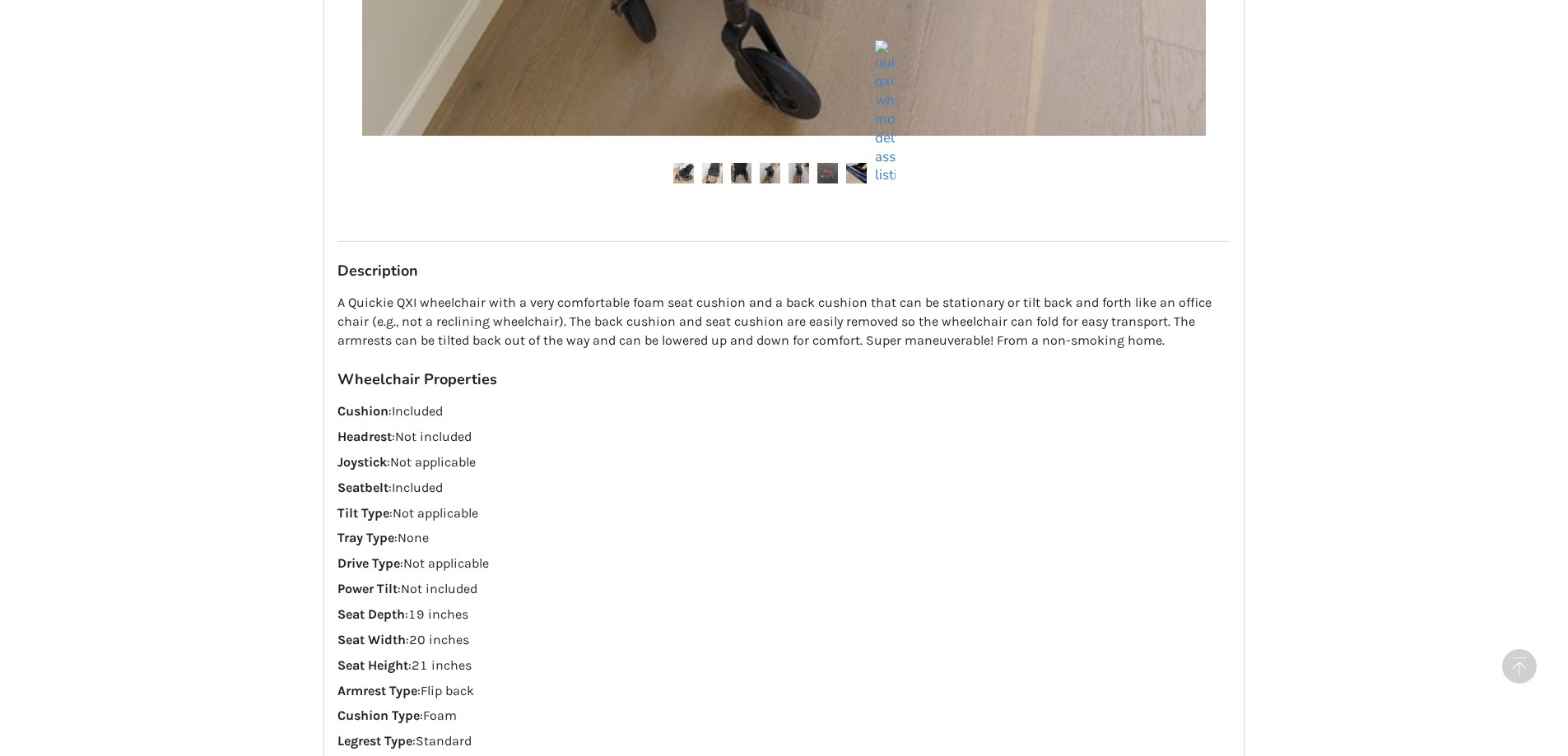
click at [1009, 340] on p "A Quickie QXI wheelchair with a very comfortable foam seat cushion and a back c…" at bounding box center [784, 322] width 893 height 57
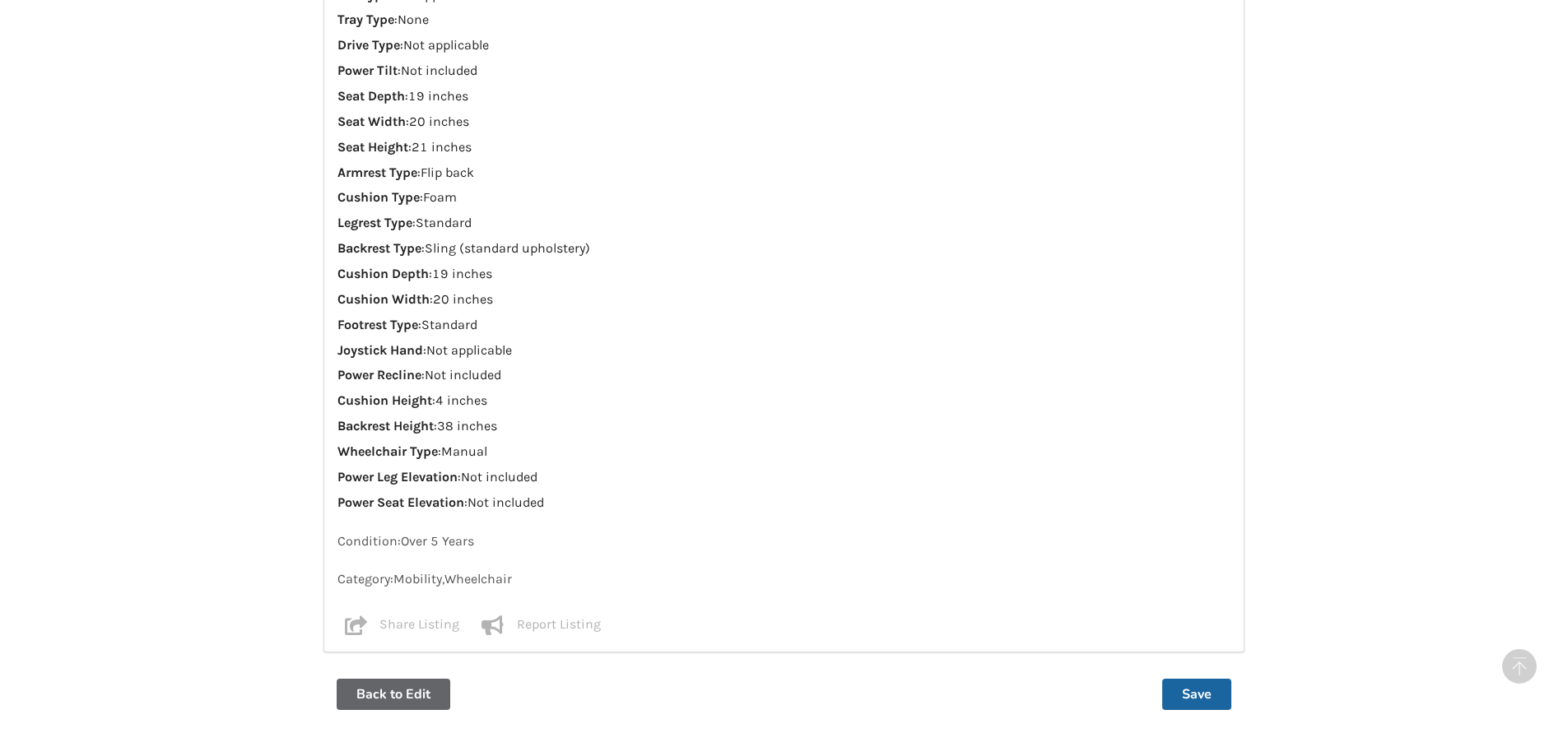
scroll to position [1654, 0]
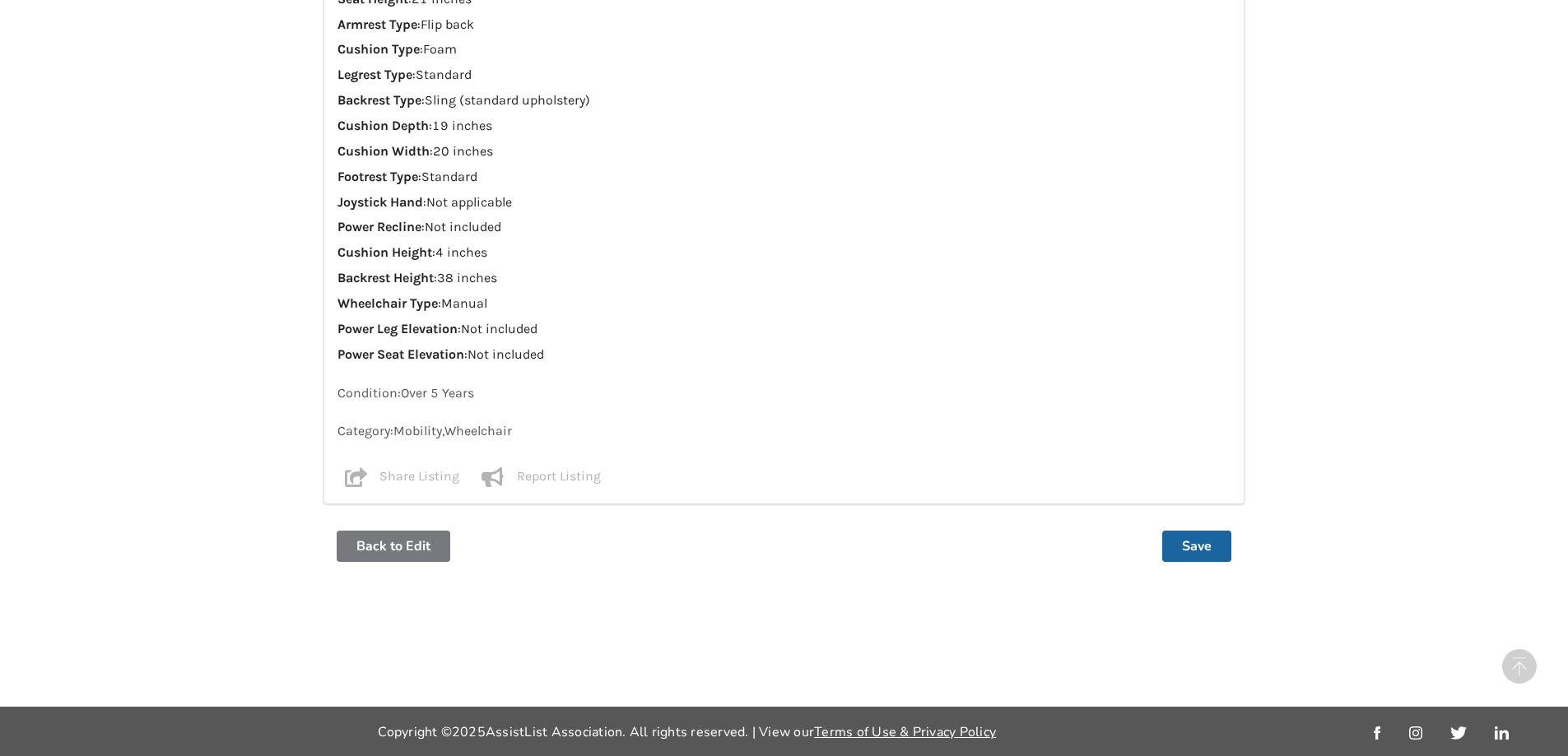
click at [376, 547] on button "Back to Edit" at bounding box center [394, 546] width 114 height 32
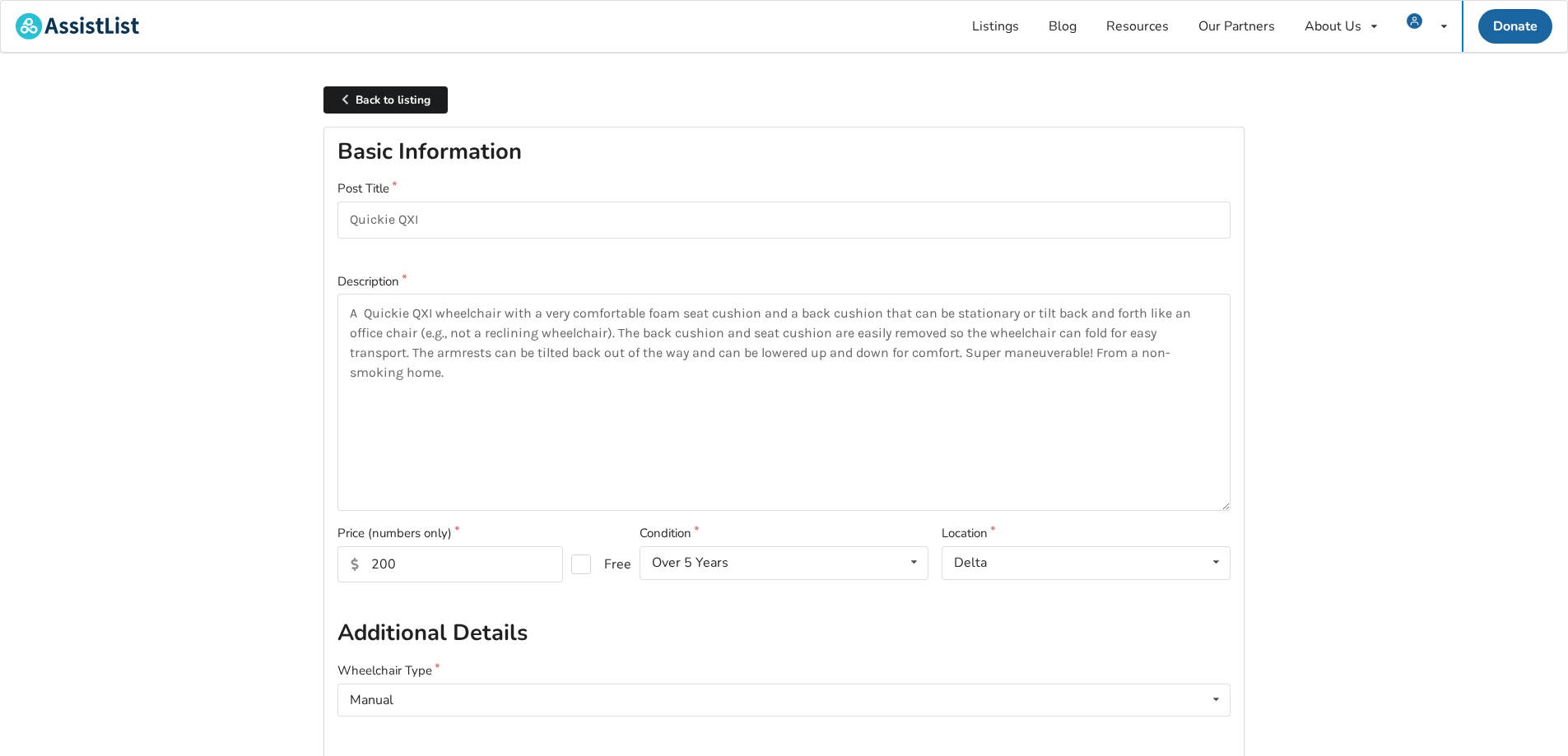
scroll to position [82, 0]
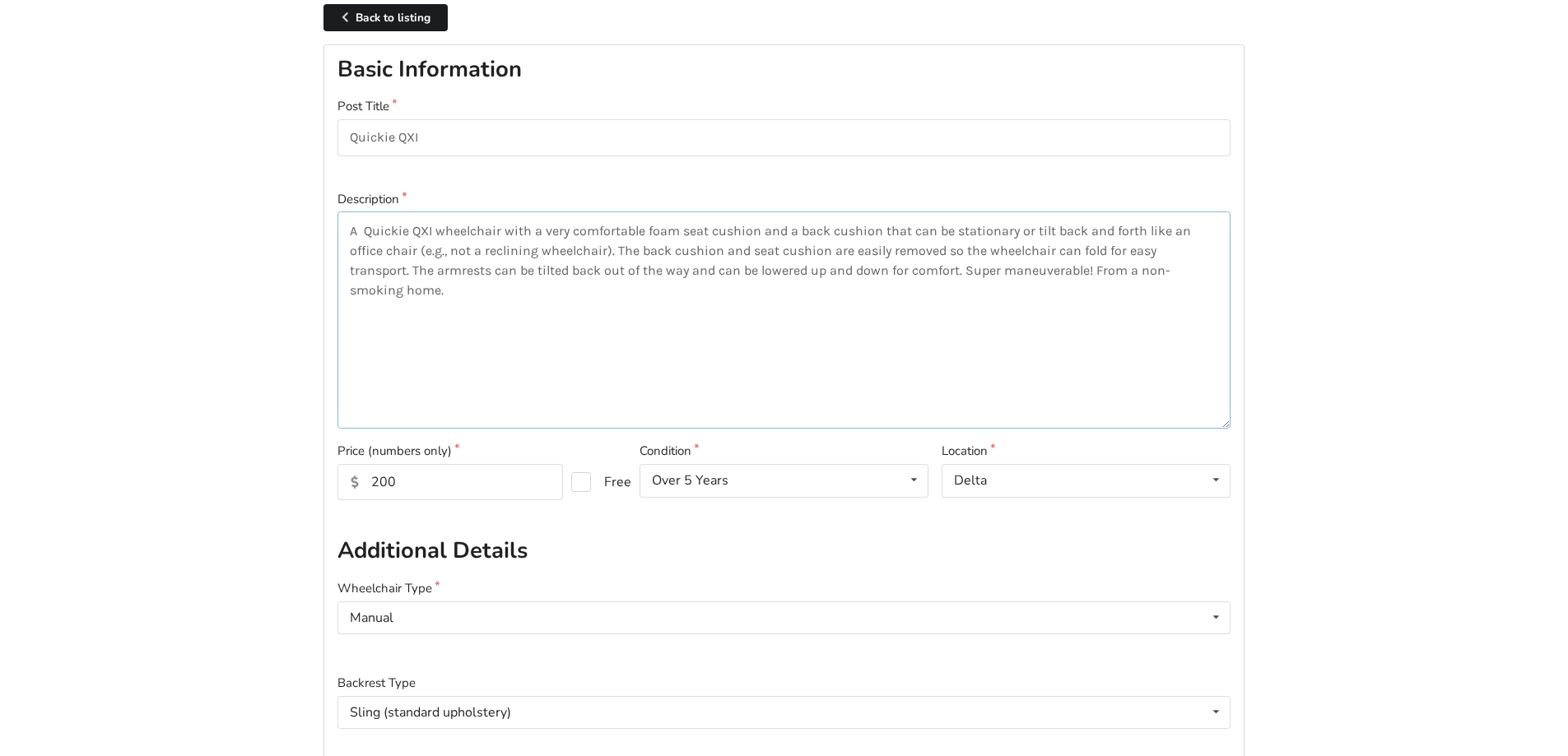
click at [1033, 271] on textarea "A Quickie QXI wheelchair with a very comfortable foam seat cushion and a back c…" at bounding box center [784, 319] width 893 height 217
click at [743, 289] on textarea "A Quickie QXI wheelchair with a very comfortable foam seat cushion and a back c…" at bounding box center [784, 319] width 893 height 217
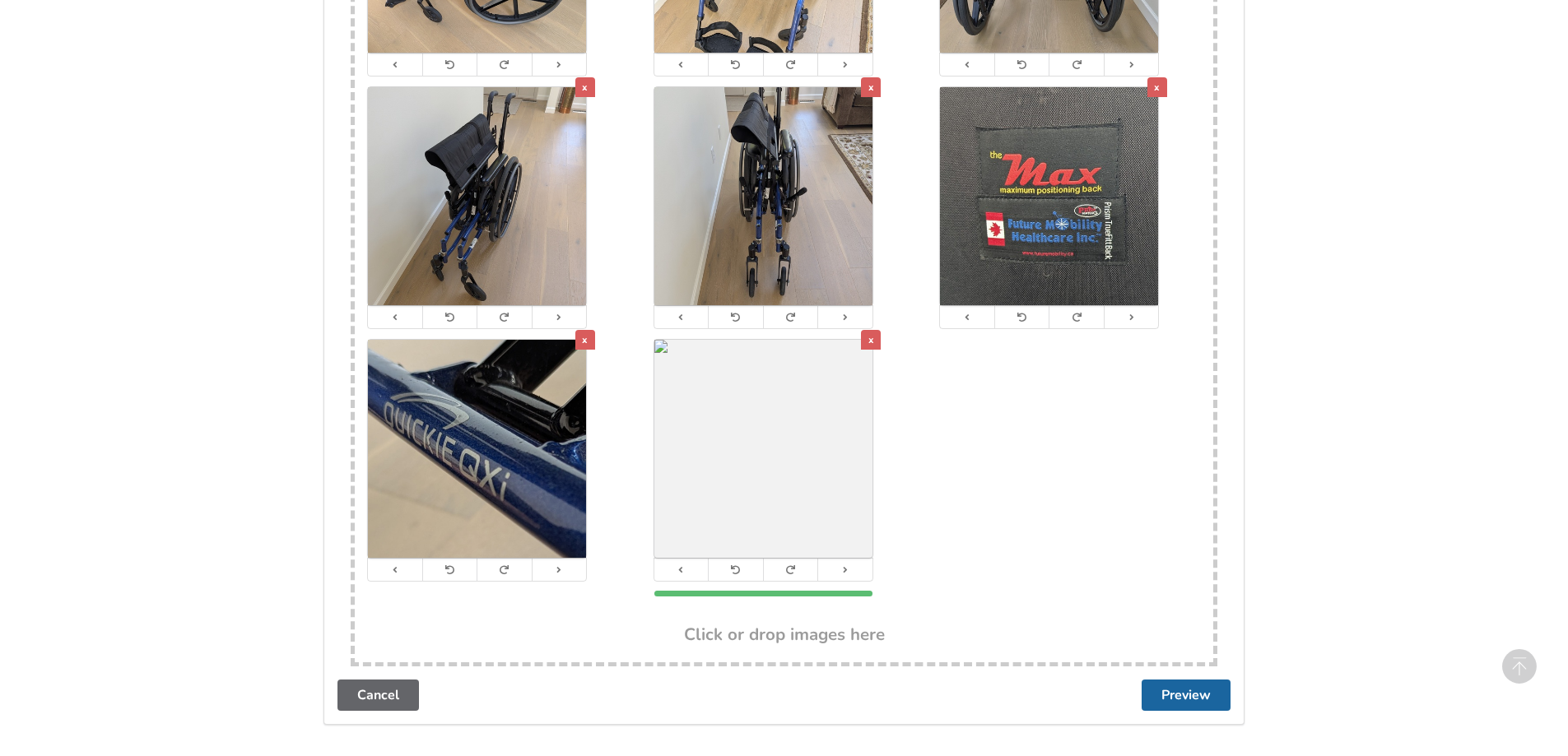
scroll to position [3456, 0]
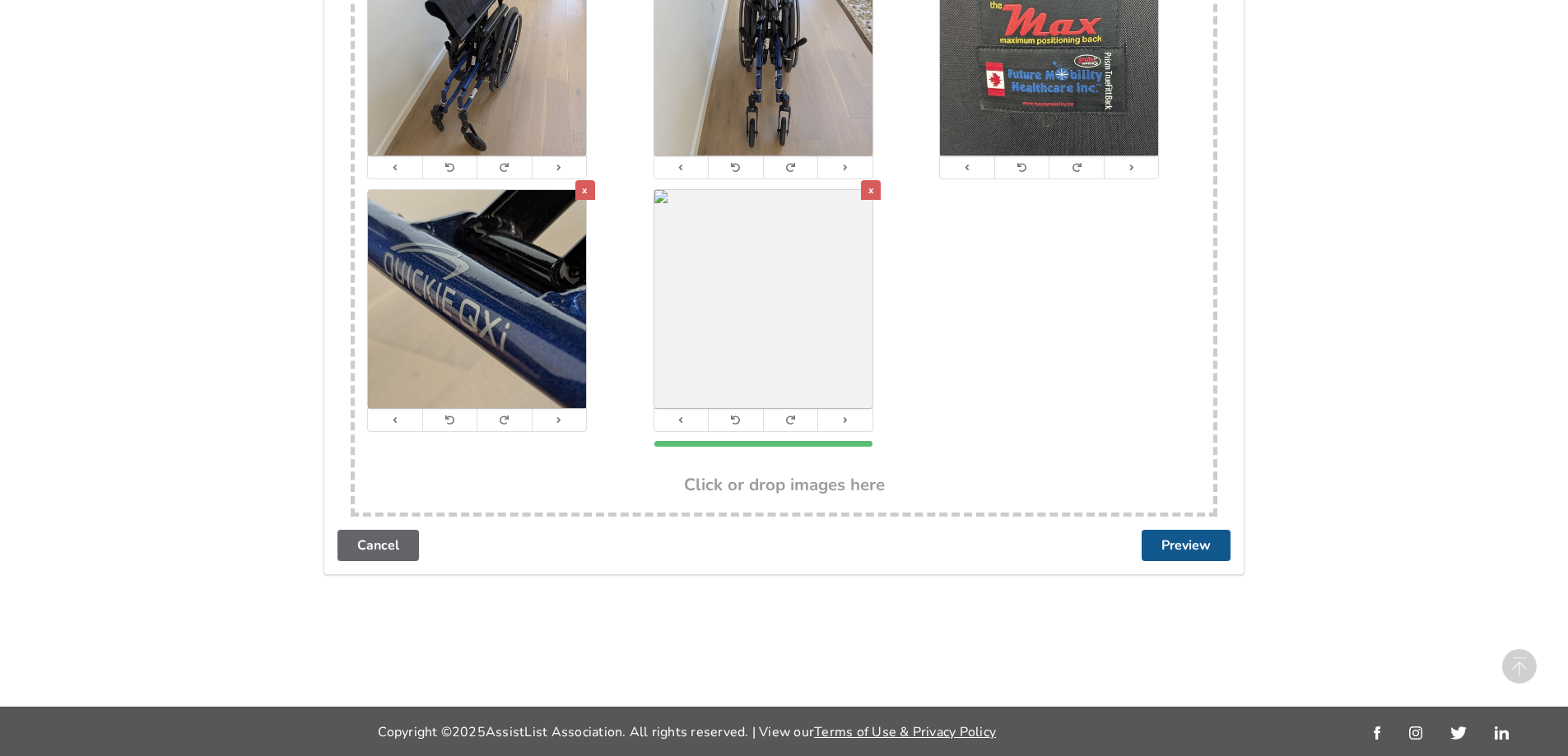
type textarea "A Quickie QXI wheelchair with a very comfortable foam seat cushion and a back c…"
click at [1197, 547] on button "Preview" at bounding box center [1186, 545] width 88 height 32
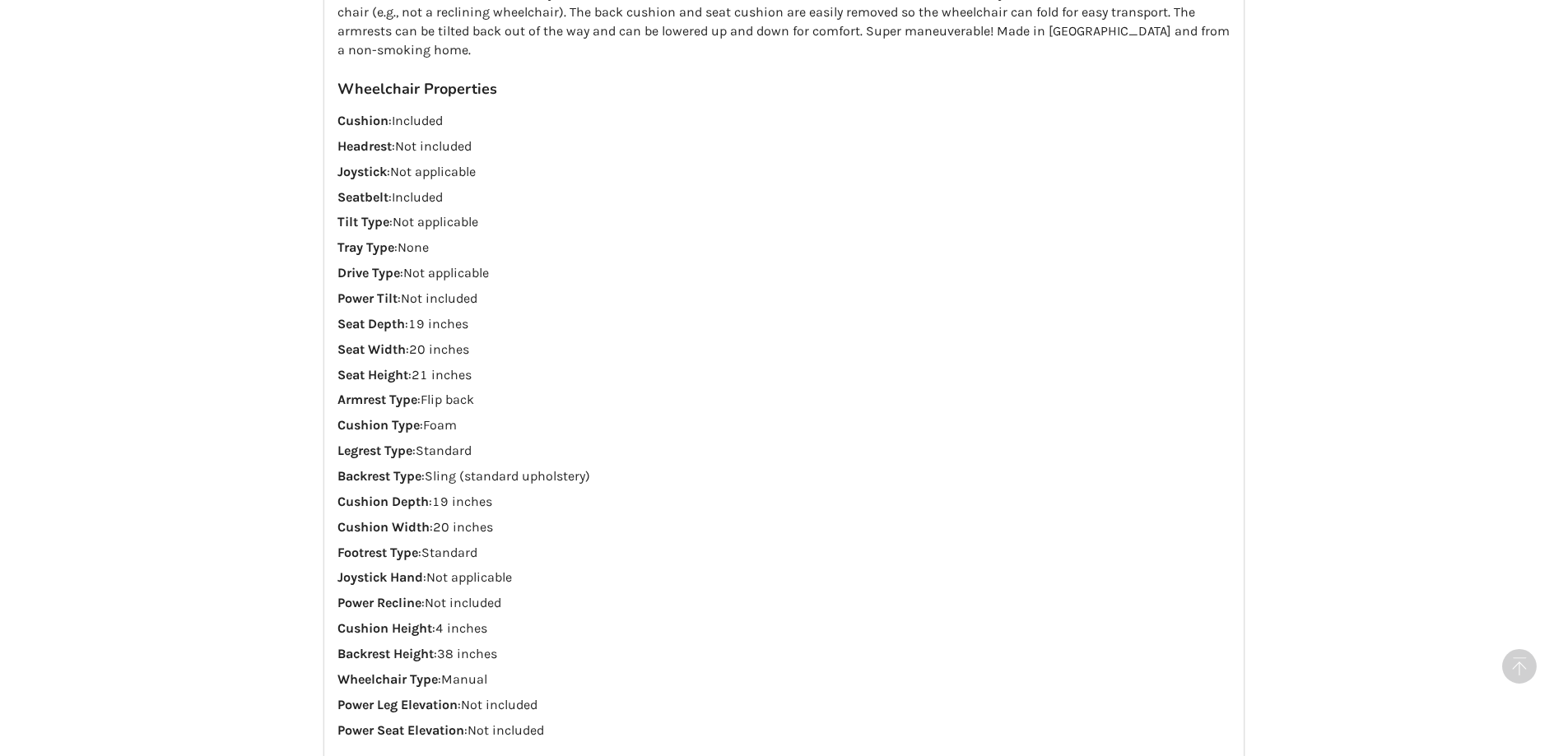
scroll to position [1673, 0]
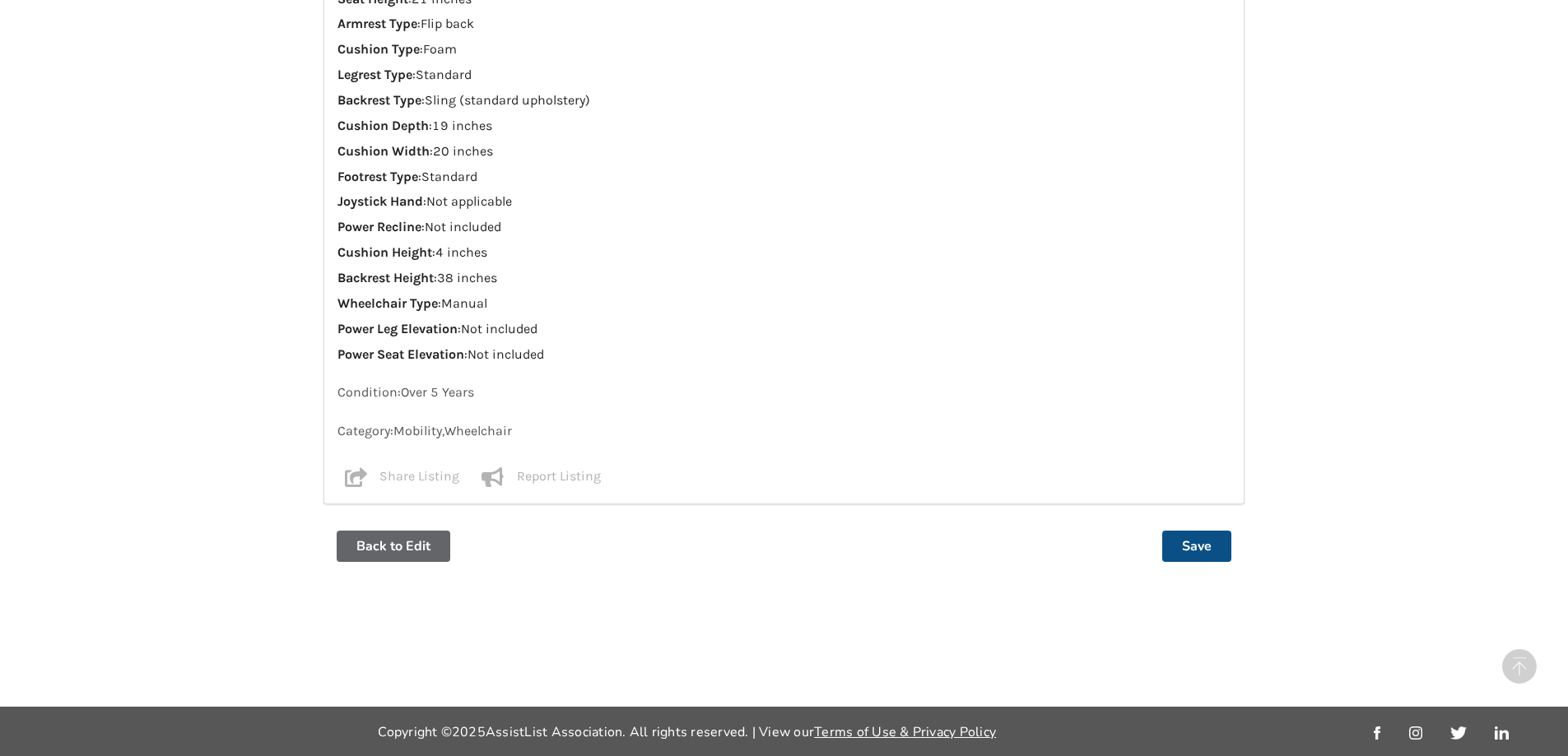
click at [1201, 548] on button "Save" at bounding box center [1197, 546] width 70 height 32
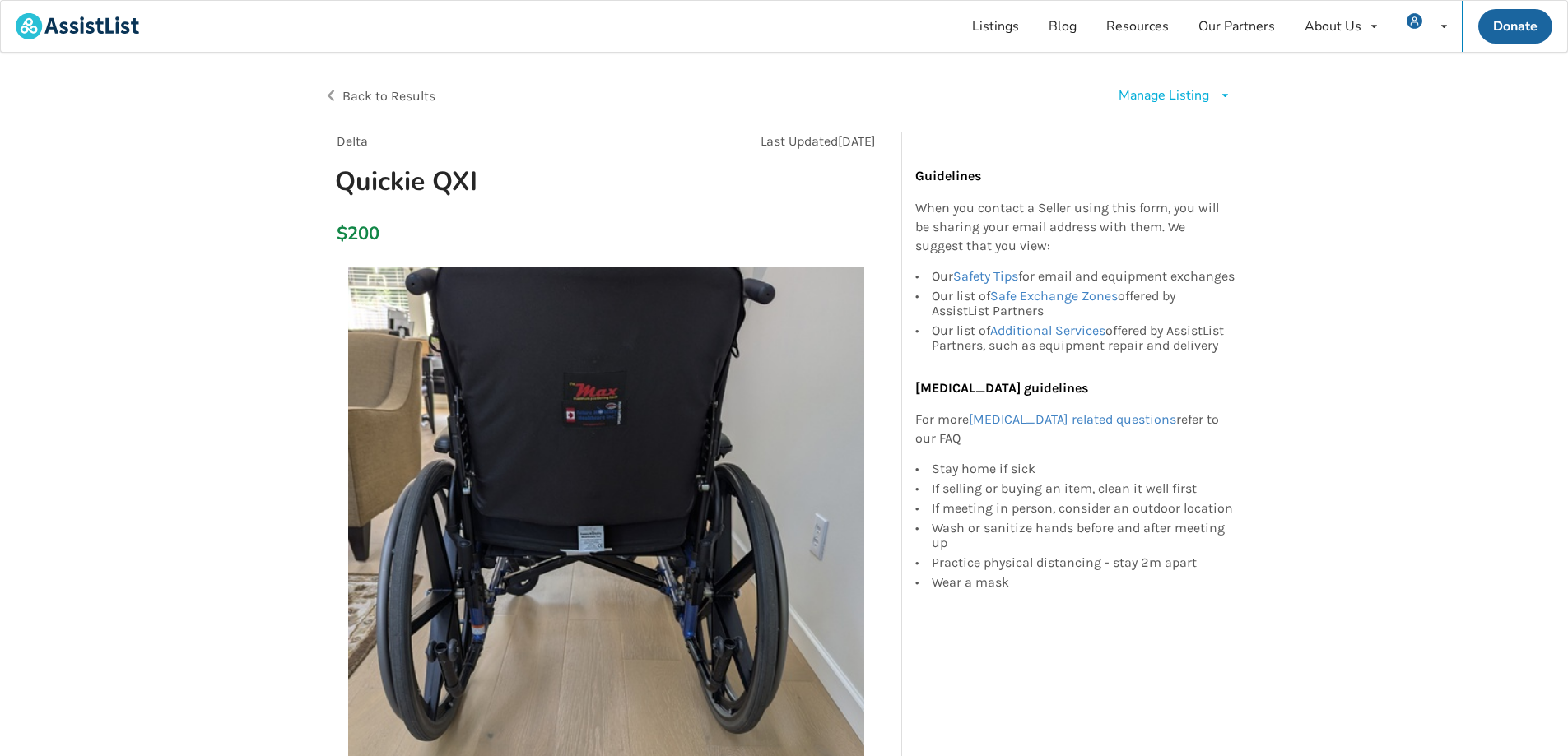
click at [397, 97] on span "Back to Results" at bounding box center [388, 96] width 93 height 15
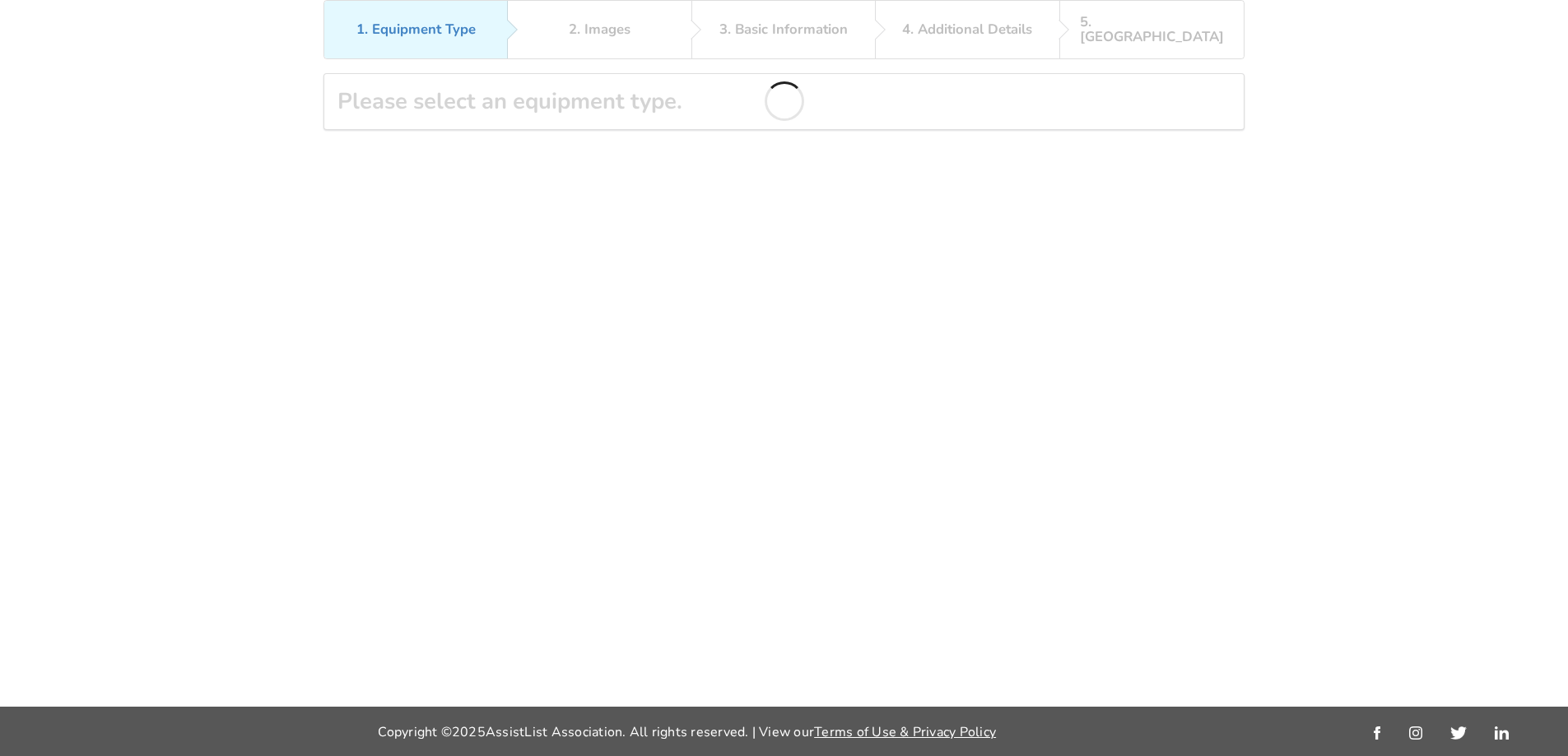
scroll to position [73, 0]
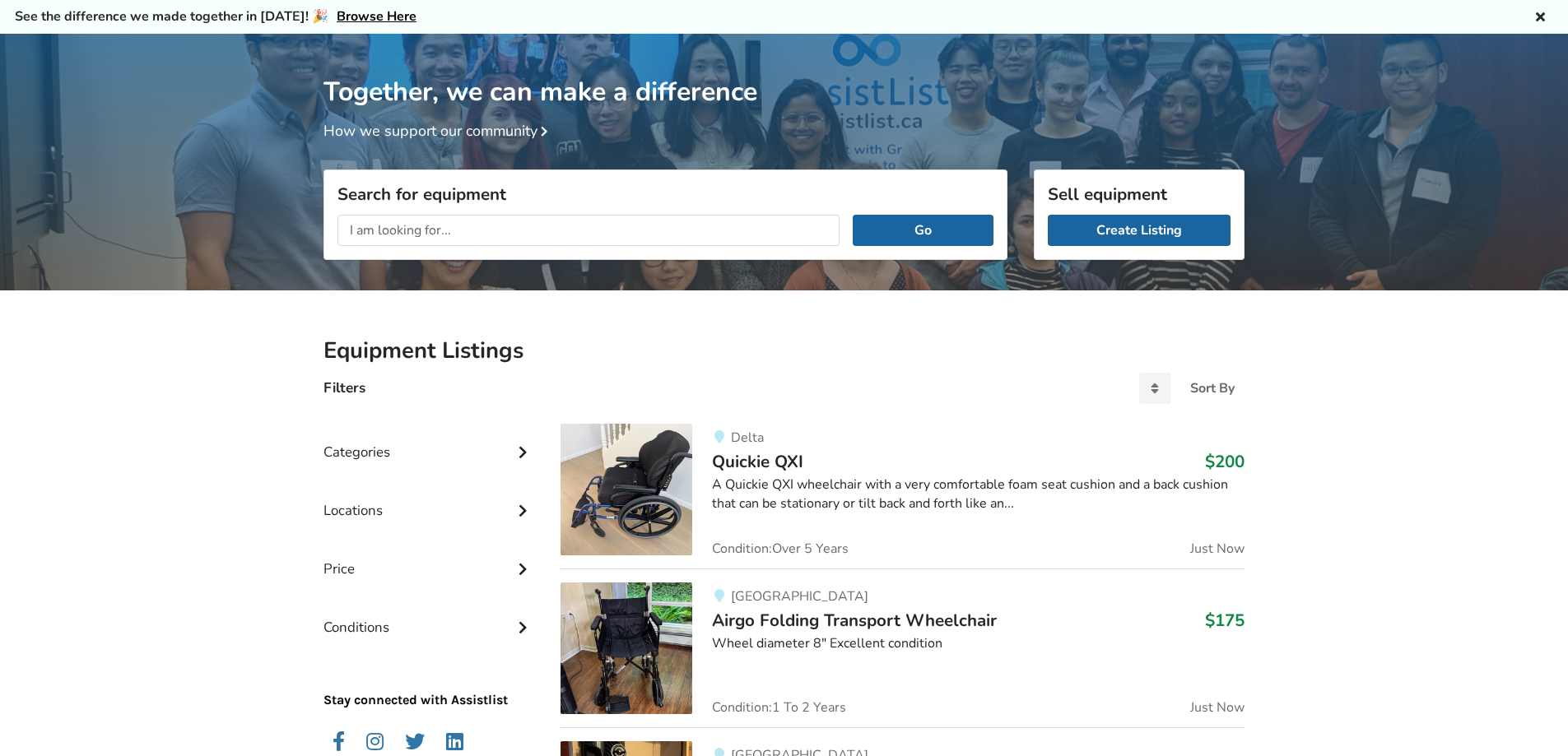
click at [765, 459] on span "Quickie QXI" at bounding box center [757, 462] width 91 height 23
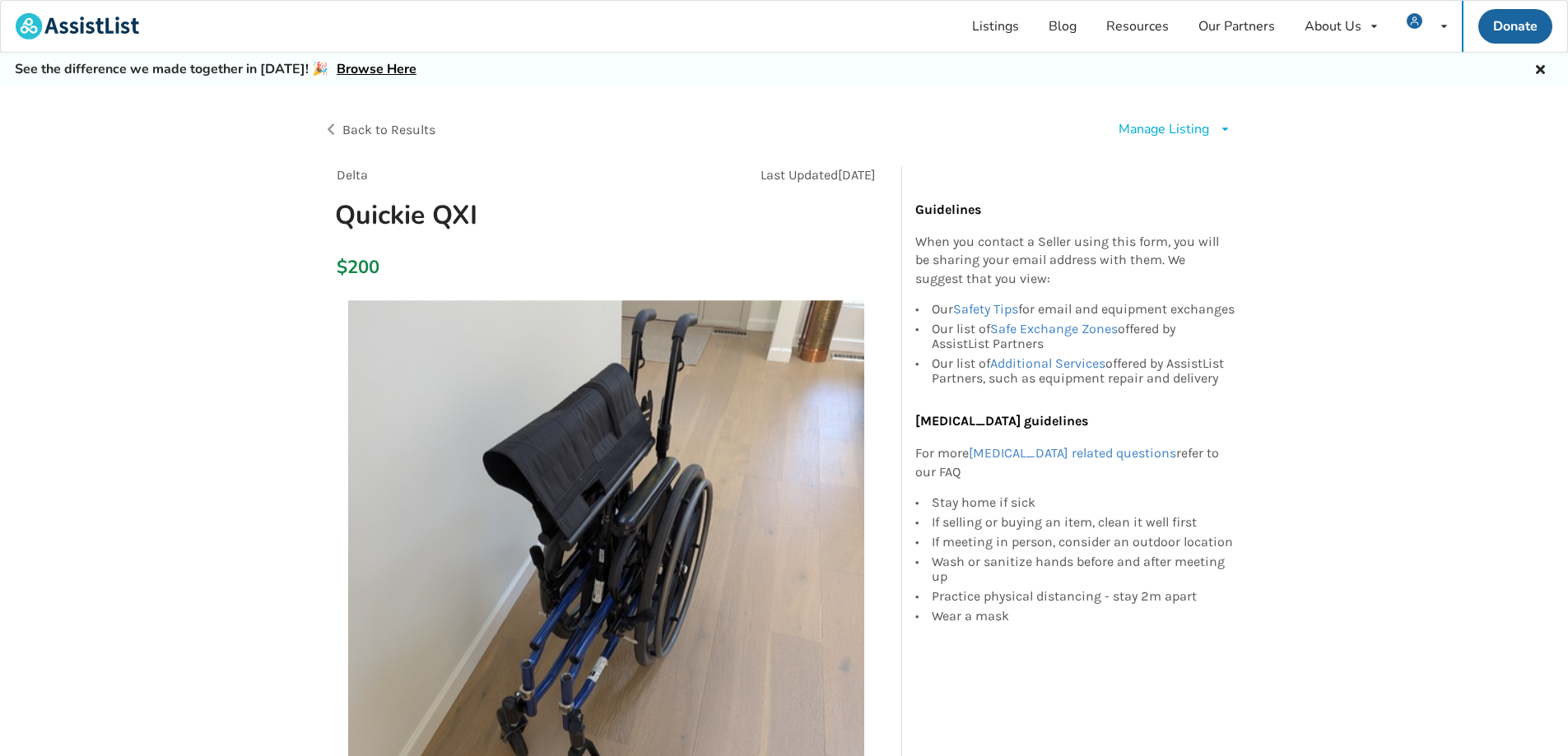
click at [1164, 131] on div "Manage Listing" at bounding box center [1164, 129] width 90 height 19
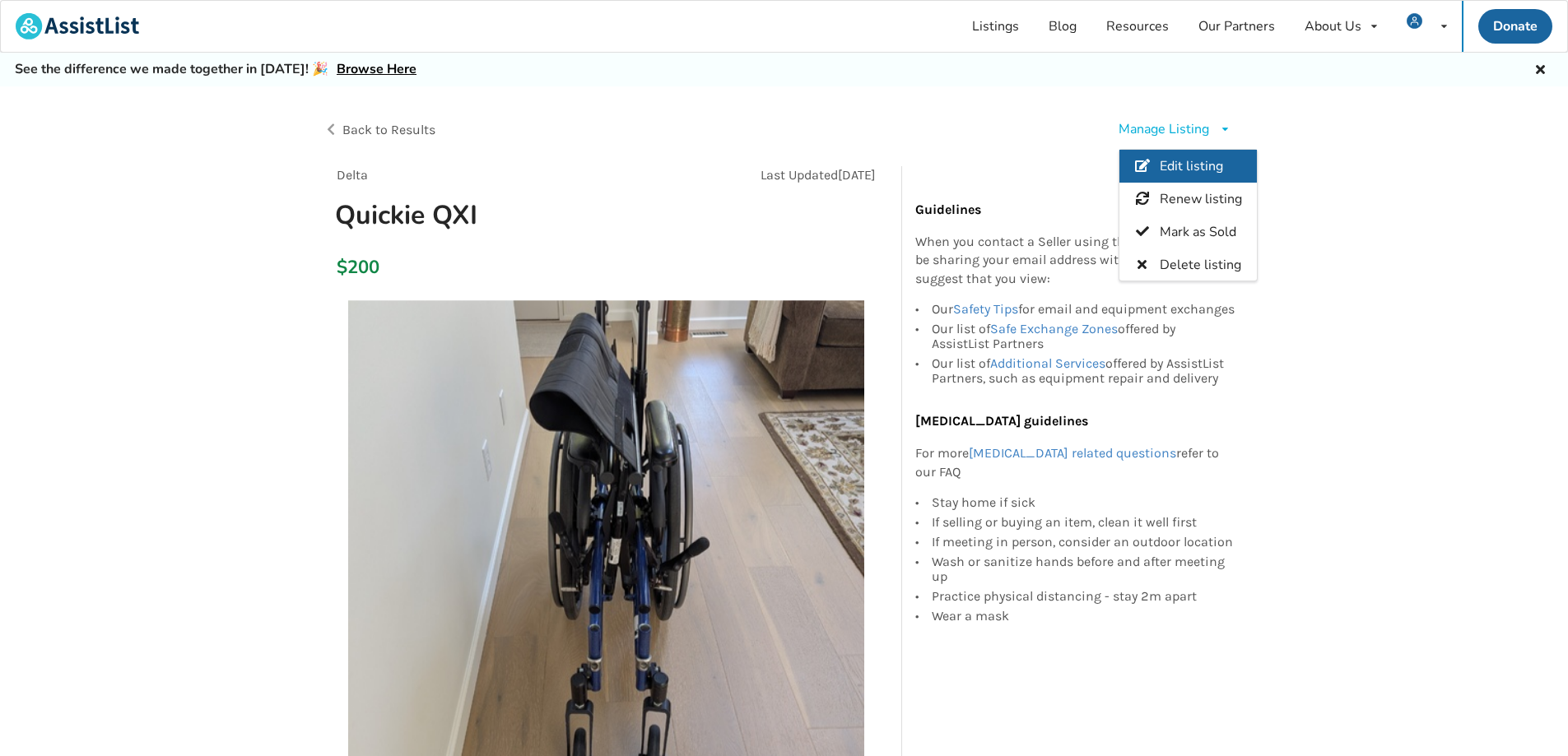
click at [1170, 162] on span "Edit listing" at bounding box center [1192, 166] width 63 height 18
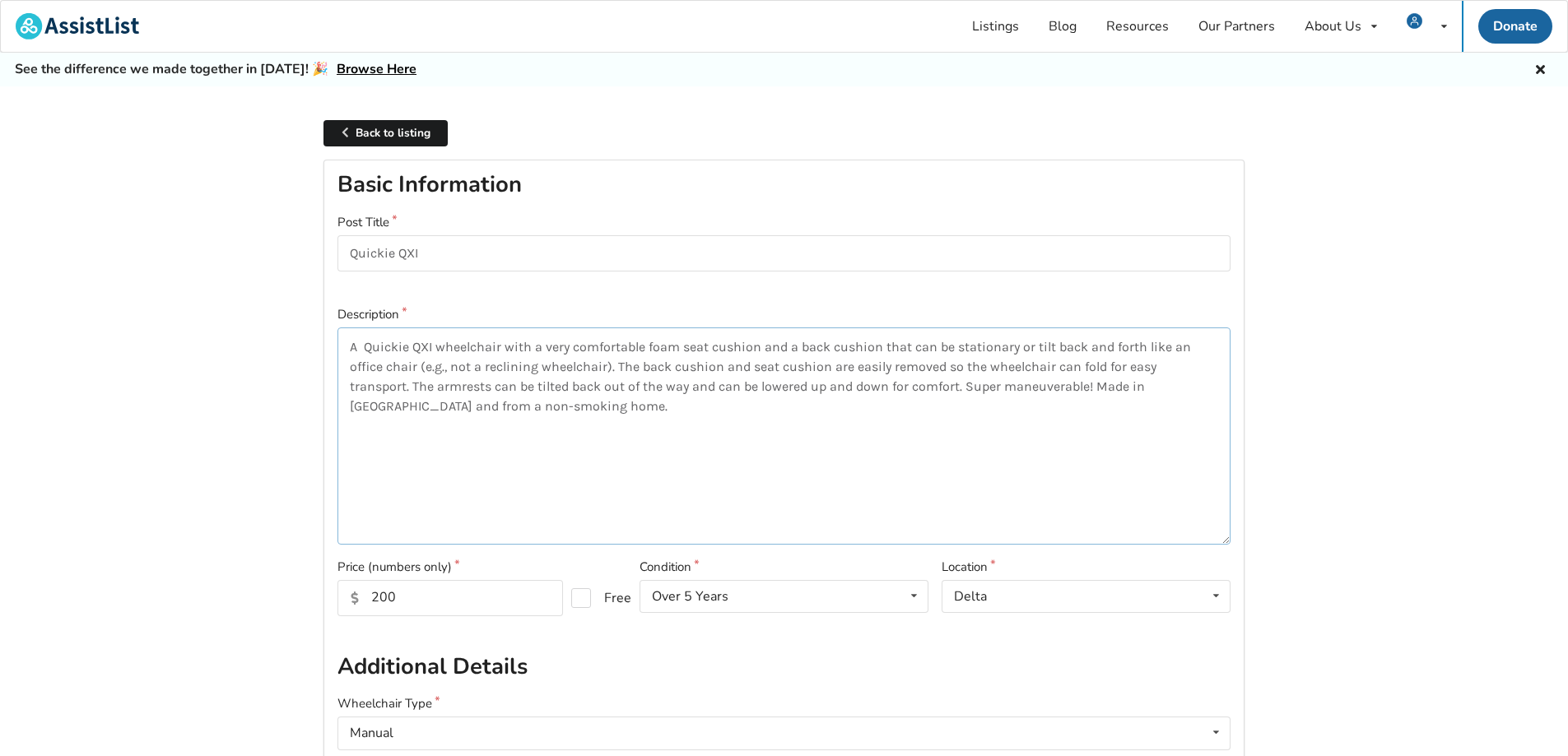
drag, startPoint x: 1127, startPoint y: 367, endPoint x: 1153, endPoint y: 368, distance: 26.0
click at [1153, 368] on textarea "A Quickie QXI wheelchair with a very comfortable foam seat cushion and a back c…" at bounding box center [784, 436] width 893 height 217
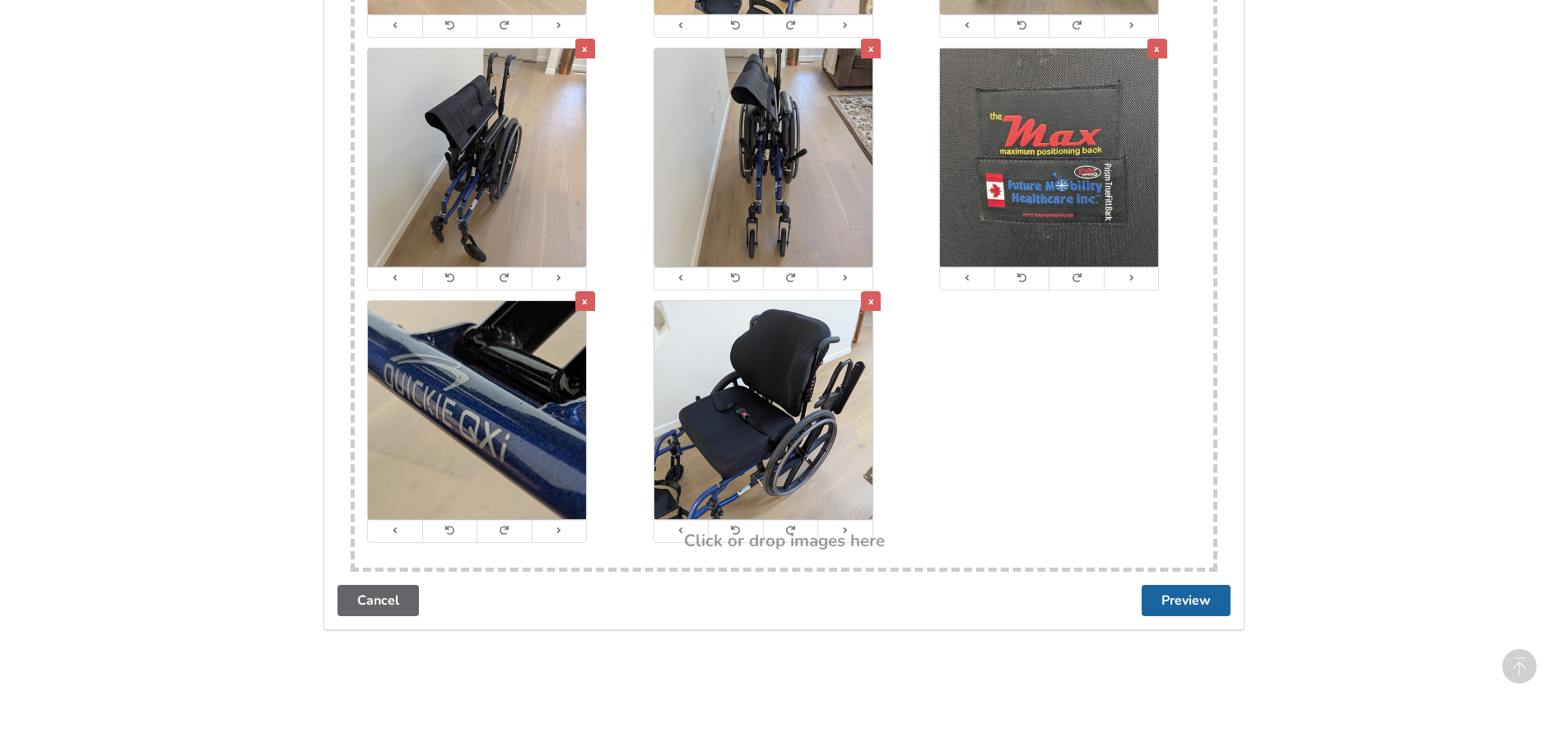
scroll to position [3434, 0]
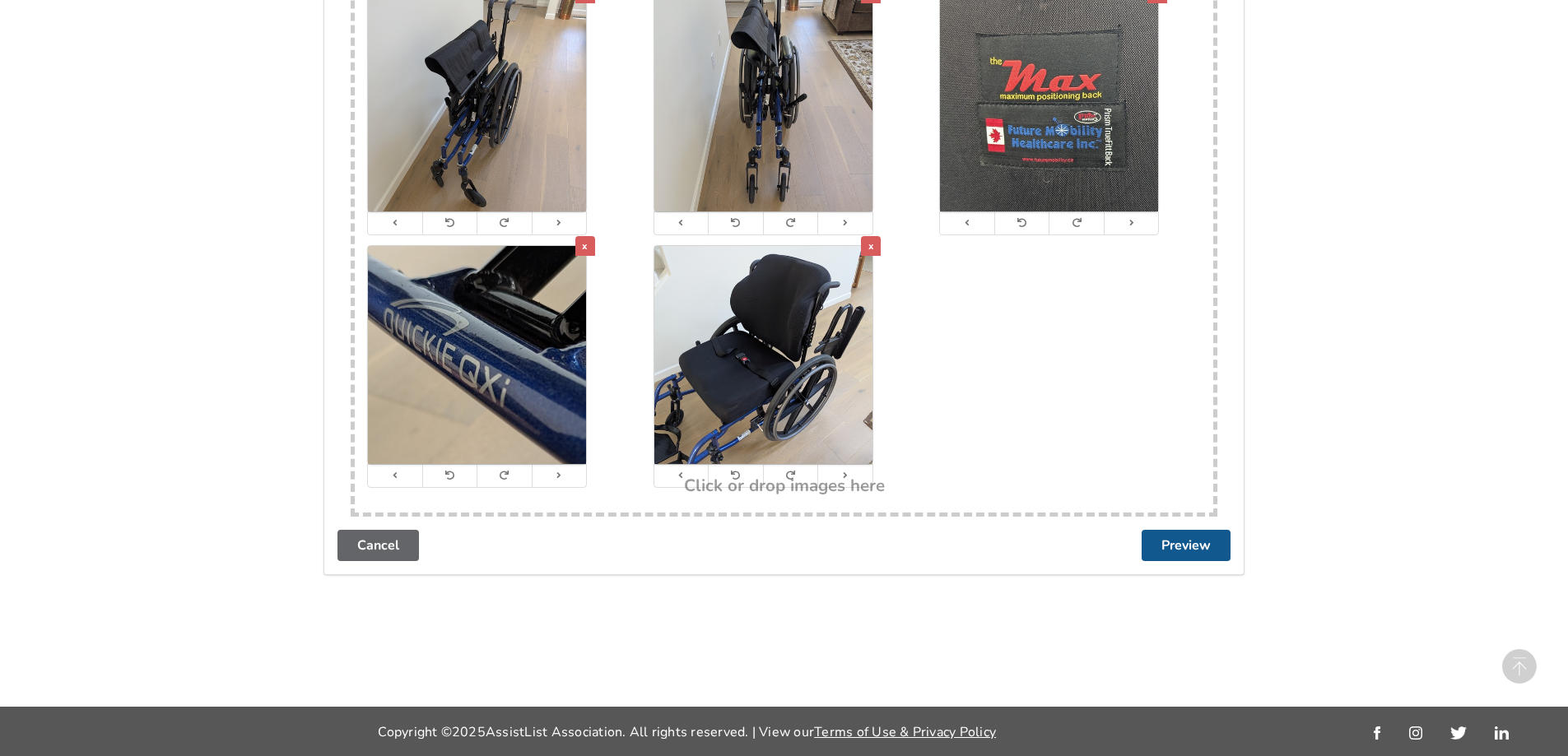
type textarea "A Quickie QXI wheelchair with a very comfortable foam seat cushion and a back c…"
click at [1192, 552] on button "Preview" at bounding box center [1186, 545] width 88 height 32
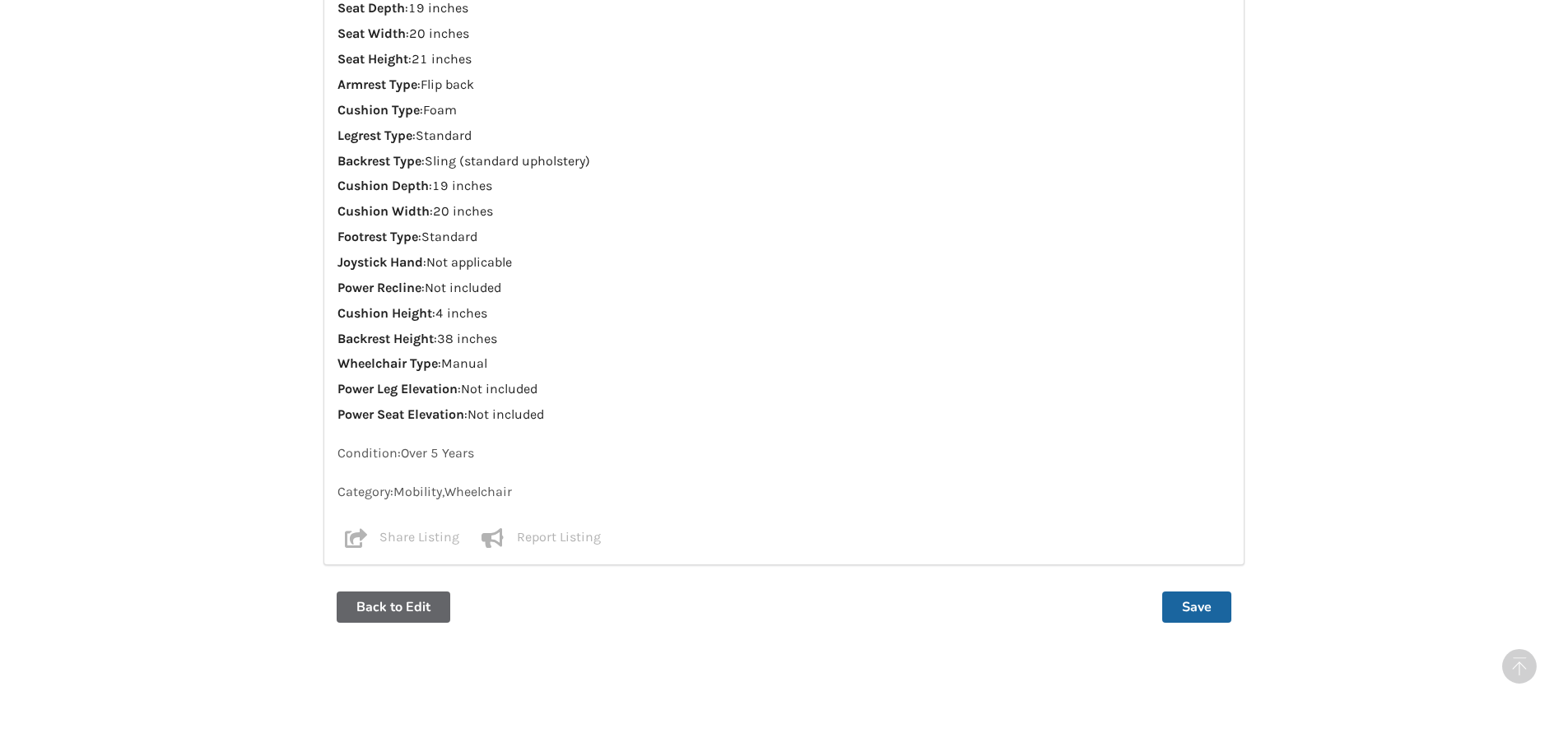
scroll to position [1687, 0]
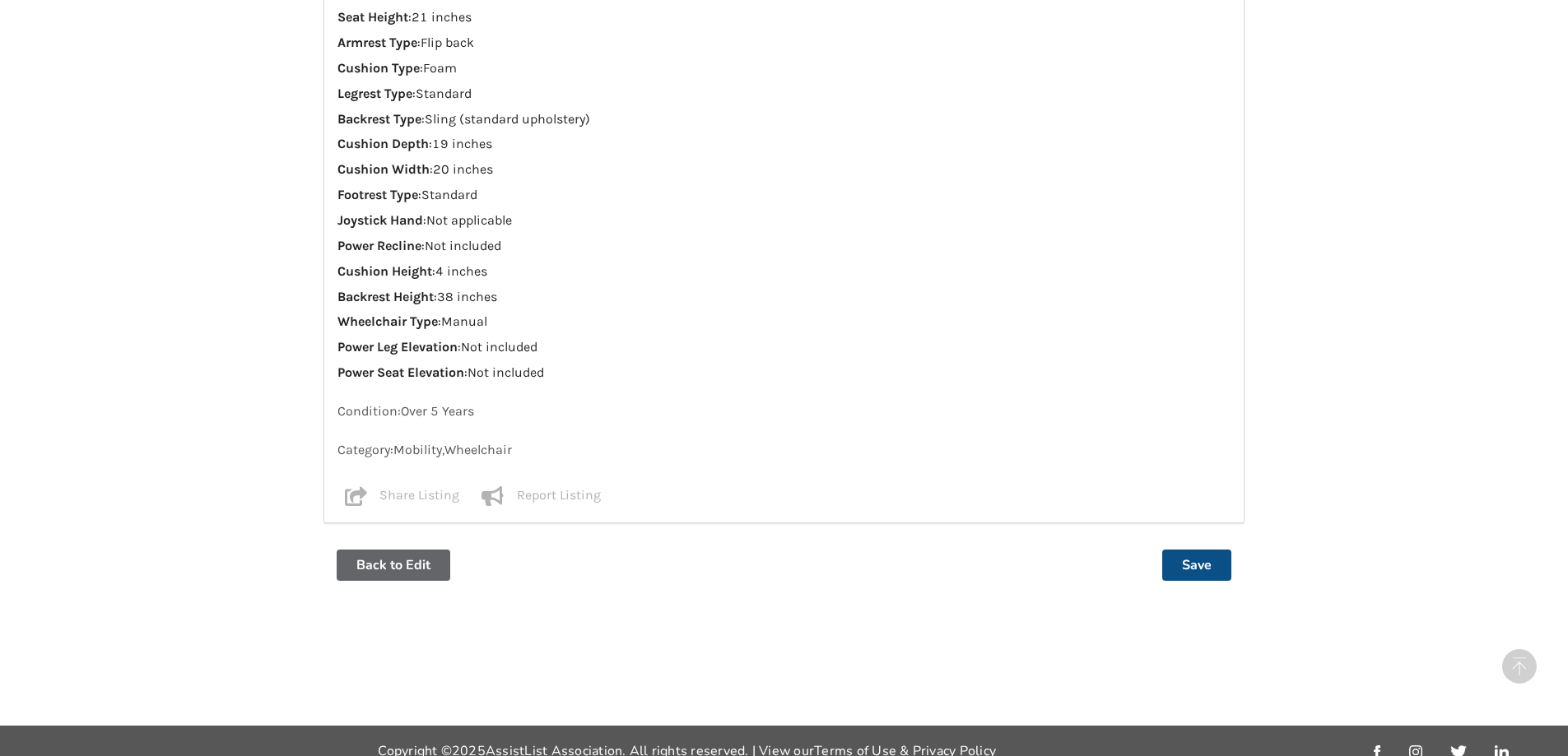
click at [1191, 549] on button "Save" at bounding box center [1197, 565] width 70 height 32
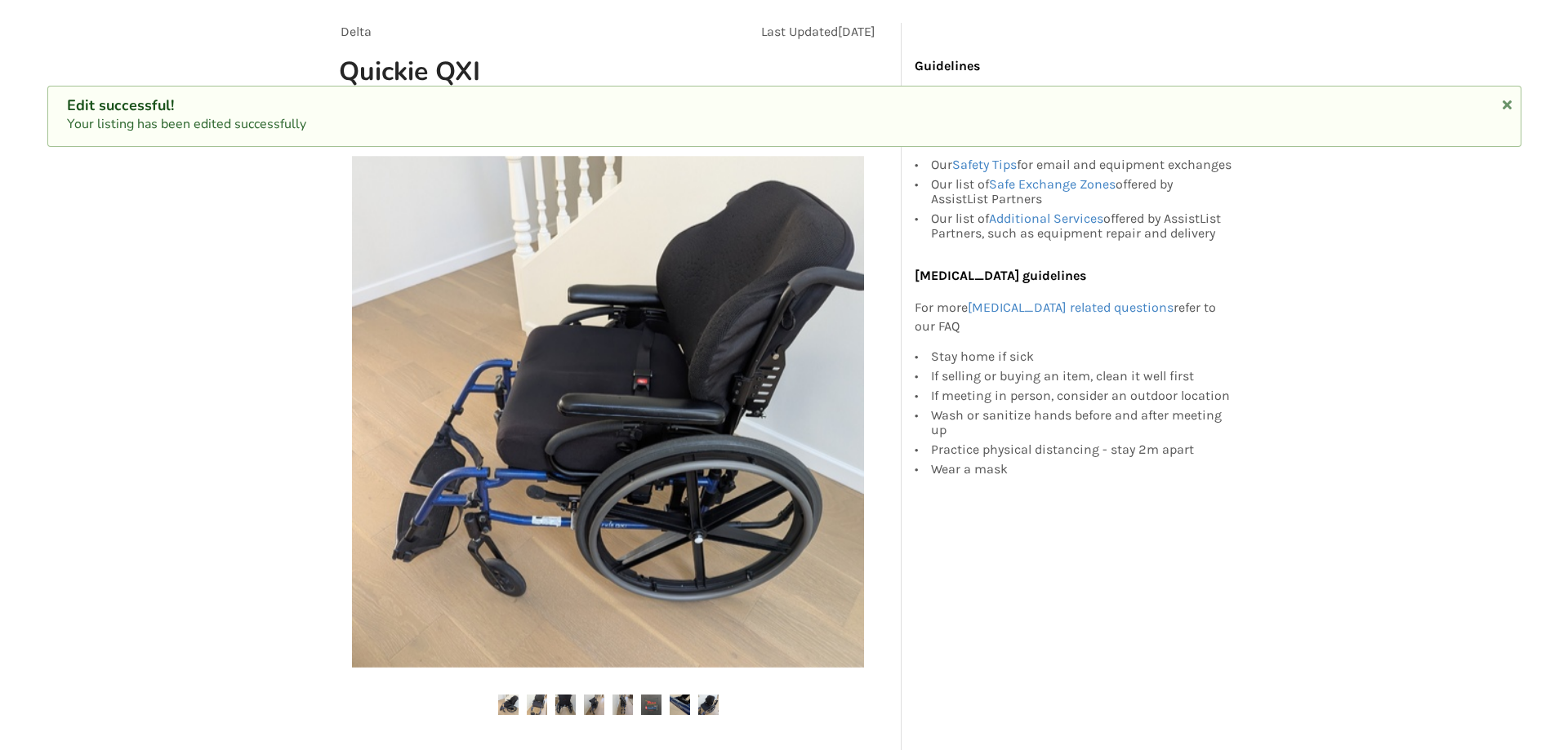
scroll to position [163, 0]
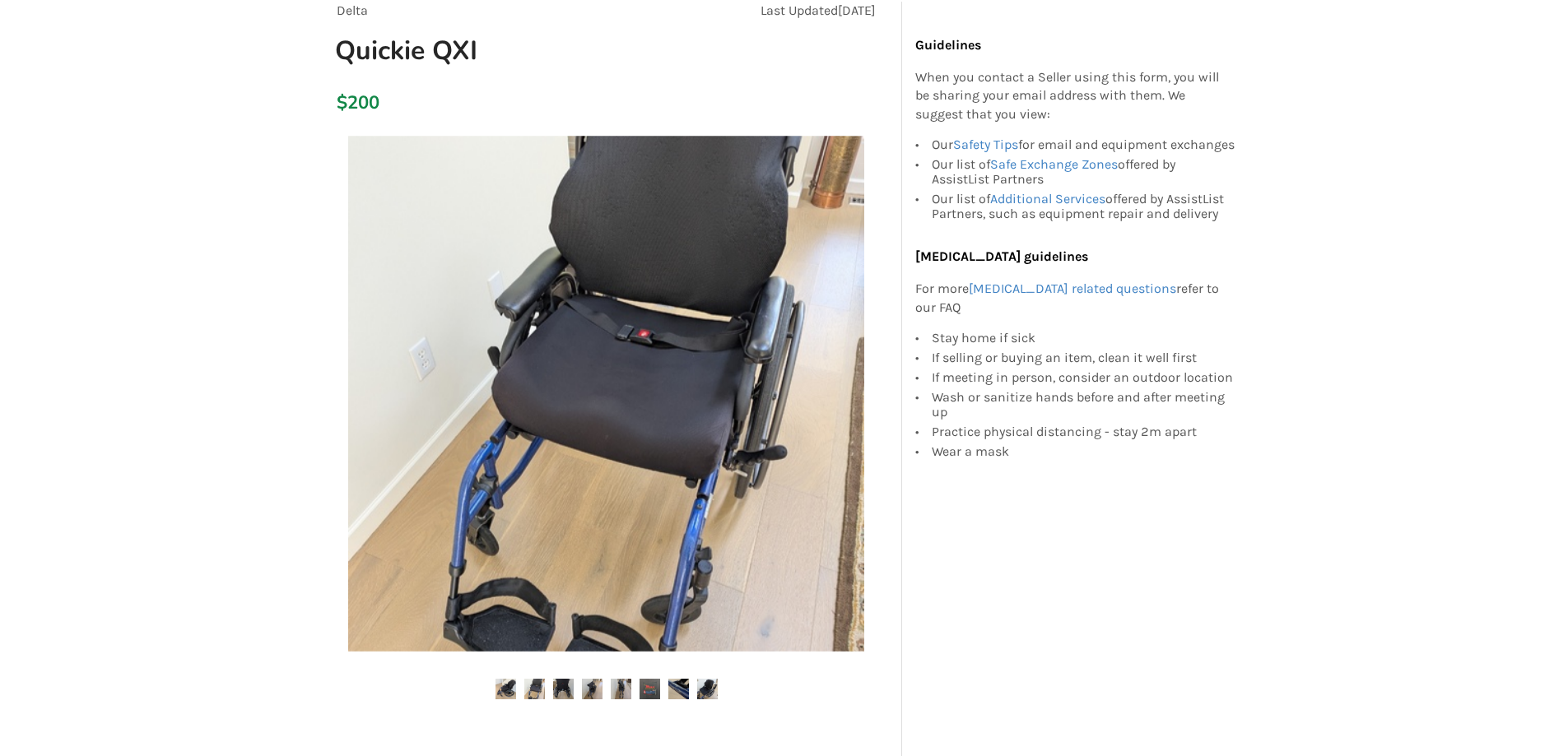
click at [742, 460] on img at bounding box center [607, 393] width 516 height 516
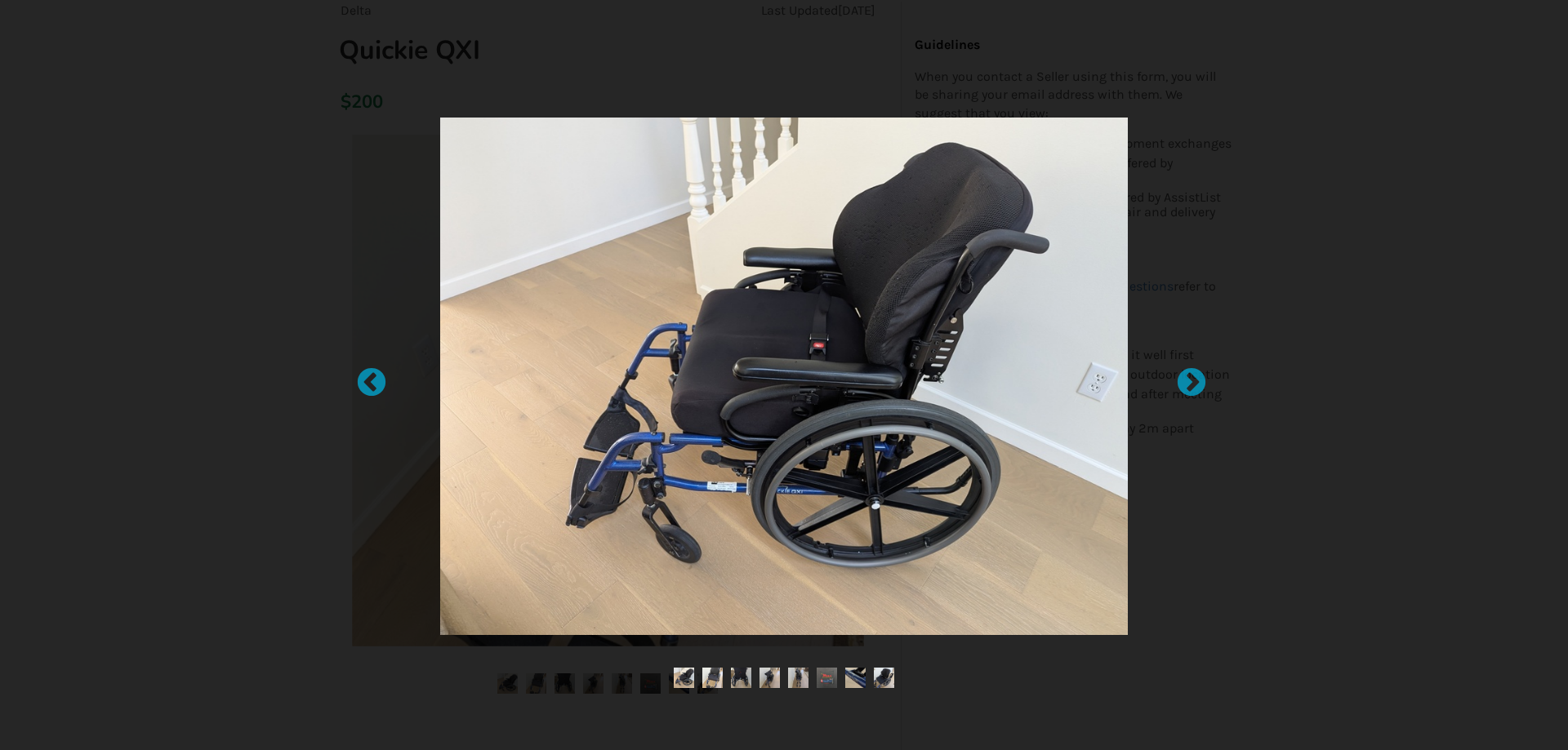
click at [792, 297] on img at bounding box center [784, 376] width 688 height 517
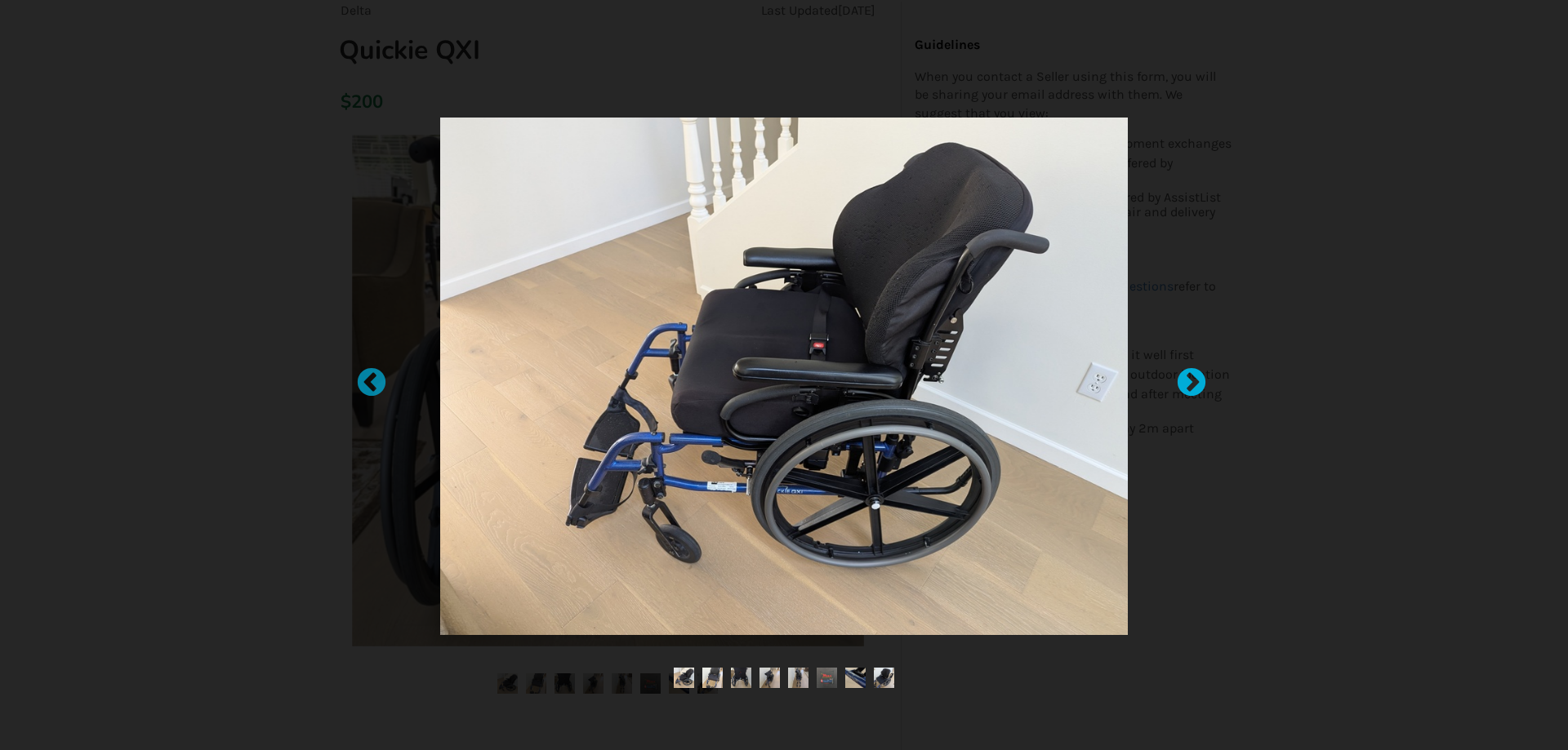
click at [1191, 384] on div at bounding box center [1183, 375] width 16 height 16
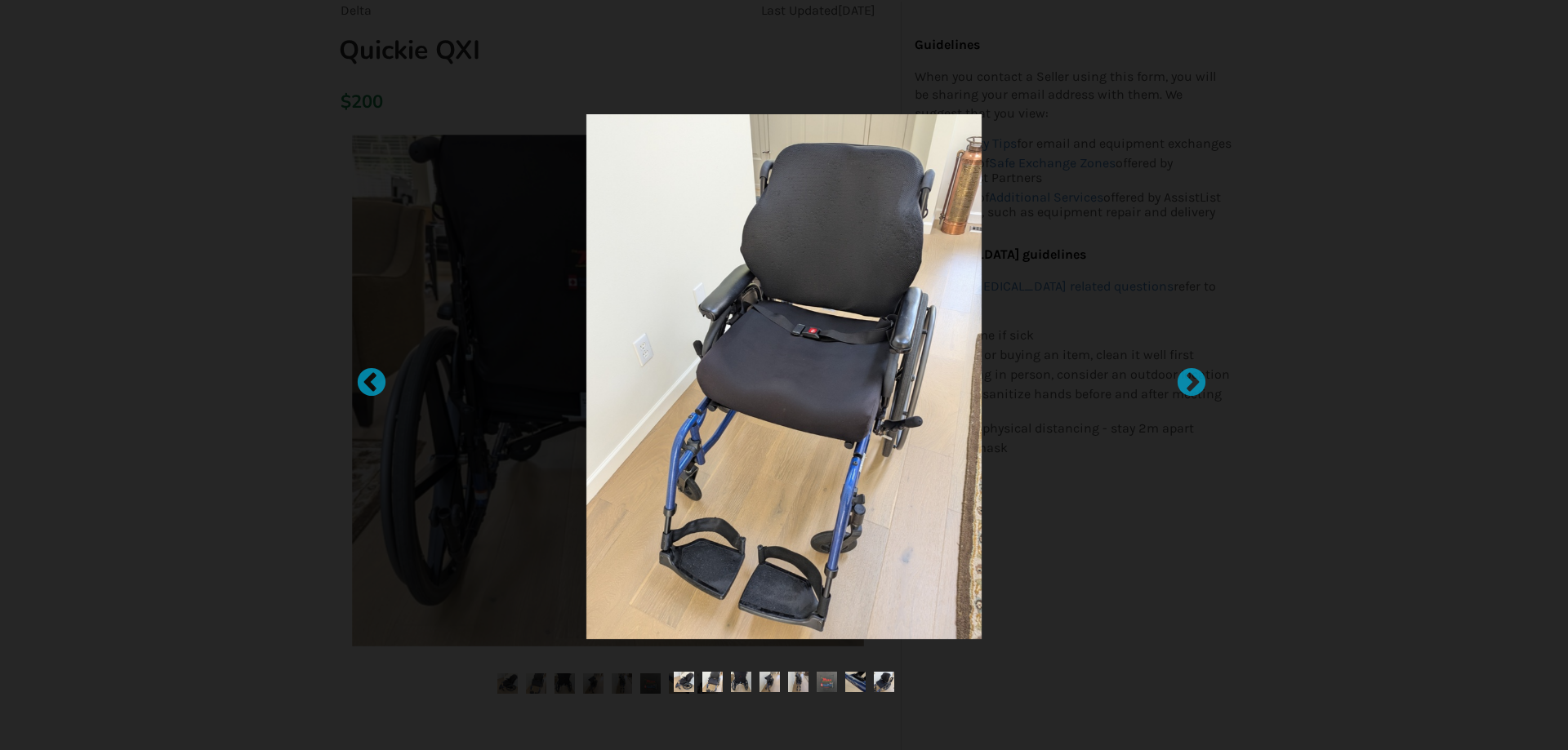
click at [718, 429] on img at bounding box center [784, 377] width 395 height 524
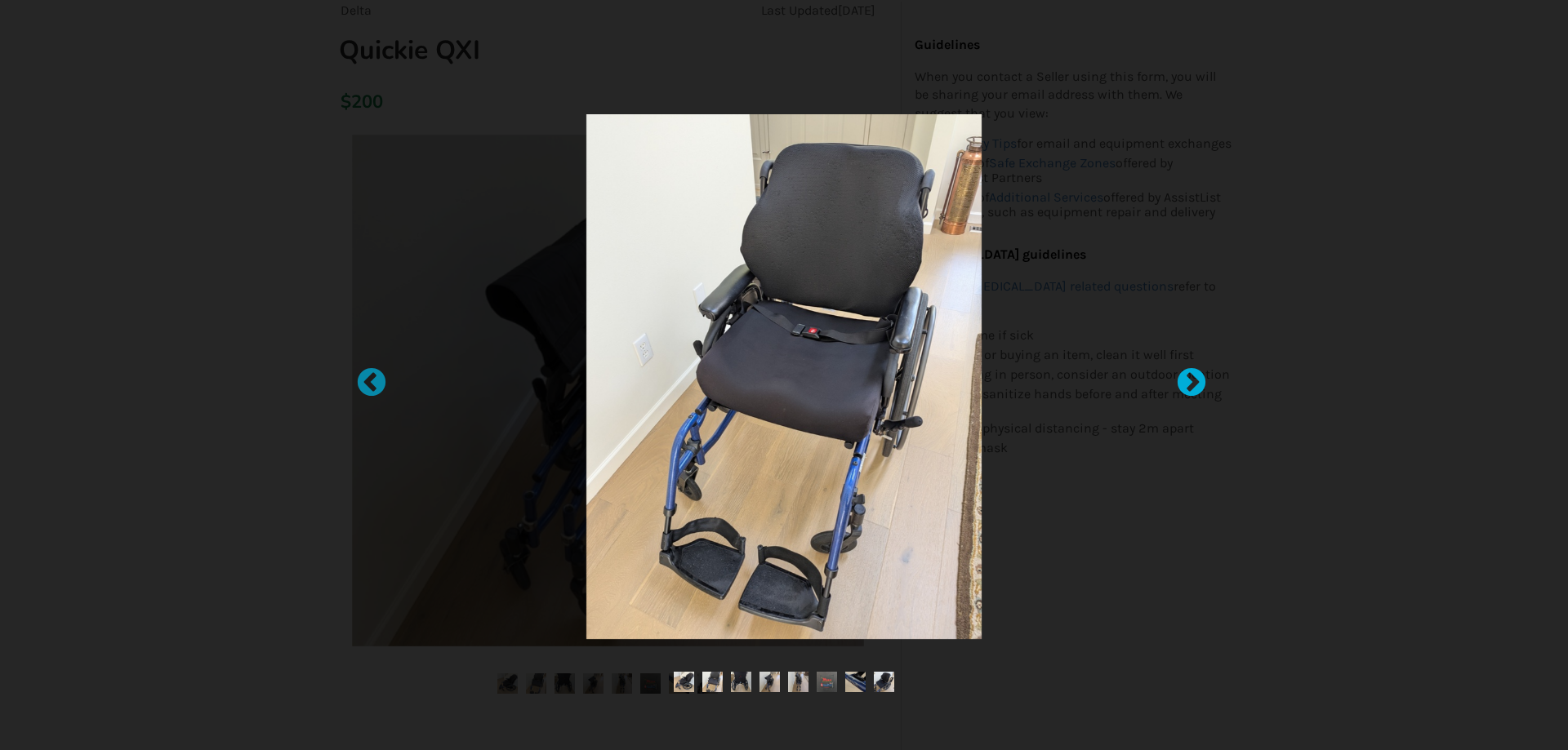
click at [1191, 379] on div at bounding box center [1183, 375] width 16 height 16
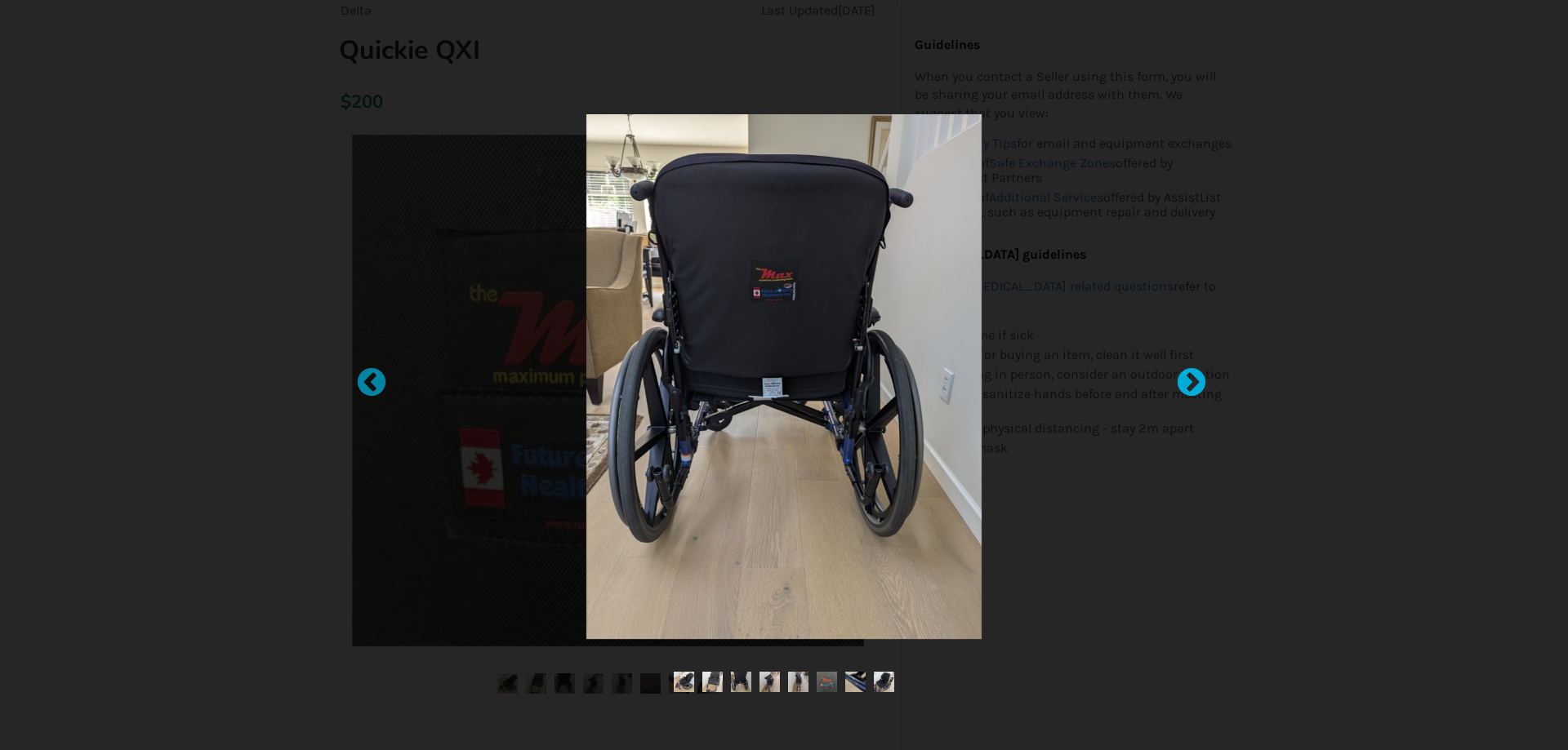
click at [1187, 384] on div at bounding box center [1183, 375] width 16 height 16
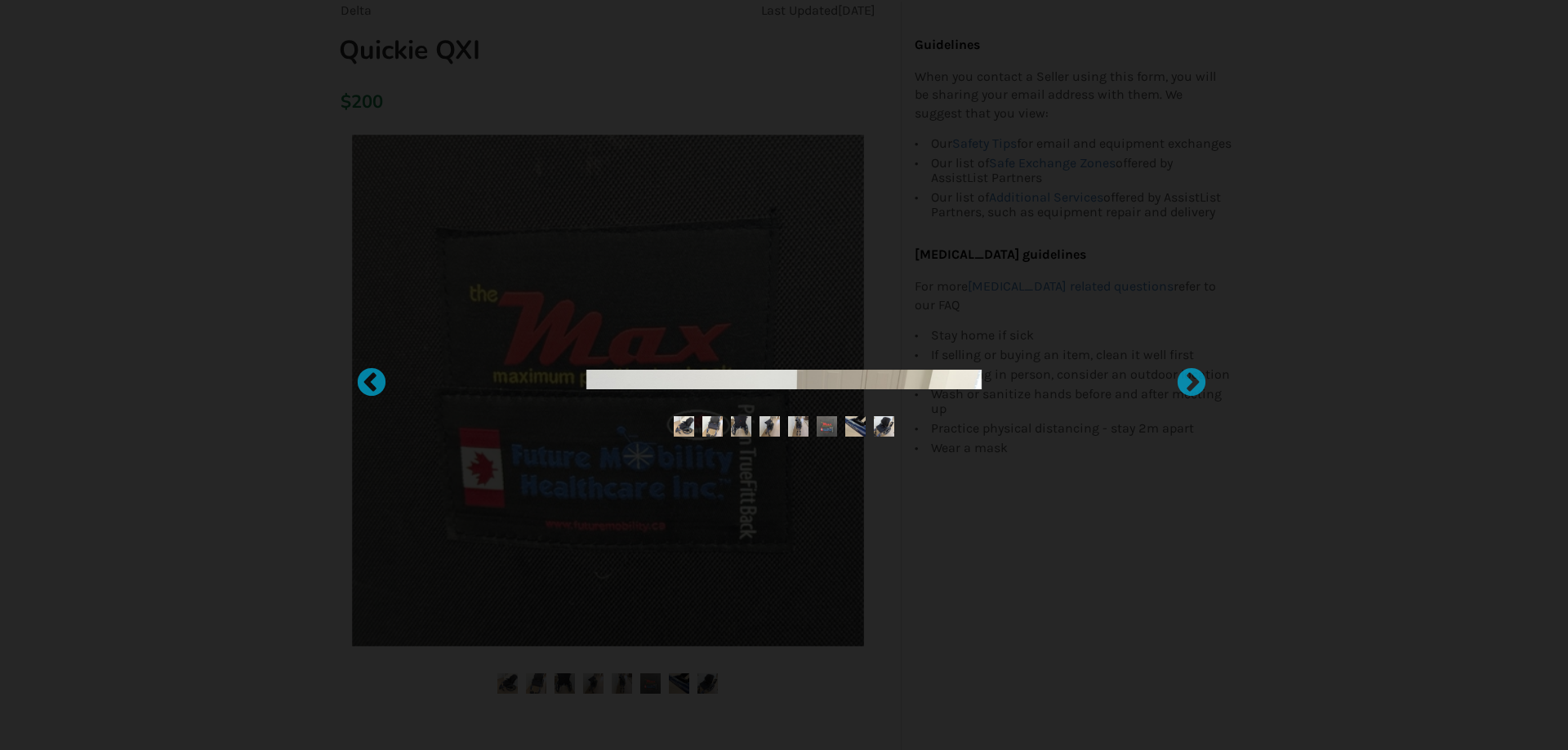
click at [769, 423] on img at bounding box center [769, 426] width 21 height 21
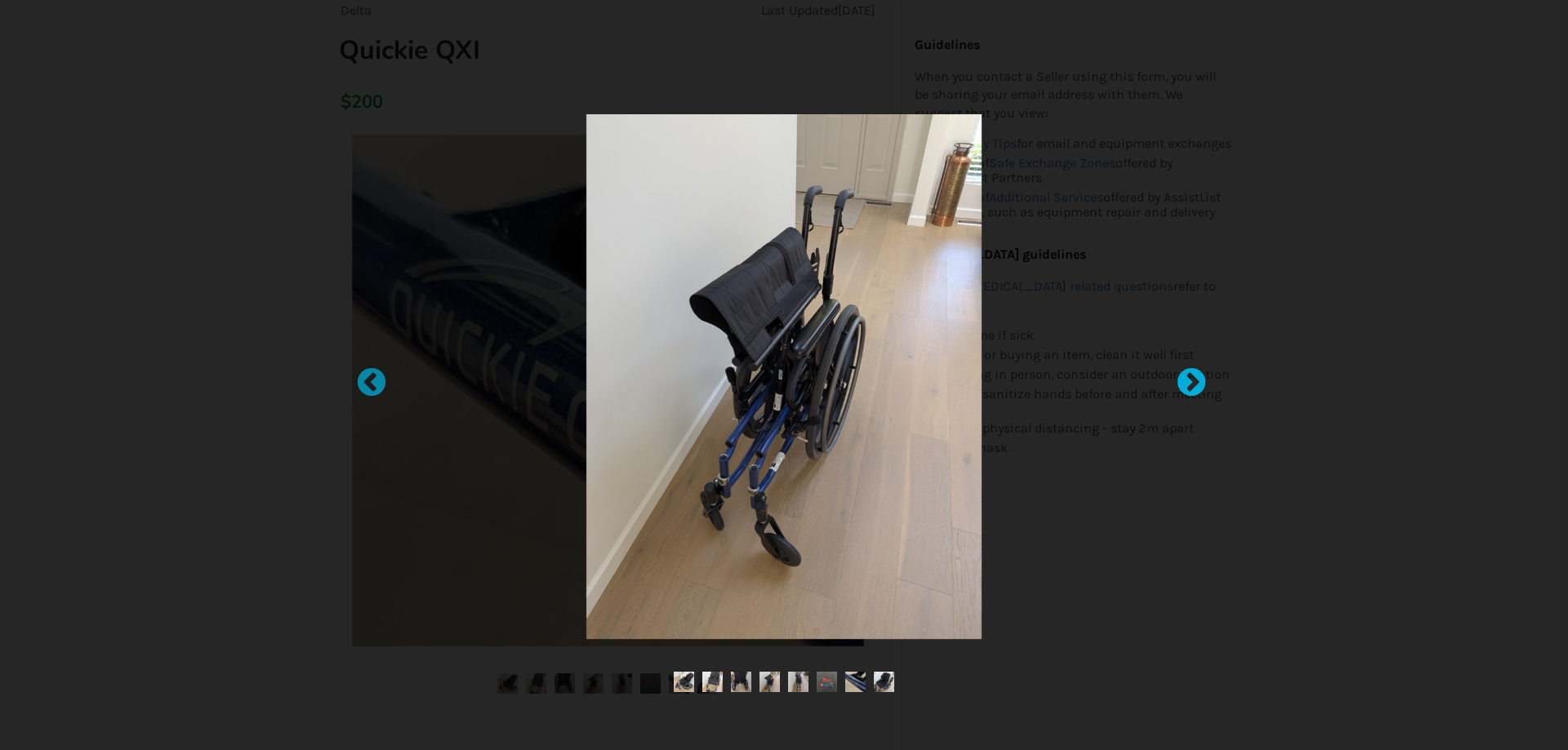
click at [1191, 383] on div at bounding box center [1183, 375] width 16 height 16
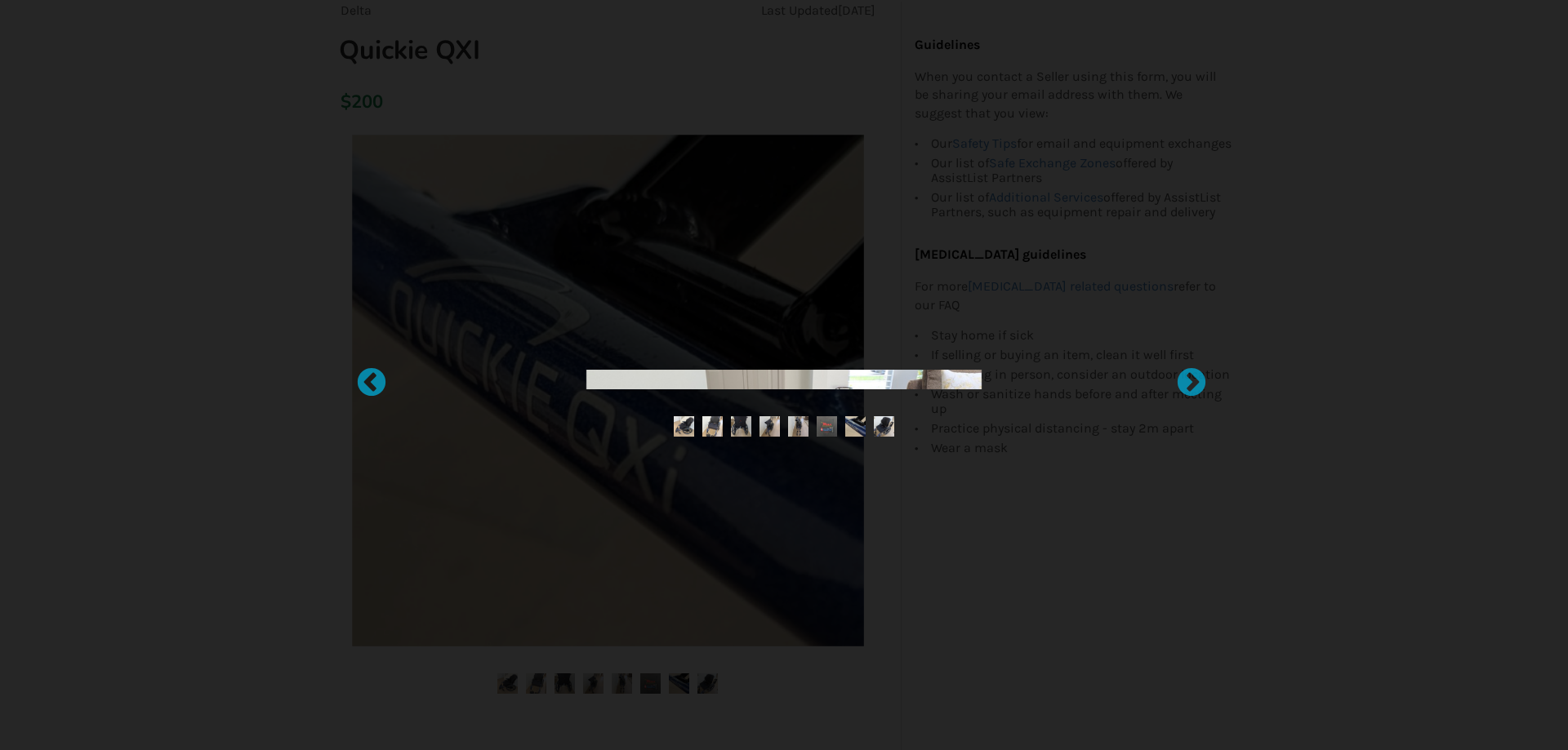
click at [801, 427] on img at bounding box center [798, 426] width 21 height 21
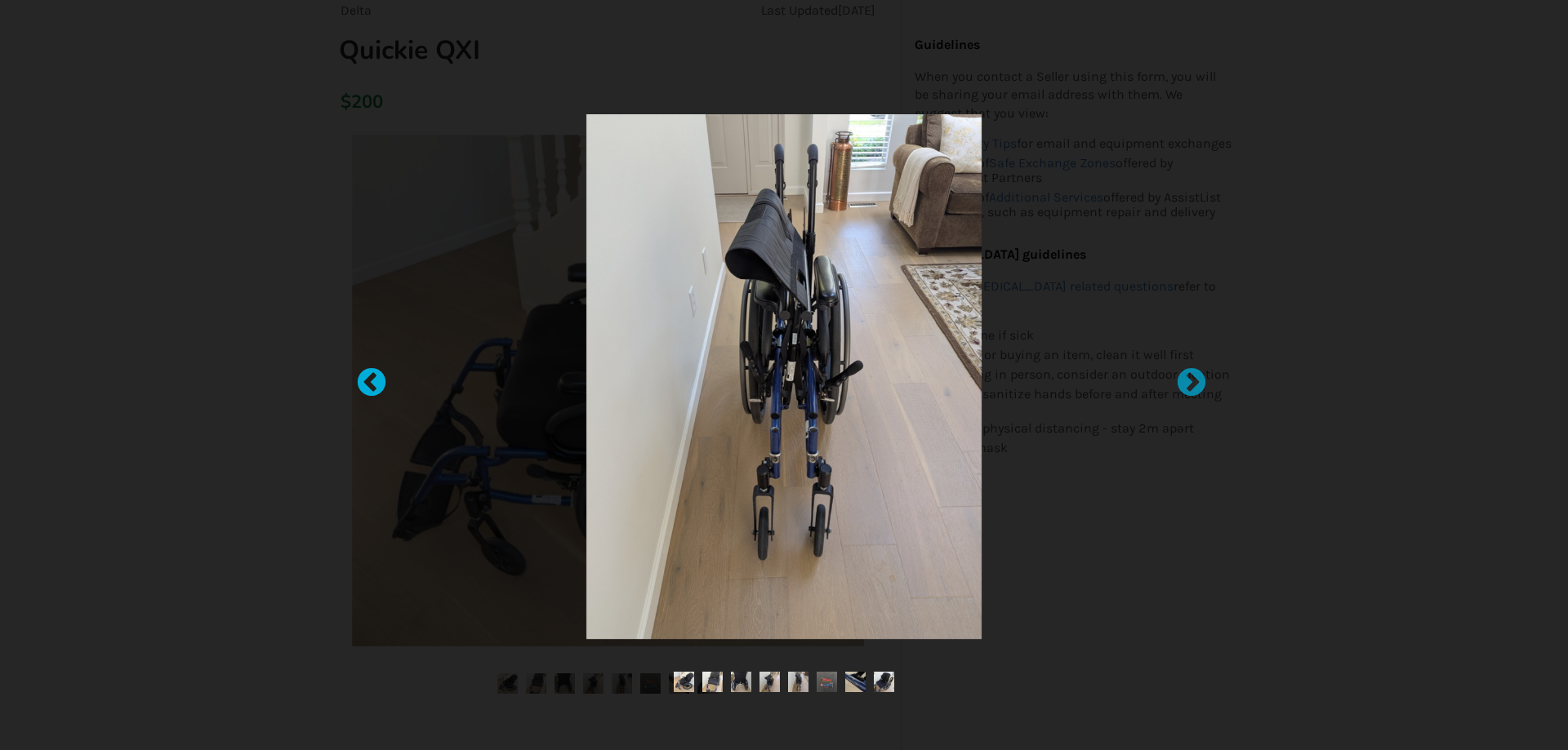
click at [372, 378] on div at bounding box center [364, 375] width 16 height 16
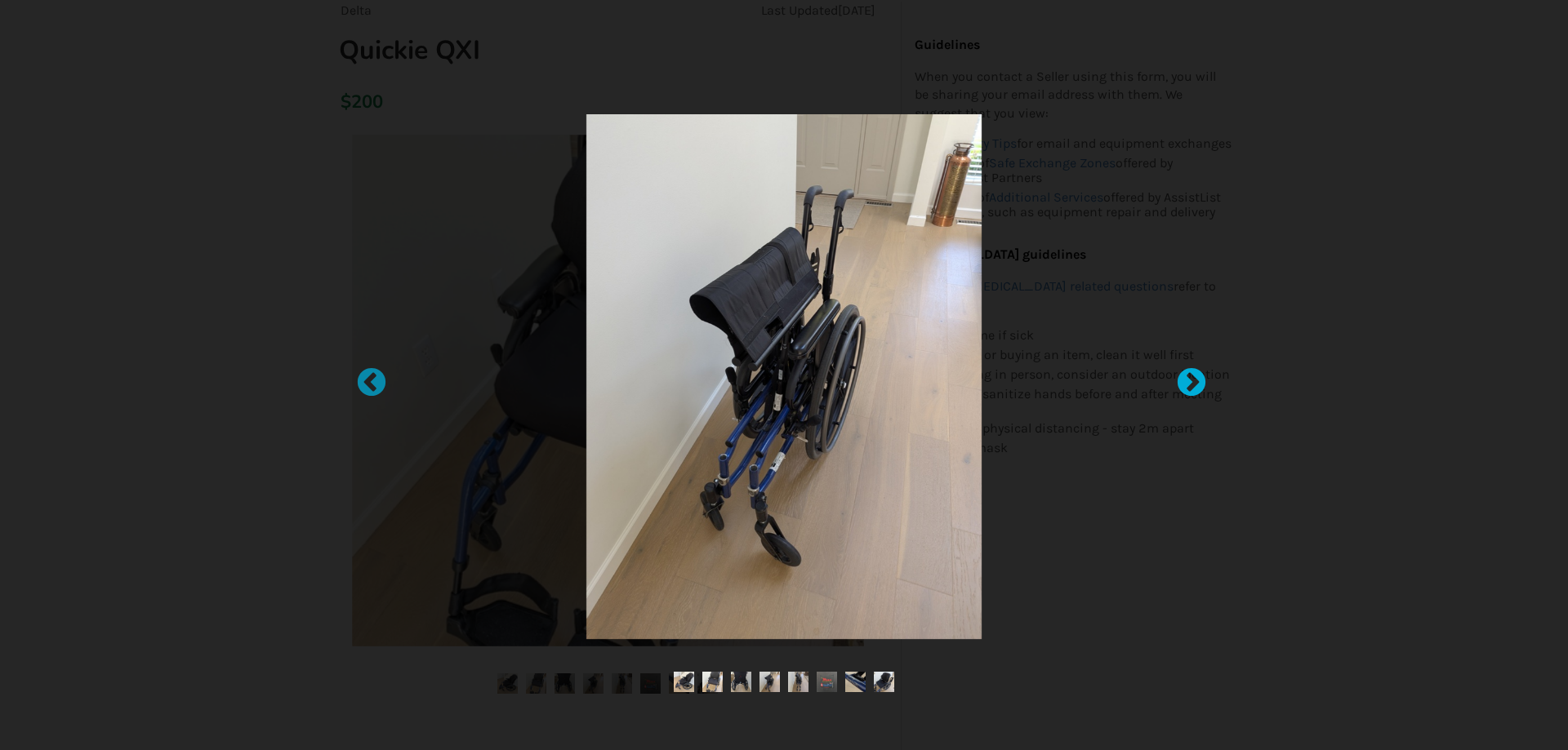
click at [1191, 380] on div at bounding box center [1183, 375] width 16 height 16
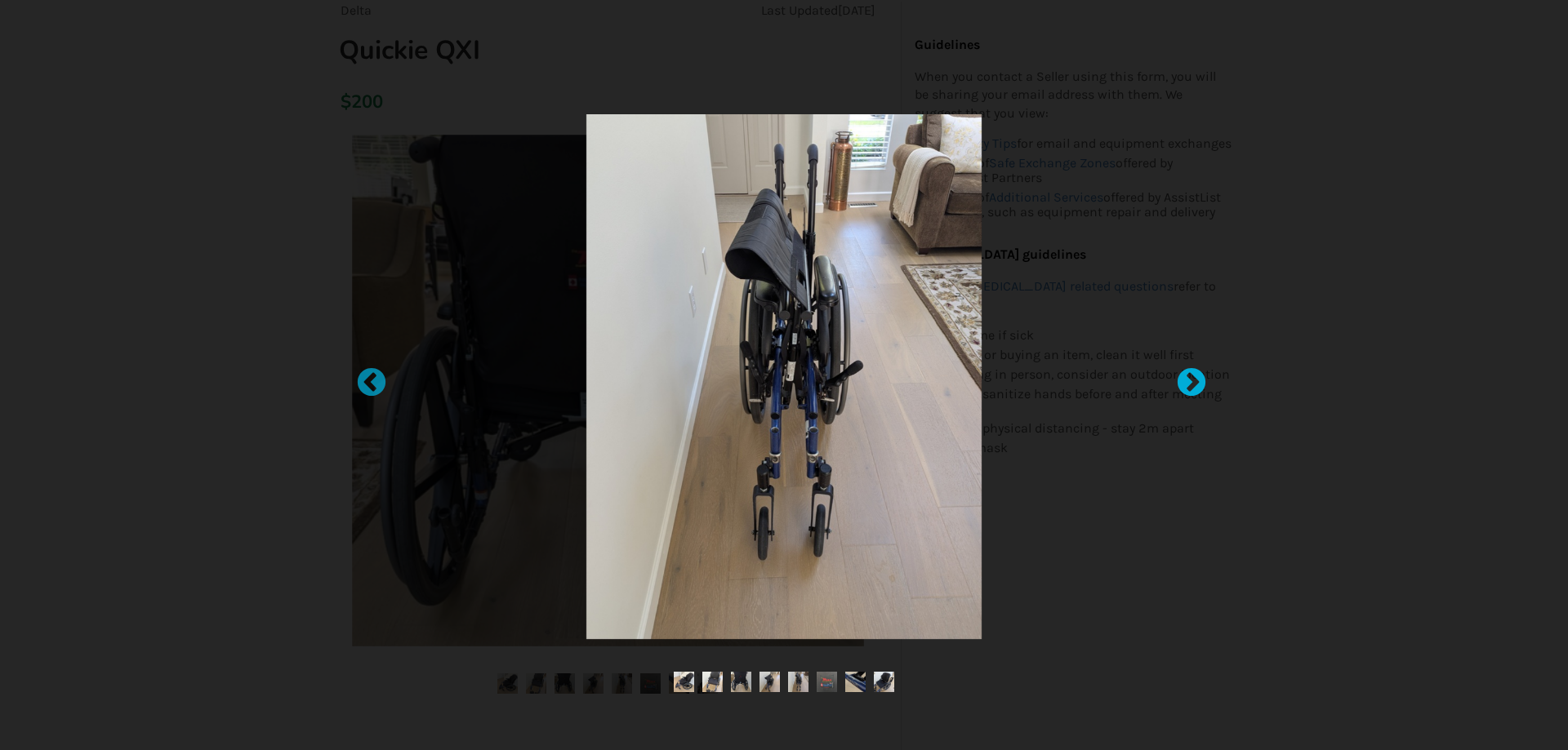
click at [1191, 380] on div at bounding box center [1183, 375] width 16 height 16
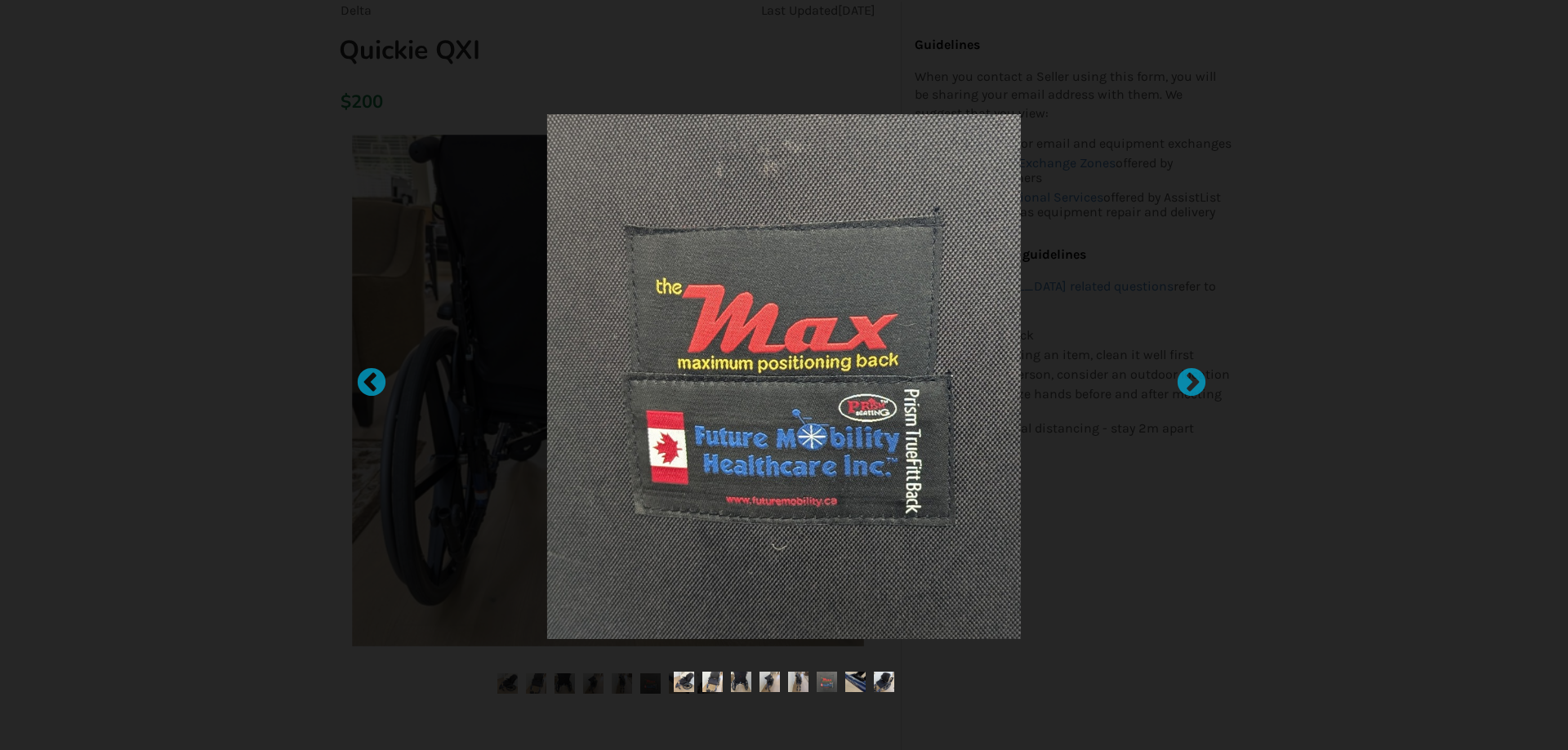
click at [836, 422] on img at bounding box center [784, 377] width 474 height 524
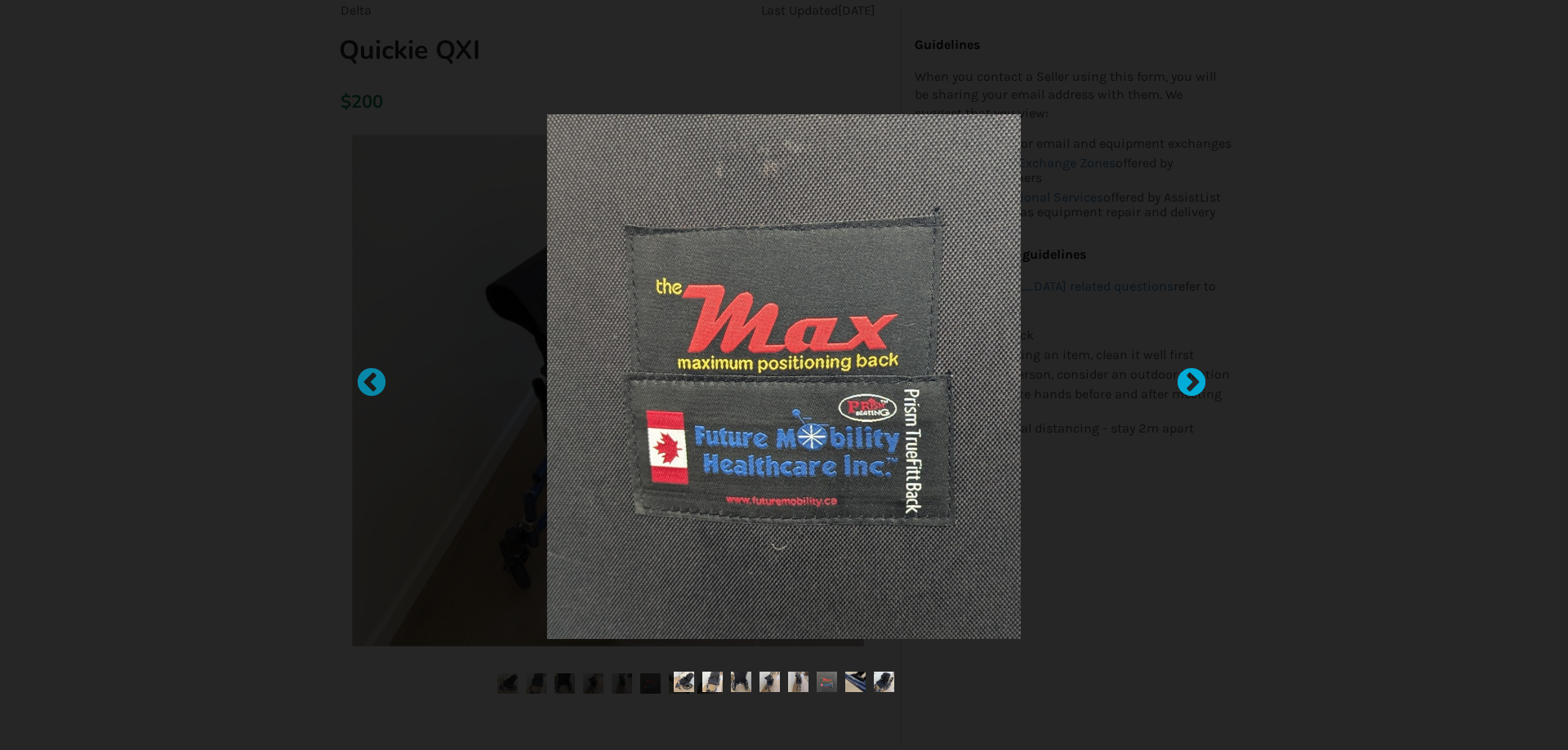
click at [1188, 382] on div at bounding box center [1183, 375] width 16 height 16
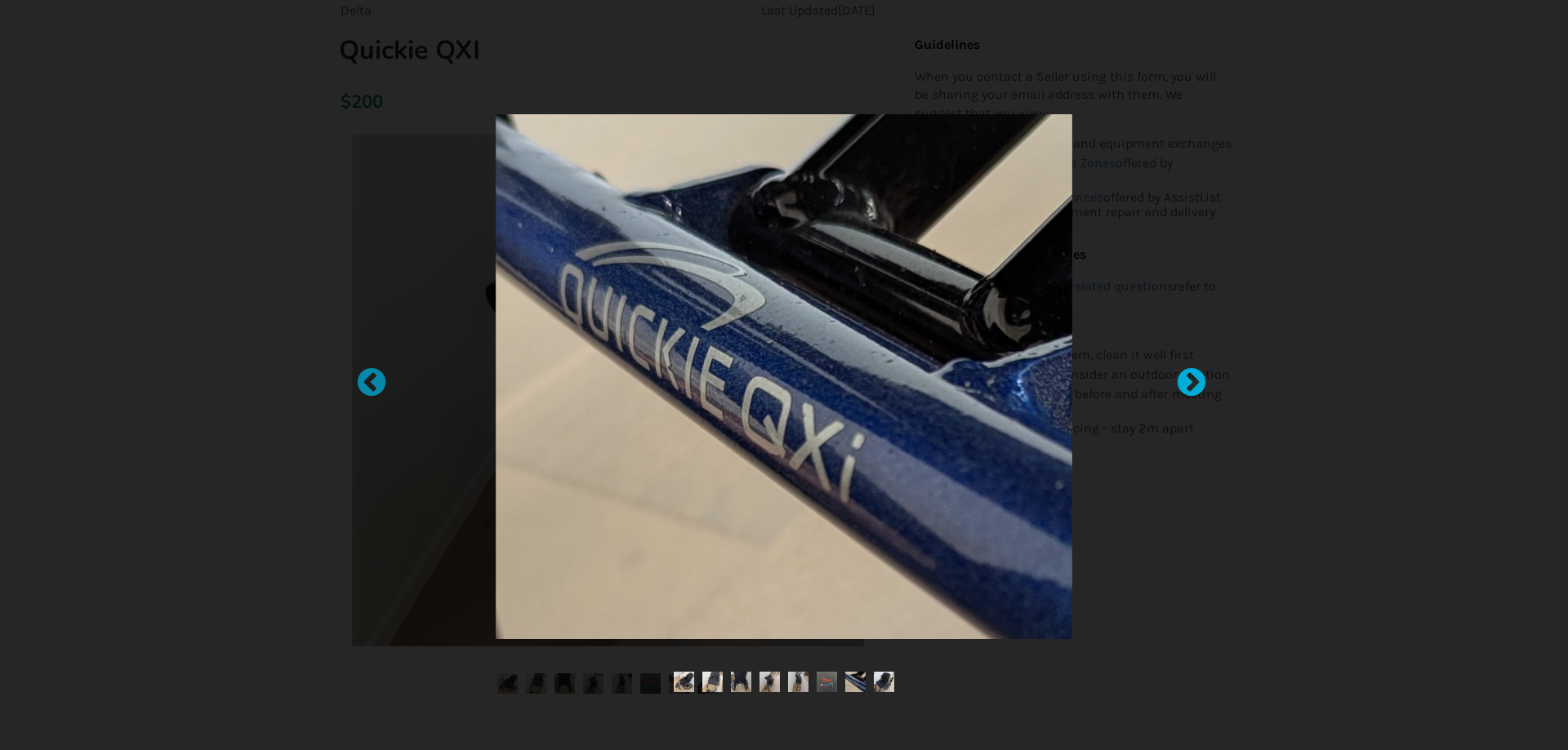
click at [1191, 381] on div at bounding box center [1183, 375] width 16 height 16
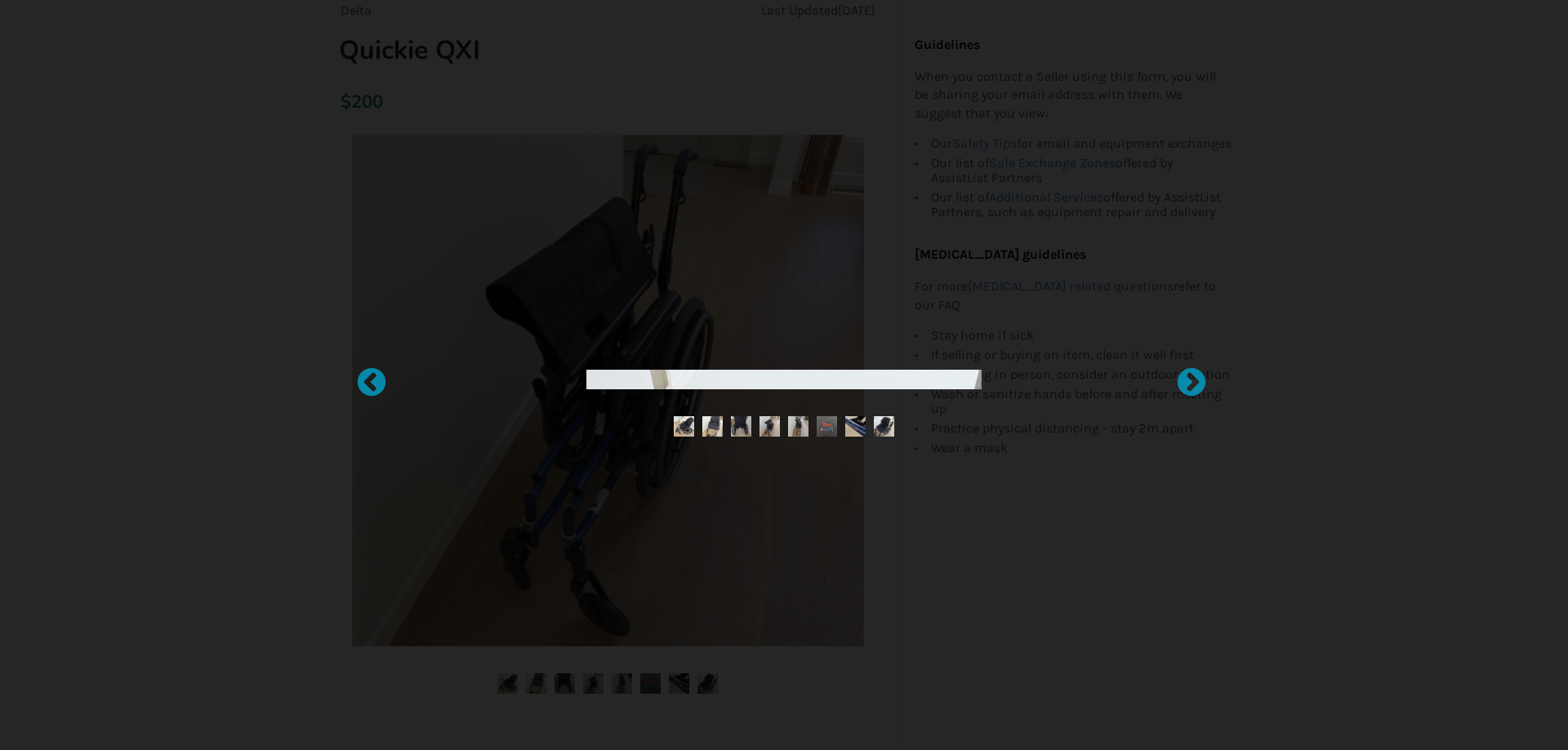
click at [880, 425] on img at bounding box center [884, 426] width 21 height 21
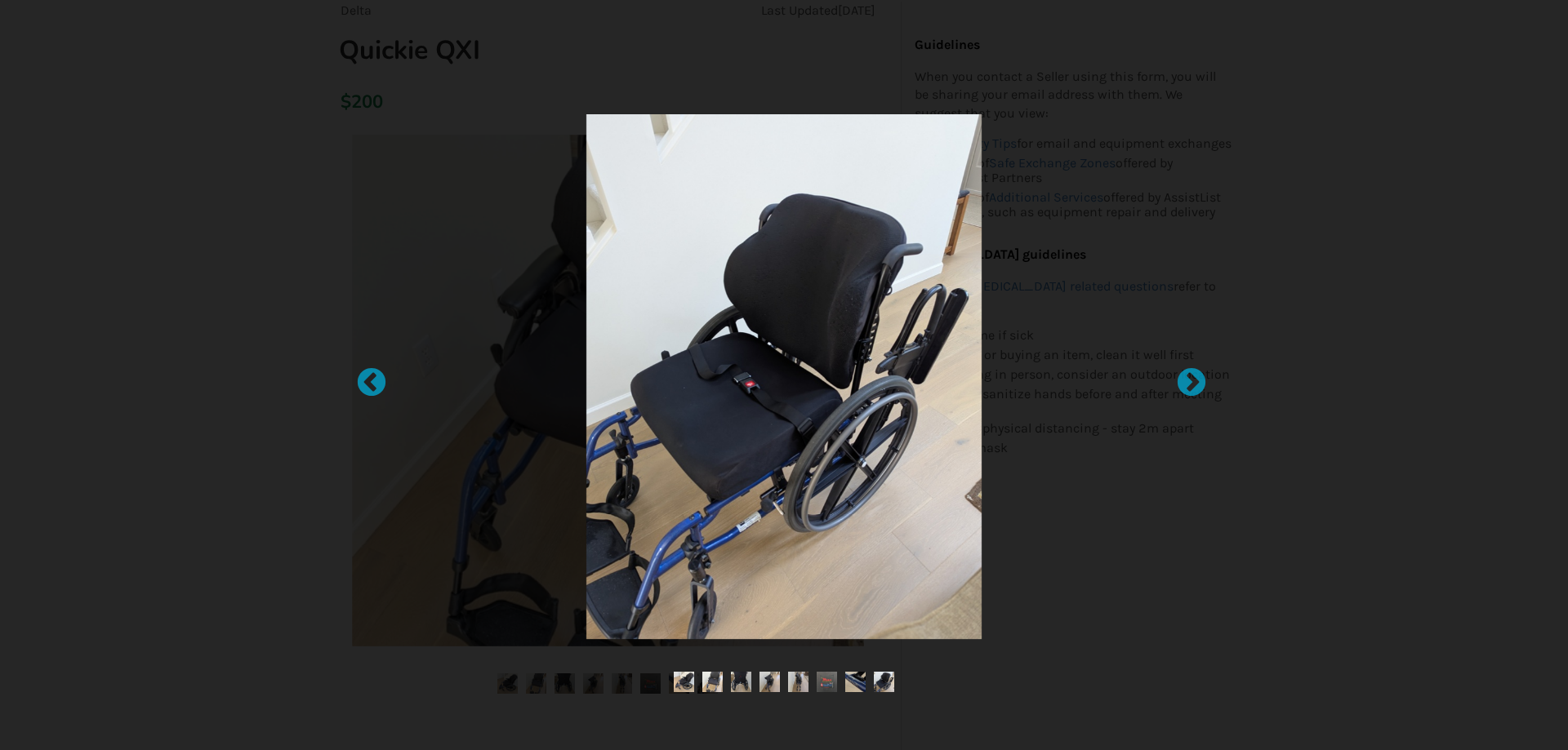
click at [861, 311] on img at bounding box center [784, 377] width 395 height 524
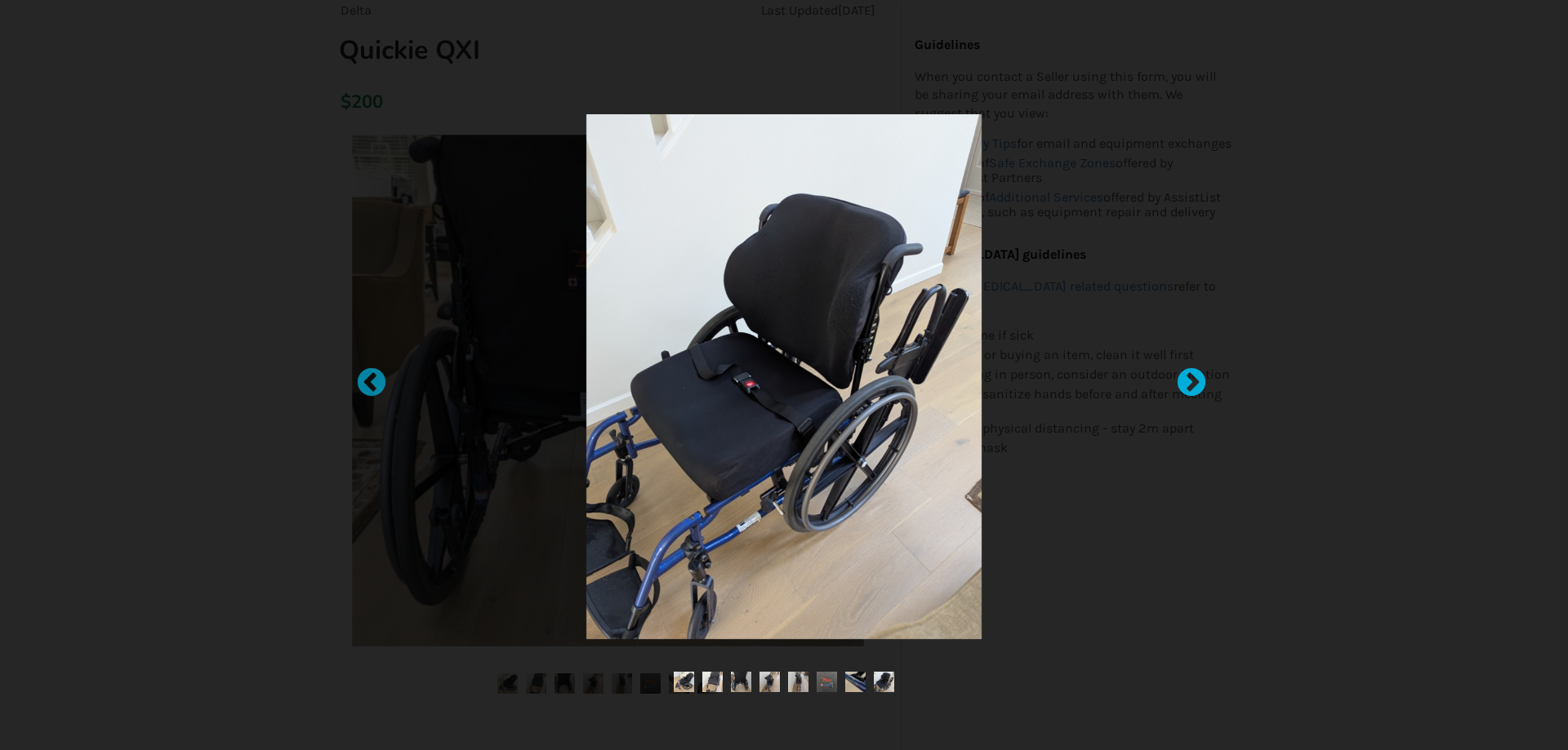
click at [1191, 384] on div at bounding box center [1183, 375] width 16 height 16
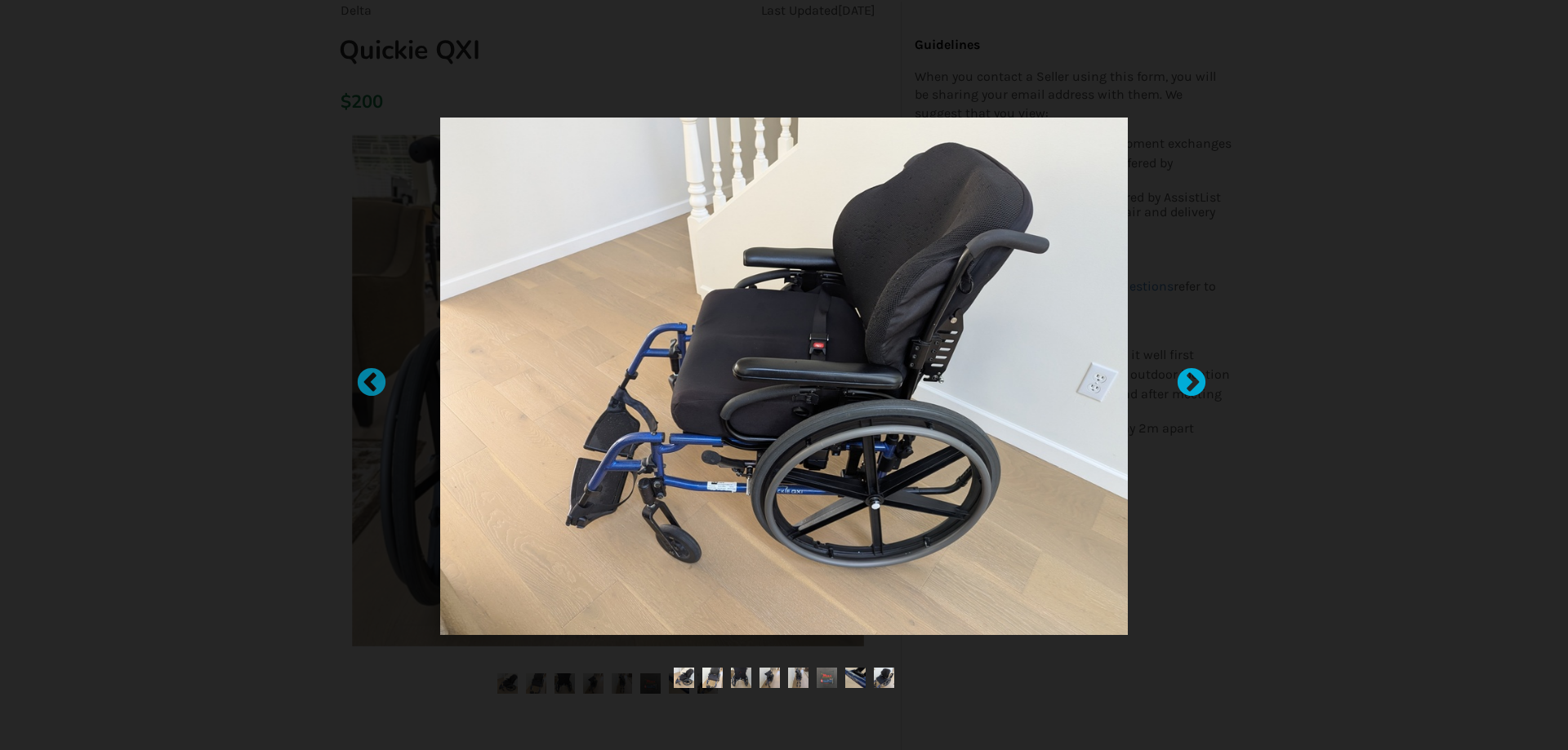
click at [1191, 384] on div at bounding box center [1183, 375] width 16 height 16
